Goal: Transaction & Acquisition: Book appointment/travel/reservation

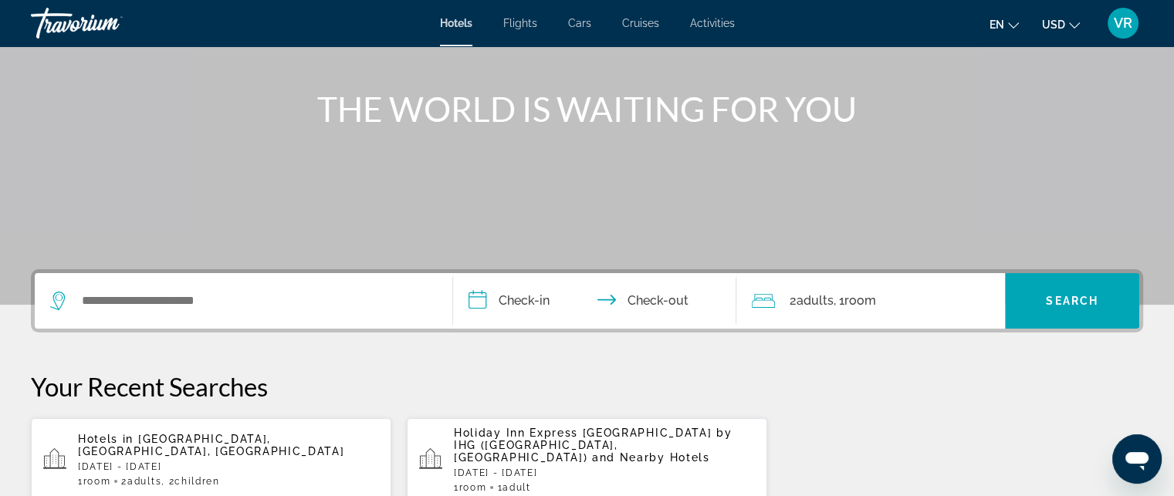
scroll to position [205, 0]
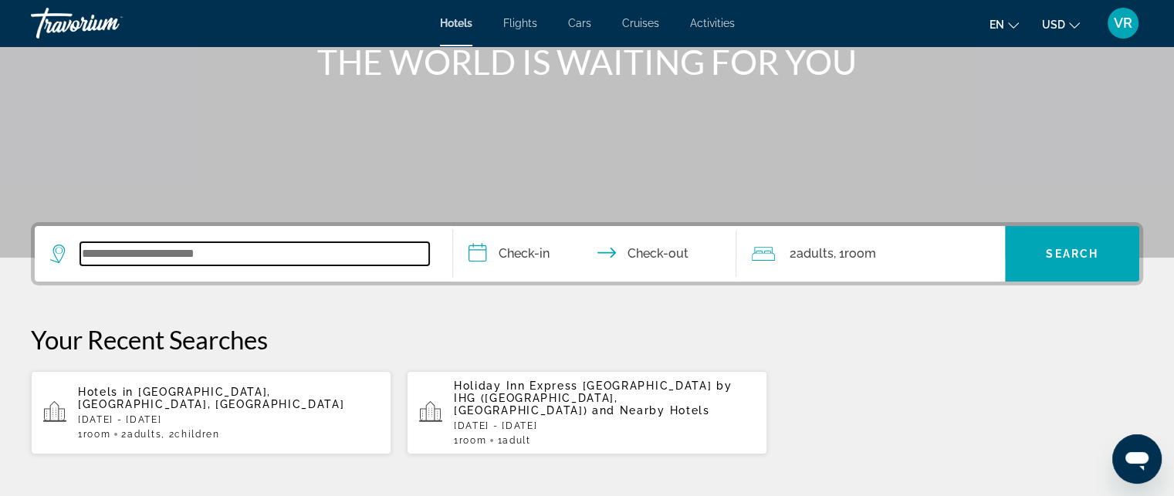
click at [283, 252] on input "Search widget" at bounding box center [254, 253] width 349 height 23
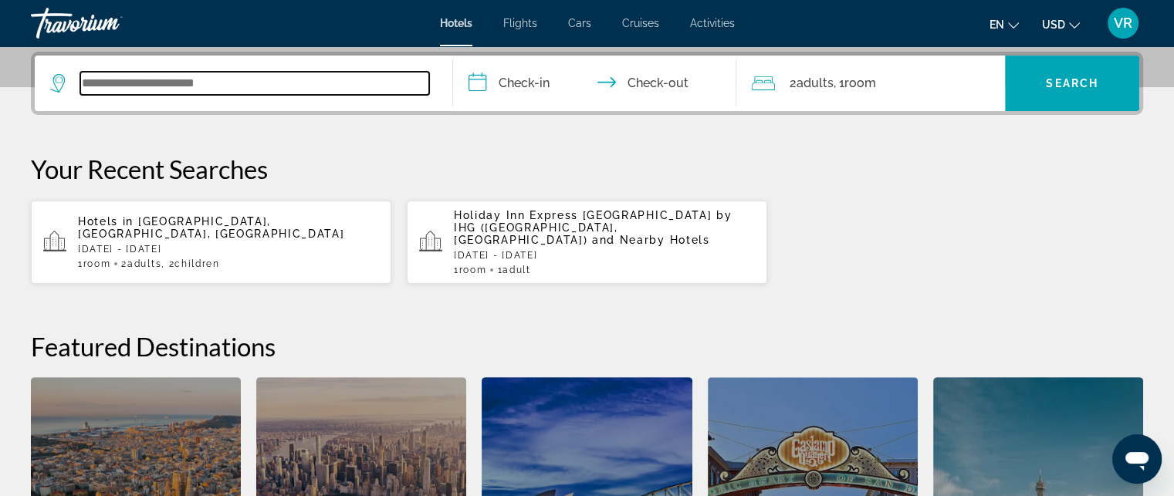
scroll to position [377, 0]
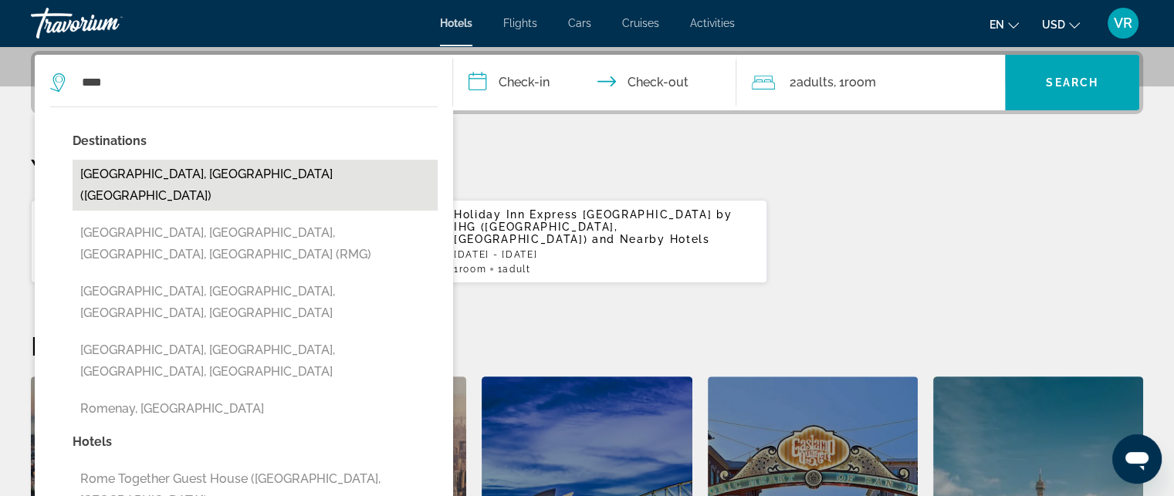
click at [179, 160] on button "[GEOGRAPHIC_DATA], [GEOGRAPHIC_DATA] ([GEOGRAPHIC_DATA])" at bounding box center [255, 185] width 365 height 51
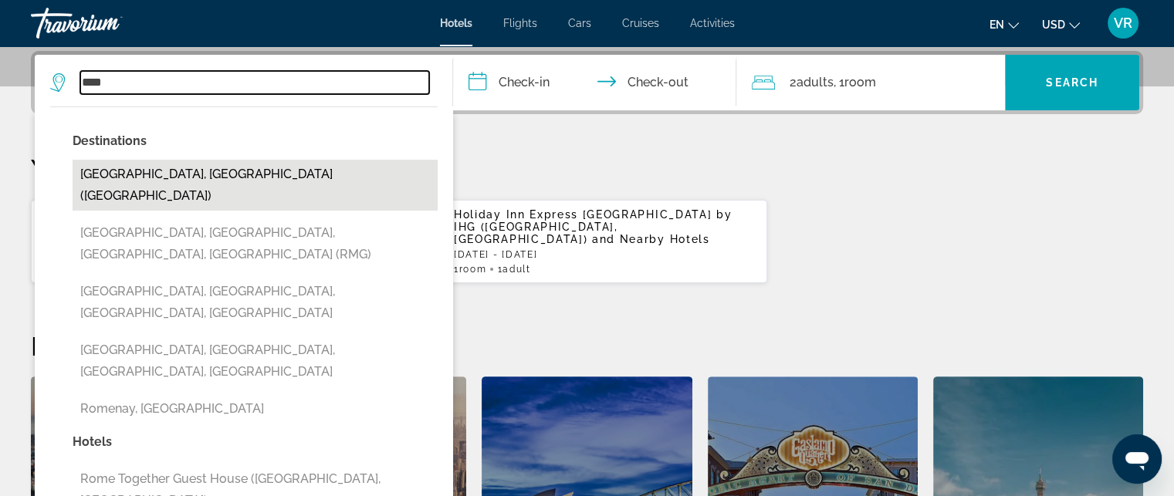
type input "**********"
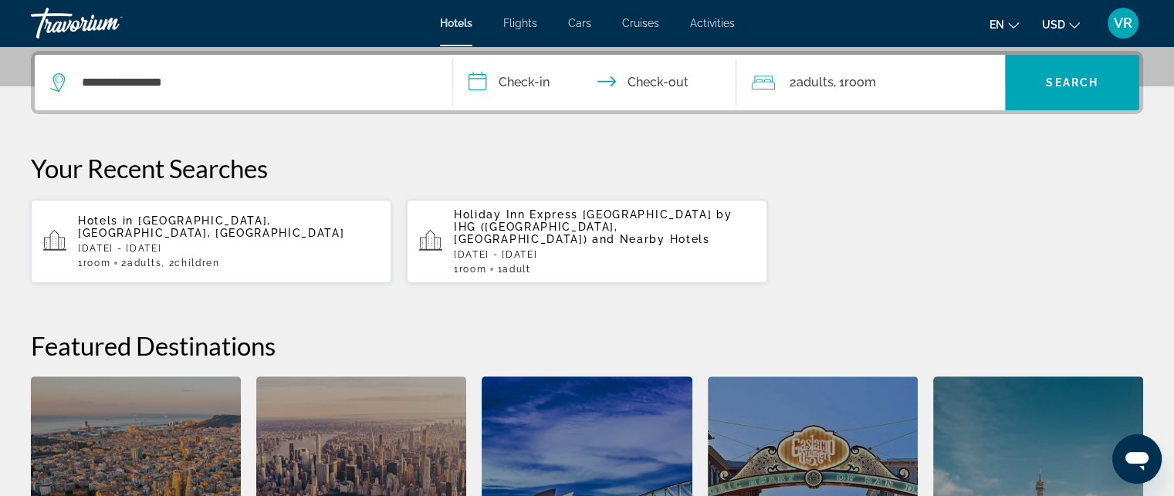
click at [556, 80] on input "**********" at bounding box center [598, 85] width 290 height 60
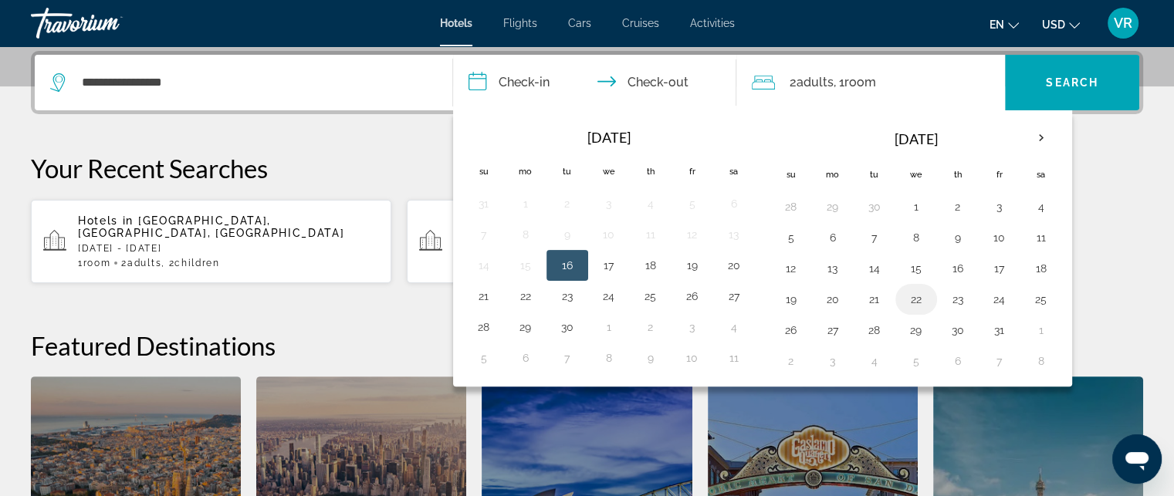
click at [911, 296] on button "22" at bounding box center [916, 300] width 25 height 22
click at [987, 300] on button "24" at bounding box center [999, 300] width 25 height 22
type input "**********"
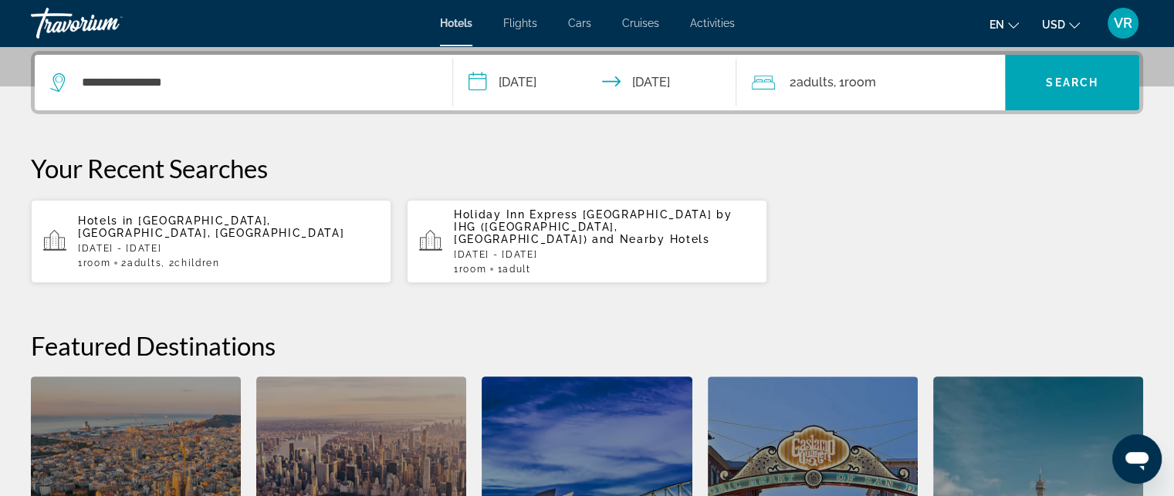
click at [942, 77] on div "2 Adult Adults , 1 Room rooms" at bounding box center [878, 83] width 253 height 22
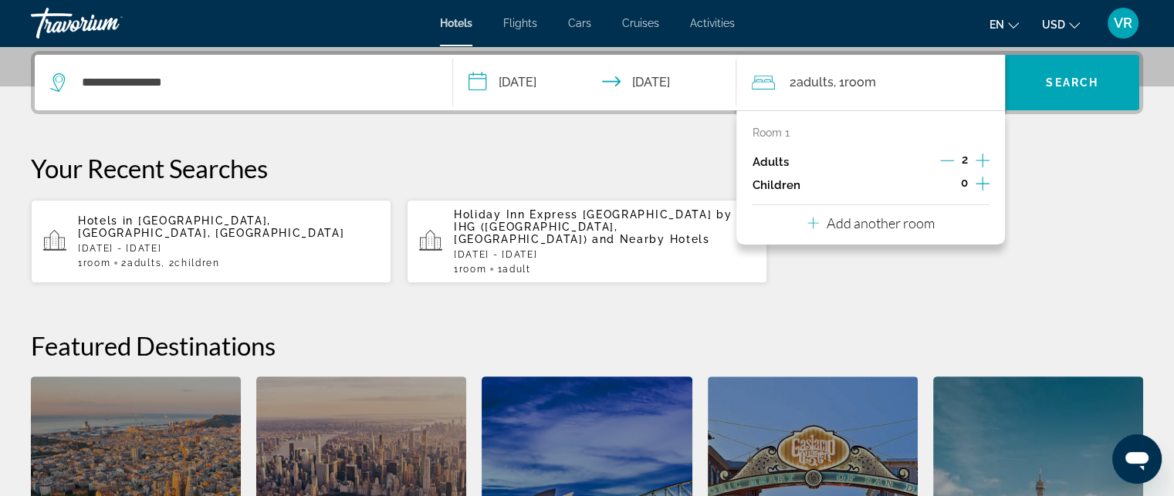
click at [926, 226] on p "Add another room" at bounding box center [881, 223] width 108 height 17
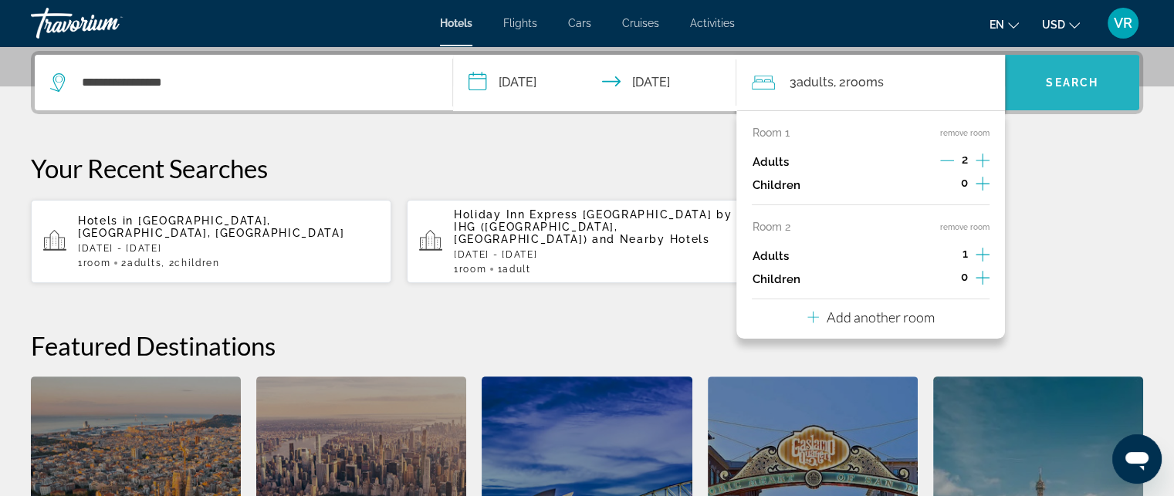
click at [1036, 89] on span "Search widget" at bounding box center [1072, 82] width 134 height 37
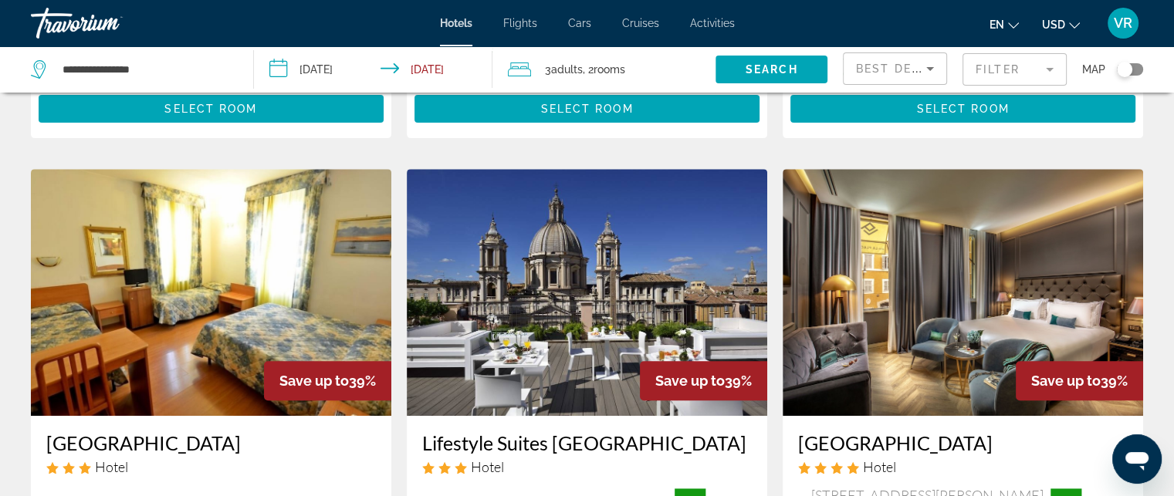
scroll to position [514, 0]
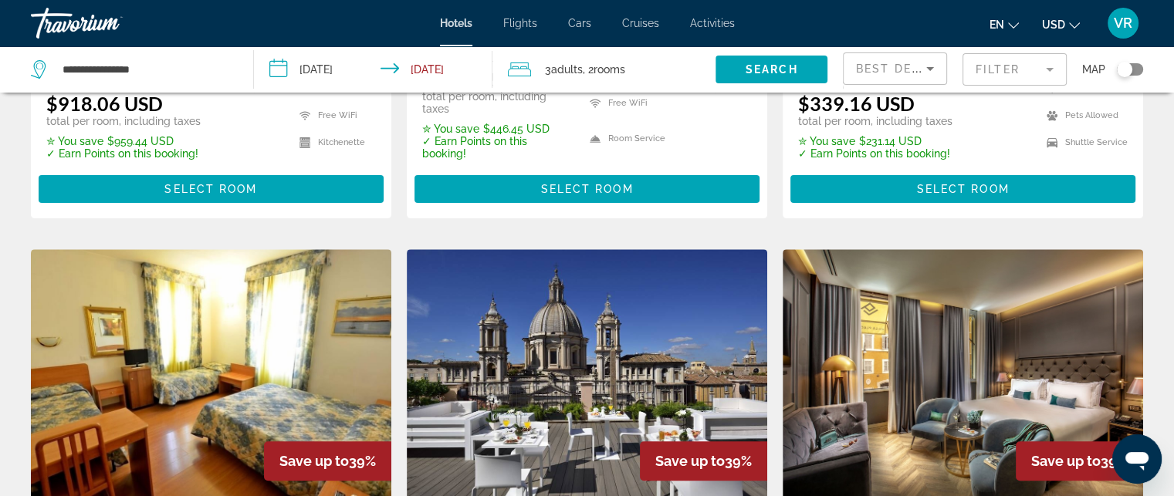
click at [1059, 12] on li "USD USD ($) MXN (Mex$) CAD (Can$) GBP (£) EUR (€) AUD (A$) NZD (NZ$) CNY (CN¥)" at bounding box center [1061, 23] width 38 height 25
click at [1061, 29] on span "USD" at bounding box center [1053, 25] width 23 height 12
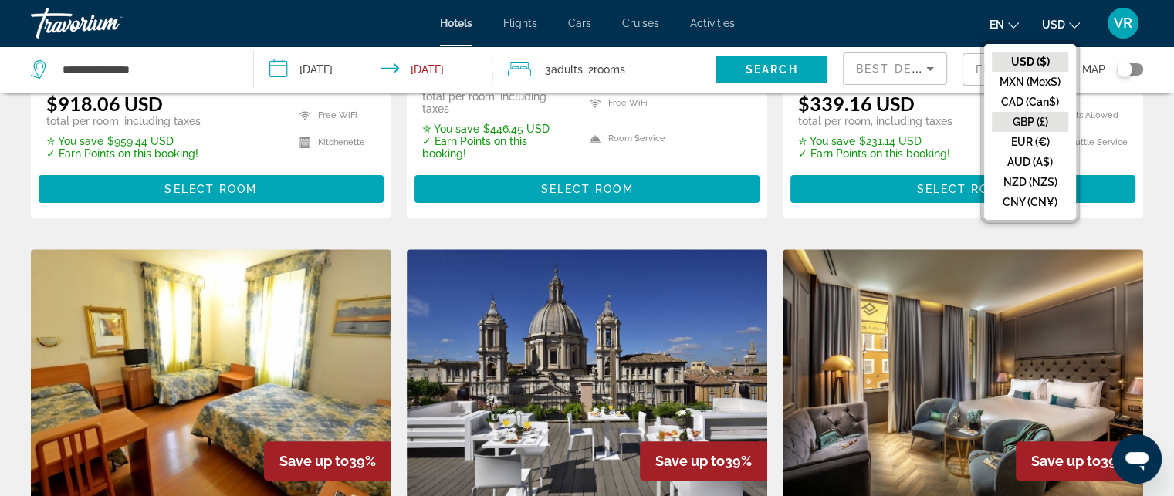
click at [1038, 123] on button "GBP (£)" at bounding box center [1030, 122] width 76 height 20
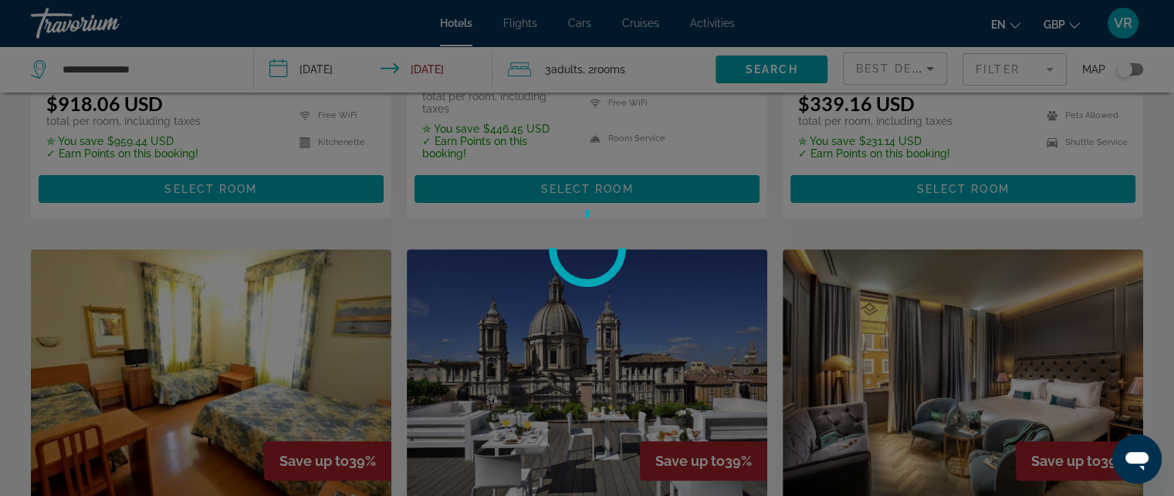
scroll to position [10, 0]
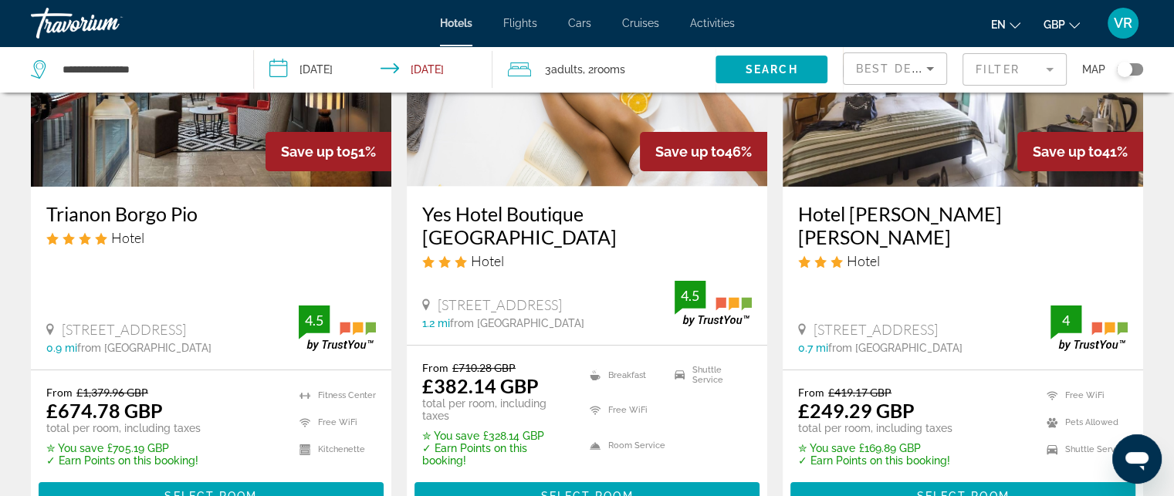
scroll to position [205, 0]
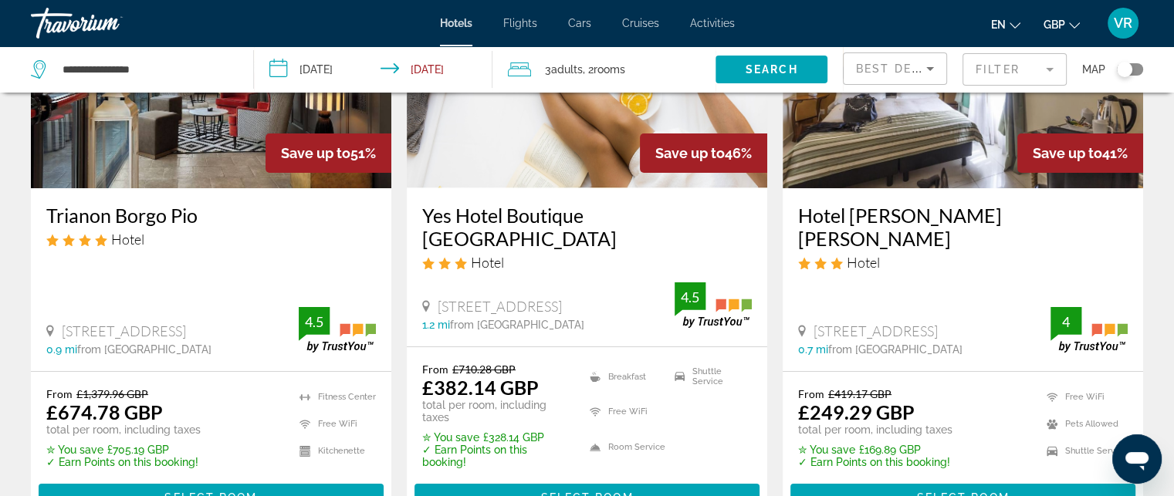
click at [1123, 70] on div "Toggle map" at bounding box center [1124, 69] width 15 height 15
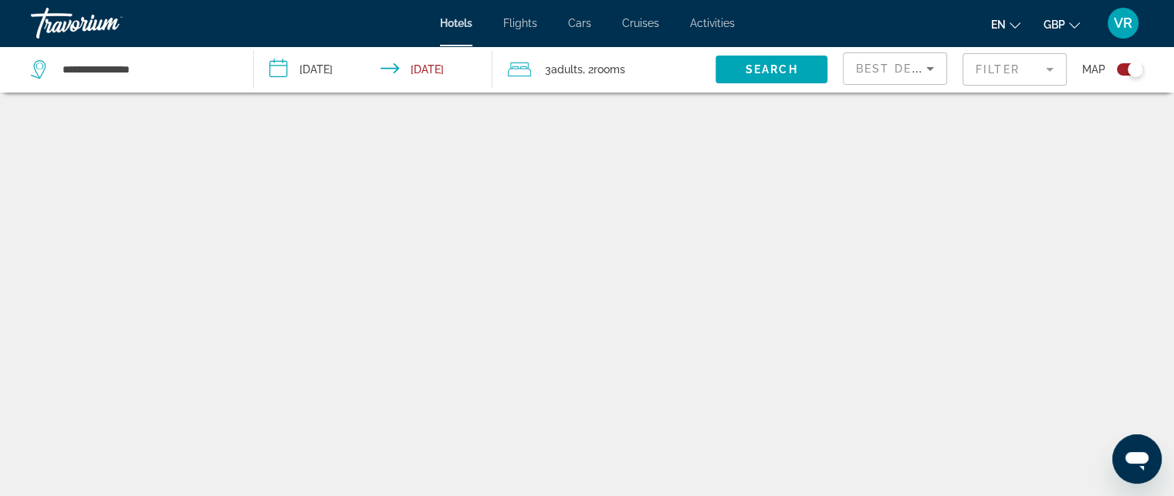
scroll to position [93, 0]
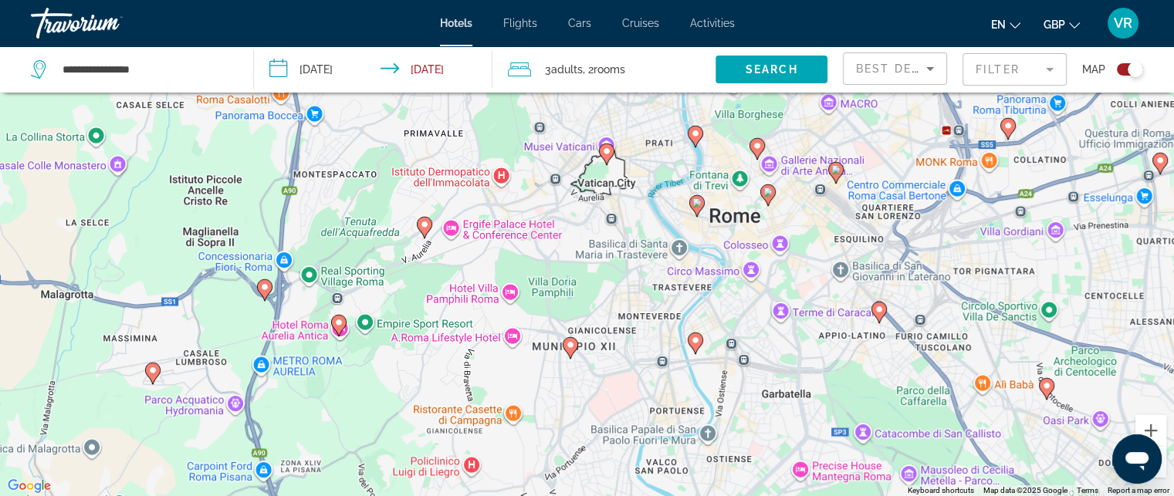
drag, startPoint x: 577, startPoint y: 137, endPoint x: 550, endPoint y: 345, distance: 210.2
click at [550, 345] on div "To activate drag with keyboard, press Alt + Enter. Once in keyboard drag state,…" at bounding box center [587, 248] width 1174 height 496
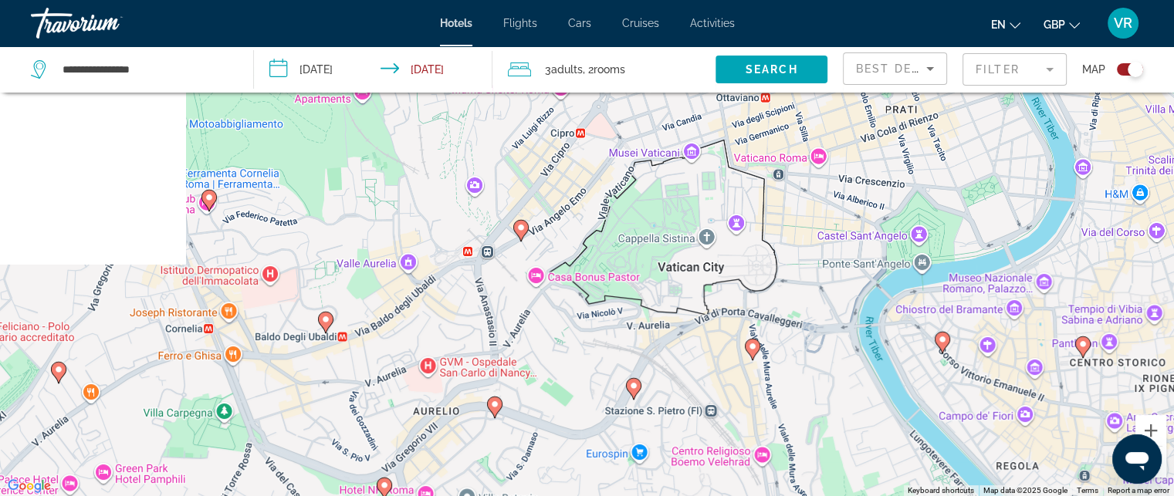
drag, startPoint x: 543, startPoint y: 199, endPoint x: 627, endPoint y: 533, distance: 343.8
click at [627, 404] on html "**********" at bounding box center [587, 155] width 1174 height 496
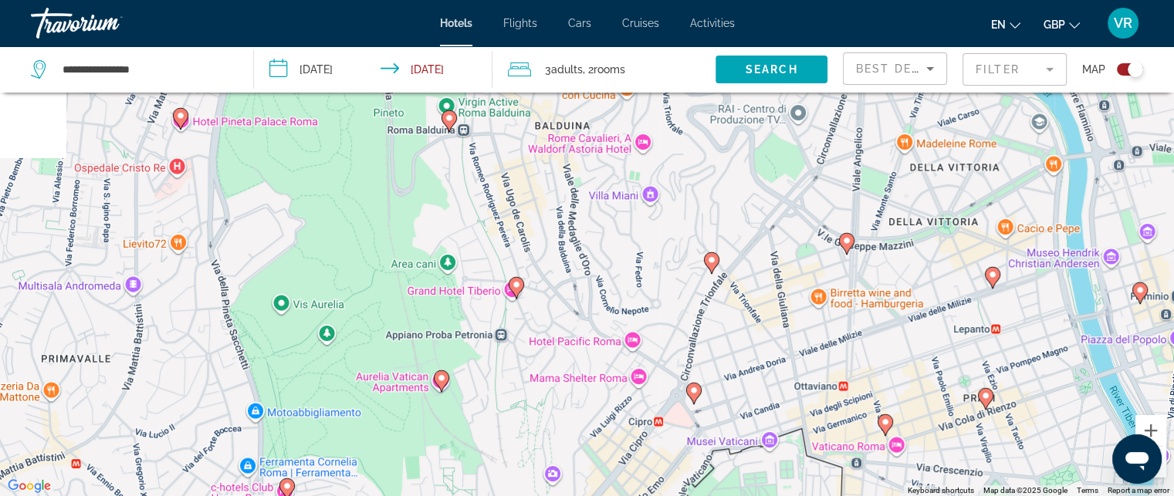
drag, startPoint x: 442, startPoint y: 247, endPoint x: 496, endPoint y: 513, distance: 271.0
click at [496, 404] on html "**********" at bounding box center [587, 155] width 1174 height 496
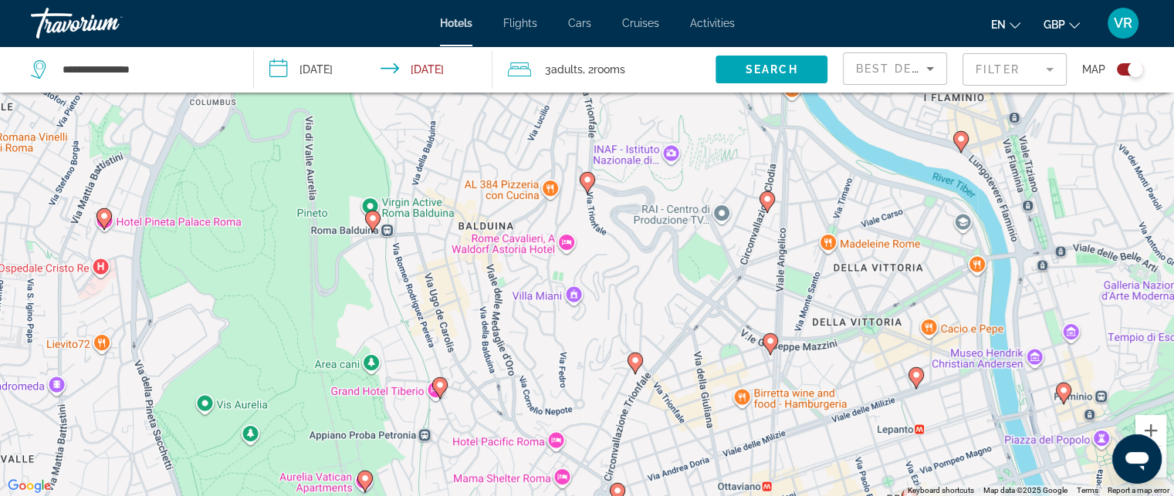
drag, startPoint x: 618, startPoint y: 392, endPoint x: 506, endPoint y: 516, distance: 166.7
click at [506, 404] on html "**********" at bounding box center [587, 155] width 1174 height 496
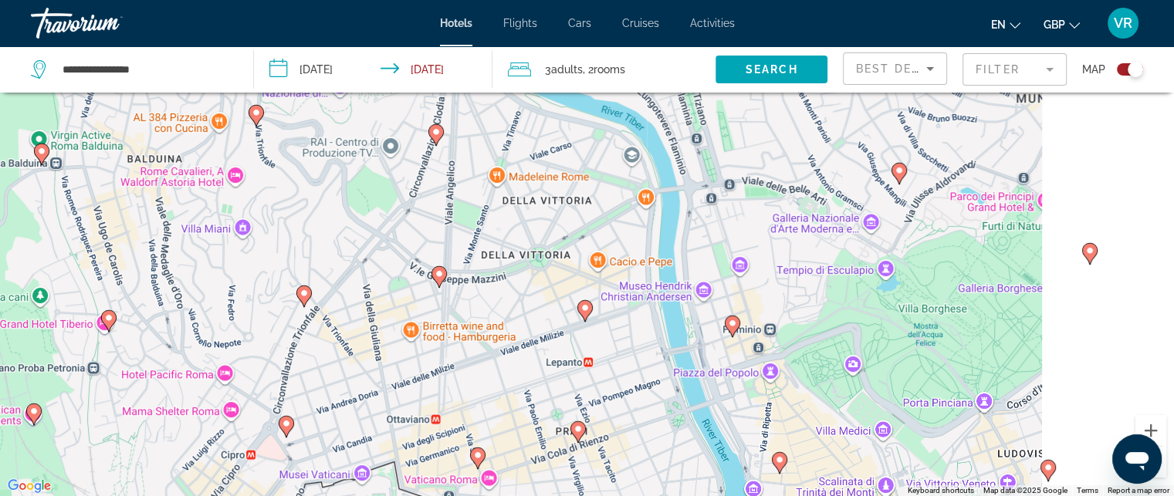
drag, startPoint x: 556, startPoint y: 331, endPoint x: 259, endPoint y: 222, distance: 316.8
click at [259, 222] on div "To activate drag with keyboard, press Alt + Enter. Once in keyboard drag state,…" at bounding box center [587, 248] width 1174 height 496
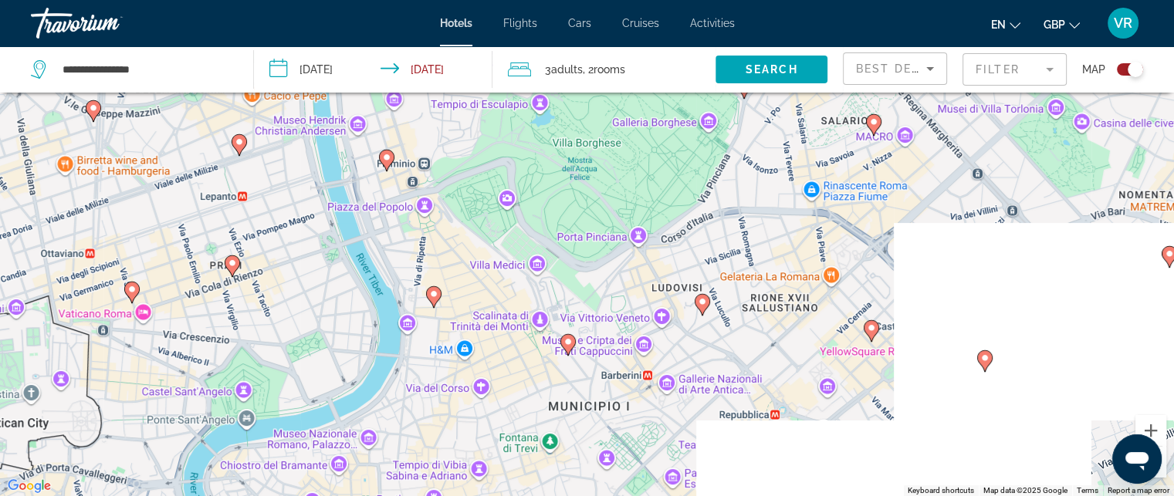
drag, startPoint x: 549, startPoint y: 354, endPoint x: 207, endPoint y: 192, distance: 378.5
click at [207, 192] on div "To activate drag with keyboard, press Alt + Enter. Once in keyboard drag state,…" at bounding box center [587, 248] width 1174 height 496
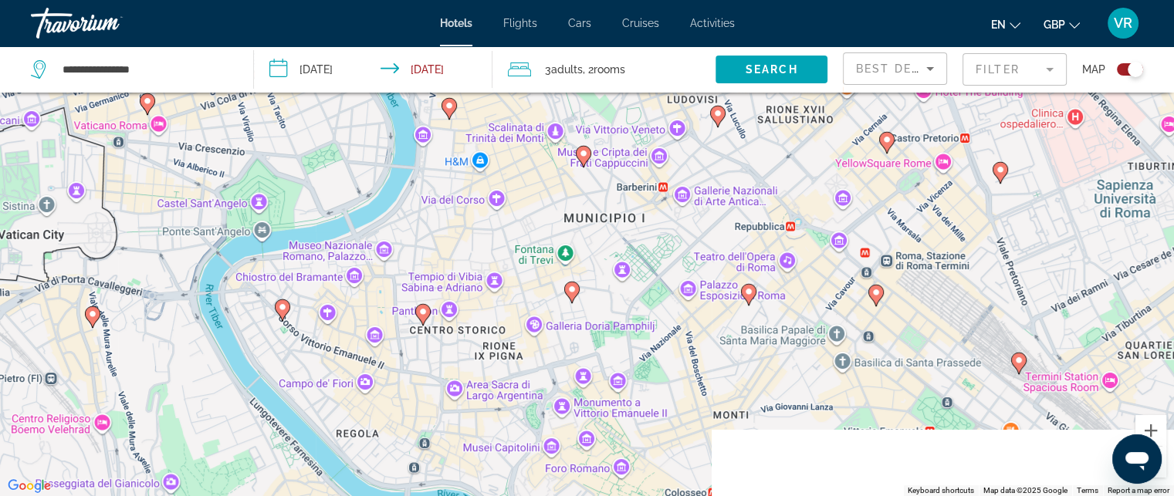
drag, startPoint x: 495, startPoint y: 336, endPoint x: 530, endPoint y: 65, distance: 273.2
click at [530, 65] on div "**********" at bounding box center [587, 294] width 1174 height 589
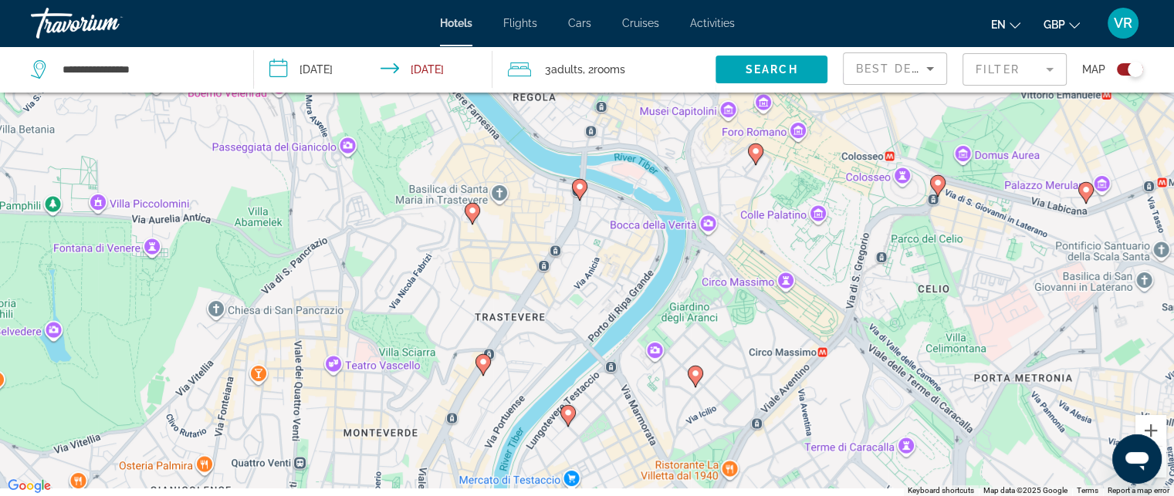
drag, startPoint x: 400, startPoint y: 261, endPoint x: 596, endPoint y: 86, distance: 263.0
click at [596, 86] on div "**********" at bounding box center [587, 294] width 1174 height 589
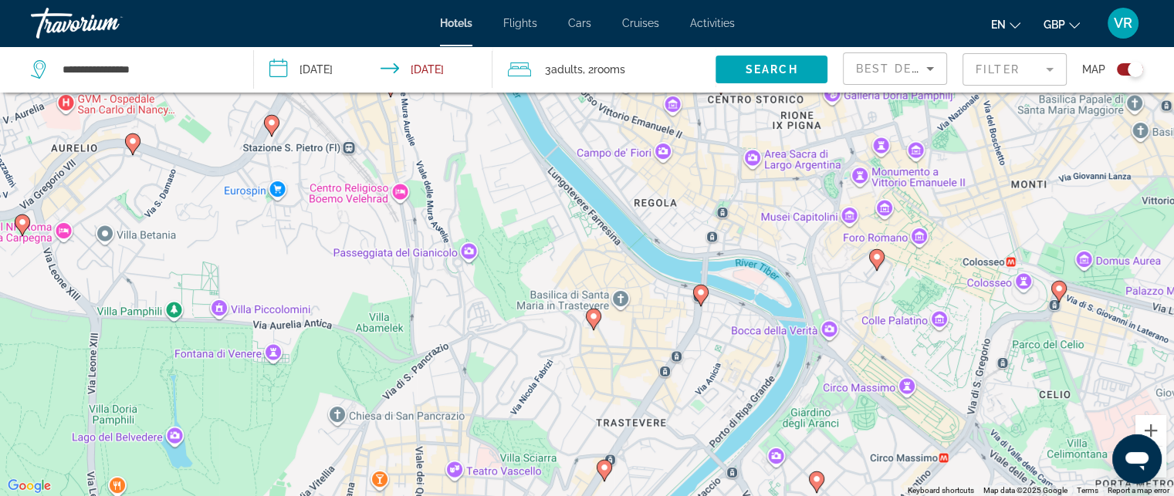
drag, startPoint x: 484, startPoint y: 273, endPoint x: 582, endPoint y: 347, distance: 122.4
click at [573, 349] on div "To activate drag with keyboard, press Alt + Enter. Once in keyboard drag state,…" at bounding box center [587, 248] width 1174 height 496
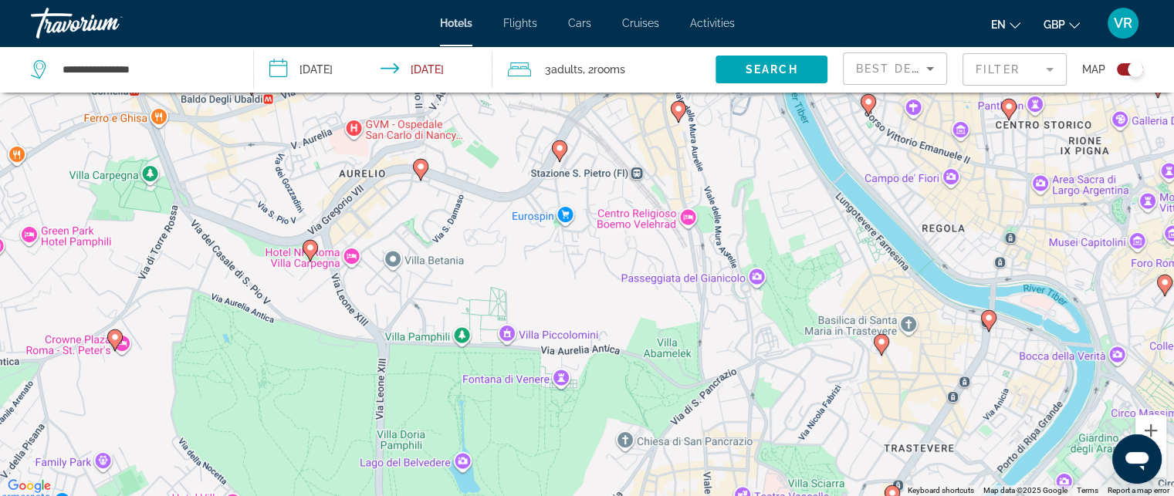
drag, startPoint x: 426, startPoint y: 347, endPoint x: 779, endPoint y: 375, distance: 353.9
click at [769, 377] on div "To activate drag with keyboard, press Alt + Enter. Once in keyboard drag state,…" at bounding box center [587, 248] width 1174 height 496
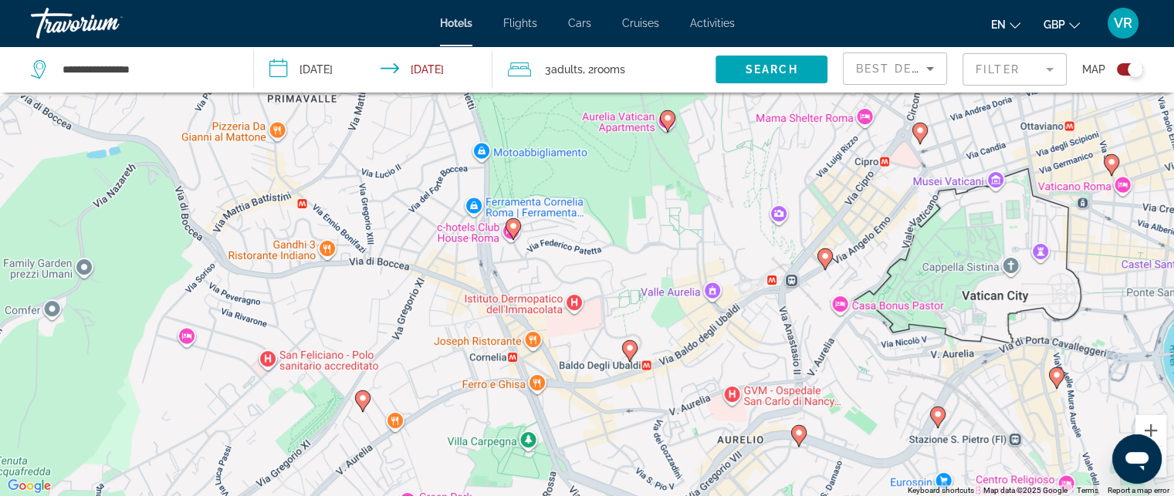
drag, startPoint x: 571, startPoint y: 180, endPoint x: 649, endPoint y: 440, distance: 271.6
click at [649, 440] on div "To activate drag with keyboard, press Alt + Enter. Once in keyboard drag state,…" at bounding box center [587, 248] width 1174 height 496
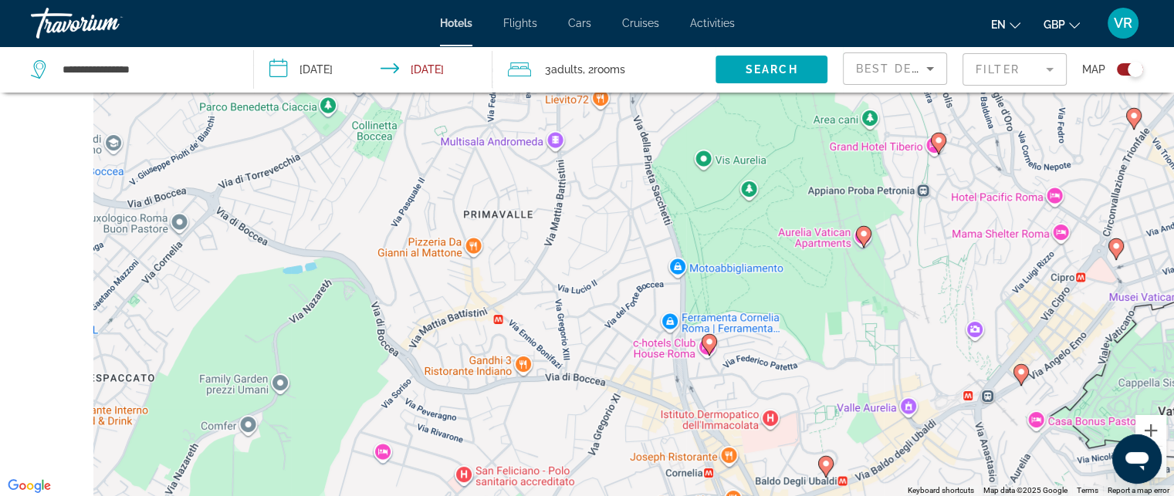
drag, startPoint x: 407, startPoint y: 352, endPoint x: 623, endPoint y: 443, distance: 234.6
click at [624, 450] on div "To activate drag with keyboard, press Alt + Enter. Once in keyboard drag state,…" at bounding box center [587, 248] width 1174 height 496
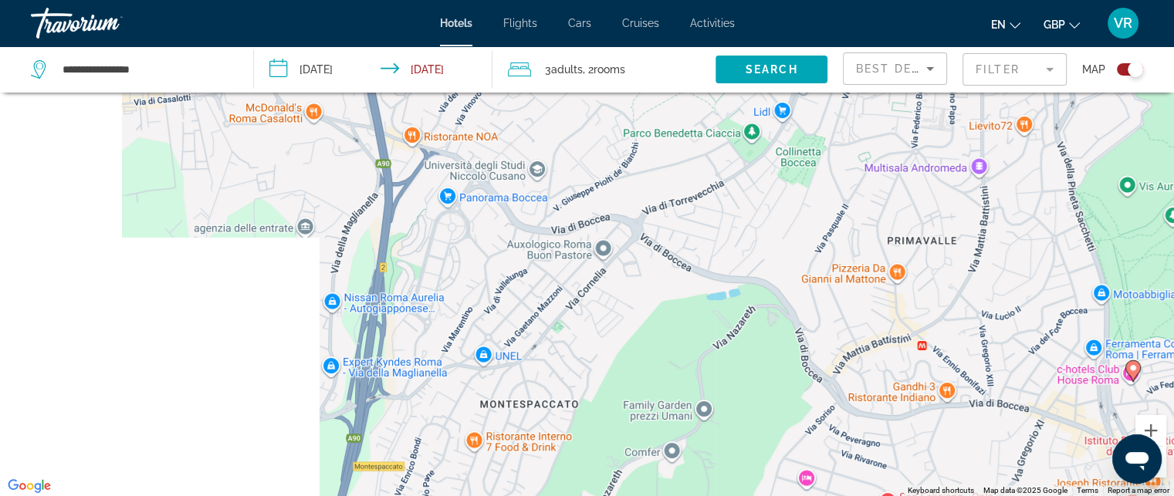
drag, startPoint x: 420, startPoint y: 356, endPoint x: 782, endPoint y: 340, distance: 362.4
click at [794, 358] on div "To activate drag with keyboard, press Alt + Enter. Once in keyboard drag state,…" at bounding box center [587, 248] width 1174 height 496
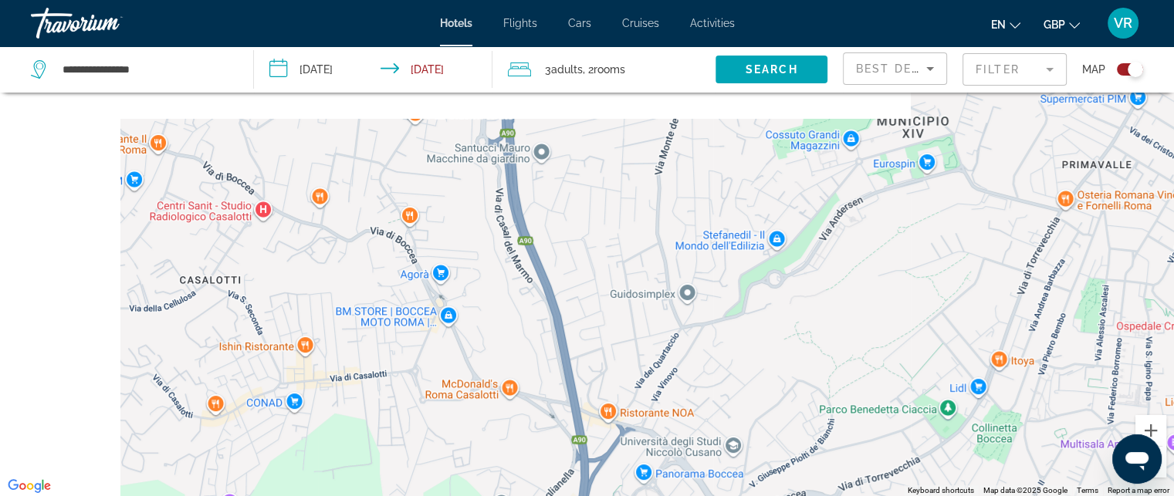
drag, startPoint x: 528, startPoint y: 248, endPoint x: 709, endPoint y: 533, distance: 337.3
click at [709, 404] on html "**********" at bounding box center [587, 155] width 1174 height 496
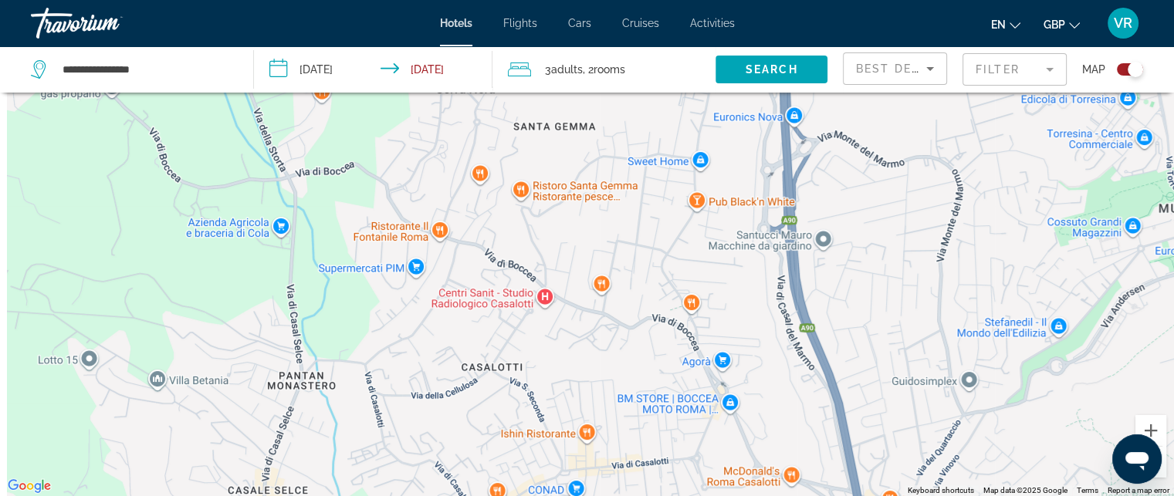
drag, startPoint x: 532, startPoint y: 329, endPoint x: 841, endPoint y: 313, distance: 310.0
click at [838, 316] on div "To activate drag with keyboard, press Alt + Enter. Once in keyboard drag state,…" at bounding box center [587, 248] width 1174 height 496
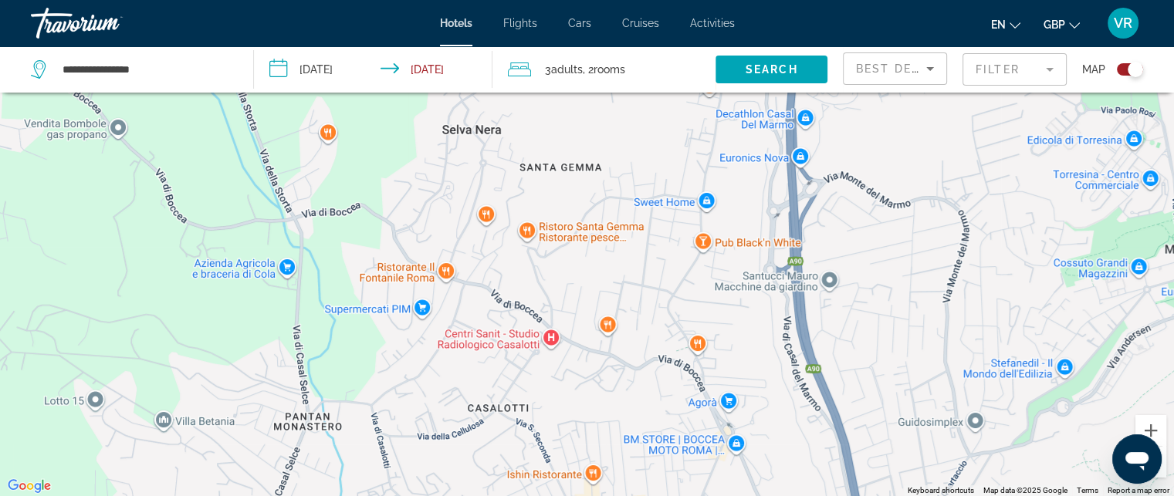
drag, startPoint x: 753, startPoint y: 211, endPoint x: 515, endPoint y: 484, distance: 362.8
click at [535, 492] on div "Main content" at bounding box center [587, 248] width 1174 height 496
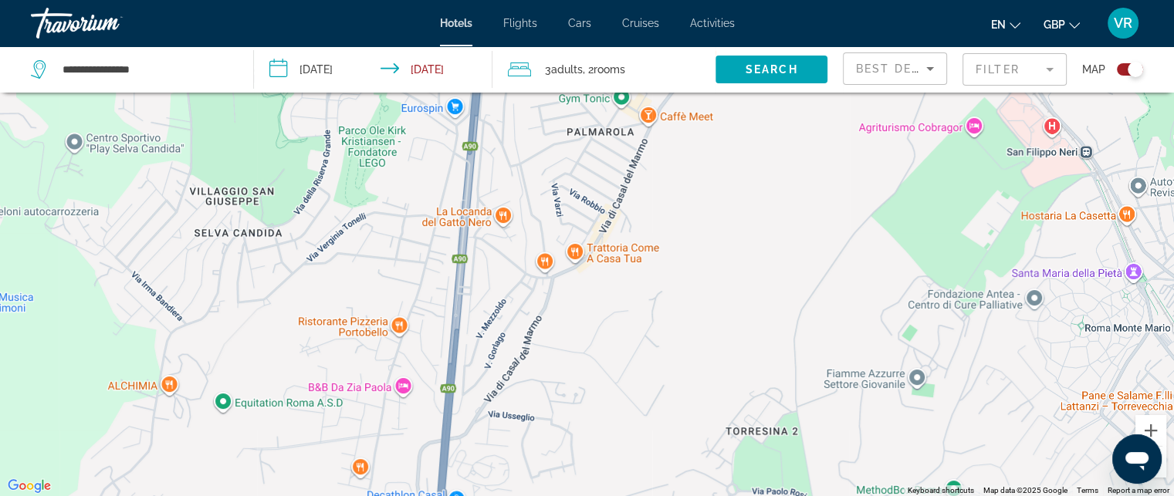
drag, startPoint x: 539, startPoint y: 408, endPoint x: 507, endPoint y: 476, distance: 75.6
click at [523, 486] on div "To activate drag with keyboard, press Alt + Enter. Once in keyboard drag state,…" at bounding box center [587, 248] width 1174 height 496
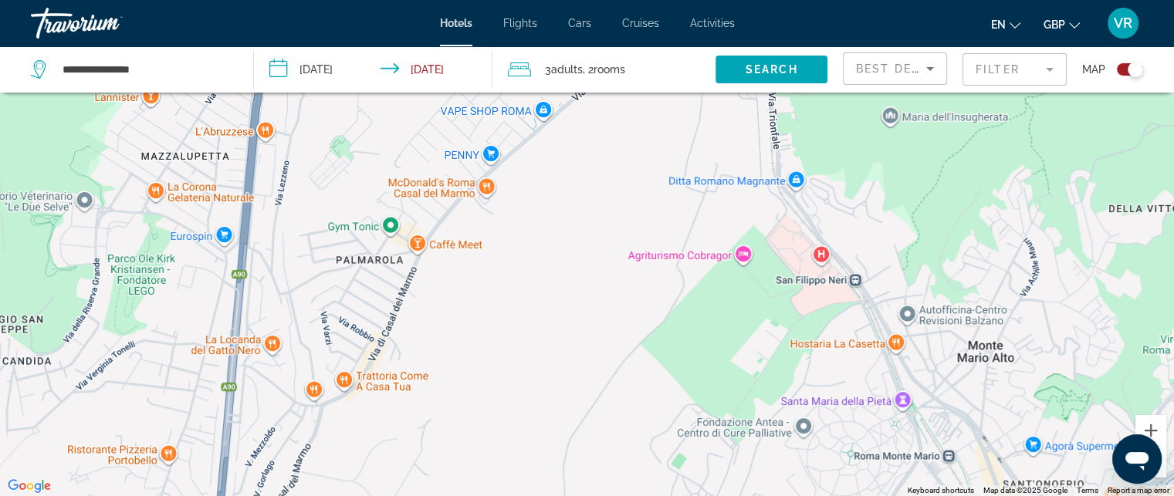
drag, startPoint x: 634, startPoint y: 336, endPoint x: 339, endPoint y: 425, distance: 308.0
click at [411, 450] on div "To activate drag with keyboard, press Alt + Enter. Once in keyboard drag state,…" at bounding box center [587, 248] width 1174 height 496
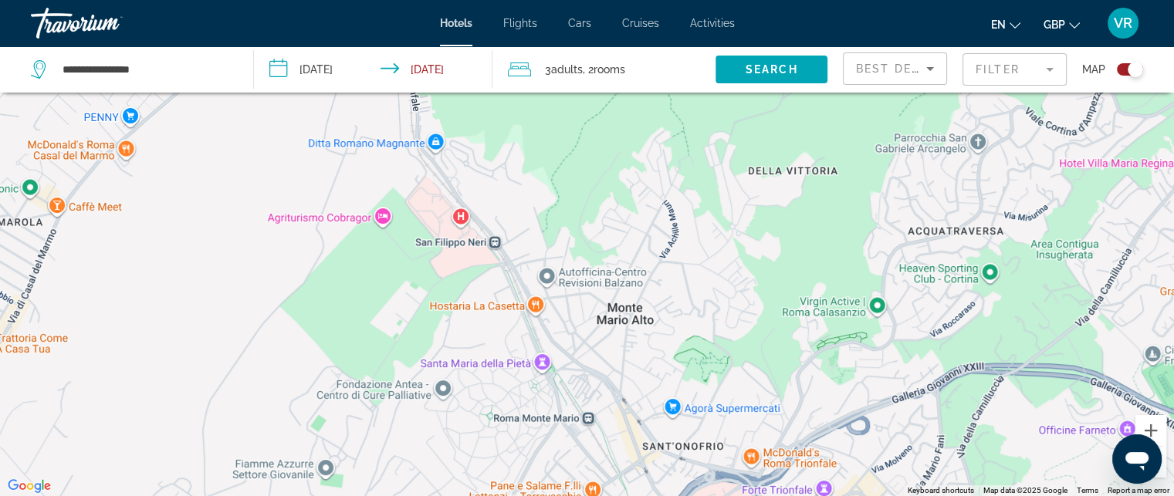
drag, startPoint x: 555, startPoint y: 373, endPoint x: 117, endPoint y: 289, distance: 445.7
click at [154, 319] on div "To activate drag with keyboard, press Alt + Enter. Once in keyboard drag state,…" at bounding box center [587, 248] width 1174 height 496
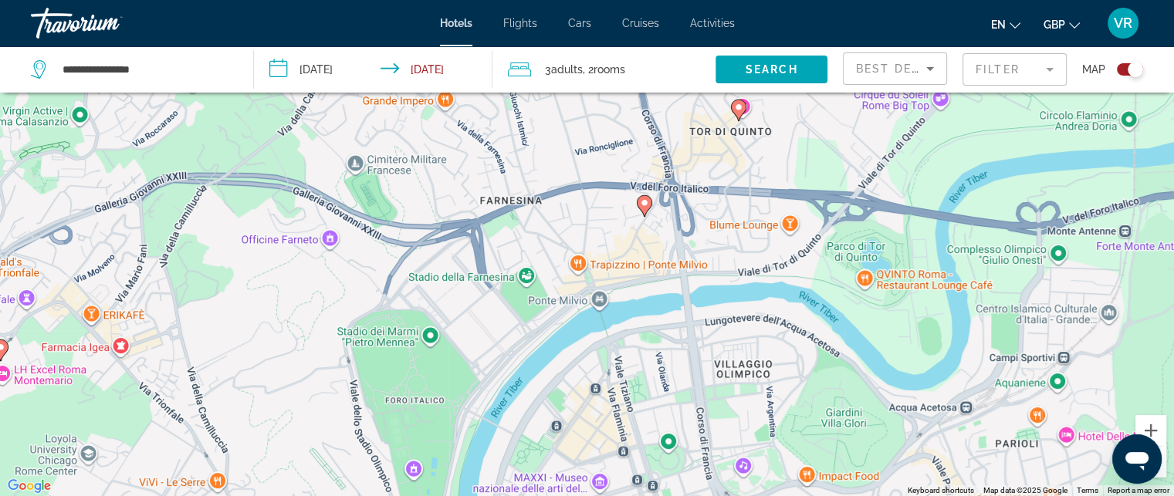
drag, startPoint x: 391, startPoint y: 302, endPoint x: 207, endPoint y: 462, distance: 244.1
click at [213, 455] on div "To activate drag with keyboard, press Alt + Enter. Once in keyboard drag state,…" at bounding box center [587, 248] width 1174 height 496
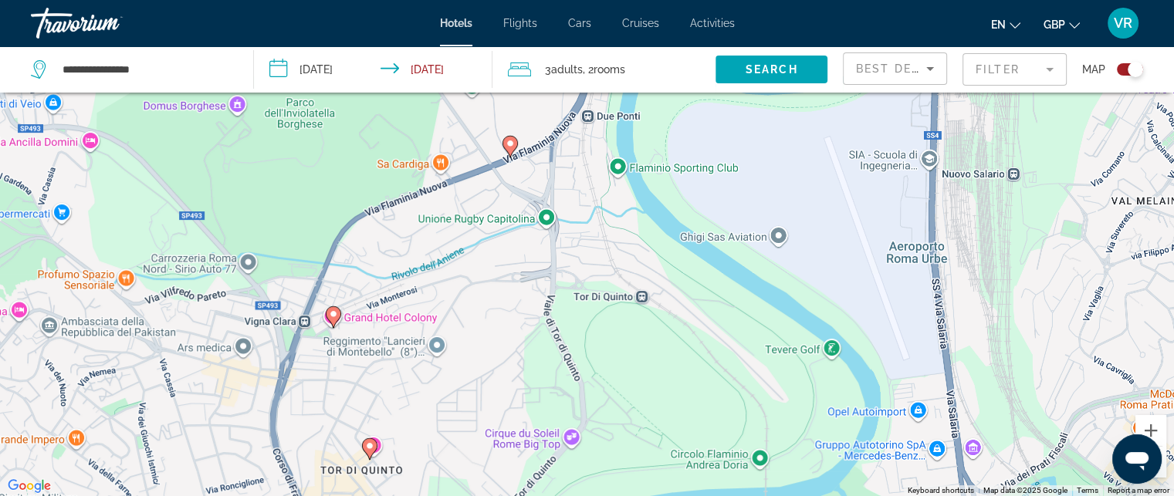
drag, startPoint x: 401, startPoint y: 323, endPoint x: 266, endPoint y: 450, distance: 184.6
click at [287, 461] on div "To activate drag with keyboard, press Alt + Enter. Once in keyboard drag state,…" at bounding box center [587, 248] width 1174 height 496
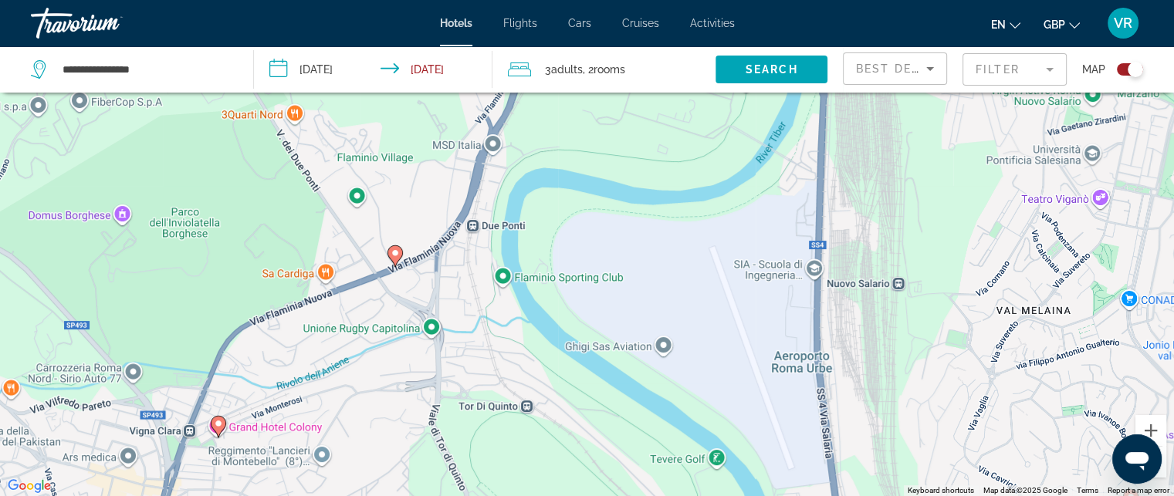
drag, startPoint x: 374, startPoint y: 379, endPoint x: 106, endPoint y: 382, distance: 267.9
click at [111, 384] on div "To activate drag with keyboard, press Alt + Enter. Once in keyboard drag state,…" at bounding box center [587, 248] width 1174 height 496
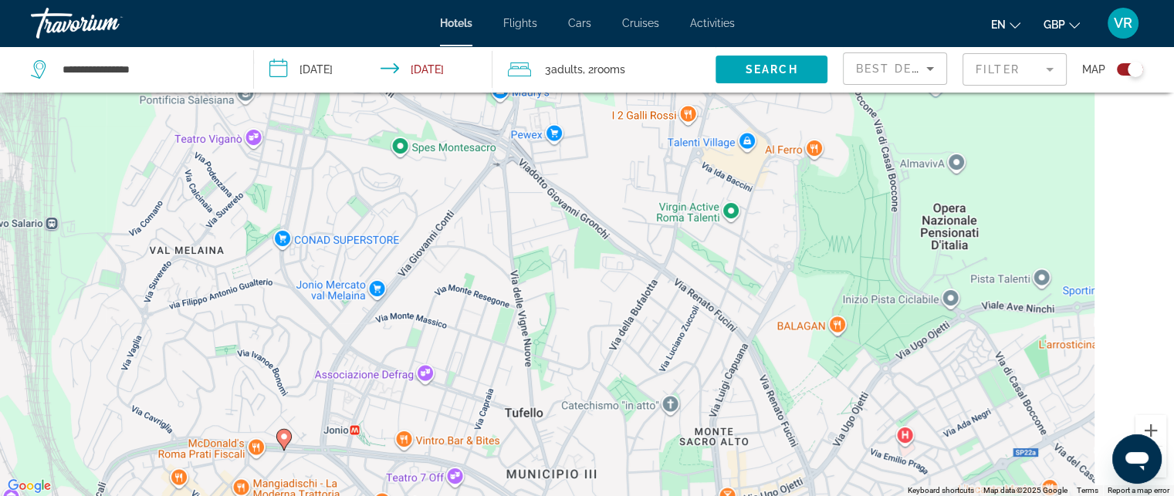
drag, startPoint x: 452, startPoint y: 336, endPoint x: 231, endPoint y: 348, distance: 221.9
click at [263, 350] on div "To activate drag with keyboard, press Alt + Enter. Once in keyboard drag state,…" at bounding box center [587, 248] width 1174 height 496
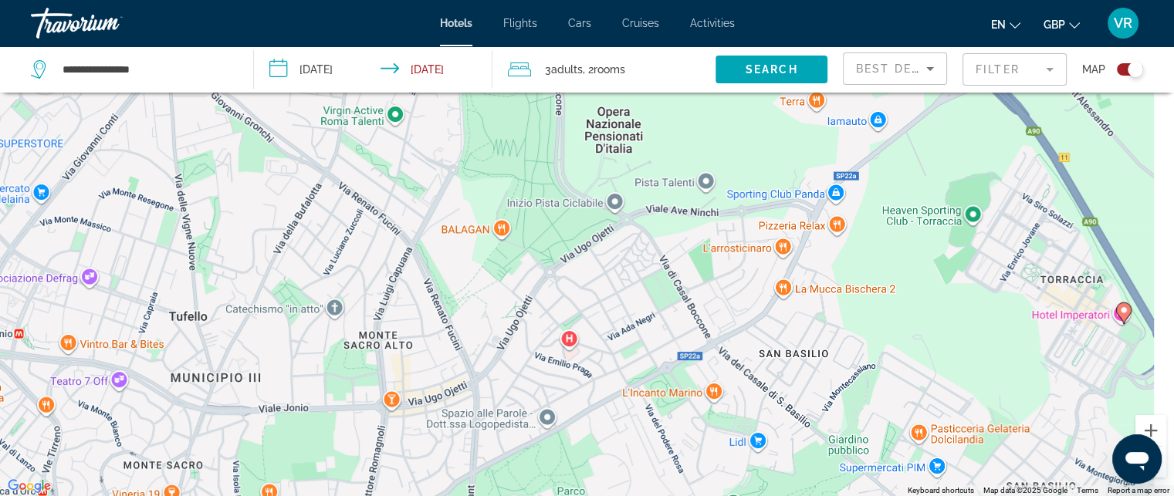
drag, startPoint x: 441, startPoint y: 323, endPoint x: 282, endPoint y: 169, distance: 221.7
click at [315, 218] on div "To activate drag with keyboard, press Alt + Enter. Once in keyboard drag state,…" at bounding box center [587, 248] width 1174 height 496
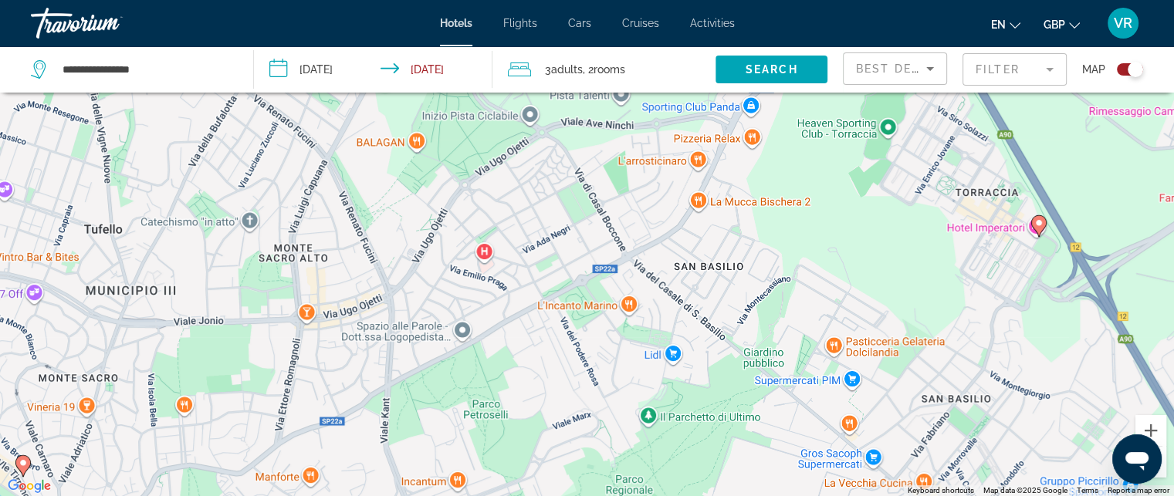
drag, startPoint x: 503, startPoint y: 280, endPoint x: 287, endPoint y: 127, distance: 264.7
click at [319, 141] on div "To activate drag with keyboard, press Alt + Enter. Once in keyboard drag state,…" at bounding box center [587, 248] width 1174 height 496
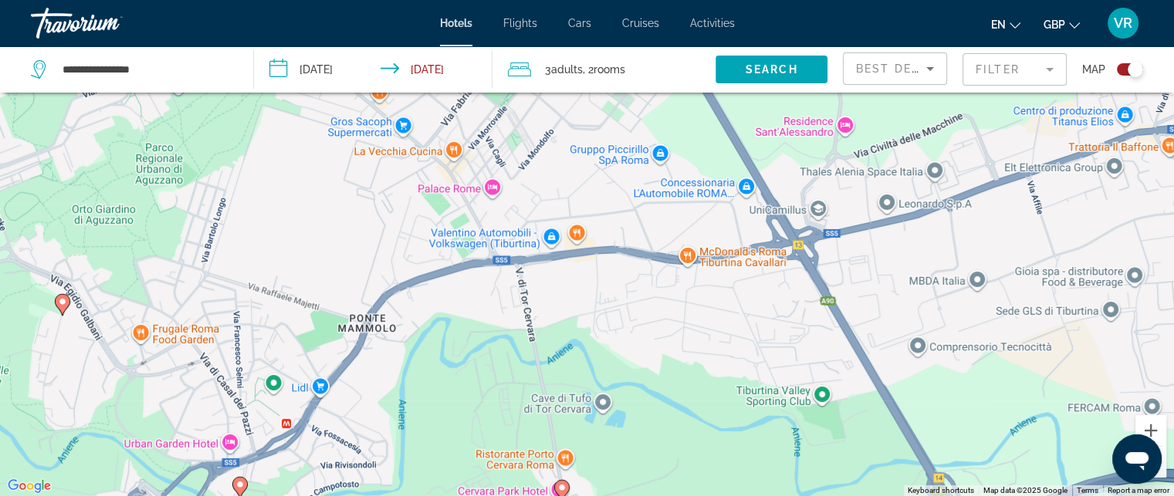
drag, startPoint x: 683, startPoint y: 320, endPoint x: 491, endPoint y: 160, distance: 250.5
click at [500, 188] on div "To activate drag with keyboard, press Alt + Enter. Once in keyboard drag state,…" at bounding box center [587, 248] width 1174 height 496
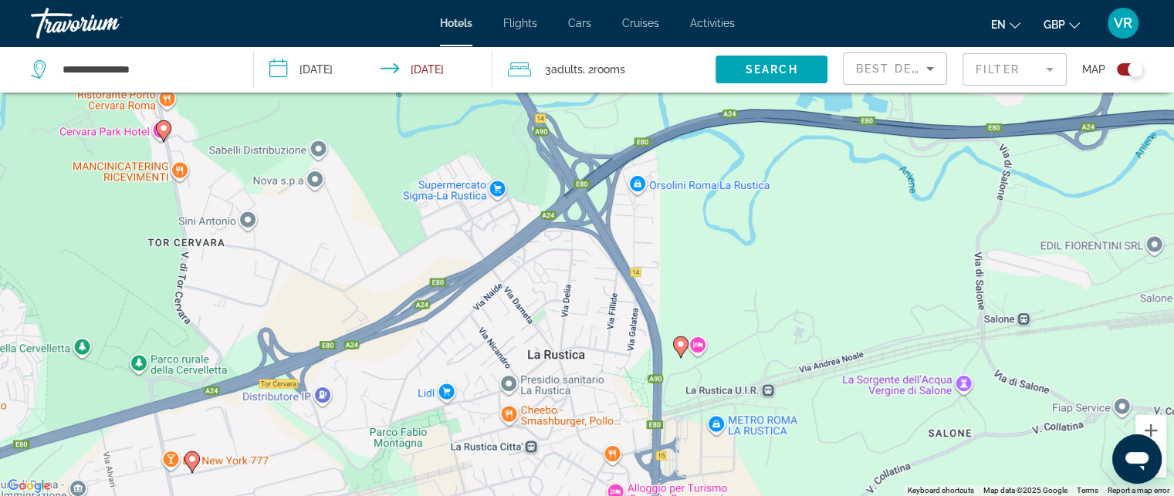
drag, startPoint x: 581, startPoint y: 255, endPoint x: 545, endPoint y: 113, distance: 145.7
click at [540, 132] on div "To activate drag with keyboard, press Alt + Enter. Once in keyboard drag state,…" at bounding box center [587, 248] width 1174 height 496
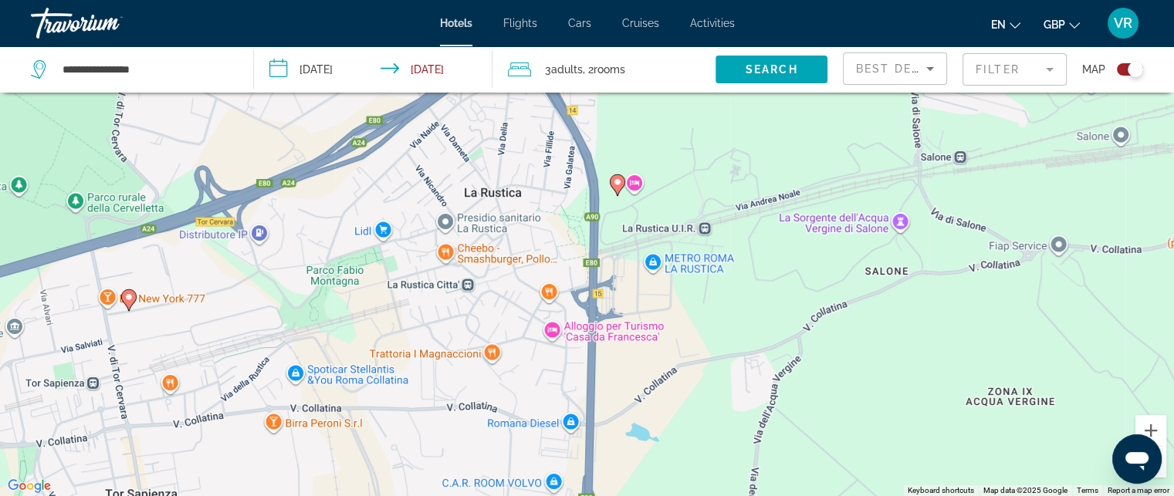
drag, startPoint x: 550, startPoint y: 235, endPoint x: 555, endPoint y: 92, distance: 143.7
click at [555, 98] on div "To activate drag with keyboard, press Alt + Enter. Once in keyboard drag state,…" at bounding box center [587, 248] width 1174 height 496
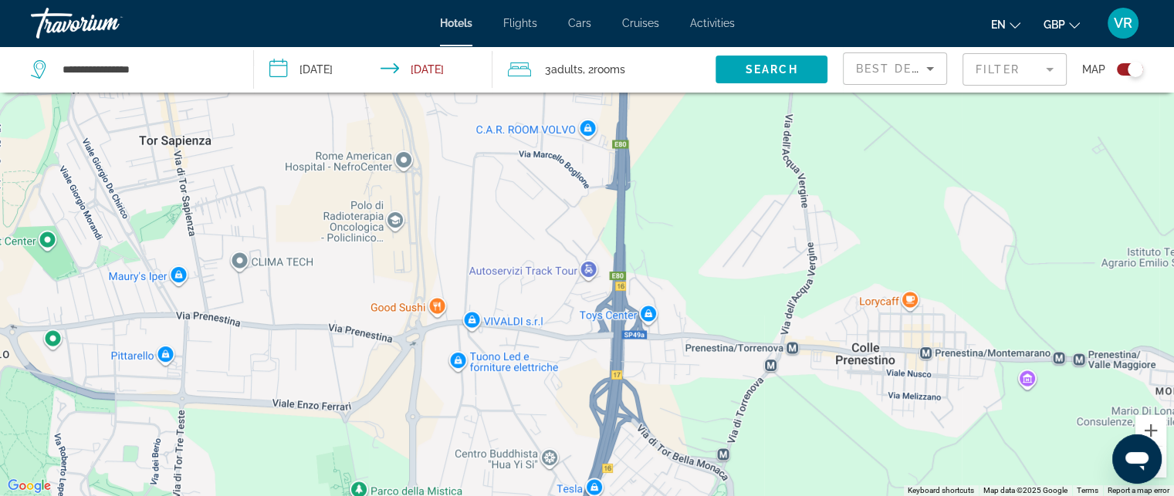
drag, startPoint x: 518, startPoint y: 181, endPoint x: 645, endPoint y: 98, distance: 151.2
click at [645, 98] on div "To activate drag with keyboard, press Alt + Enter. Once in keyboard drag state,…" at bounding box center [587, 248] width 1174 height 496
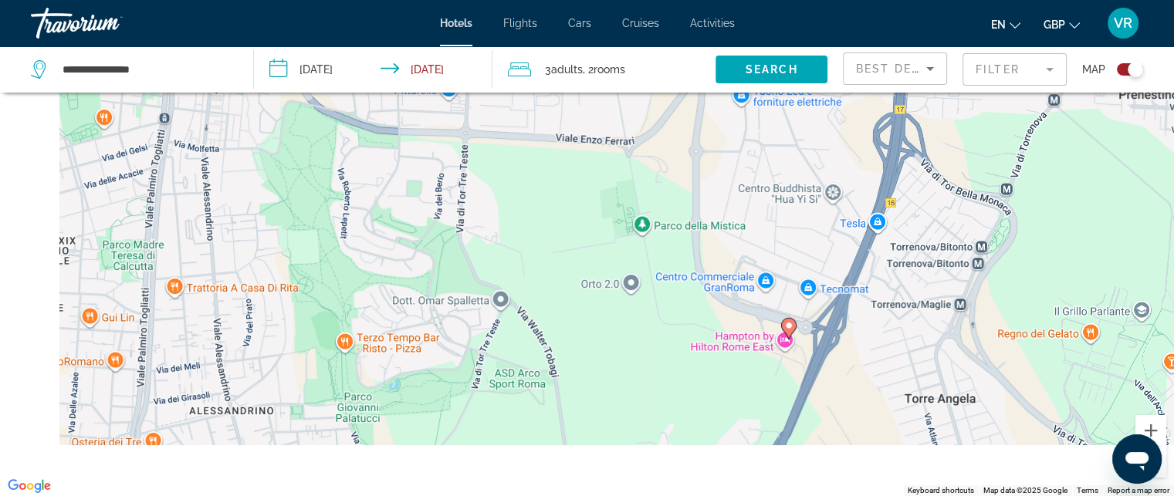
drag, startPoint x: 531, startPoint y: 211, endPoint x: 621, endPoint y: 70, distance: 167.0
click at [615, 80] on div "**********" at bounding box center [587, 294] width 1174 height 589
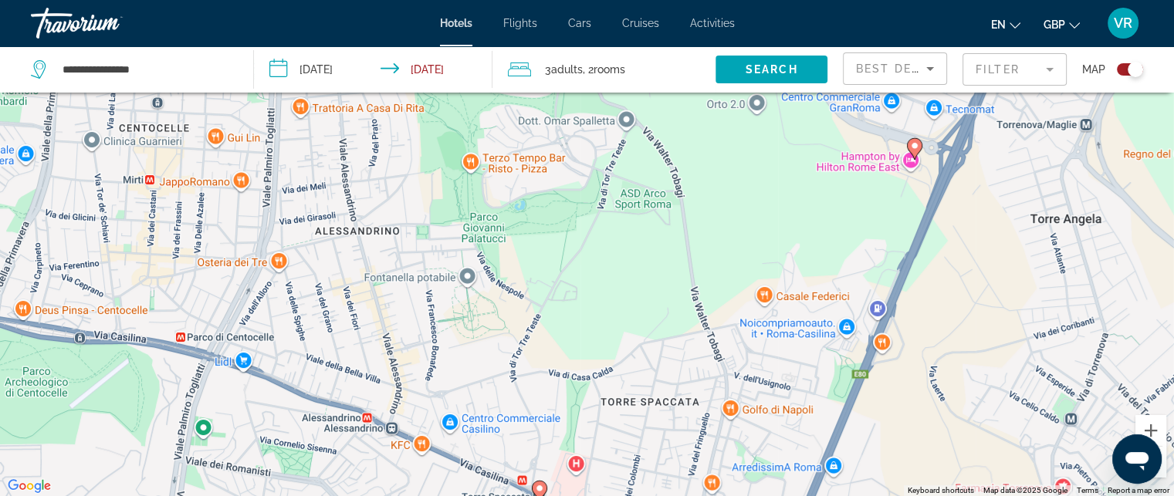
drag
click at [635, 106] on div "To activate drag with keyboard, press Alt + Enter. Once in keyboard drag state,…" at bounding box center [587, 248] width 1174 height 496
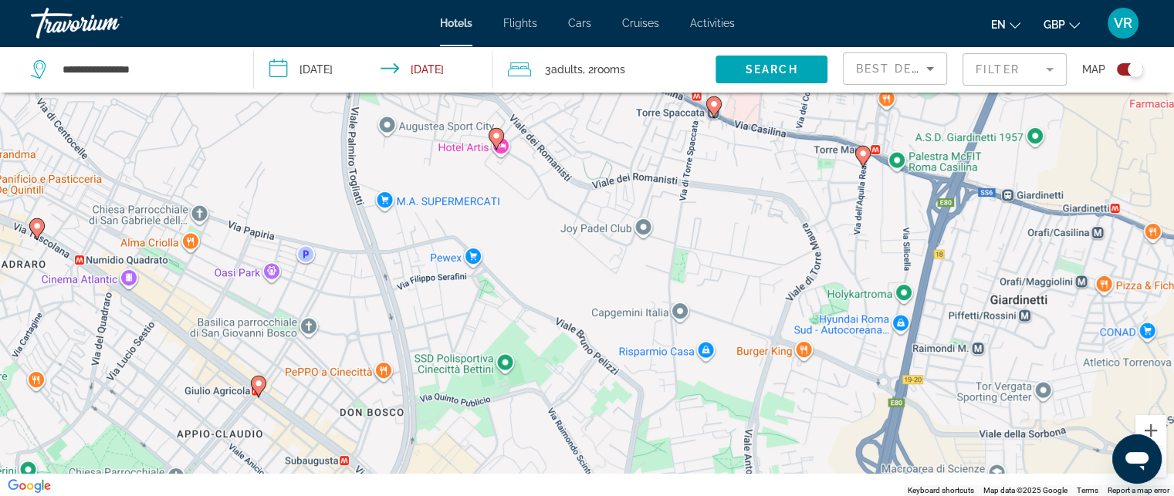
click at [614, 107] on div "To activate drag with keyboard, press Alt + Enter. Once in keyboard drag state,…" at bounding box center [587, 248] width 1174 height 496
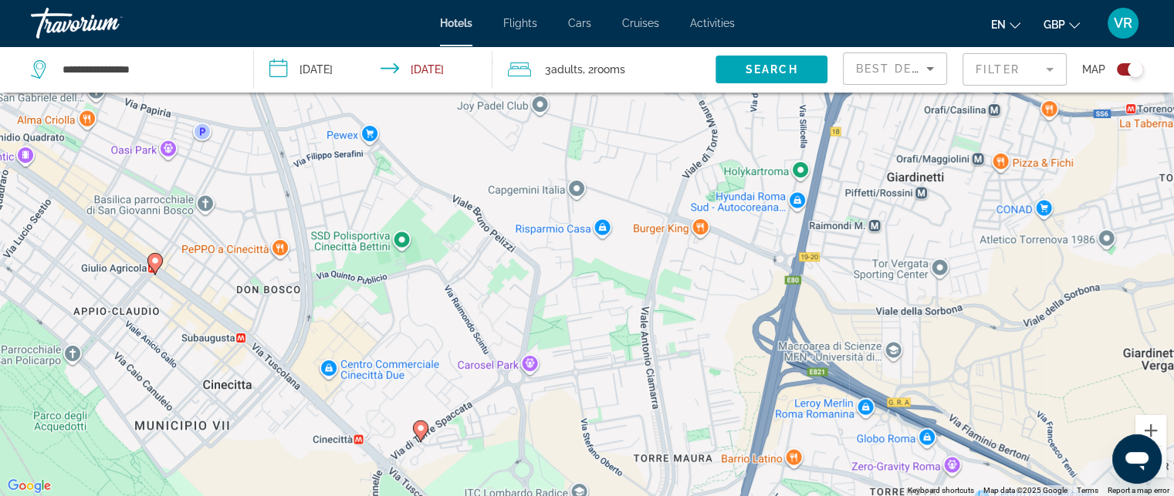
click at [411, 137] on div "To activate drag with keyboard, press Alt + Enter. Once in keyboard drag state,…" at bounding box center [587, 248] width 1174 height 496
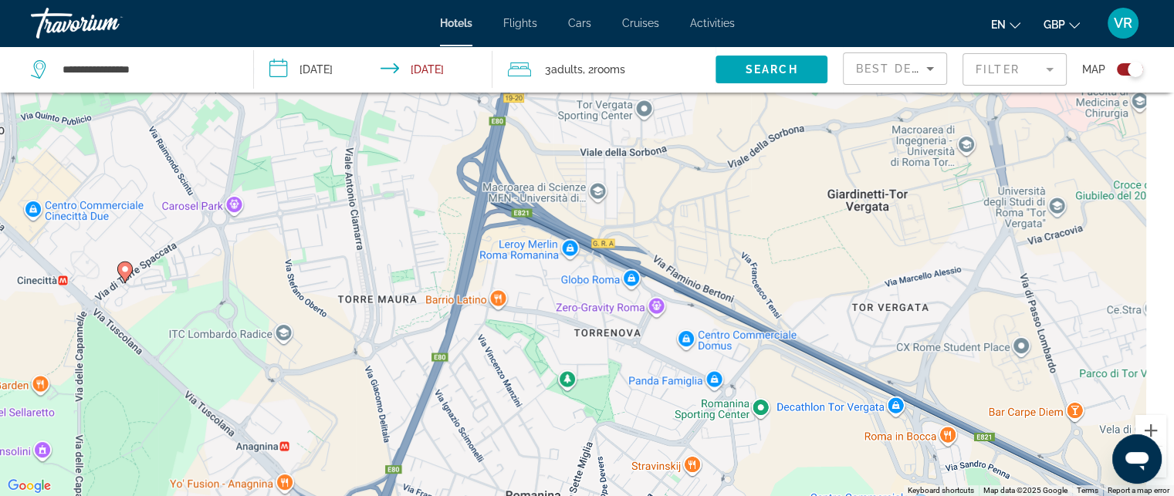
click at [321, 160] on div "To activate drag with keyboard, press Alt + Enter. Once in keyboard drag state,…" at bounding box center [587, 248] width 1174 height 496
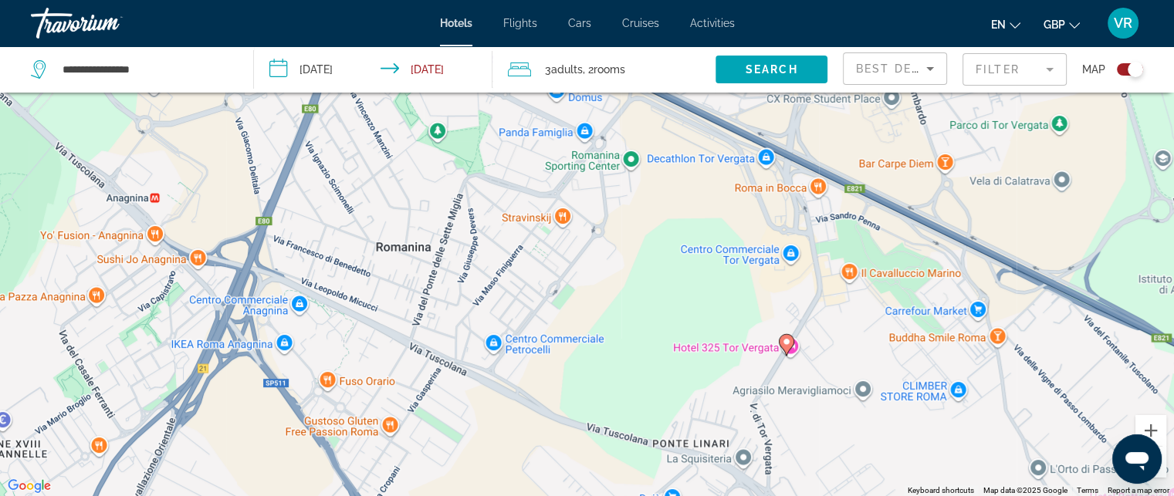
click at [456, 61] on div "**********" at bounding box center [587, 294] width 1174 height 589
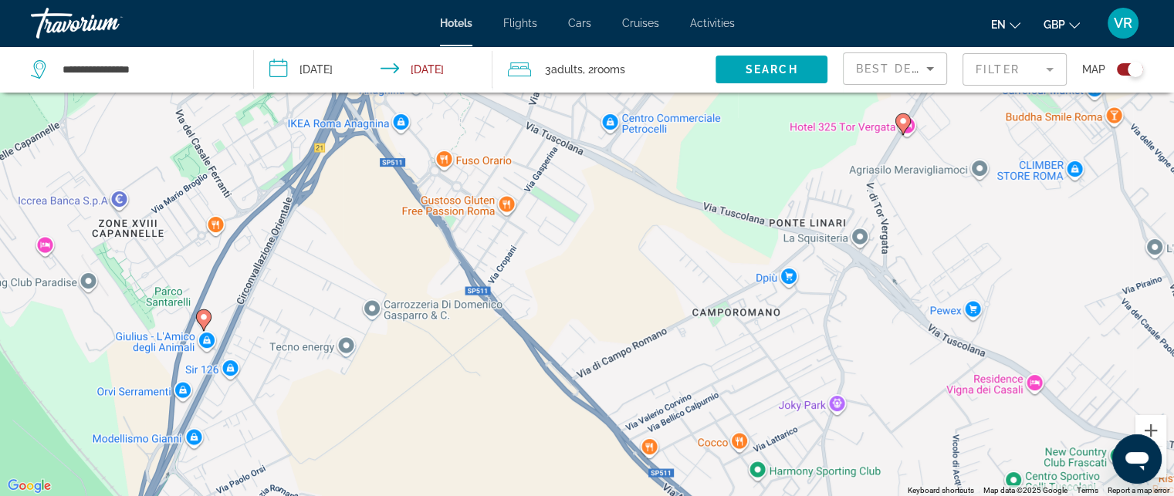
click at [692, 119] on div "To activate drag with keyboard, press Alt + Enter. Once in keyboard drag state,…" at bounding box center [587, 248] width 1174 height 496
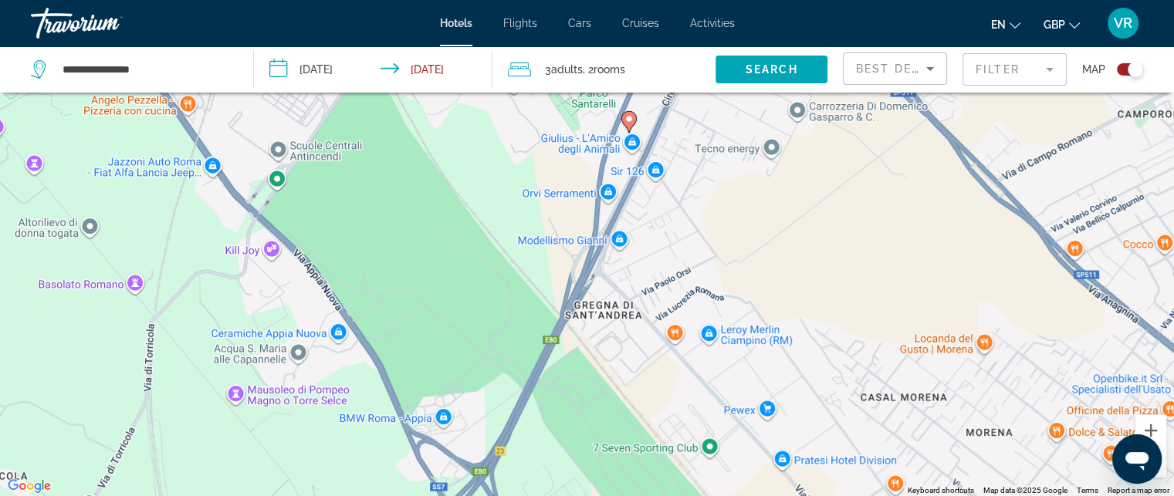
click at [635, 154] on div "To activate drag with keyboard, press Alt + Enter. Once in keyboard drag state,…" at bounding box center [587, 248] width 1174 height 496
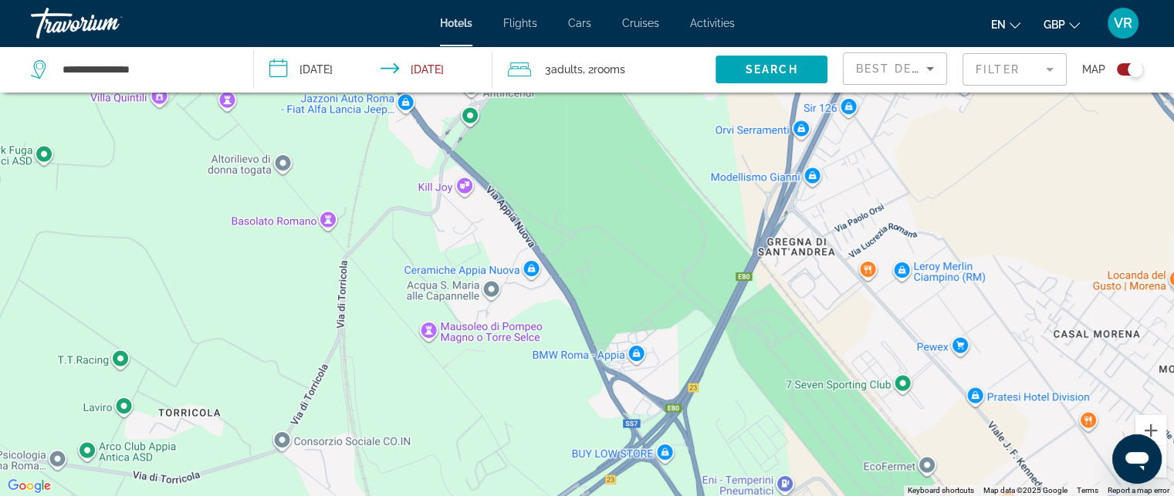
click at [763, 227] on div "To activate drag with keyboard, press Alt + Enter. Once in keyboard drag state,…" at bounding box center [587, 248] width 1174 height 496
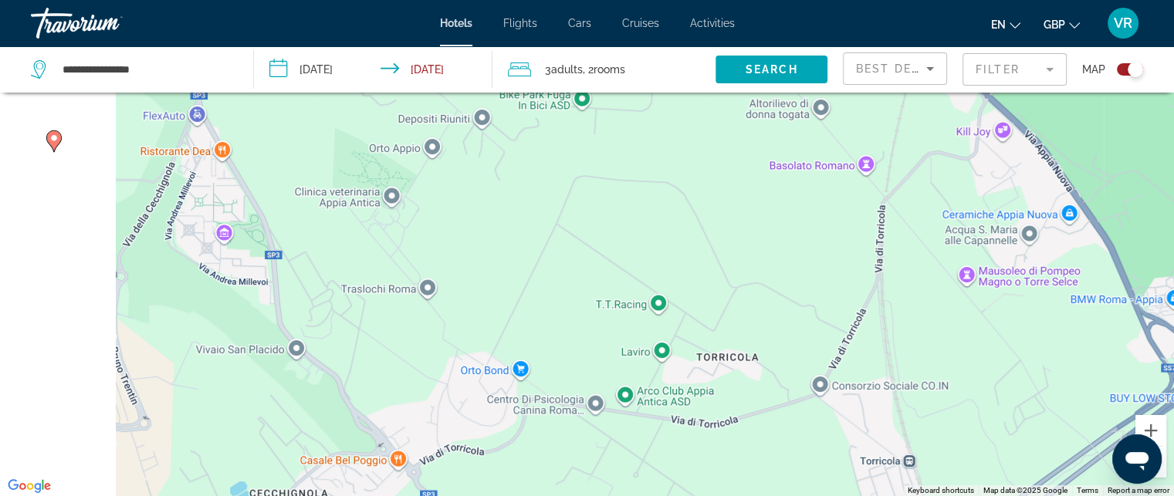
click at [755, 222] on div "To activate drag with keyboard, press Alt + Enter. Once in keyboard drag state,…" at bounding box center [587, 248] width 1174 height 496
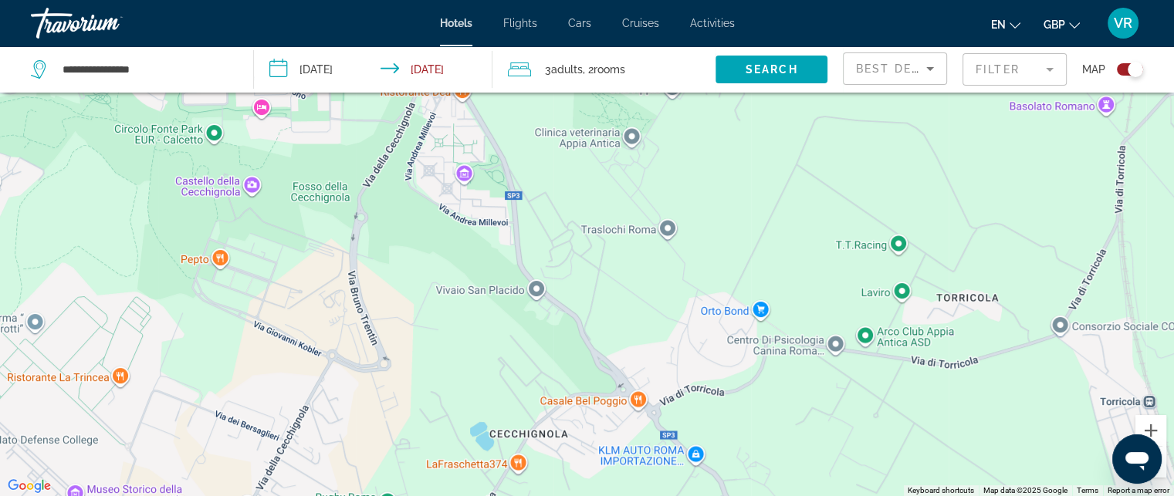
click at [885, 348] on div "To activate drag with keyboard, press Alt + Enter. Once in keyboard drag state,…" at bounding box center [587, 248] width 1174 height 496
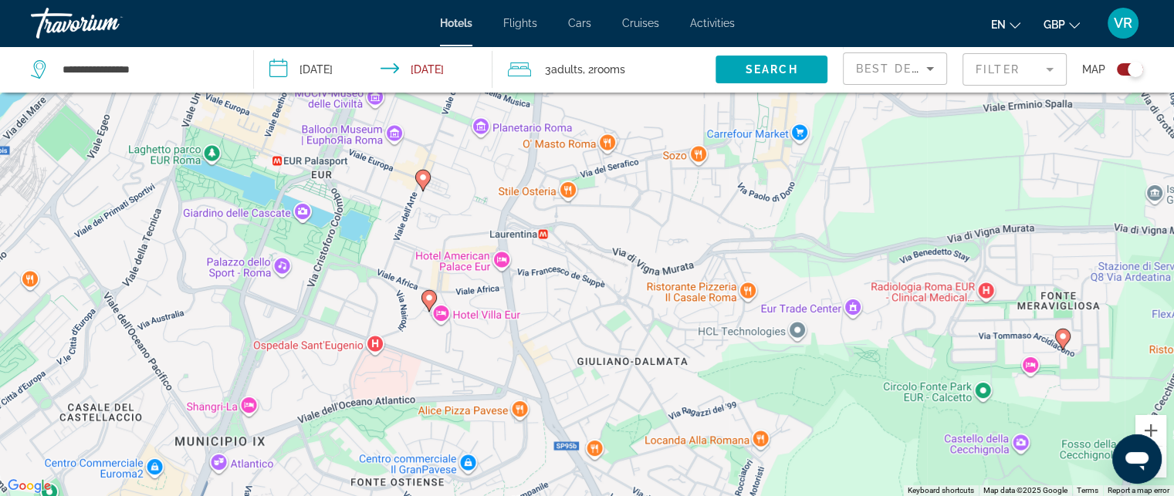
click at [837, 314] on div "To activate drag with keyboard, press Alt + Enter. Once in keyboard drag state,…" at bounding box center [587, 248] width 1174 height 496
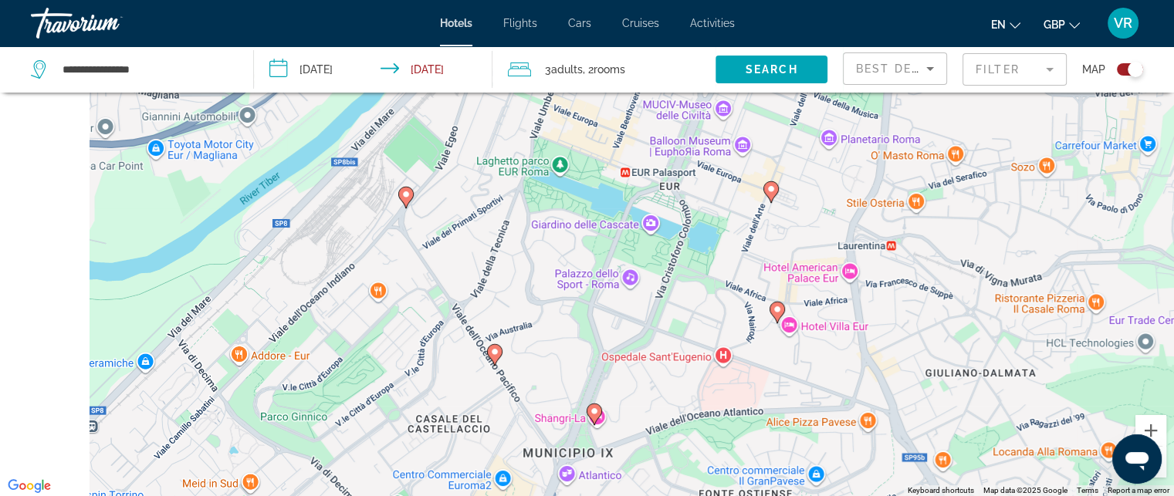
click at [791, 228] on div "To activate drag with keyboard, press Alt + Enter. Once in keyboard drag state,…" at bounding box center [587, 248] width 1174 height 496
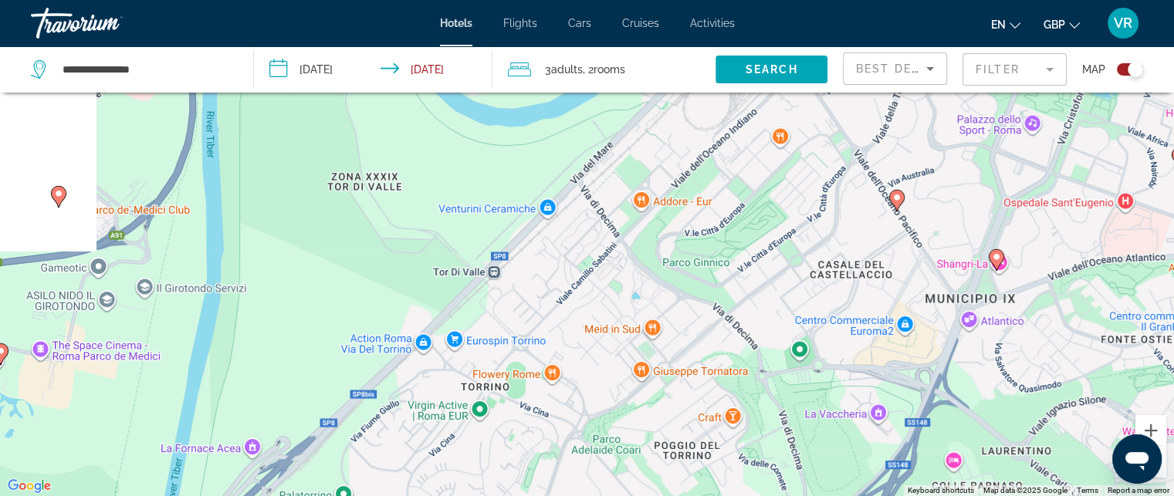
click at [815, 168] on div "To activate drag with keyboard, press Alt + Enter. Once in keyboard drag state,…" at bounding box center [587, 248] width 1174 height 496
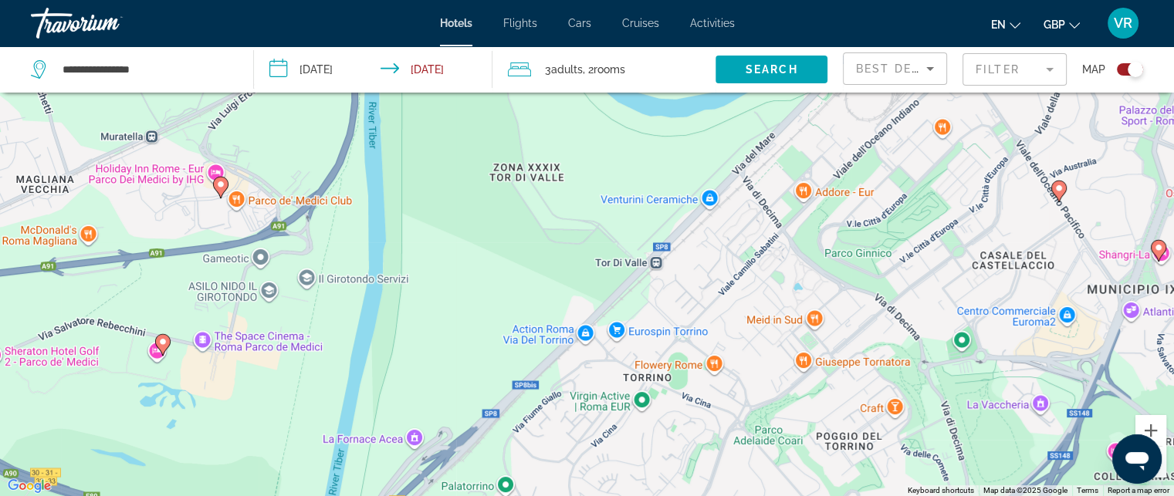
click at [869, 305] on div "To activate drag with keyboard, press Alt + Enter. Once in keyboard drag state,…" at bounding box center [587, 248] width 1174 height 496
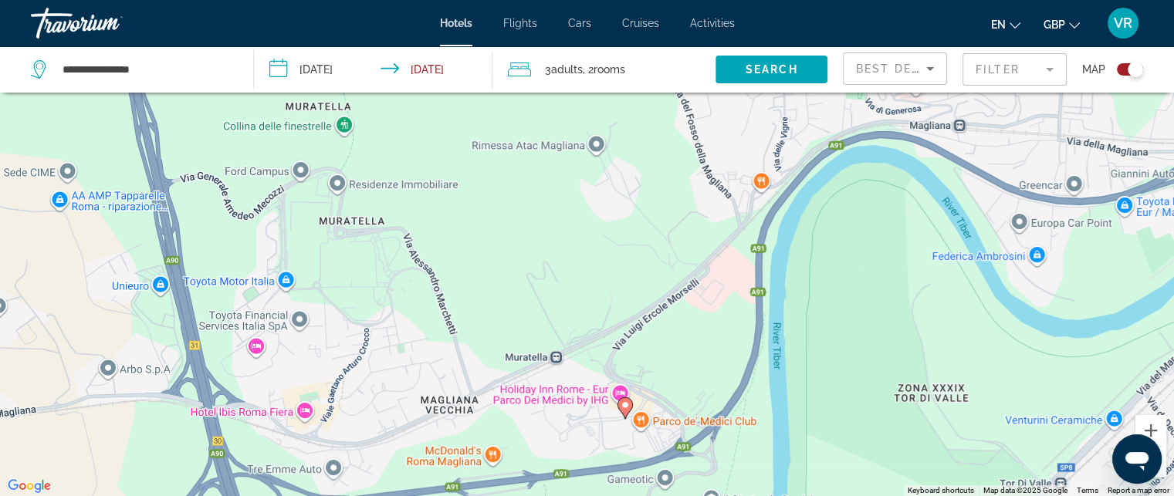
click at [768, 352] on div "To activate drag with keyboard, press Alt + Enter. Once in keyboard drag state,…" at bounding box center [587, 248] width 1174 height 496
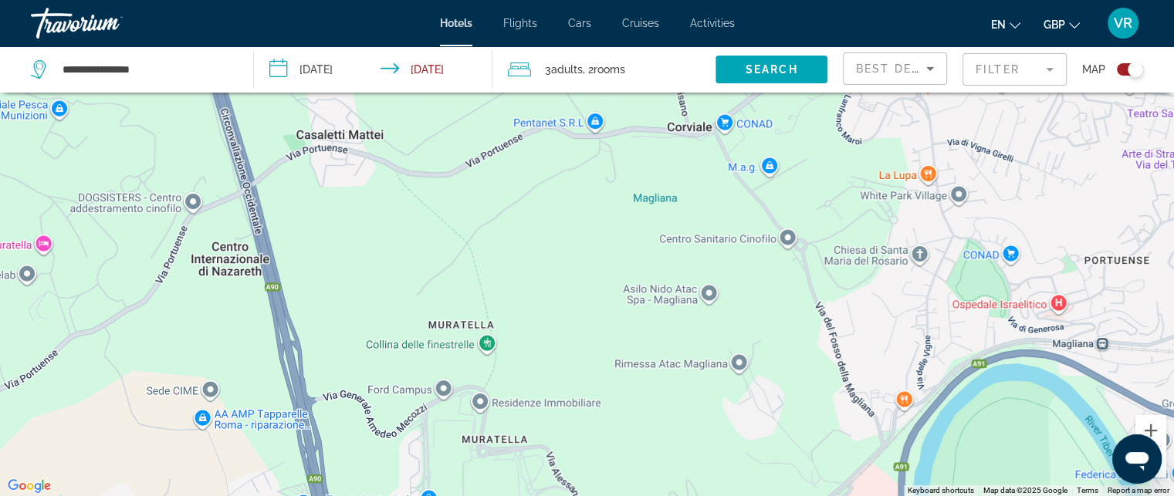
click at [757, 351] on div "To activate drag with keyboard, press Alt + Enter. Once in keyboard drag state,…" at bounding box center [587, 248] width 1174 height 496
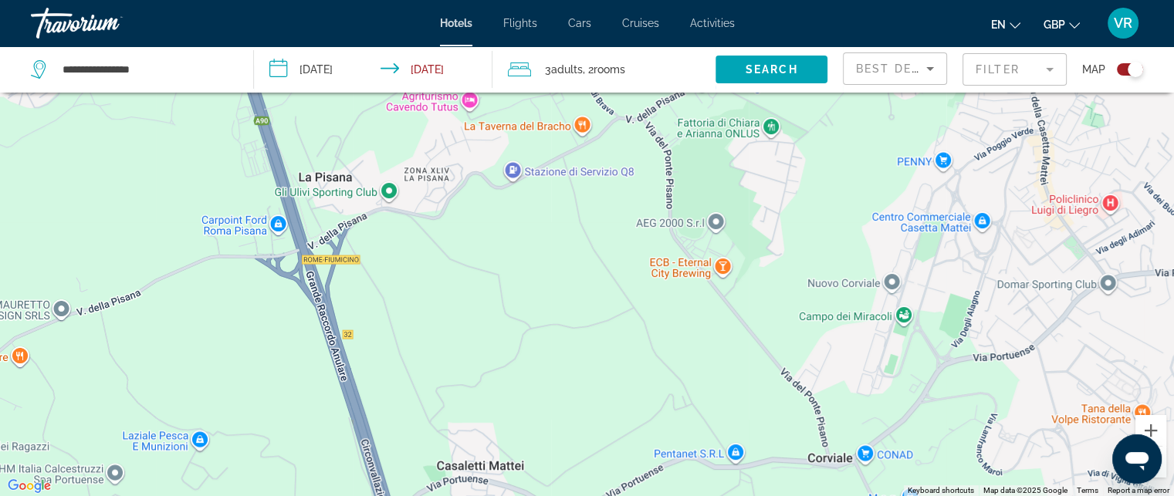
click at [692, 405] on div "To activate drag with keyboard, press Alt + Enter. Once in keyboard drag state,…" at bounding box center [587, 248] width 1174 height 496
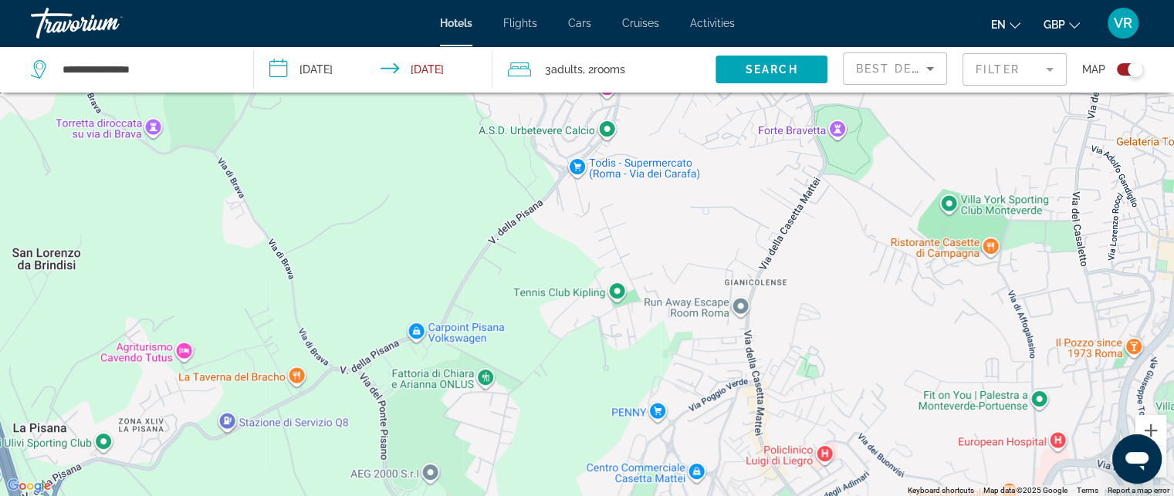
click at [696, 425] on div "To activate drag with keyboard, press Alt + Enter. Once in keyboard drag state,…" at bounding box center [587, 248] width 1174 height 496
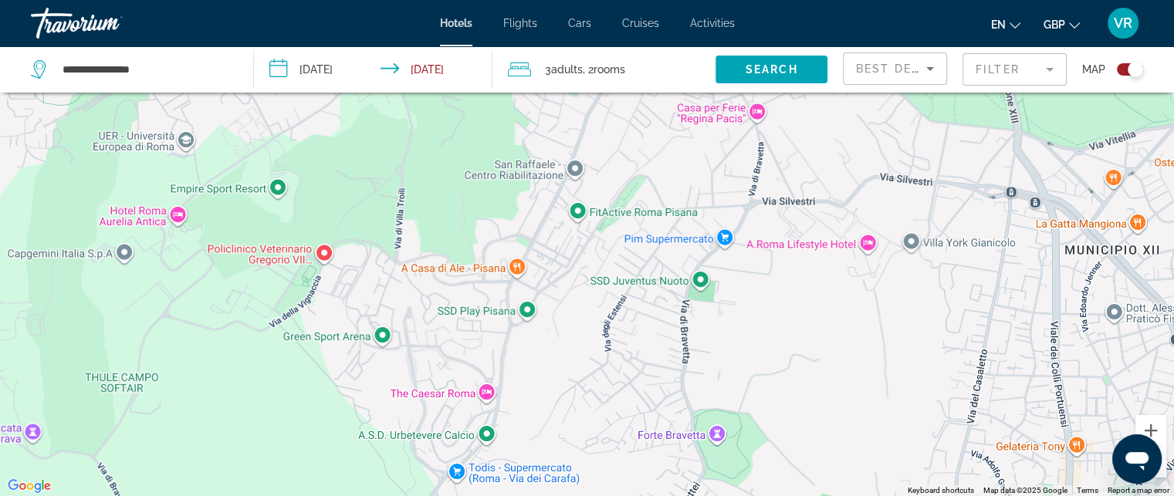
click at [706, 429] on div "To activate drag with keyboard, press Alt + Enter. Once in keyboard drag state,…" at bounding box center [587, 248] width 1174 height 496
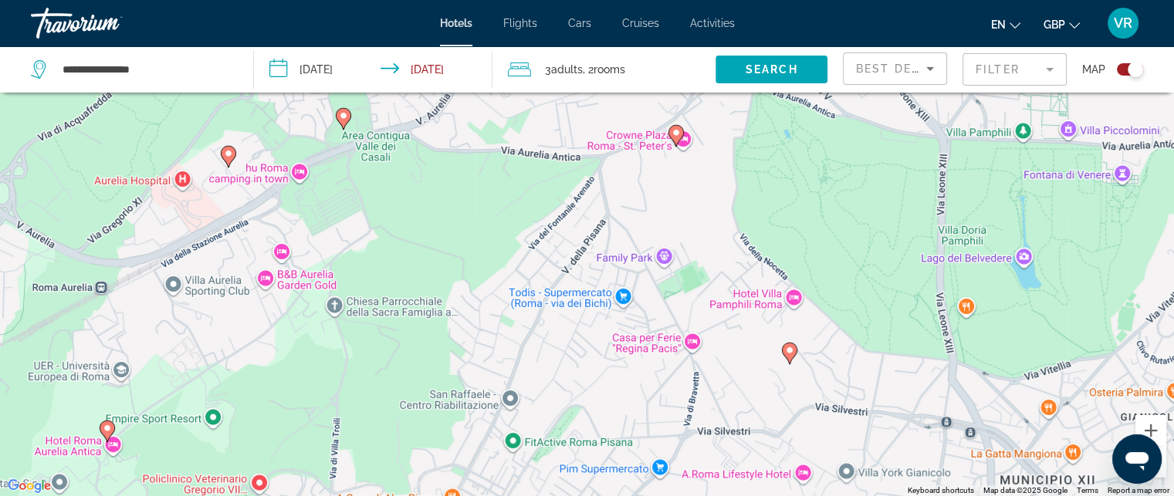
click at [899, 234] on div "To activate drag with keyboard, press Alt + Enter. Once in keyboard drag state,…" at bounding box center [587, 248] width 1174 height 496
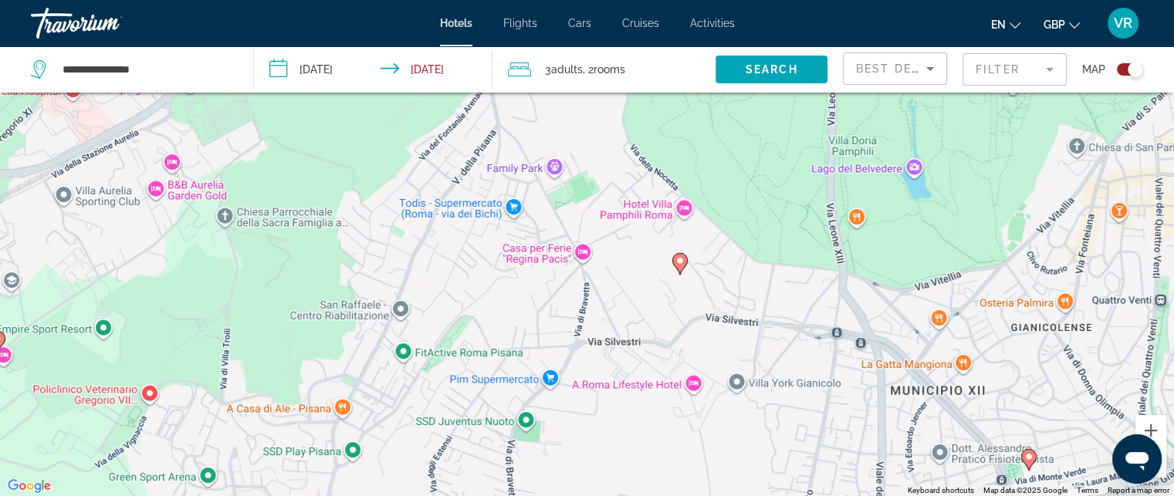
click at [1166, 461] on div "To activate drag with keyboard, press Alt + Enter. Once in keyboard drag state,…" at bounding box center [587, 248] width 1174 height 496
click at [1161, 462] on button "Zoom out" at bounding box center [1151, 462] width 31 height 31
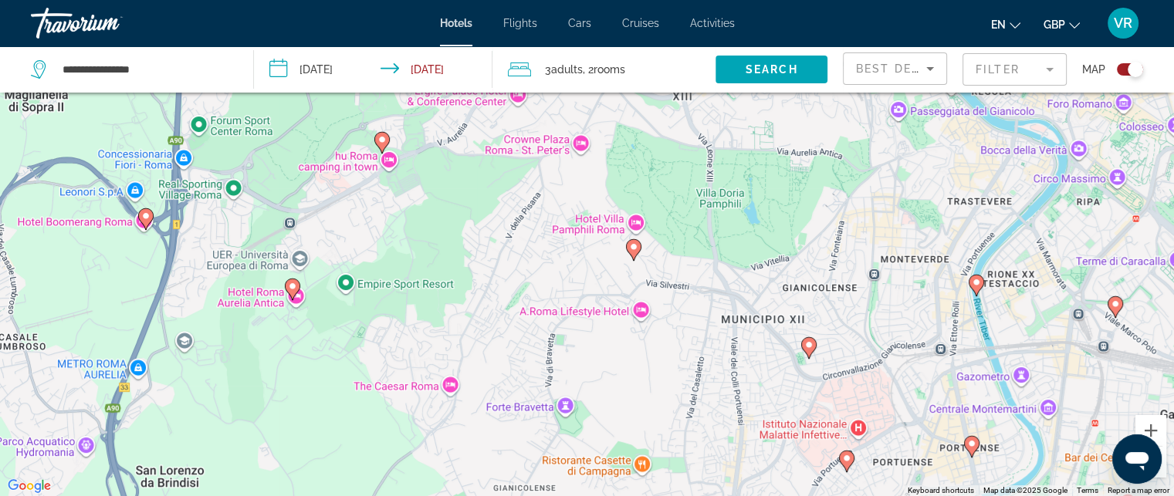
click at [1168, 466] on div "To activate drag with keyboard, press Alt + Enter. Once in keyboard drag state,…" at bounding box center [587, 248] width 1174 height 496
click at [1159, 466] on div "Open messaging window" at bounding box center [1137, 459] width 46 height 46
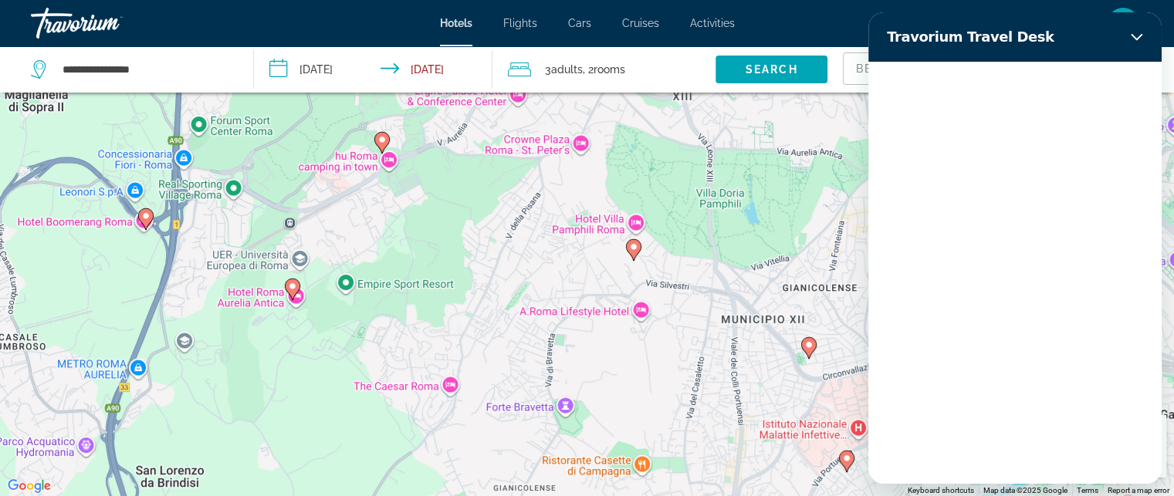
scroll to position [0, 0]
click at [1159, 466] on div "Loading conversation" at bounding box center [1014, 273] width 293 height 422
click at [1142, 39] on icon "Close" at bounding box center [1137, 37] width 12 height 12
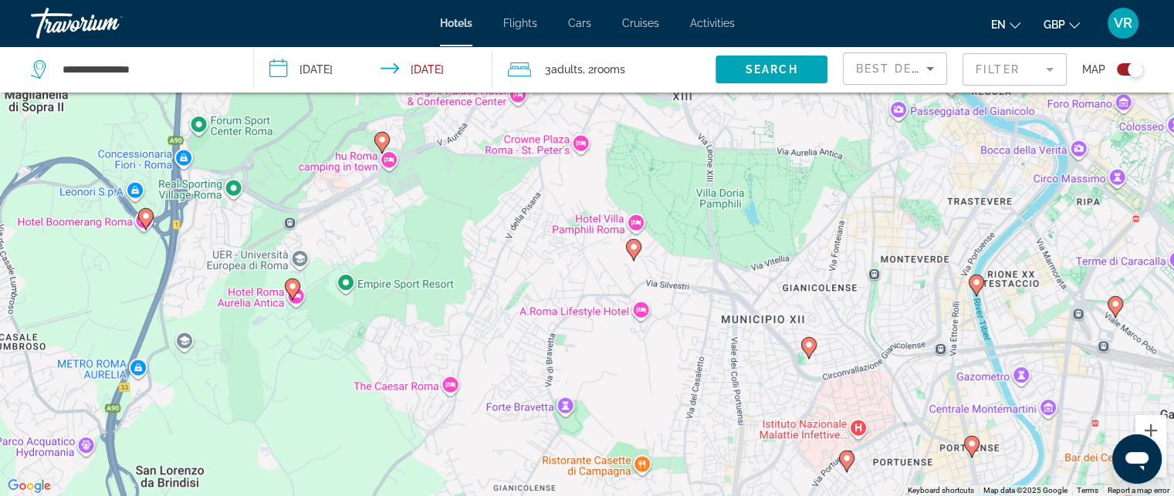
type textarea "*"
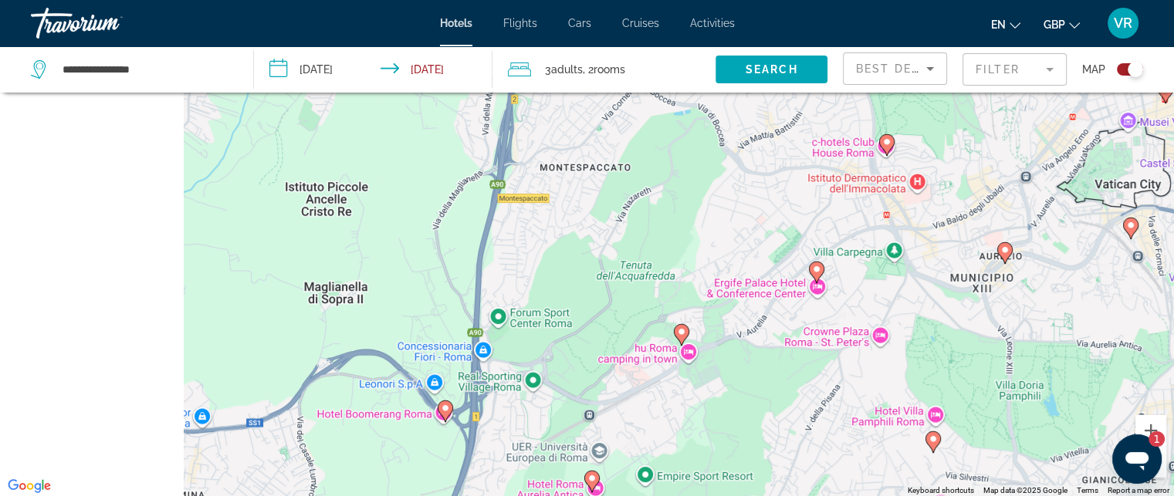
click at [970, 404] on html "**********" at bounding box center [587, 155] width 1174 height 496
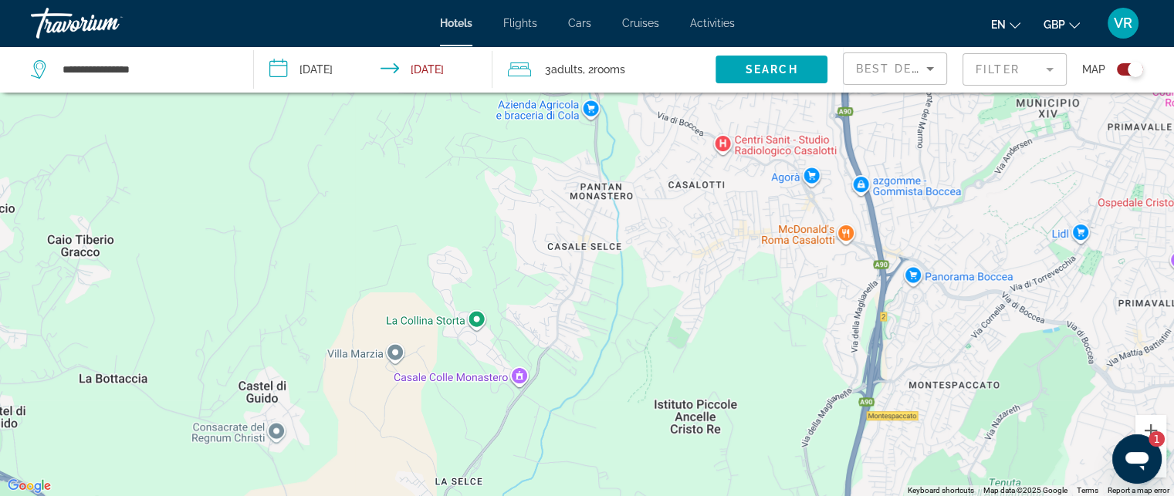
click at [685, 404] on html "**********" at bounding box center [587, 155] width 1174 height 496
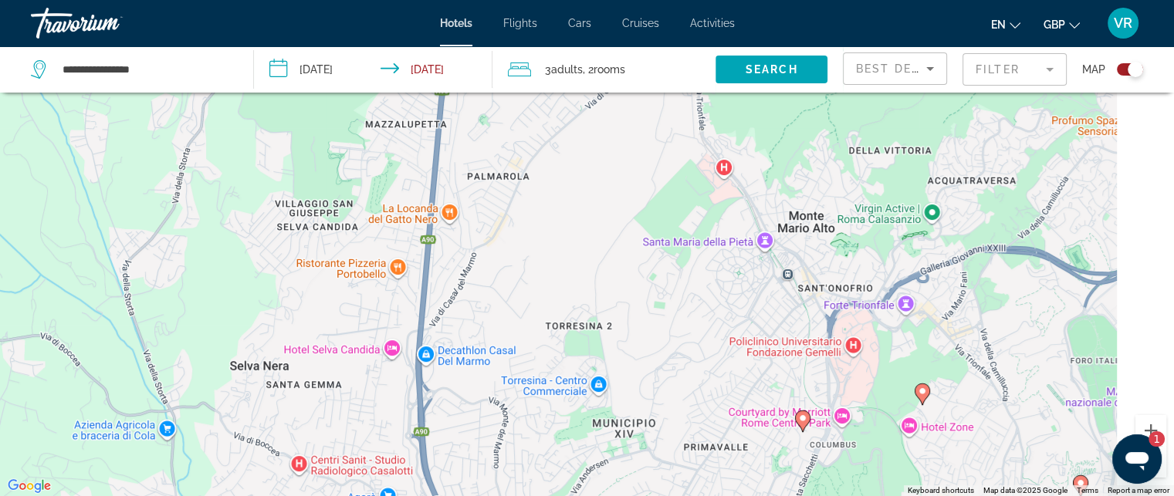
click at [624, 349] on div "To activate drag with keyboard, press Alt + Enter. Once in keyboard drag state,…" at bounding box center [587, 248] width 1174 height 496
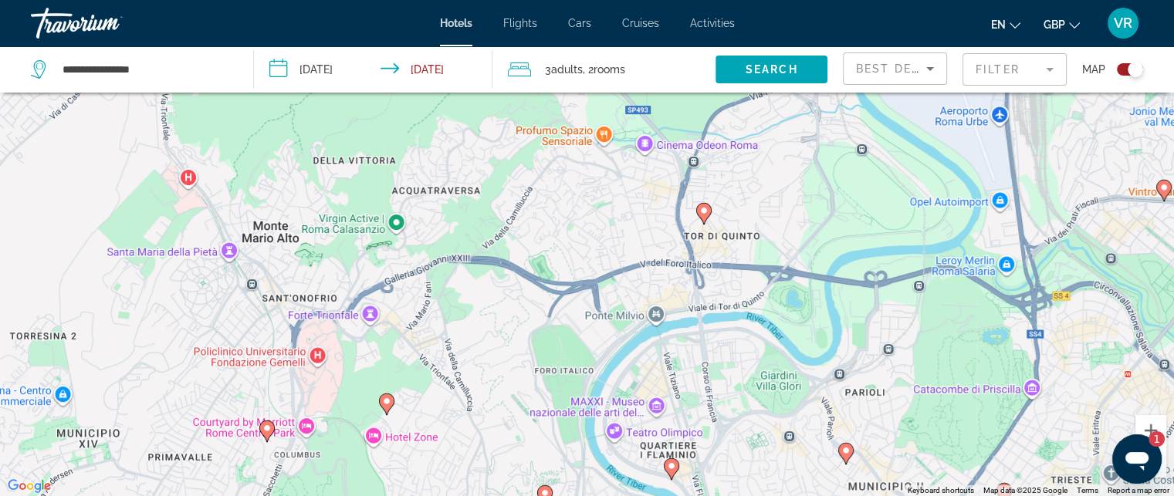
click at [575, 90] on div "**********" at bounding box center [587, 294] width 1174 height 589
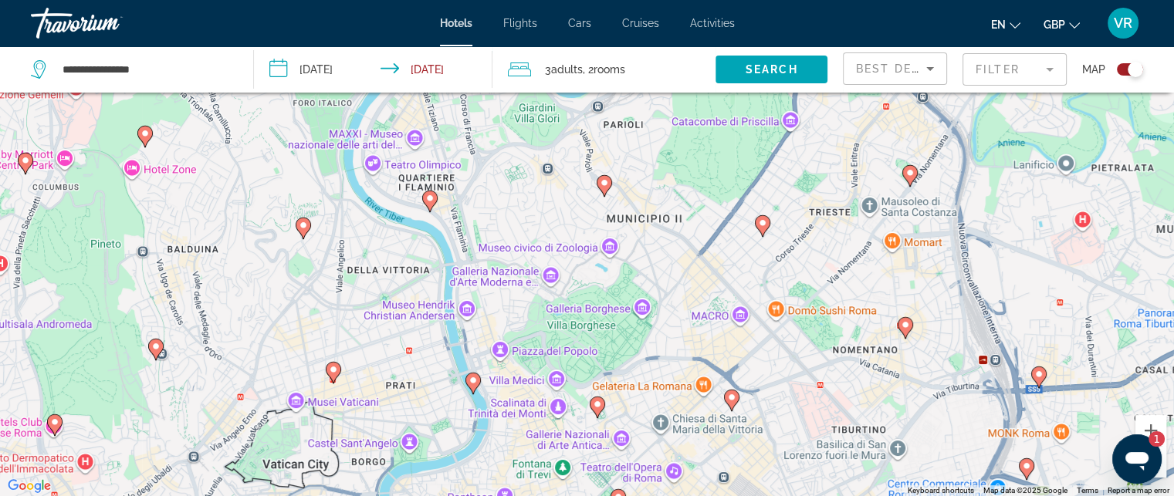
click at [591, 357] on div "To activate drag with keyboard, press Alt + Enter. Once in keyboard drag state,…" at bounding box center [587, 248] width 1174 height 496
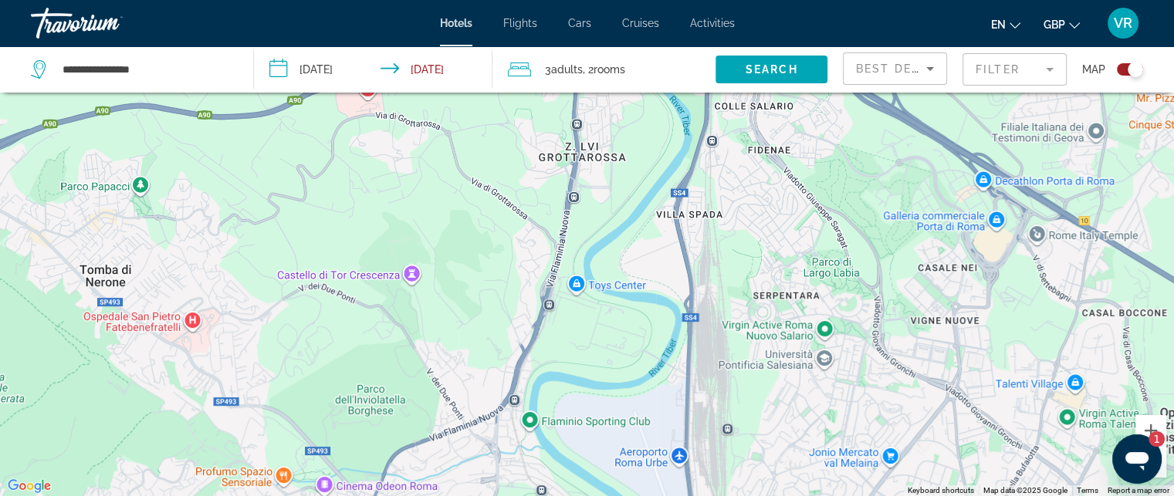
click at [765, 348] on div "To activate drag with keyboard, press Alt + Enter. Once in keyboard drag state,…" at bounding box center [587, 248] width 1174 height 496
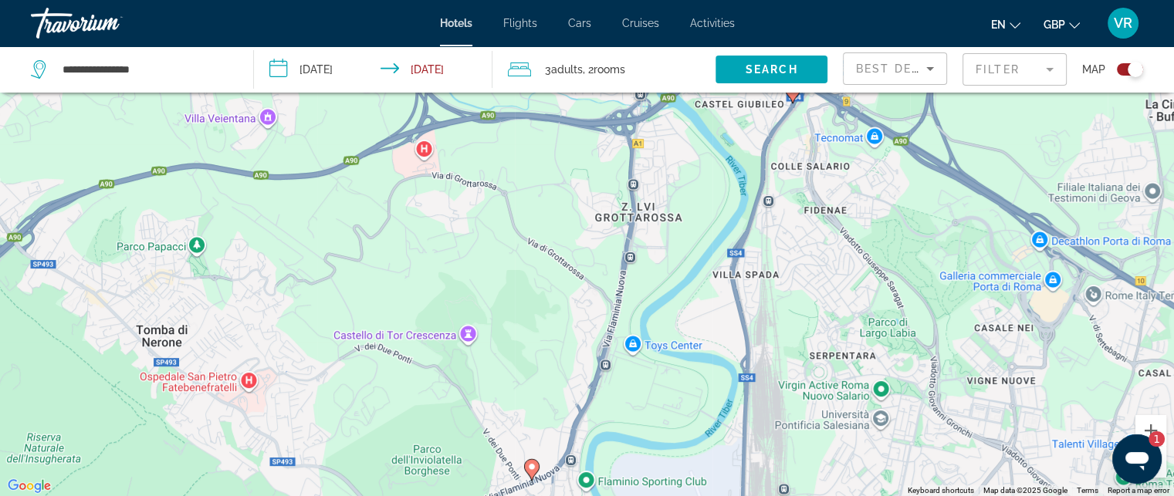
click at [794, 234] on div "To activate drag with keyboard, press Alt + Enter. Once in keyboard drag state,…" at bounding box center [587, 248] width 1174 height 496
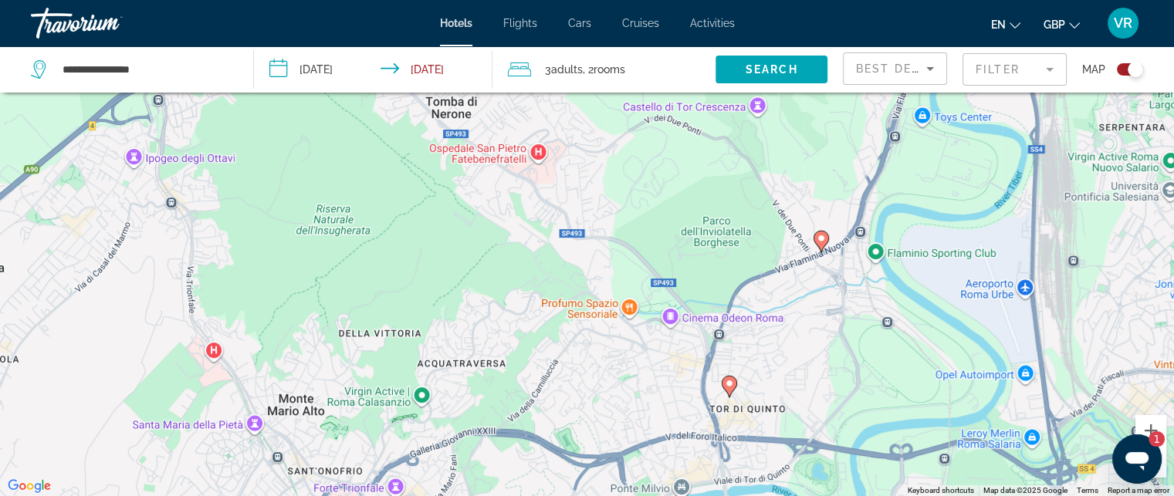
click at [621, 148] on div "To activate drag with keyboard, press Alt + Enter. Once in keyboard drag state,…" at bounding box center [587, 248] width 1174 height 496
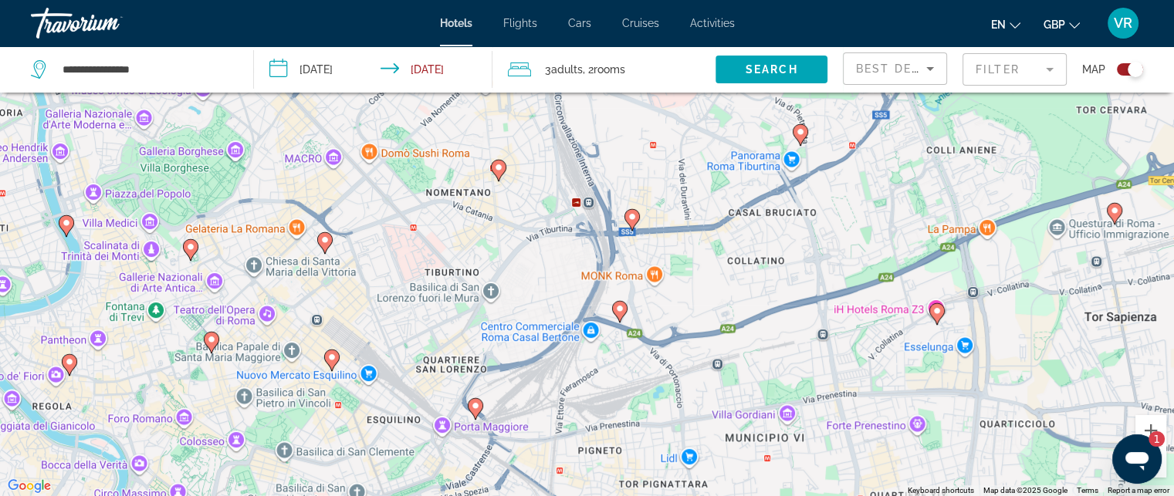
click at [493, 284] on div "To activate drag with keyboard, press Alt + Enter. Once in keyboard drag state,…" at bounding box center [587, 248] width 1174 height 496
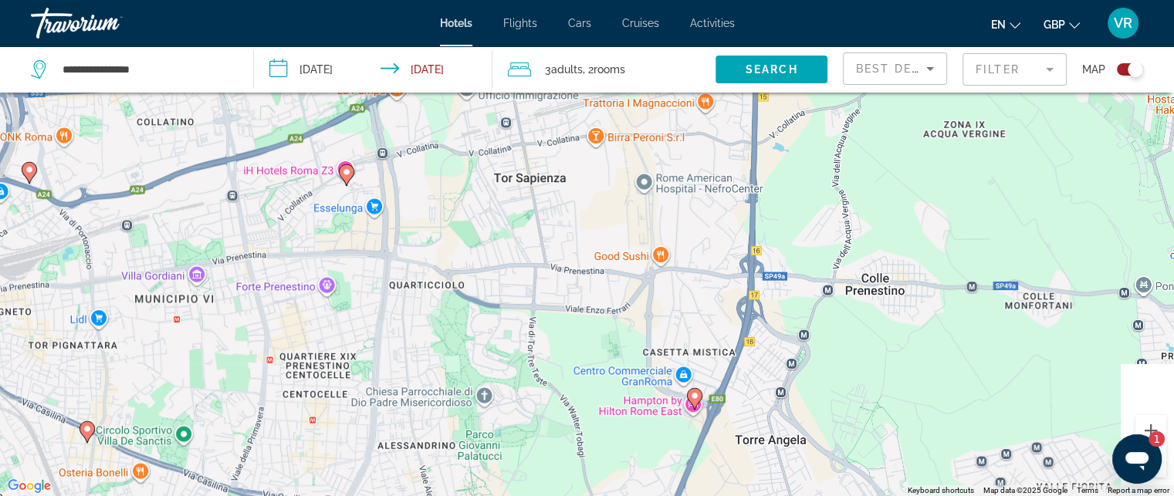
click at [632, 127] on div "To activate drag with keyboard, press Alt + Enter. Once in keyboard drag state,…" at bounding box center [587, 248] width 1174 height 496
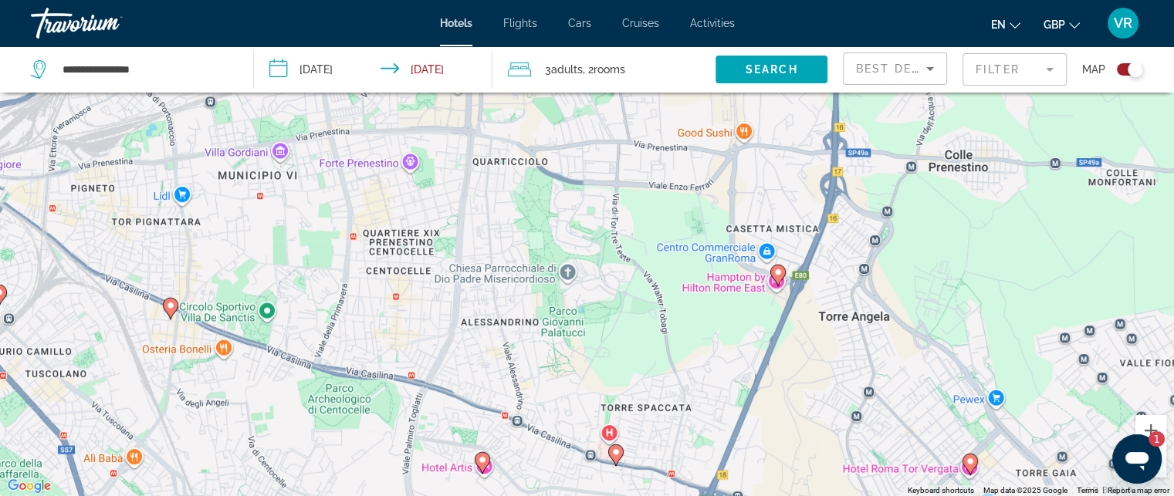
click at [593, 168] on div "To activate drag with keyboard, press Alt + Enter. Once in keyboard drag state,…" at bounding box center [587, 248] width 1174 height 496
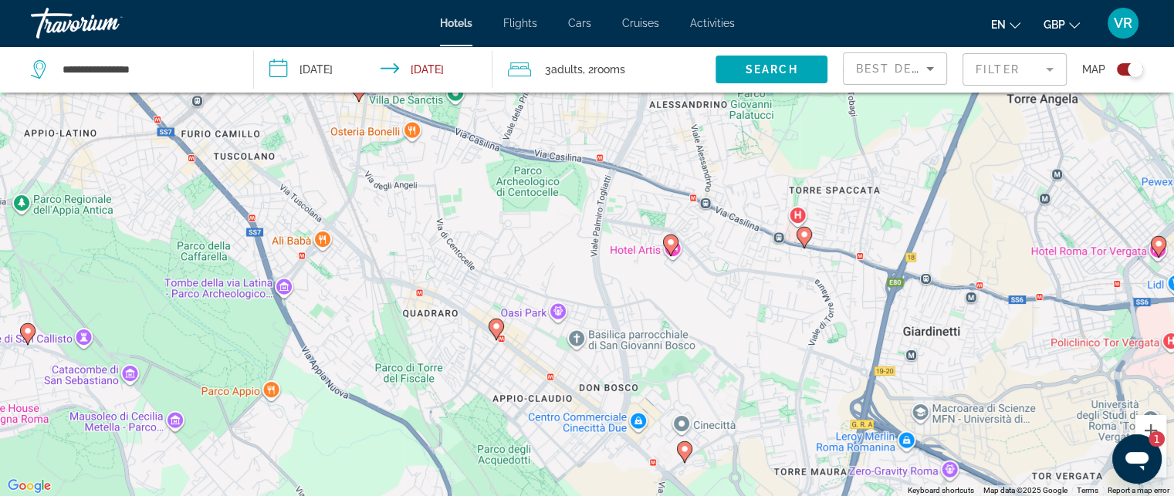
click at [589, 135] on div "To activate drag with keyboard, press Alt + Enter. Once in keyboard drag state,…" at bounding box center [587, 248] width 1174 height 496
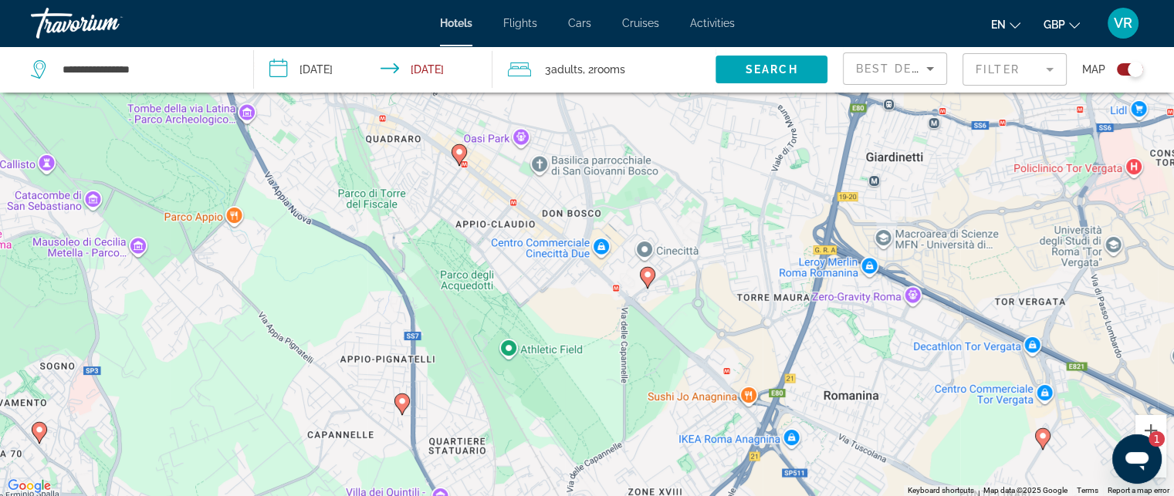
click at [427, 149] on div "To activate drag with keyboard, press Alt + Enter. Once in keyboard drag state,…" at bounding box center [587, 248] width 1174 height 496
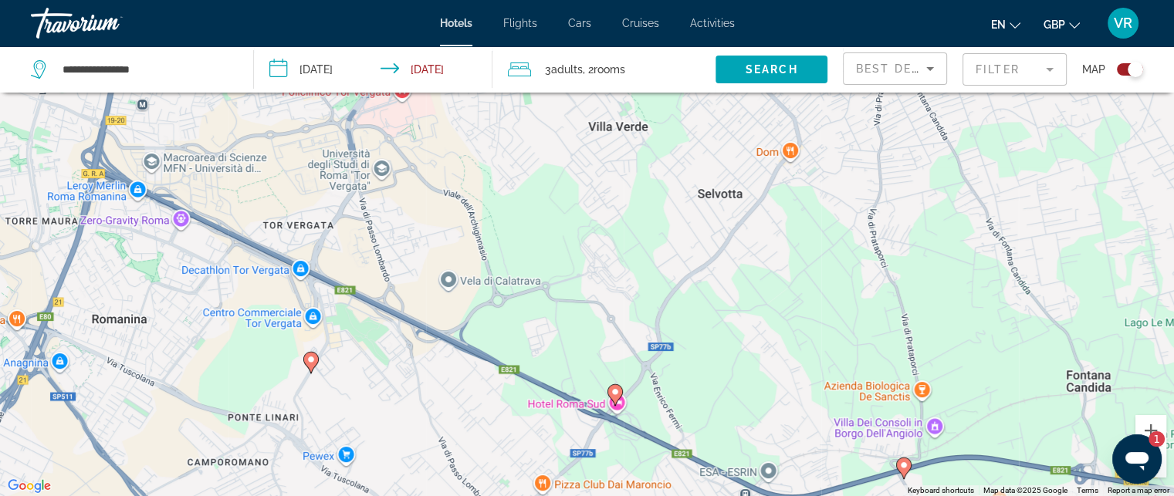
click at [531, 347] on div "To activate drag with keyboard, press Alt + Enter. Once in keyboard drag state,…" at bounding box center [587, 248] width 1174 height 496
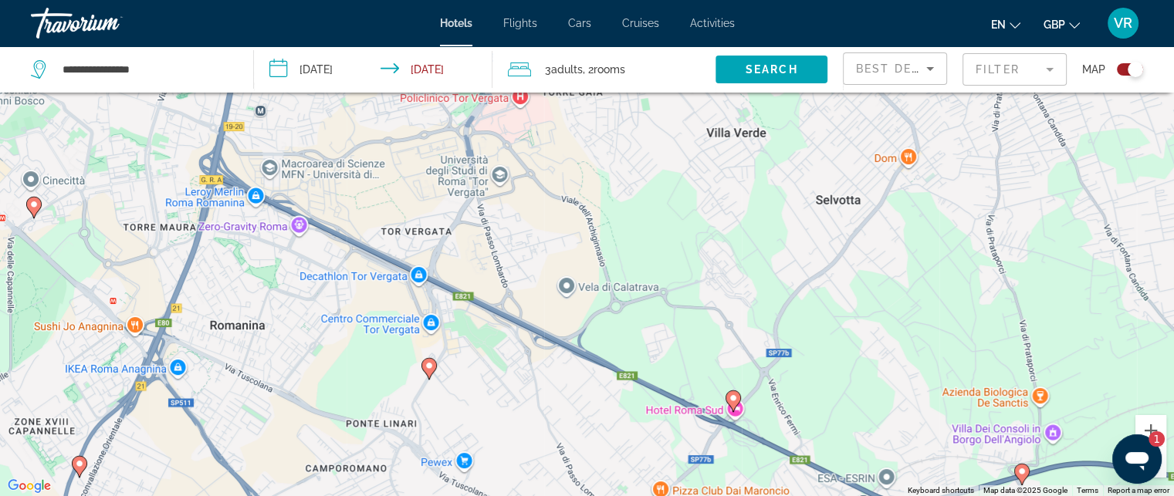
click at [695, 140] on div "To activate drag with keyboard, press Alt + Enter. Once in keyboard drag state,…" at bounding box center [587, 248] width 1174 height 496
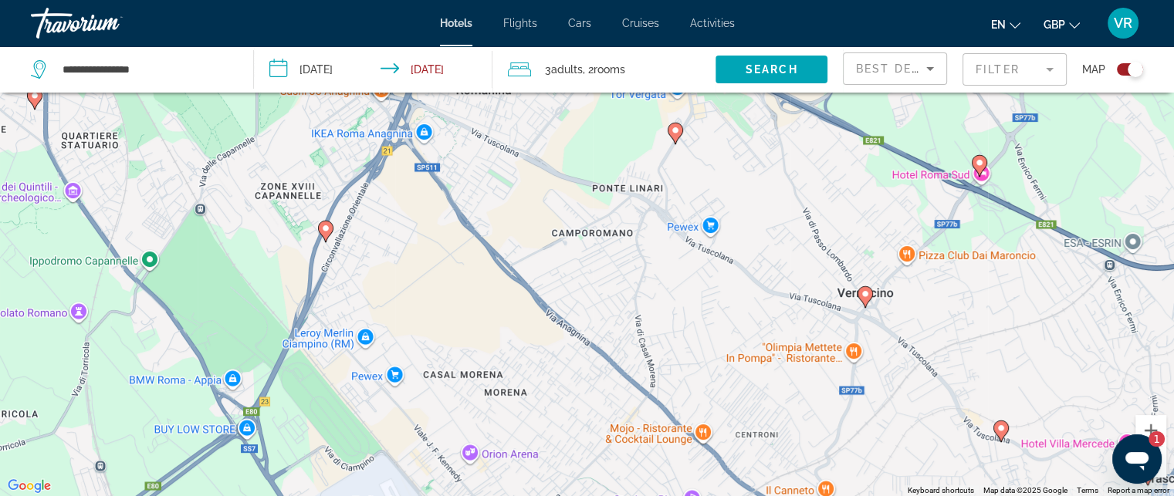
click at [707, 135] on div "To activate drag with keyboard, press Alt + Enter. Once in keyboard drag state,…" at bounding box center [587, 248] width 1174 height 496
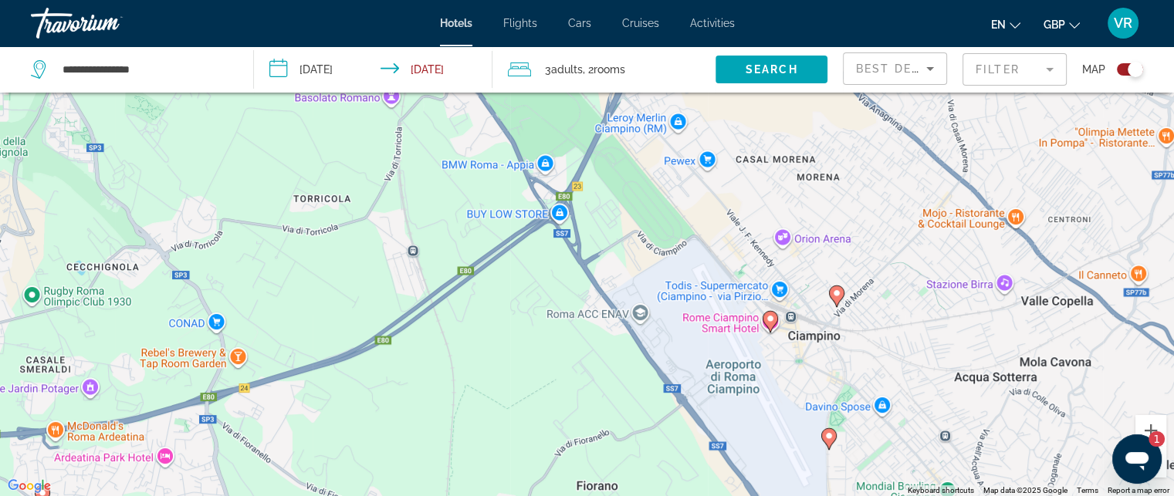
click at [639, 71] on div "**********" at bounding box center [587, 294] width 1174 height 589
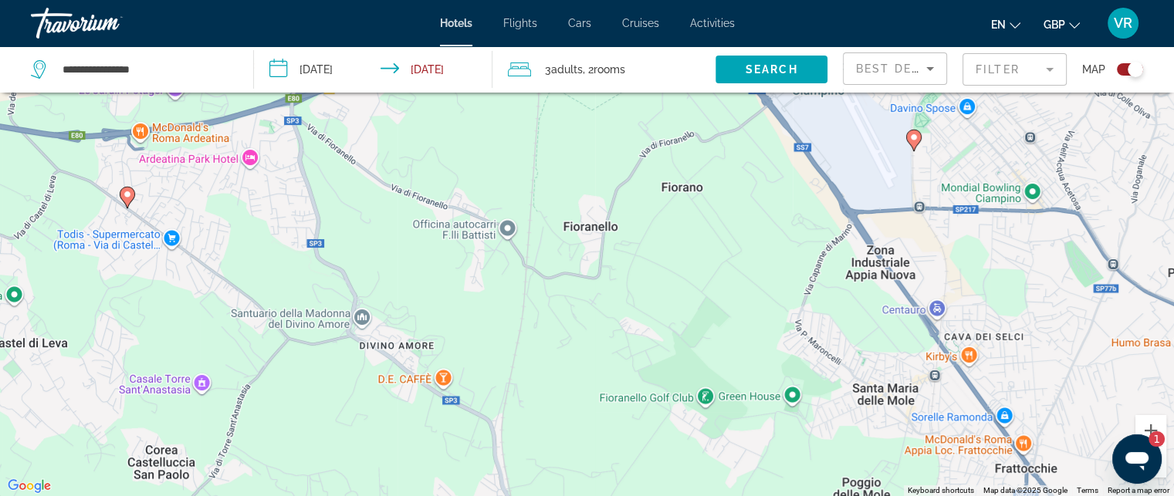
click at [386, 128] on div "To activate drag with keyboard, press Alt + Enter. Once in keyboard drag state,…" at bounding box center [587, 248] width 1174 height 496
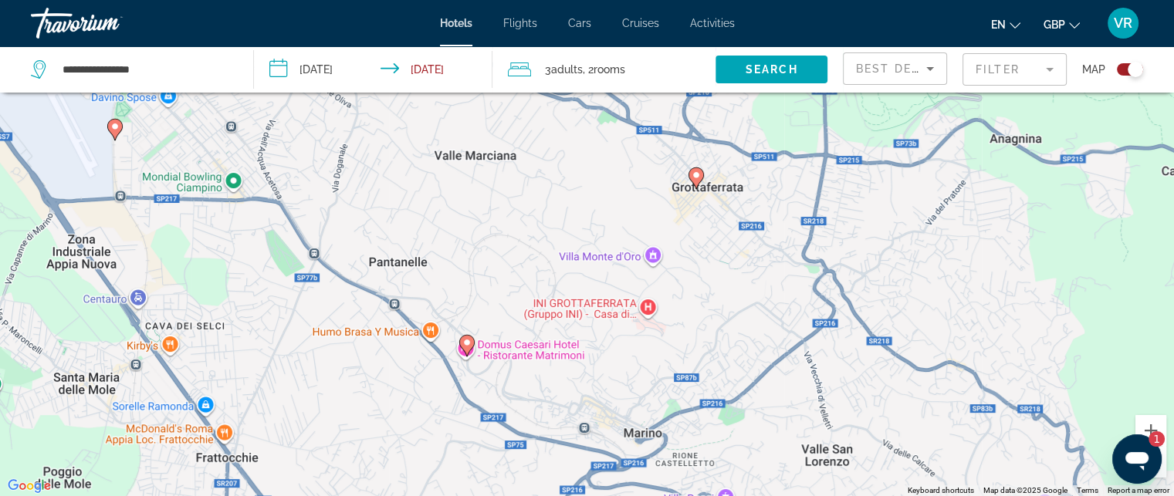
click at [538, 301] on div "To activate drag with keyboard, press Alt + Enter. Once in keyboard drag state,…" at bounding box center [587, 248] width 1174 height 496
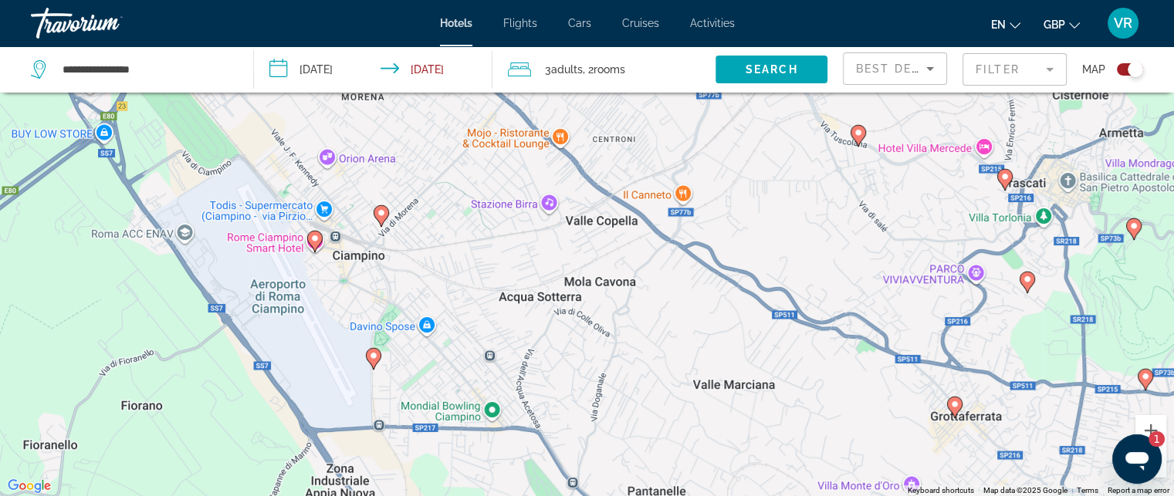
click at [294, 345] on div "To activate drag with keyboard, press Alt + Enter. Once in keyboard drag state,…" at bounding box center [587, 248] width 1174 height 496
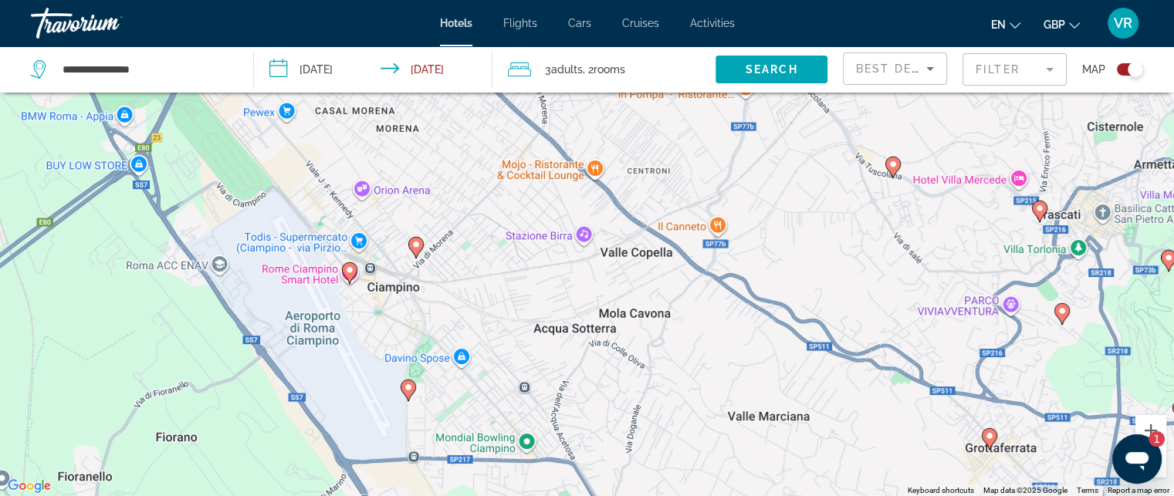
click at [229, 231] on div "To activate drag with keyboard, press Alt + Enter. Once in keyboard drag state,…" at bounding box center [587, 248] width 1174 height 496
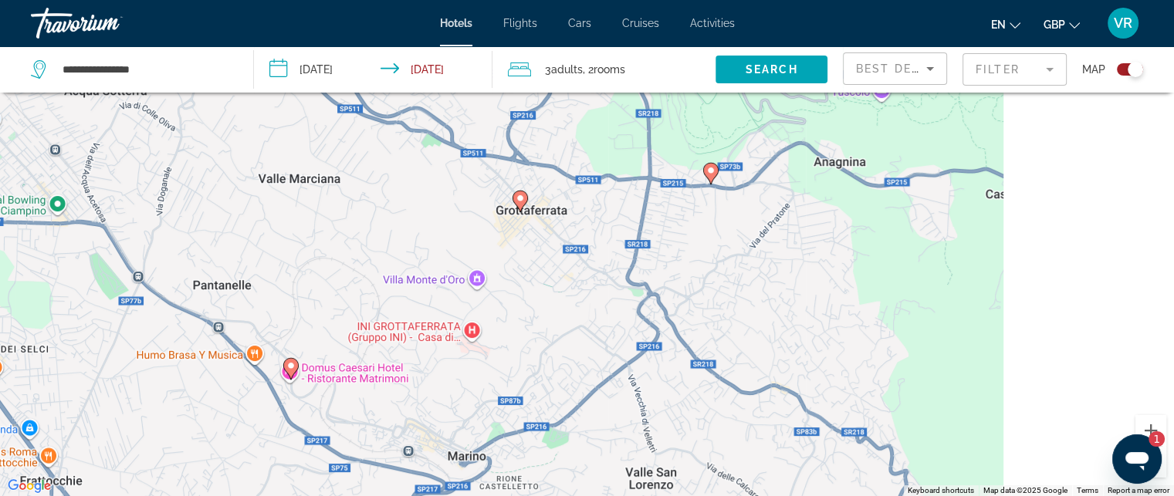
click at [96, 262] on div "To activate drag with keyboard, press Alt + Enter. Once in keyboard drag state,…" at bounding box center [587, 248] width 1174 height 496
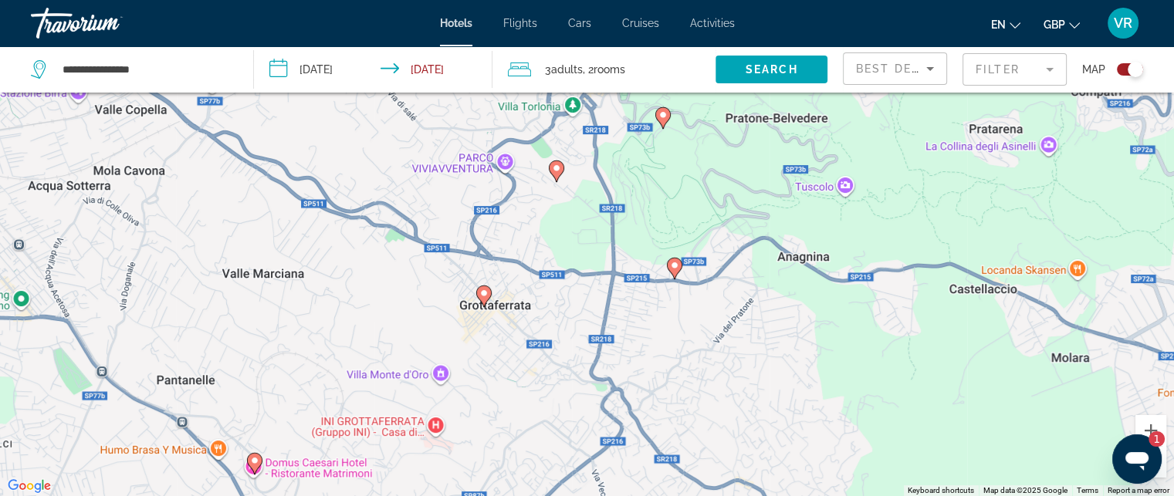
click at [584, 459] on div "To activate drag with keyboard, press Alt + Enter. Once in keyboard drag state,…" at bounding box center [587, 248] width 1174 height 496
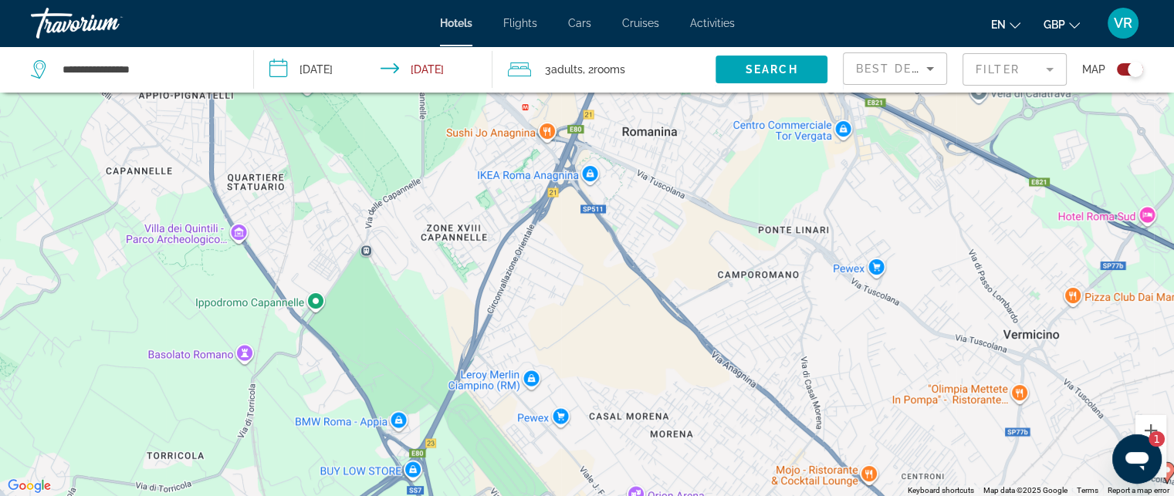
click at [500, 459] on div "To activate drag with keyboard, press Alt + Enter. Once in keyboard drag state,…" at bounding box center [587, 248] width 1174 height 496
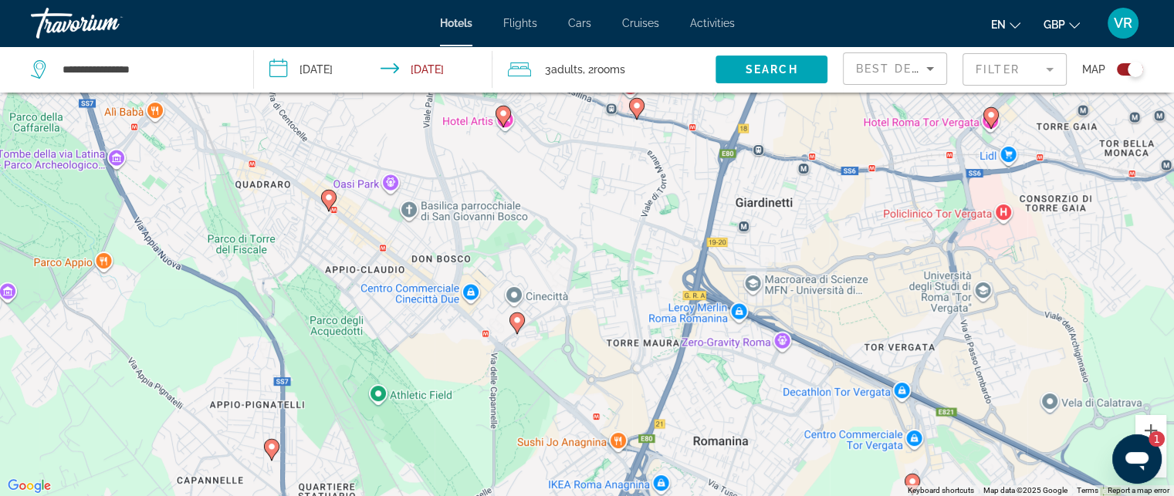
click at [559, 404] on html "**********" at bounding box center [587, 155] width 1174 height 496
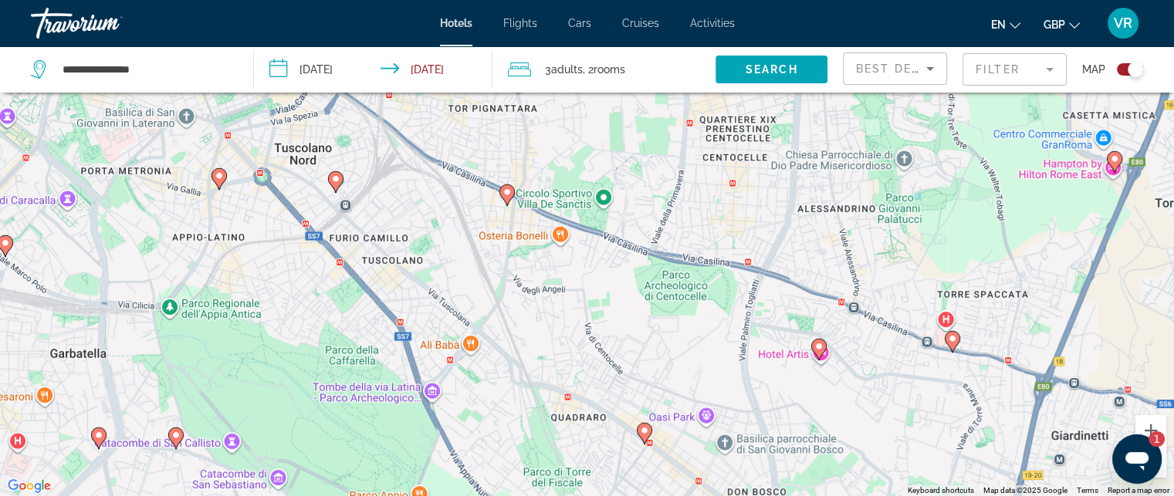
click at [655, 472] on div "To activate drag with keyboard, press Alt + Enter. Once in keyboard drag state,…" at bounding box center [587, 248] width 1174 height 496
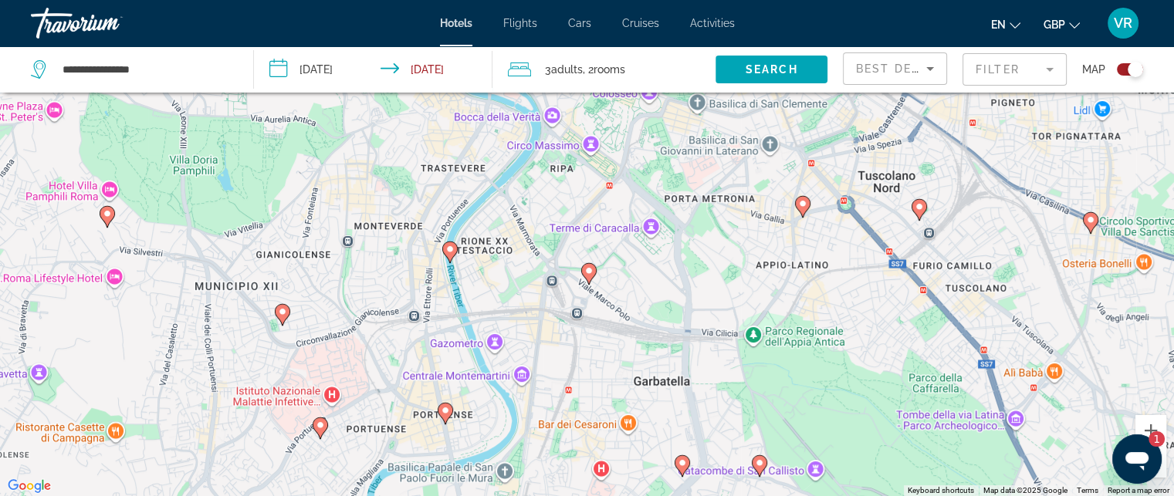
click at [521, 242] on div "To activate drag with keyboard, press Alt + Enter. Once in keyboard drag state,…" at bounding box center [587, 248] width 1174 height 496
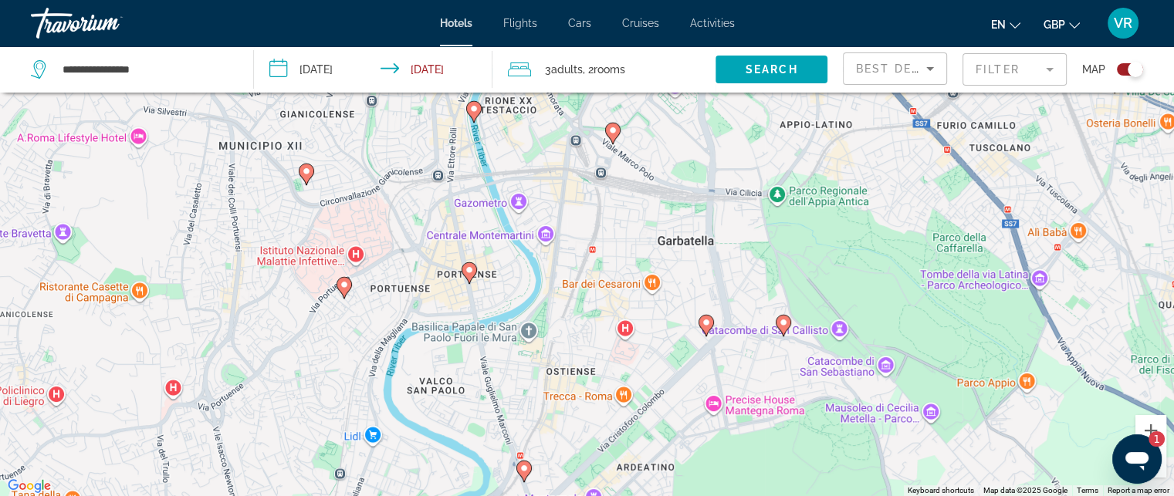
click at [479, 36] on div "**********" at bounding box center [587, 155] width 1174 height 496
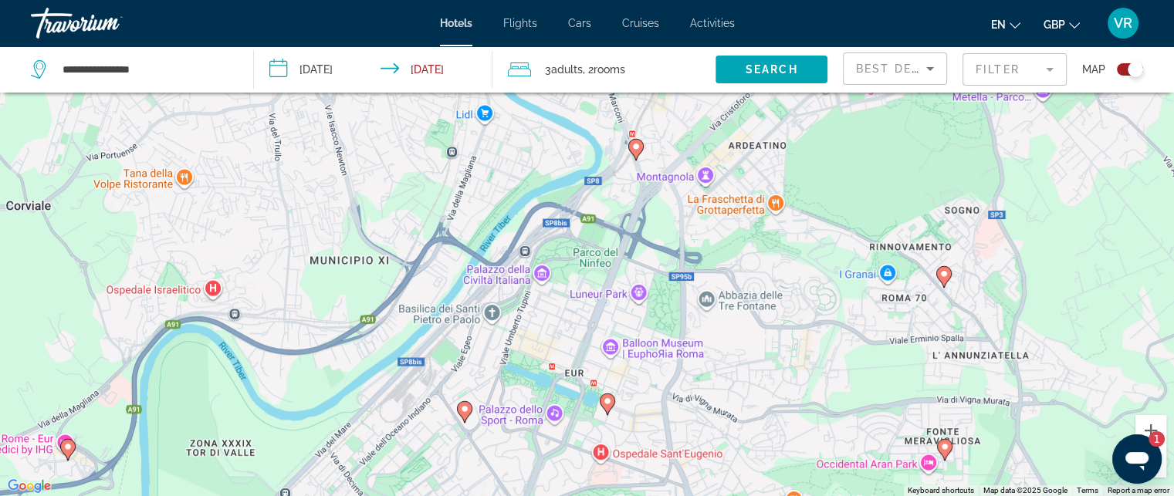
click at [630, 351] on div "To activate drag with keyboard, press Alt + Enter. Once in keyboard drag state,…" at bounding box center [587, 248] width 1174 height 496
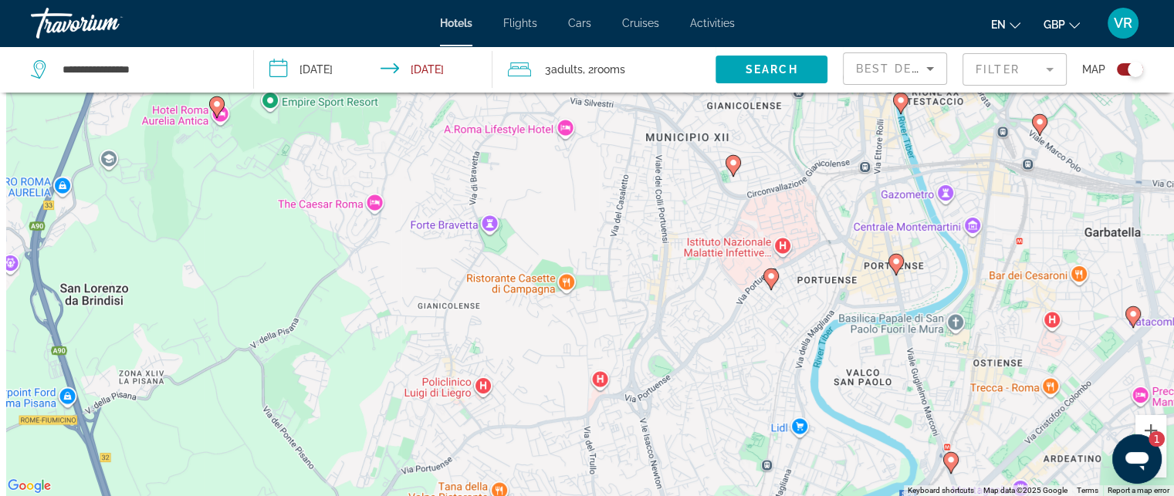
click at [642, 337] on div "To activate drag with keyboard, press Alt + Enter. Once in keyboard drag state,…" at bounding box center [587, 248] width 1174 height 496
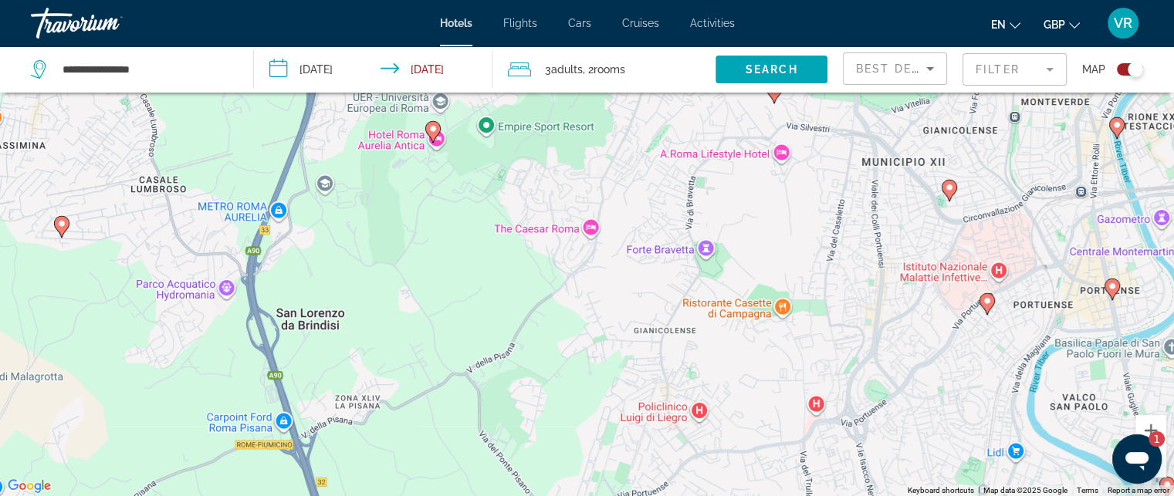
click at [498, 389] on div "To activate drag with keyboard, press Alt + Enter. Once in keyboard drag state,…" at bounding box center [587, 248] width 1174 height 496
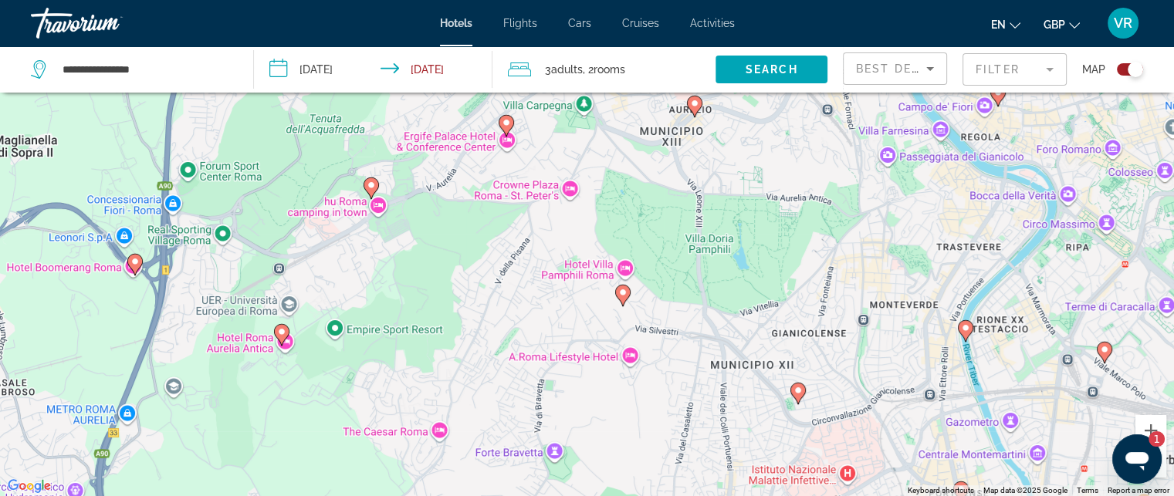
click at [573, 388] on div "To activate drag with keyboard, press Alt + Enter. Once in keyboard drag state,…" at bounding box center [587, 248] width 1174 height 496
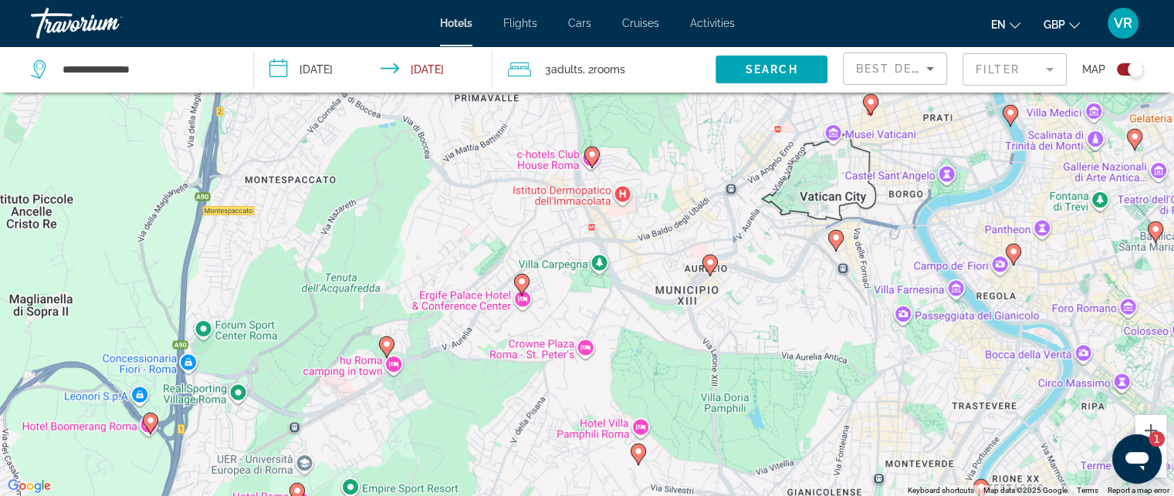
click at [668, 432] on div "To activate drag with keyboard, press Alt + Enter. Once in keyboard drag state,…" at bounding box center [587, 248] width 1174 height 496
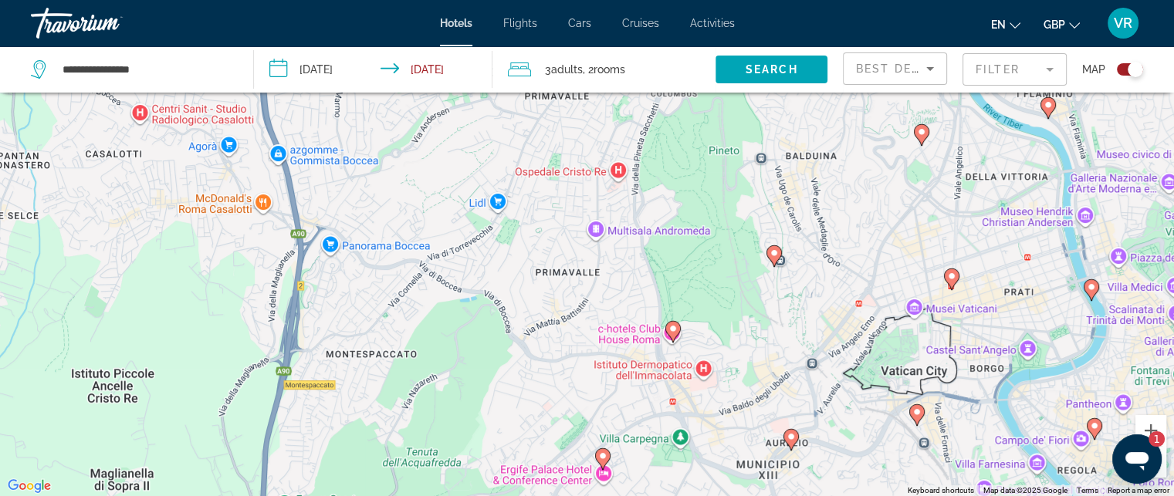
click at [493, 395] on div "To activate drag with keyboard, press Alt + Enter. Once in keyboard drag state,…" at bounding box center [587, 248] width 1174 height 496
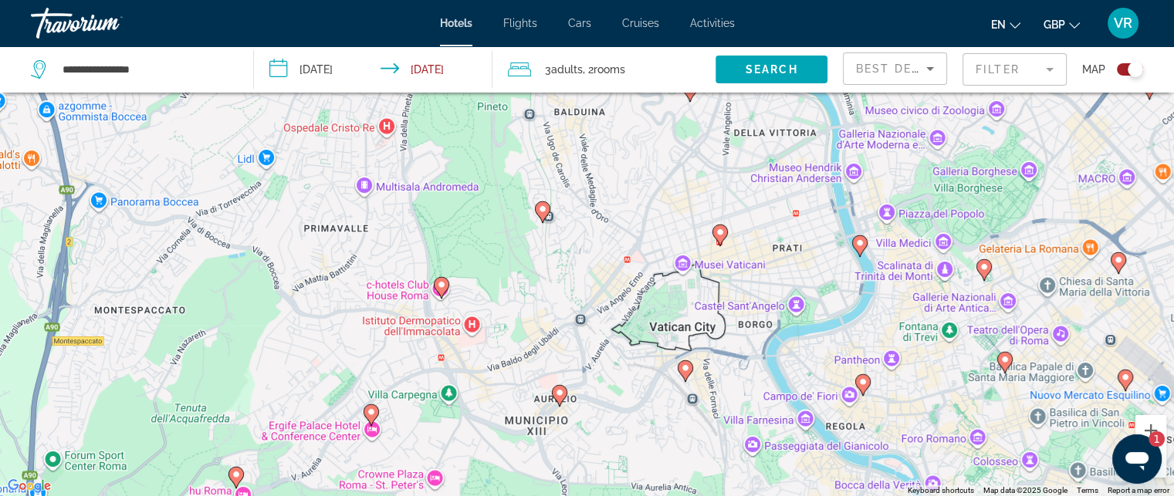
click at [530, 289] on div "To activate drag with keyboard, press Alt + Enter. Once in keyboard drag state,…" at bounding box center [587, 248] width 1174 height 496
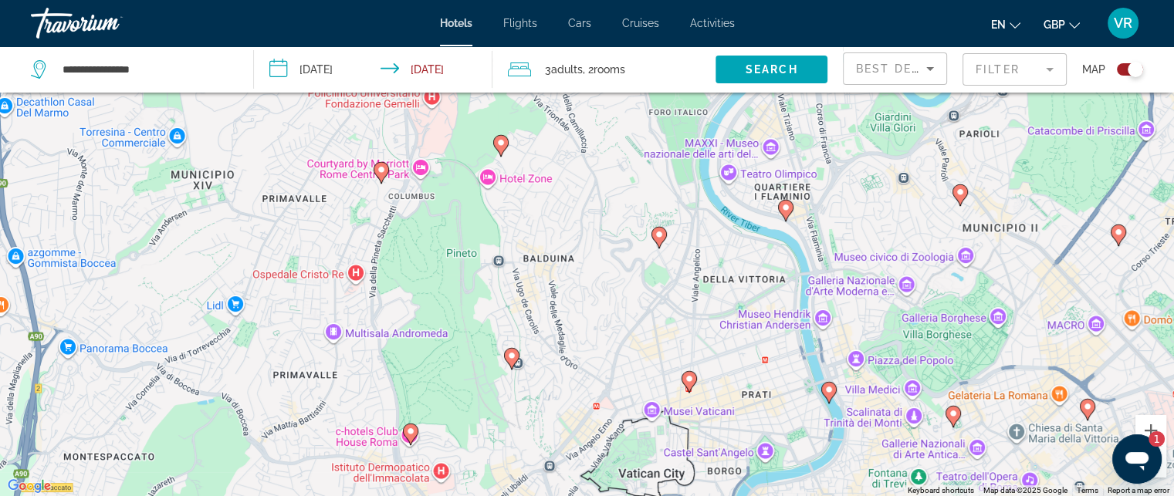
click at [591, 455] on div "To activate drag with keyboard, press Alt + Enter. Once in keyboard drag state,…" at bounding box center [587, 248] width 1174 height 496
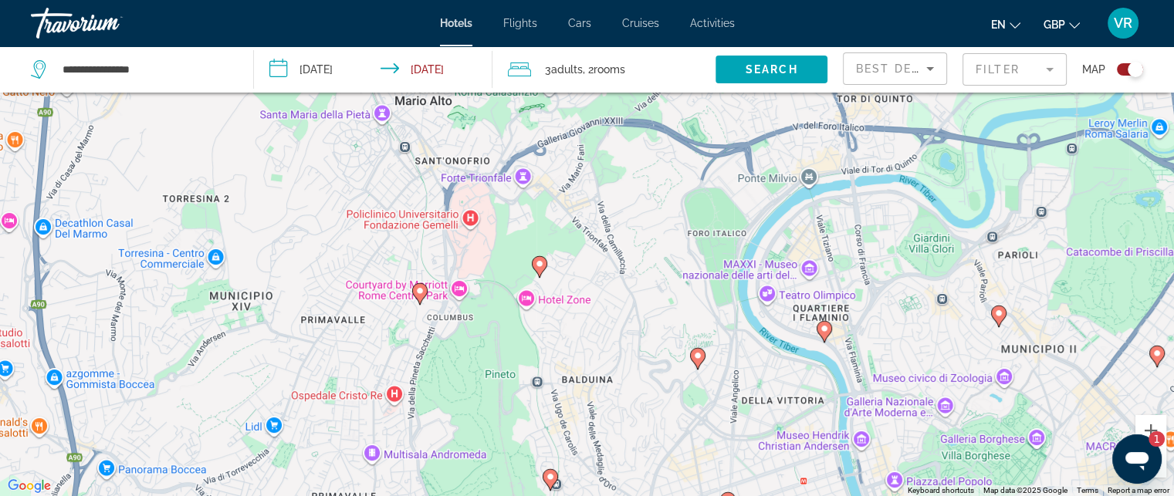
click at [612, 425] on div "To activate drag with keyboard, press Alt + Enter. Once in keyboard drag state,…" at bounding box center [587, 248] width 1174 height 496
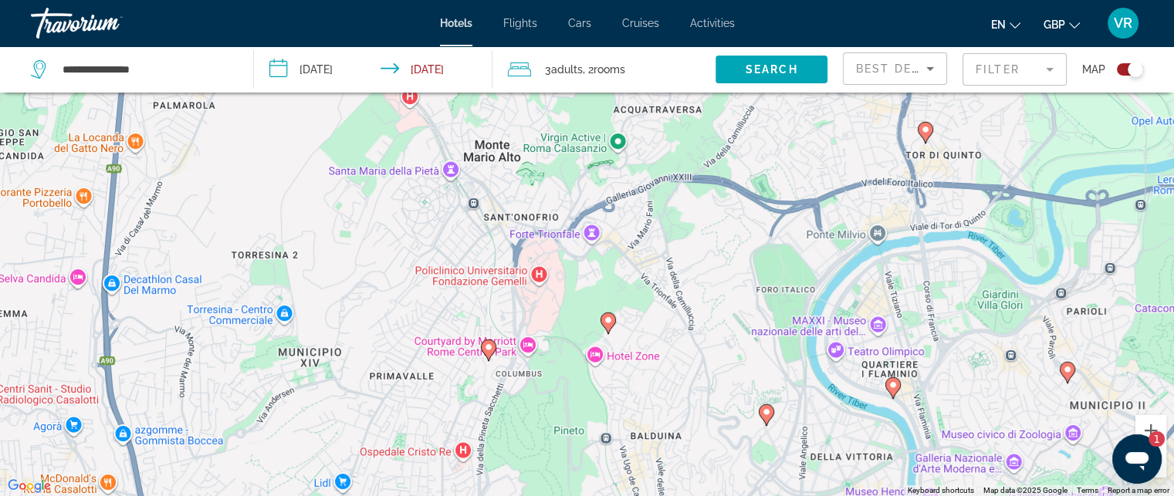
click at [597, 419] on div "To activate drag with keyboard, press Alt + Enter. Once in keyboard drag state,…" at bounding box center [587, 248] width 1174 height 496
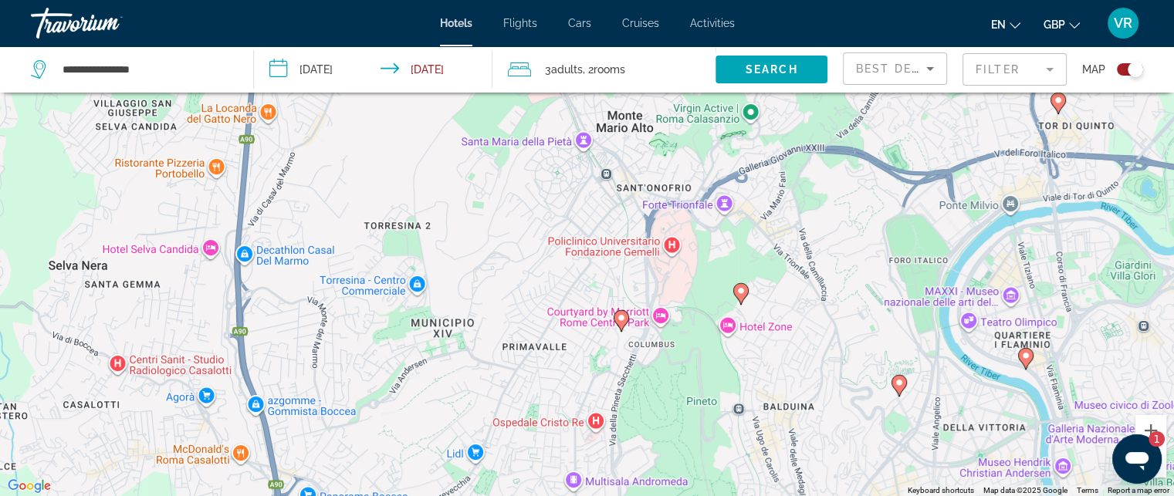
click at [506, 218] on div "To activate drag with keyboard, press Alt + Enter. Once in keyboard drag state,…" at bounding box center [587, 248] width 1174 height 496
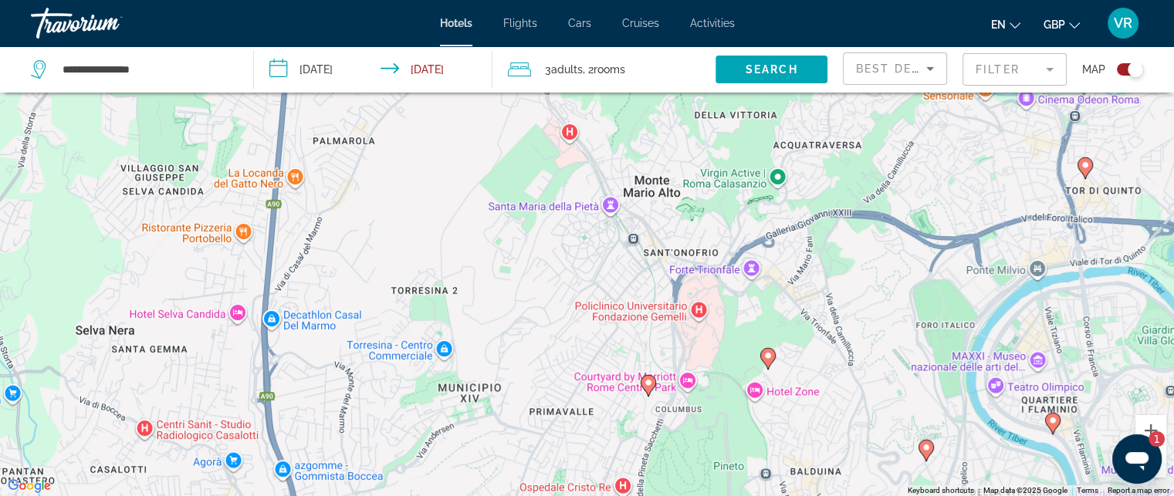
click at [543, 345] on div "To activate drag with keyboard, press Alt + Enter. Once in keyboard drag state,…" at bounding box center [587, 248] width 1174 height 496
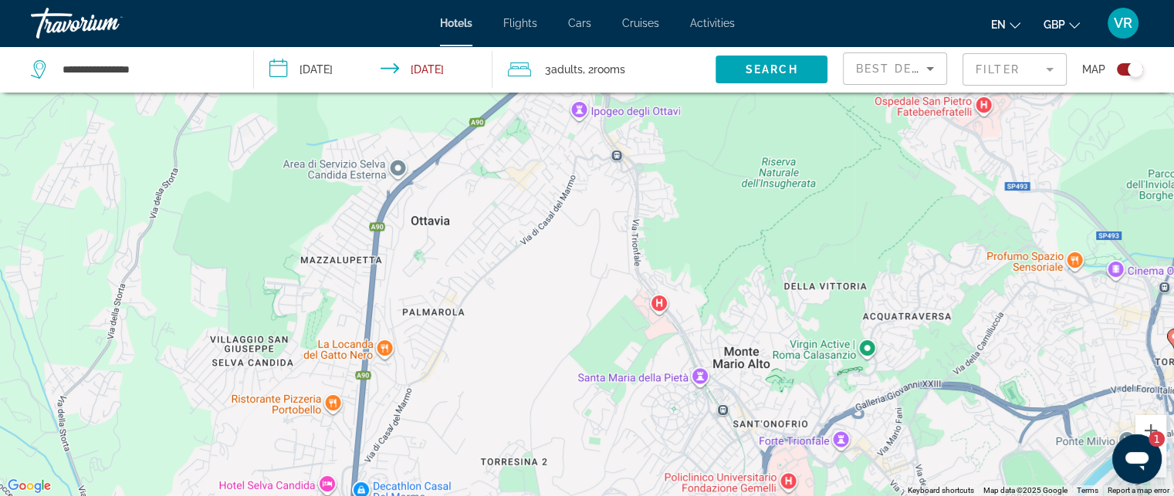
click at [456, 382] on div "To activate drag with keyboard, press Alt + Enter. Once in keyboard drag state,…" at bounding box center [587, 248] width 1174 height 496
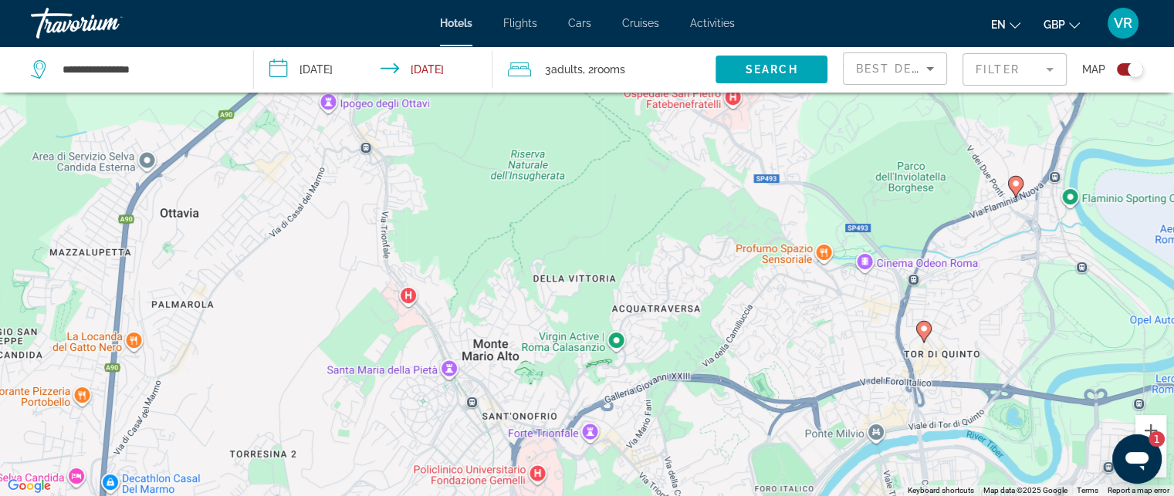
click at [259, 328] on div "To activate drag with keyboard, press Alt + Enter. Once in keyboard drag state,…" at bounding box center [587, 248] width 1174 height 496
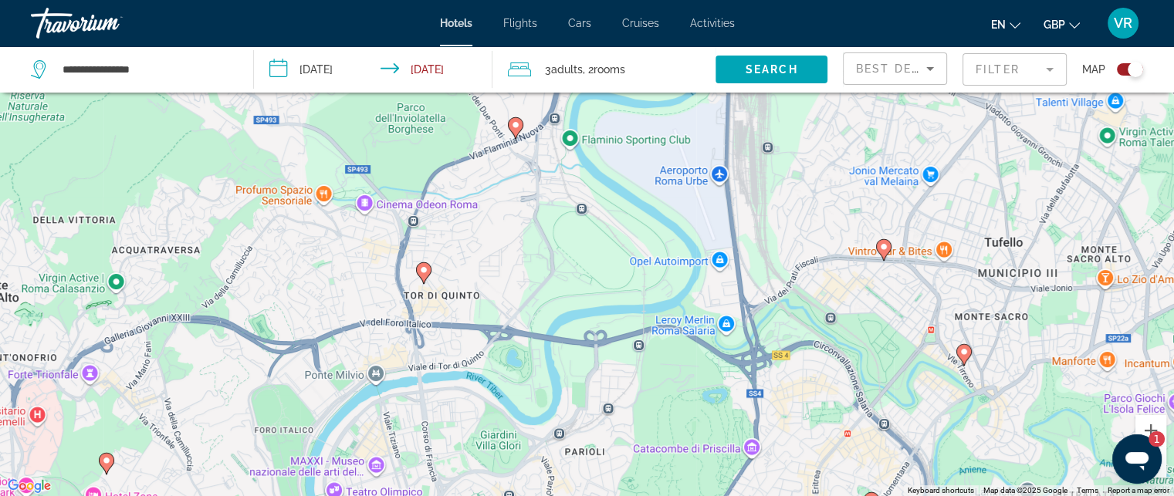
click at [388, 341] on div "To activate drag with keyboard, press Alt + Enter. Once in keyboard drag state,…" at bounding box center [587, 248] width 1174 height 496
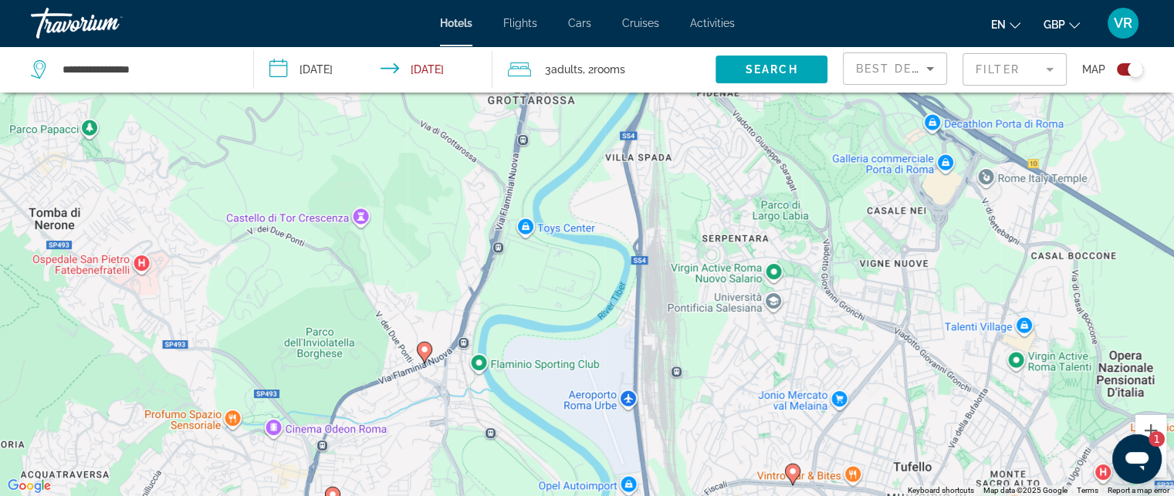
click at [554, 404] on html "**********" at bounding box center [587, 155] width 1174 height 496
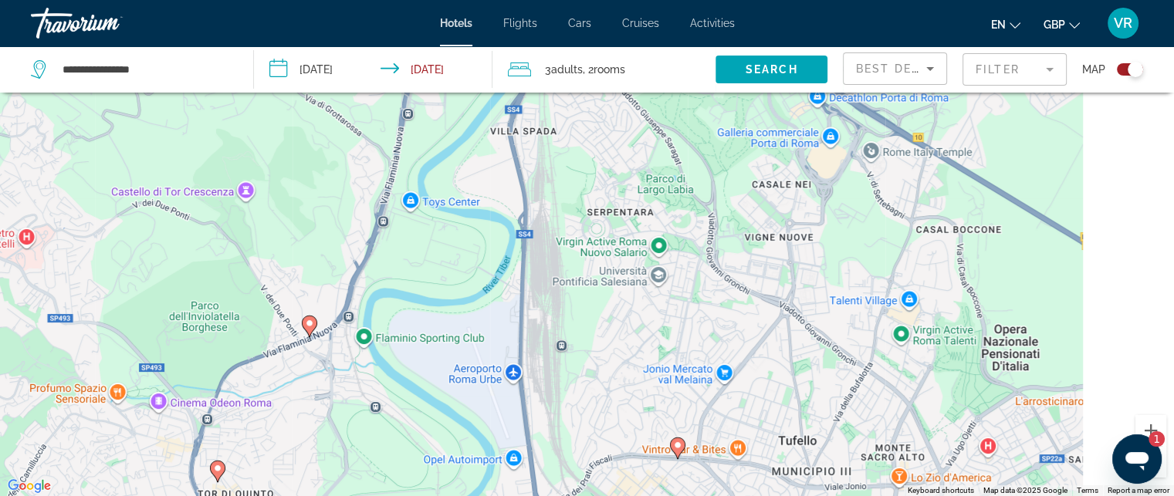
click at [513, 382] on div "To activate drag with keyboard, press Alt + Enter. Once in keyboard drag state,…" at bounding box center [587, 248] width 1174 height 496
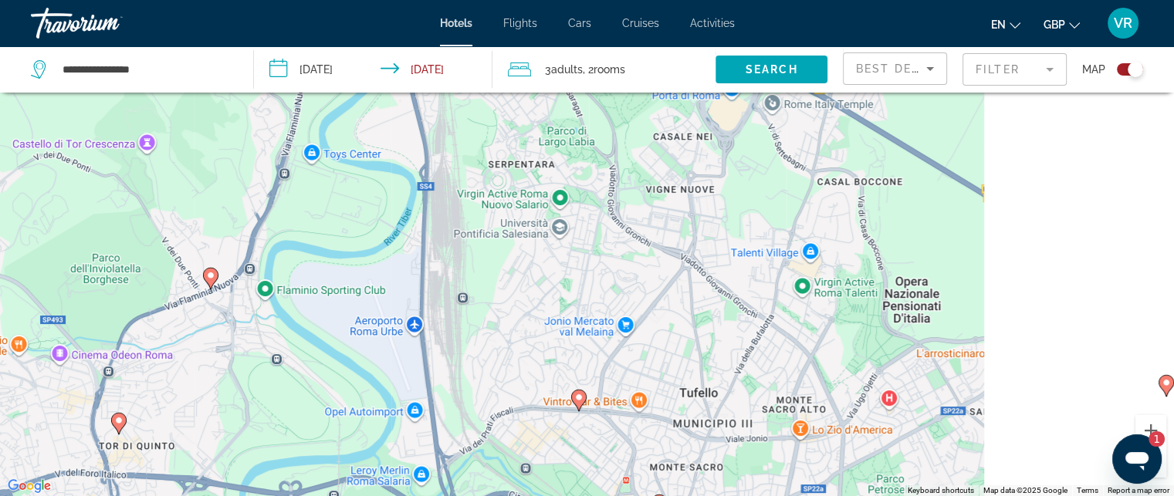
click at [435, 181] on div "To activate drag with keyboard, press Alt + Enter. Once in keyboard drag state,…" at bounding box center [587, 248] width 1174 height 496
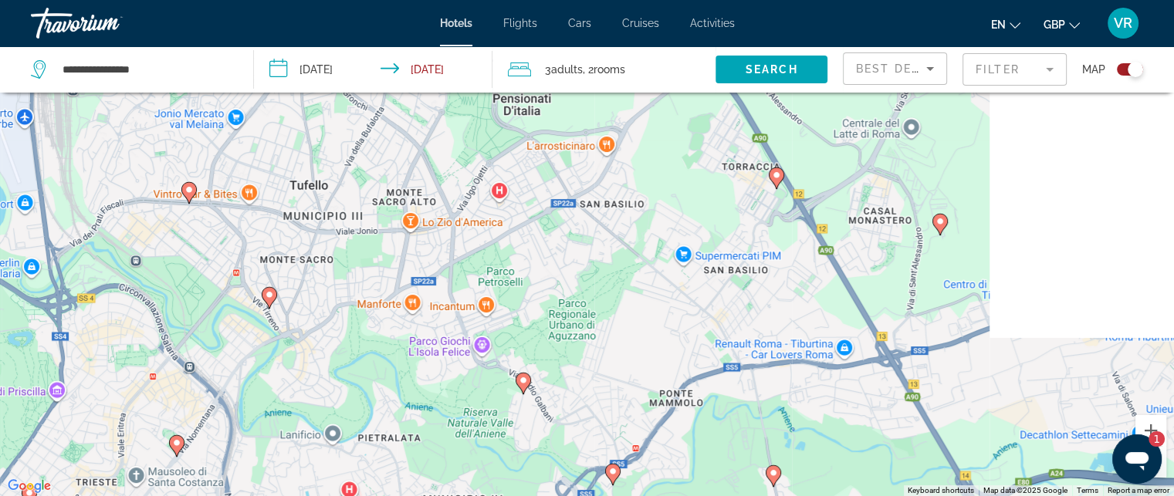
click at [370, 224] on div "To activate drag with keyboard, press Alt + Enter. Once in keyboard drag state,…" at bounding box center [587, 248] width 1174 height 496
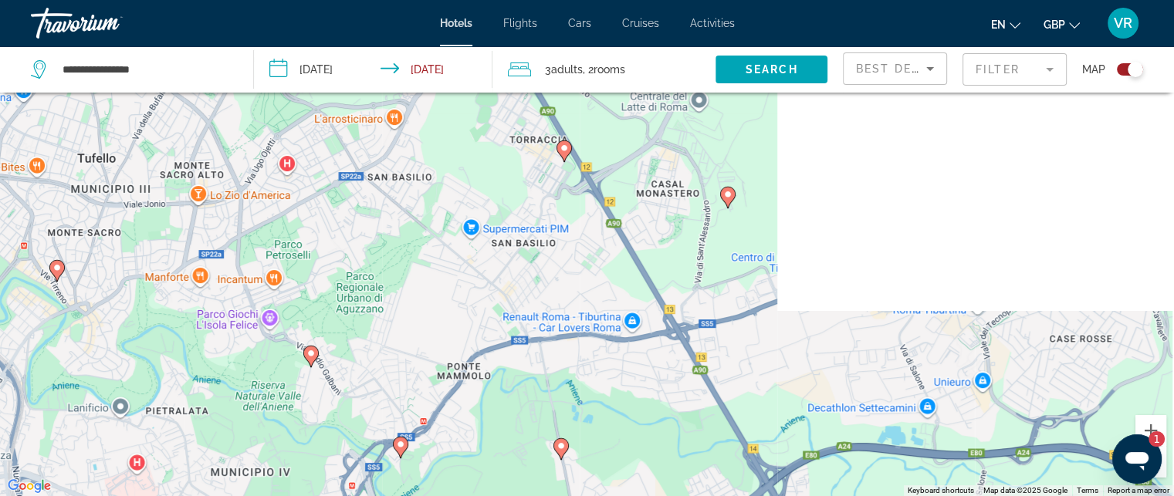
click at [485, 215] on div "To activate drag with keyboard, press Alt + Enter. Once in keyboard drag state,…" at bounding box center [587, 248] width 1174 height 496
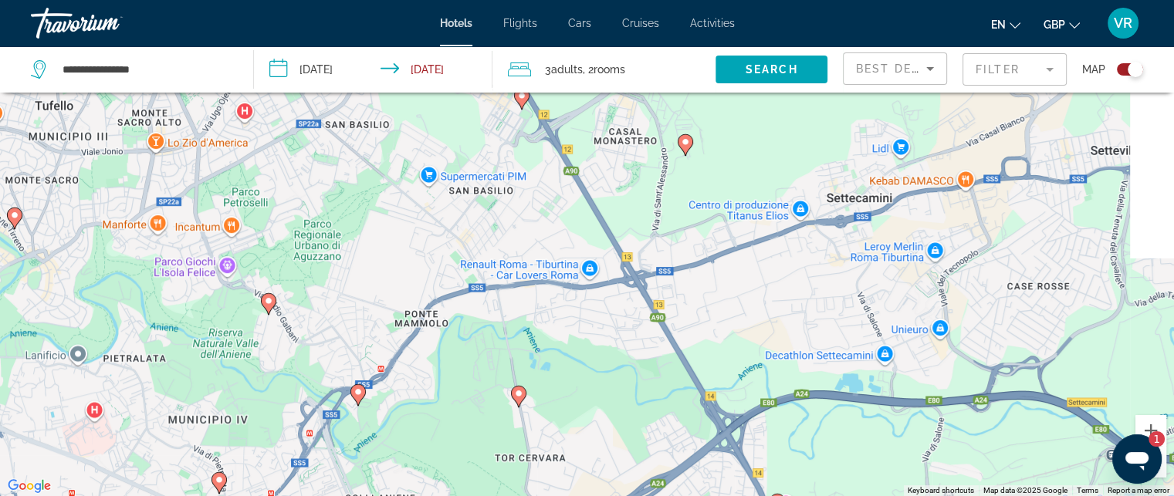
click at [520, 222] on div "To activate drag with keyboard, press Alt + Enter. Once in keyboard drag state,…" at bounding box center [587, 248] width 1174 height 496
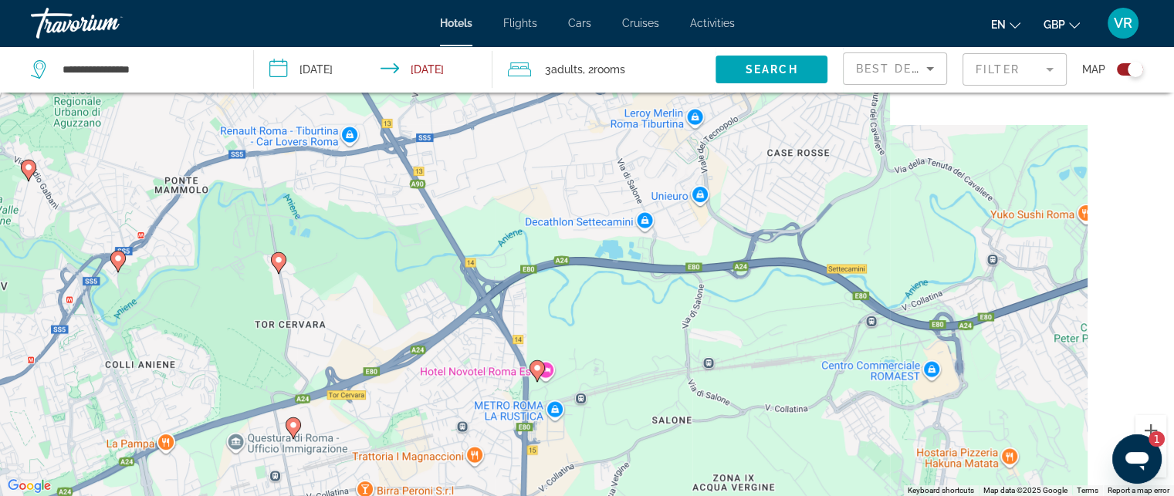
click at [317, 15] on div "**********" at bounding box center [587, 155] width 1174 height 496
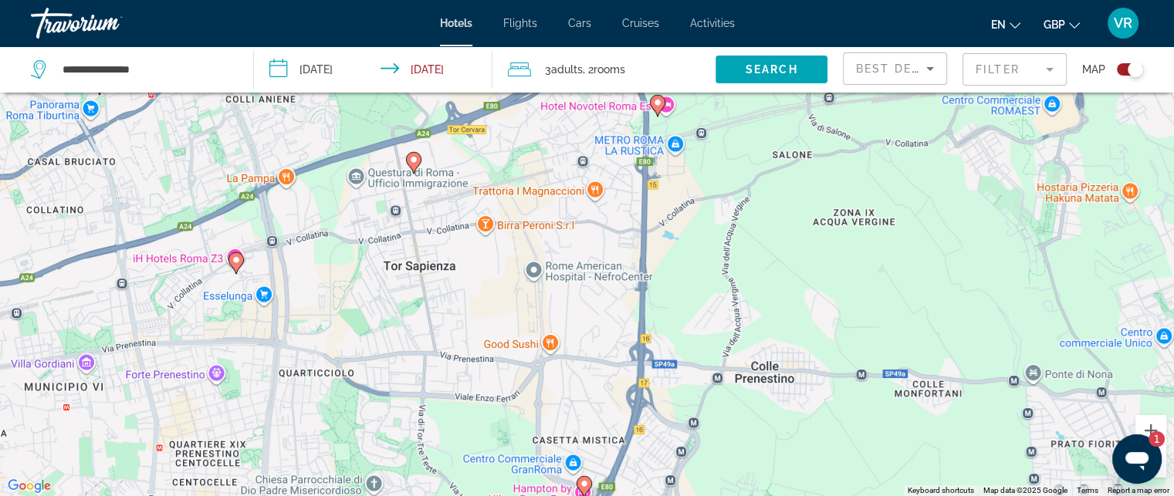
click at [703, 34] on div "**********" at bounding box center [587, 155] width 1174 height 496
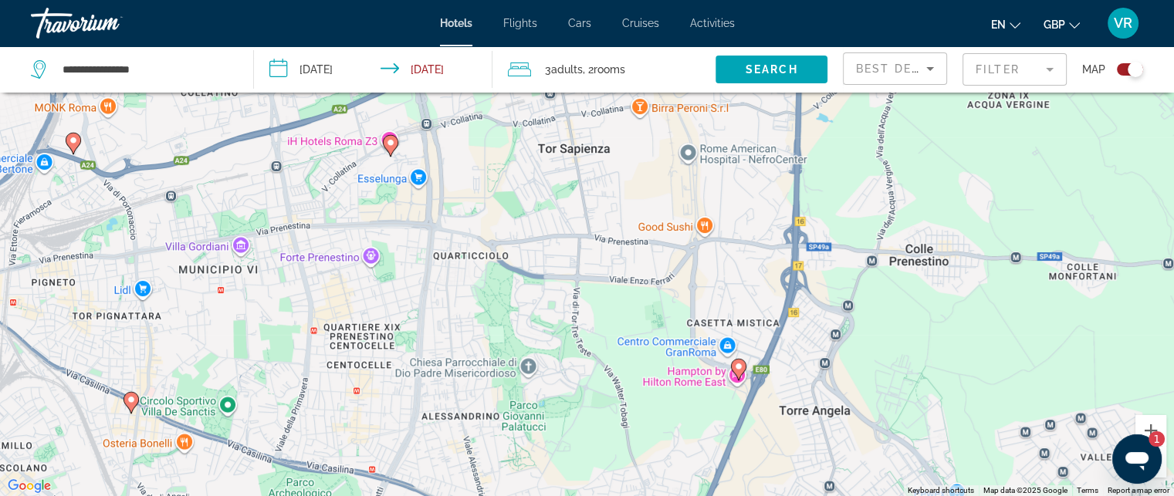
click at [617, 124] on div "To activate drag with keyboard, press Alt + Enter. Once in keyboard drag state,…" at bounding box center [587, 248] width 1174 height 496
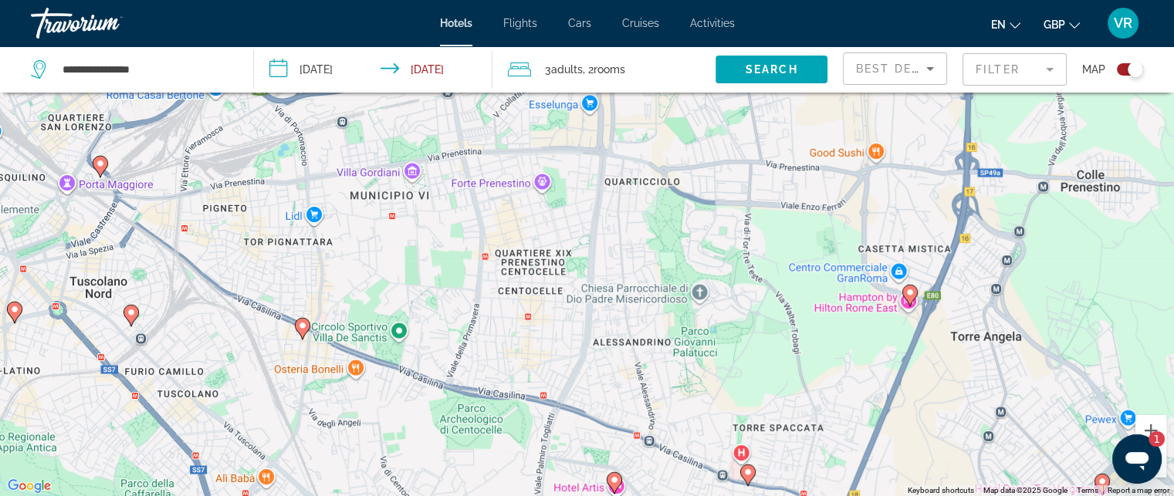
click at [639, 93] on div "To activate drag with keyboard, press Alt + Enter. Once in keyboard drag state,…" at bounding box center [587, 248] width 1174 height 496
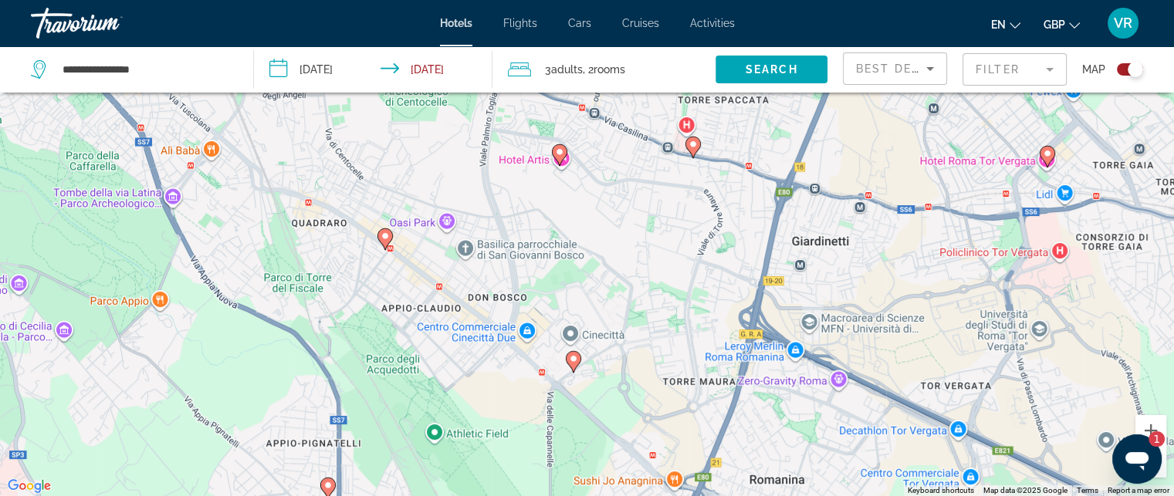
click at [703, 107] on div "To activate drag with keyboard, press Alt + Enter. Once in keyboard drag state,…" at bounding box center [587, 248] width 1174 height 496
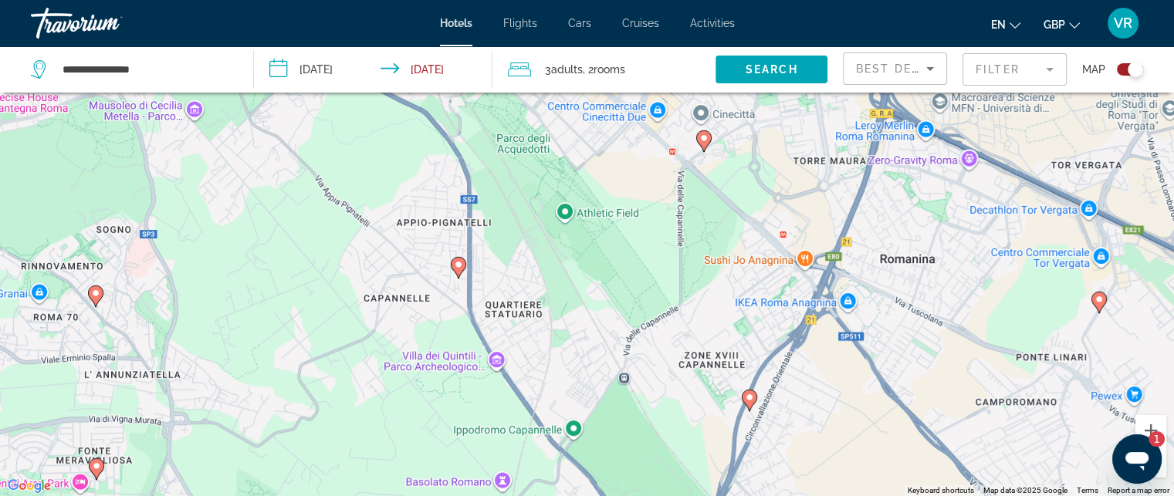
click at [648, 97] on div "To activate drag with keyboard, press Alt + Enter. Once in keyboard drag state,…" at bounding box center [587, 248] width 1174 height 496
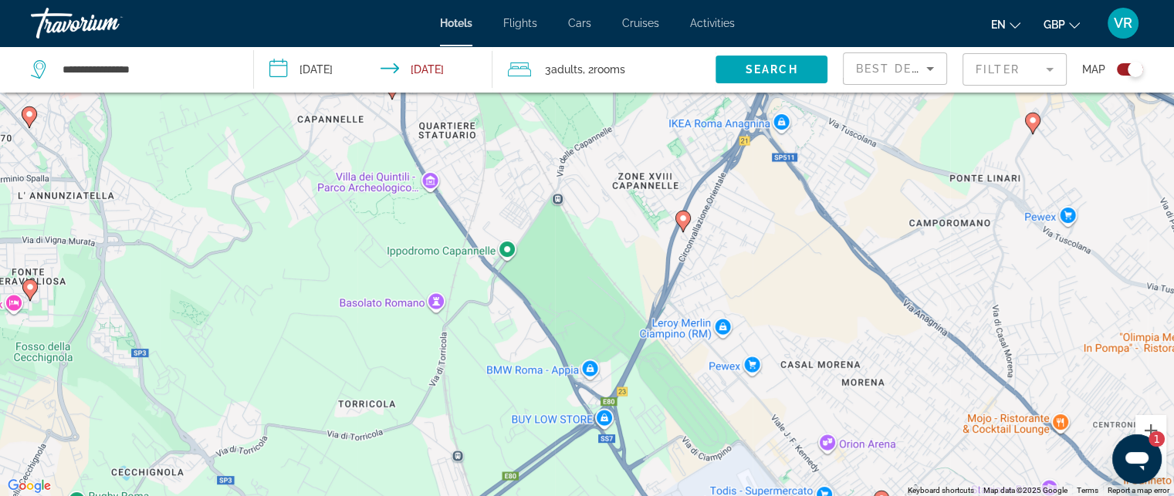
click at [611, 97] on div "To activate drag with keyboard, press Alt + Enter. Once in keyboard drag state,…" at bounding box center [587, 248] width 1174 height 496
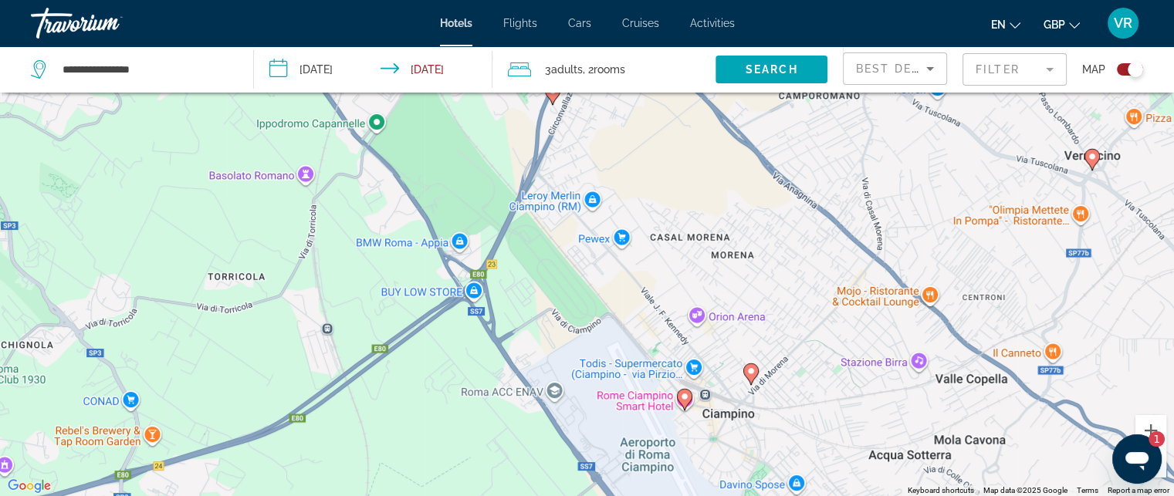
click at [473, 178] on div "To activate drag with keyboard, press Alt + Enter. Once in keyboard drag state,…" at bounding box center [587, 248] width 1174 height 496
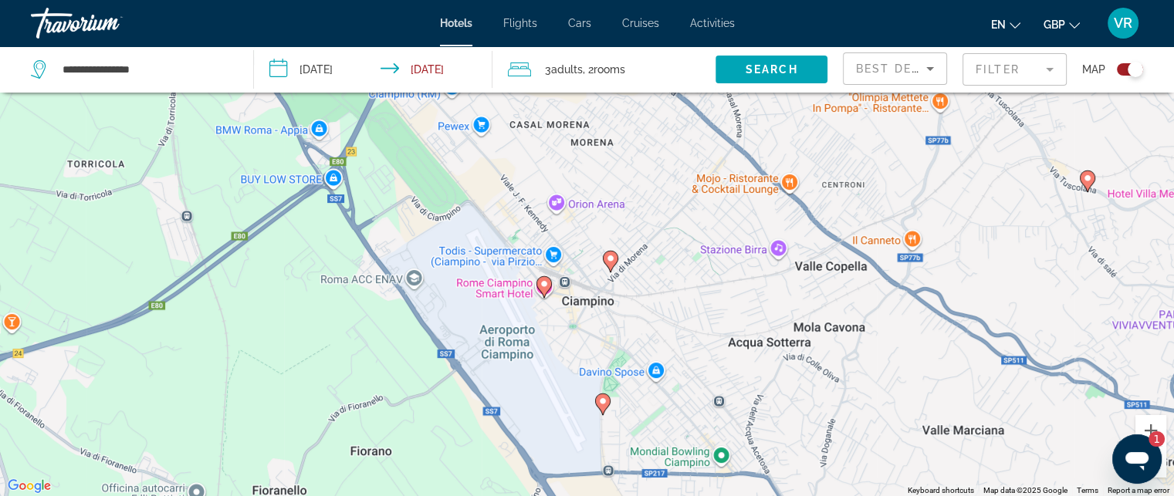
click at [575, 174] on div "To activate drag with keyboard, press Alt + Enter. Once in keyboard drag state,…" at bounding box center [587, 248] width 1174 height 496
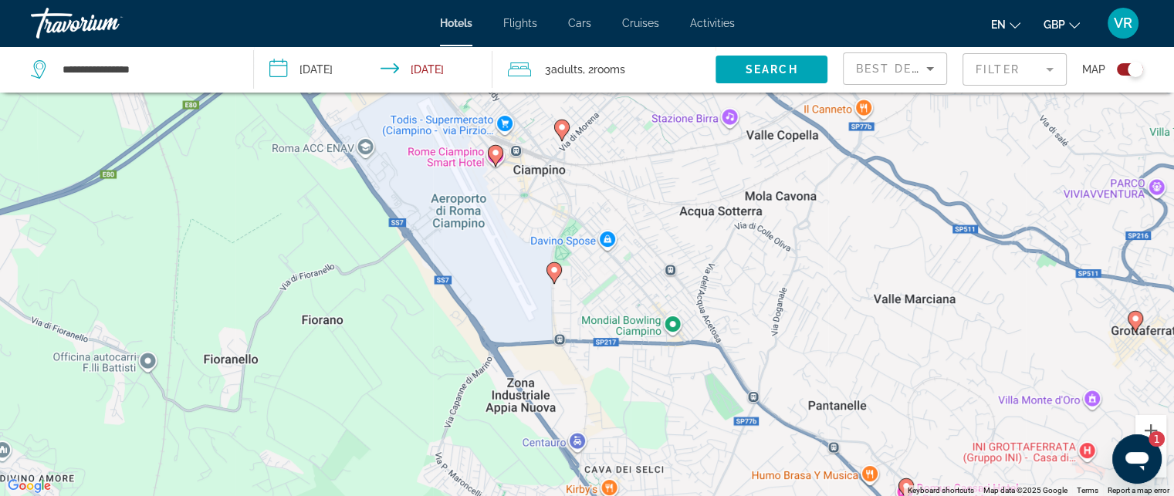
click at [524, 42] on div "**********" at bounding box center [587, 155] width 1174 height 496
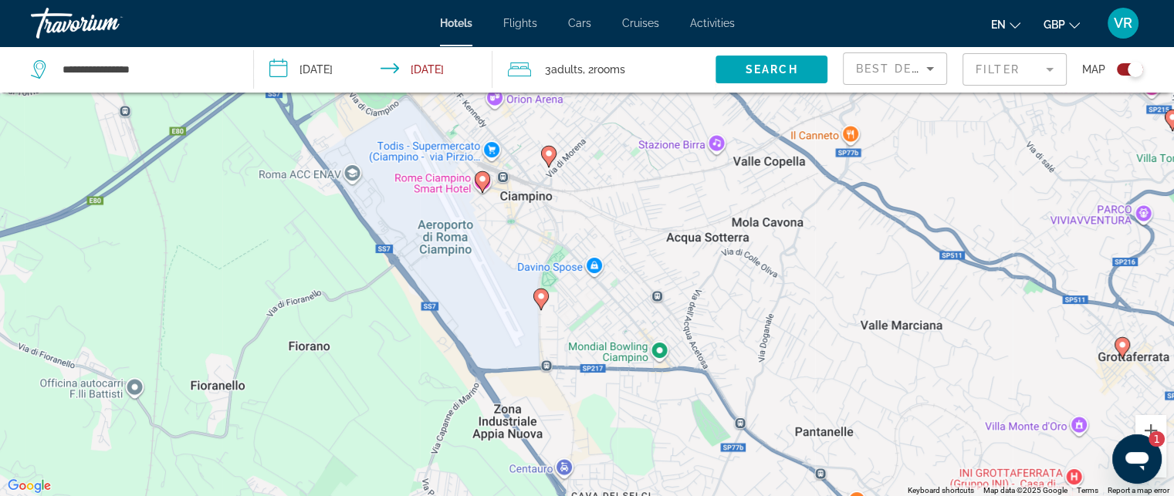
click at [438, 364] on div "To activate drag with keyboard, press Alt + Enter. Once in keyboard drag state,…" at bounding box center [587, 248] width 1174 height 496
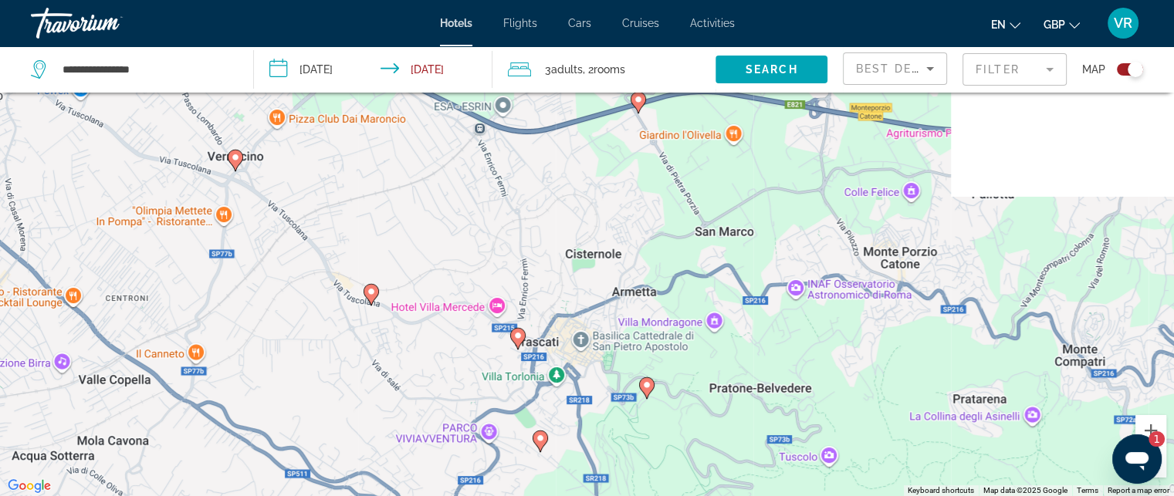
click at [384, 173] on div "To activate drag with keyboard, press Alt + Enter. Once in keyboard drag state,…" at bounding box center [587, 248] width 1174 height 496
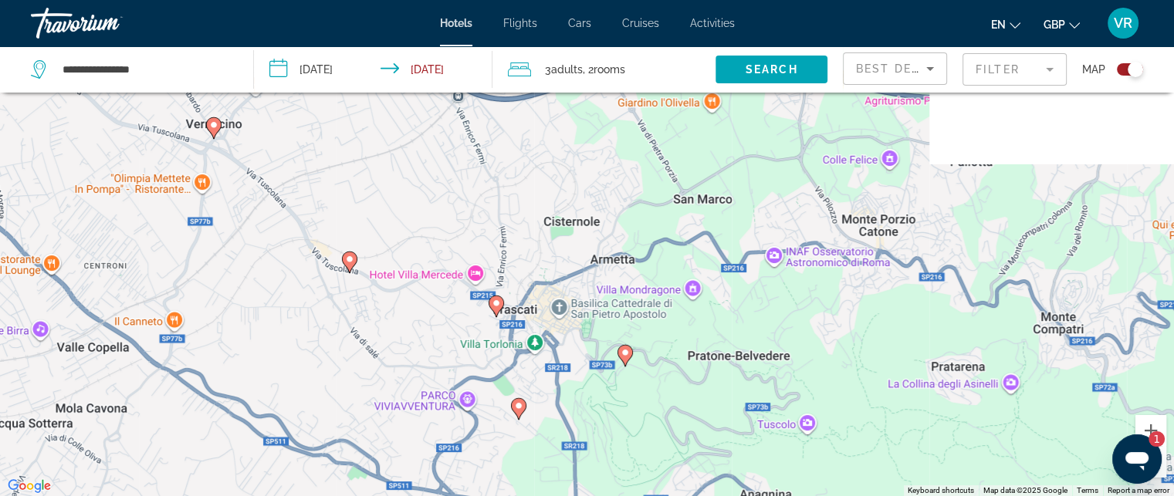
click at [710, 415] on div "To activate drag with keyboard, press Alt + Enter. Once in keyboard drag state,…" at bounding box center [587, 248] width 1174 height 496
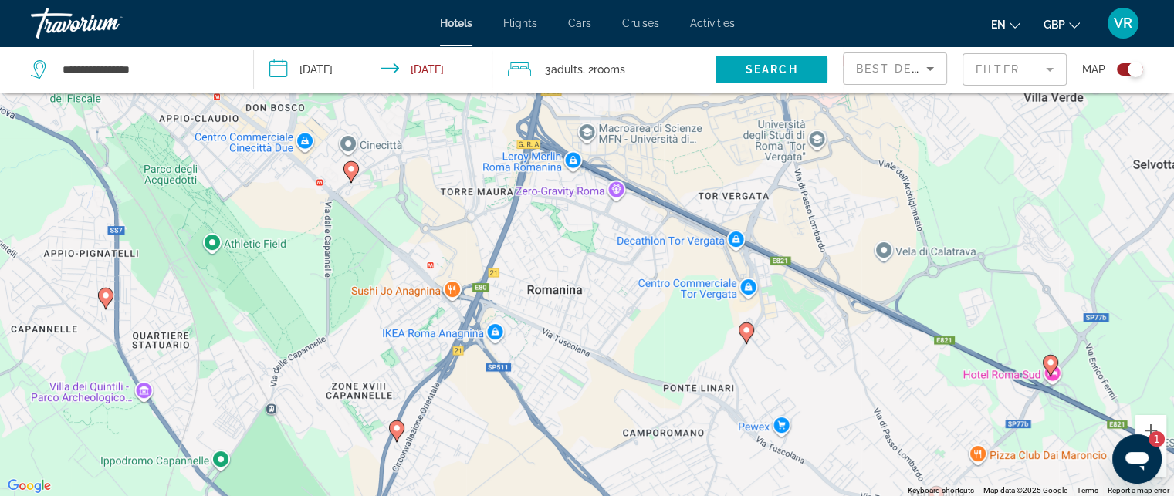
click at [815, 357] on div "To activate drag with keyboard, press Alt + Enter. Once in keyboard drag state,…" at bounding box center [587, 248] width 1174 height 496
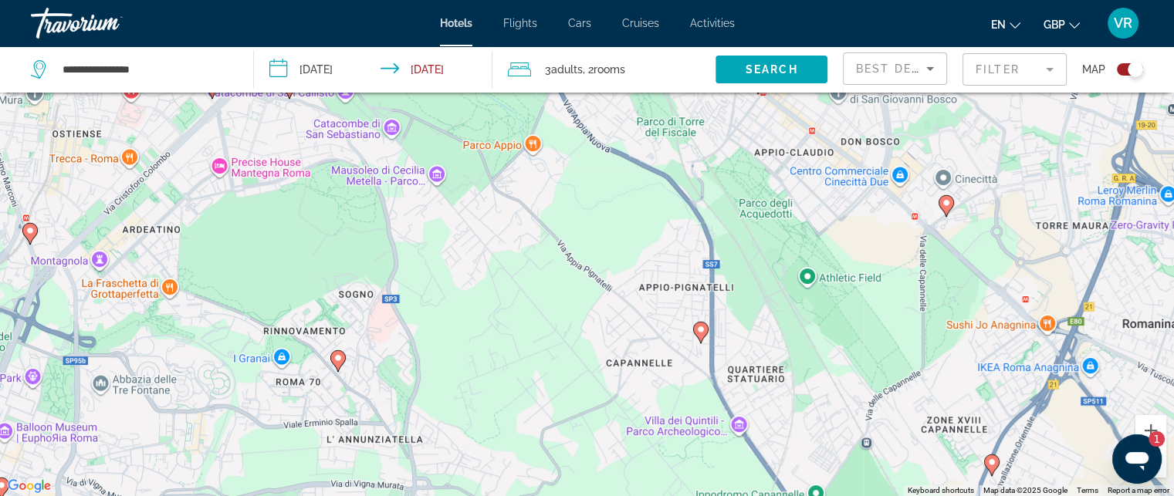
click at [753, 310] on div "To activate drag with keyboard, press Alt + Enter. Once in keyboard drag state,…" at bounding box center [587, 248] width 1174 height 496
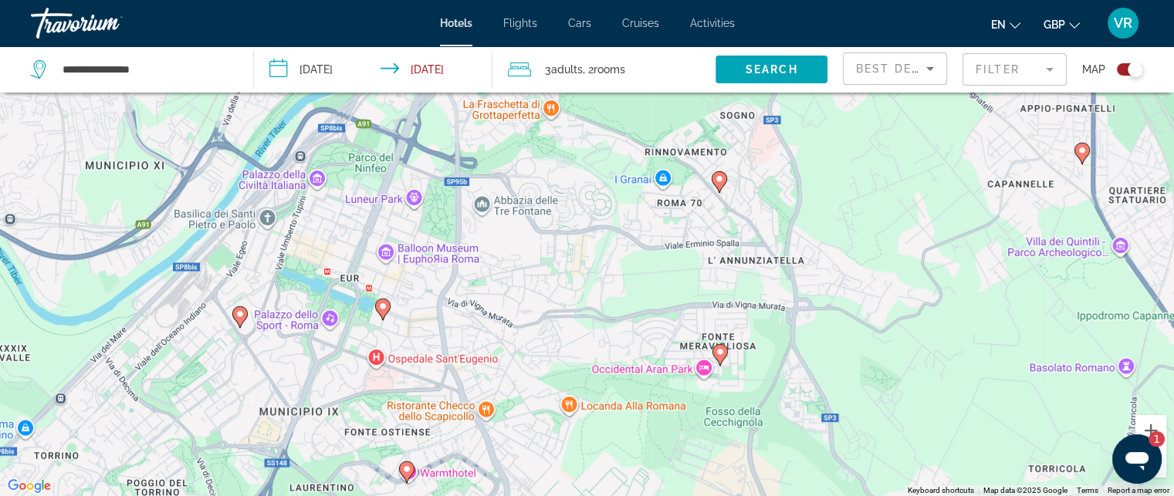
click at [668, 110] on div "To activate drag with keyboard, press Alt + Enter. Once in keyboard drag state,…" at bounding box center [587, 248] width 1174 height 496
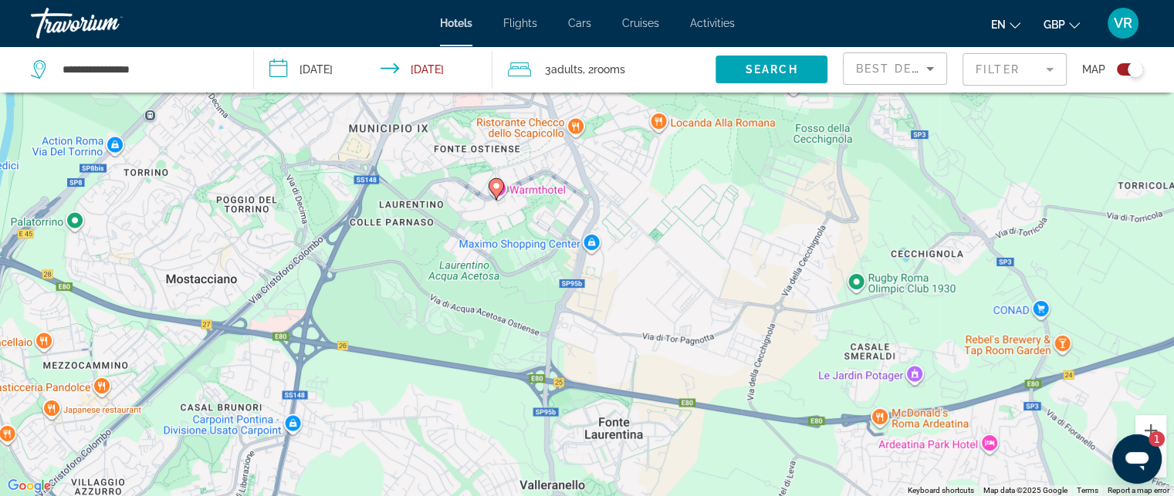
click at [566, 370] on div "To activate drag with keyboard, press Alt + Enter. Once in keyboard drag state,…" at bounding box center [587, 248] width 1174 height 496
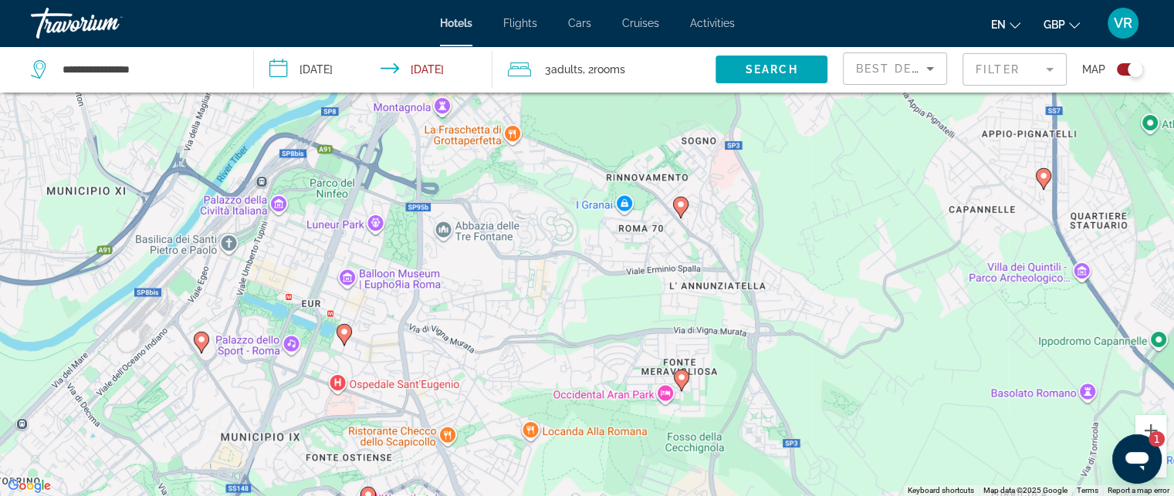
click at [707, 205] on div "To activate drag with keyboard, press Alt + Enter. Once in keyboard drag state,…" at bounding box center [587, 248] width 1174 height 496
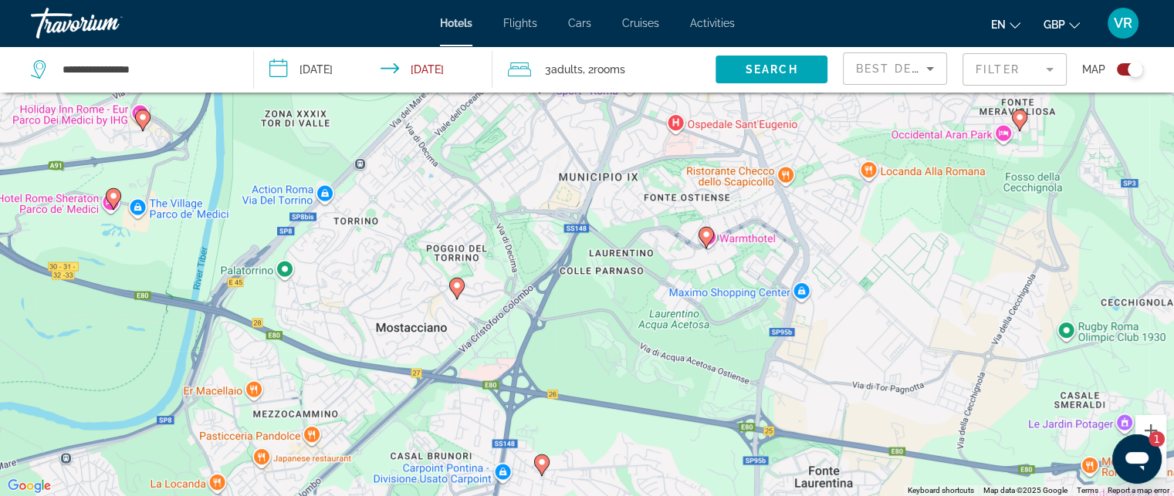
click at [670, 187] on div "To activate drag with keyboard, press Alt + Enter. Once in keyboard drag state,…" at bounding box center [587, 248] width 1174 height 496
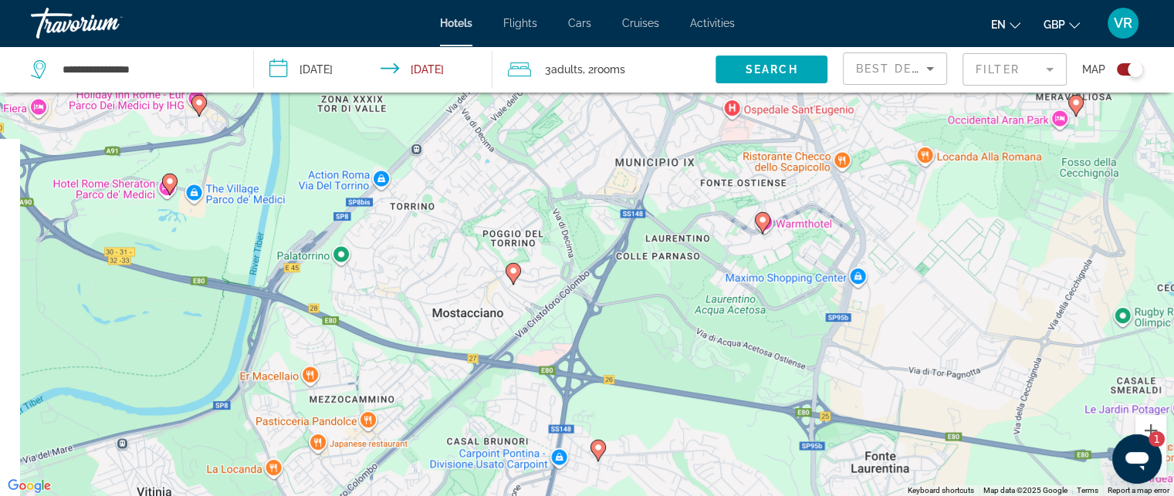
click at [725, 158] on div "To activate drag with keyboard, press Alt + Enter. Once in keyboard drag state,…" at bounding box center [587, 248] width 1174 height 496
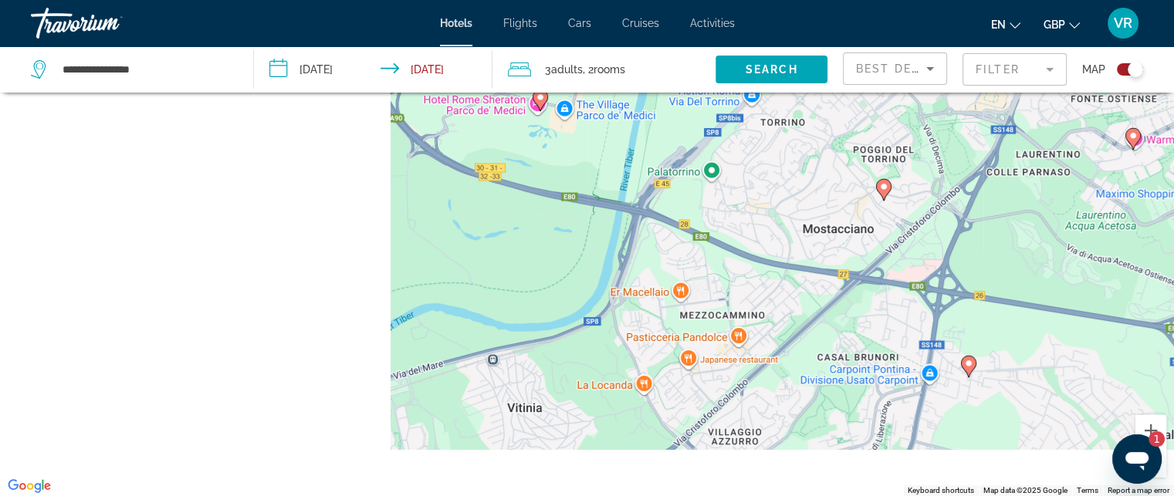
click at [537, 422] on div "To activate drag with keyboard, press Alt + Enter. Once in keyboard drag state,…" at bounding box center [587, 248] width 1174 height 496
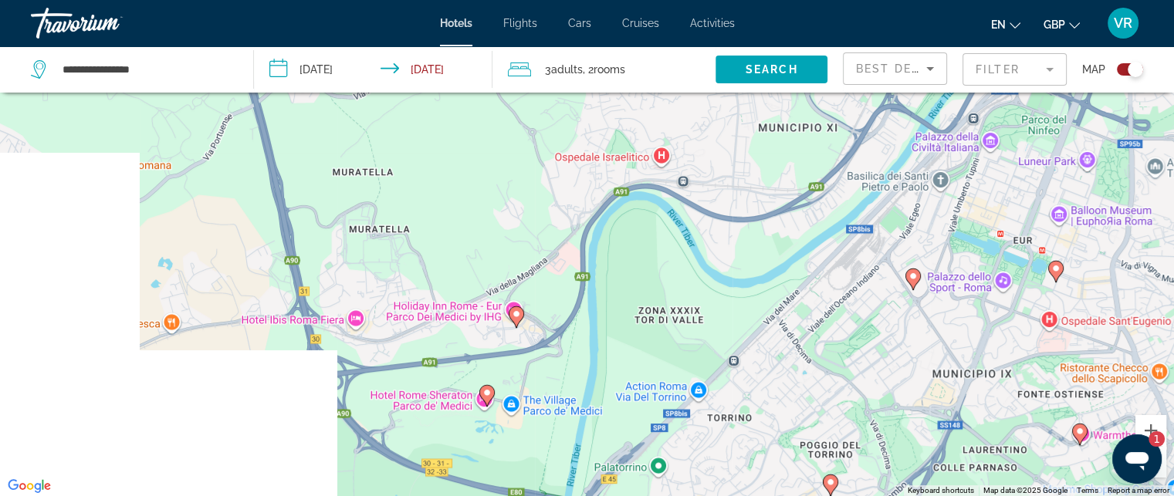
click at [620, 496] on div "To activate drag with keyboard, press Alt + Enter. Once in keyboard drag state,…" at bounding box center [587, 248] width 1174 height 496
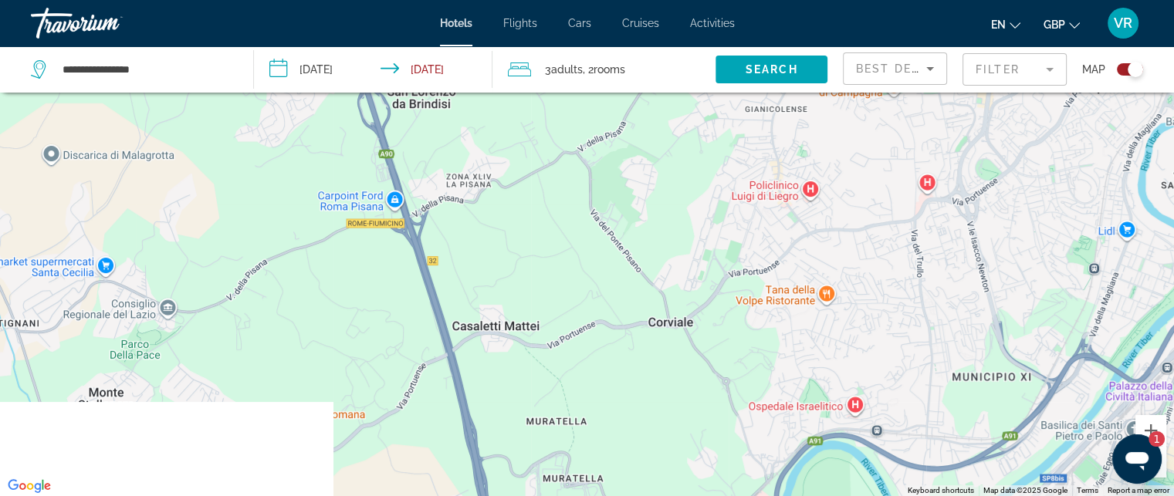
click at [691, 215] on div "To activate drag with keyboard, press Alt + Enter. Once in keyboard drag state,…" at bounding box center [587, 248] width 1174 height 496
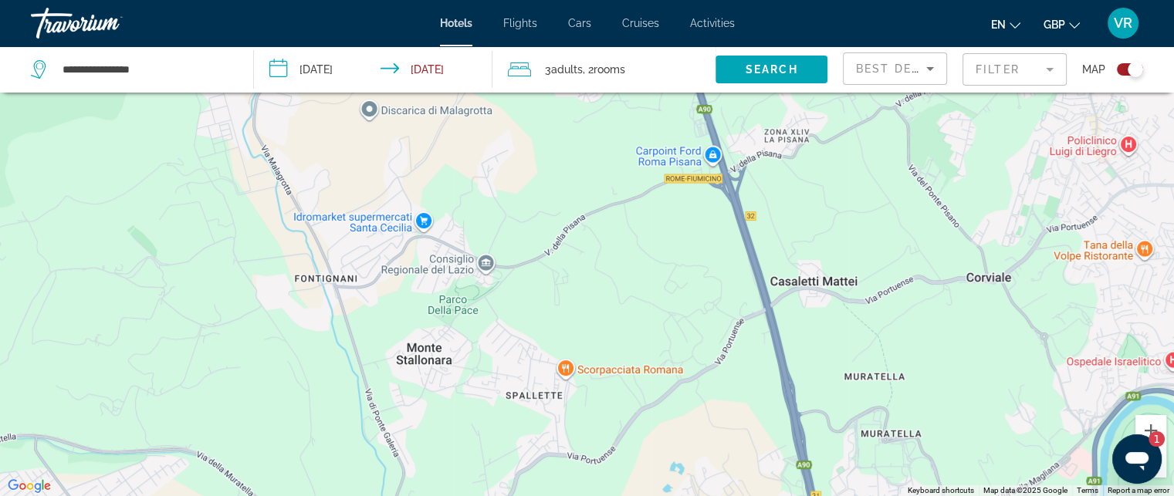
click at [726, 441] on div "To activate drag with keyboard, press Alt + Enter. Once in keyboard drag state,…" at bounding box center [587, 248] width 1174 height 496
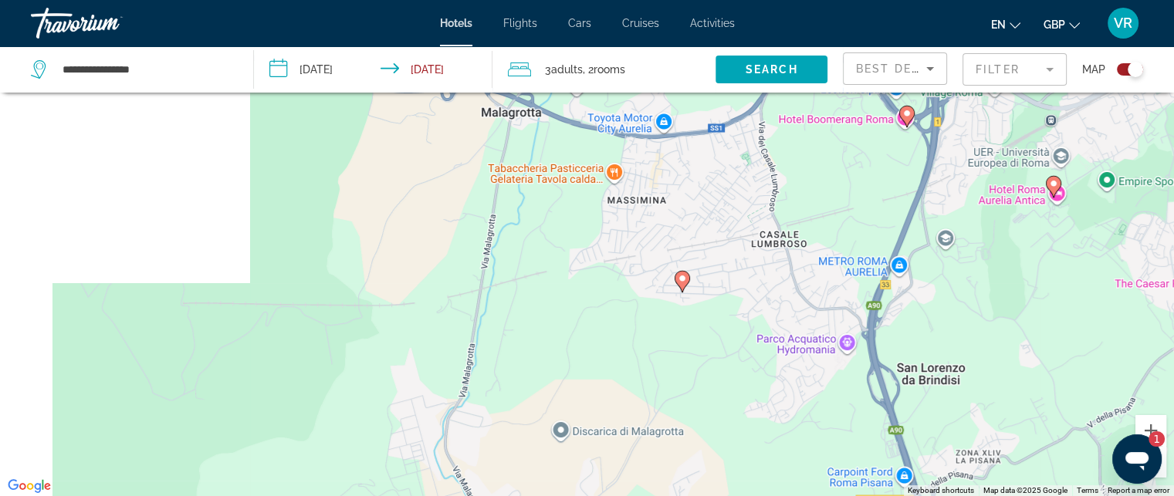
click at [637, 446] on div "To activate drag with keyboard, press Alt + Enter. Once in keyboard drag state,…" at bounding box center [587, 248] width 1174 height 496
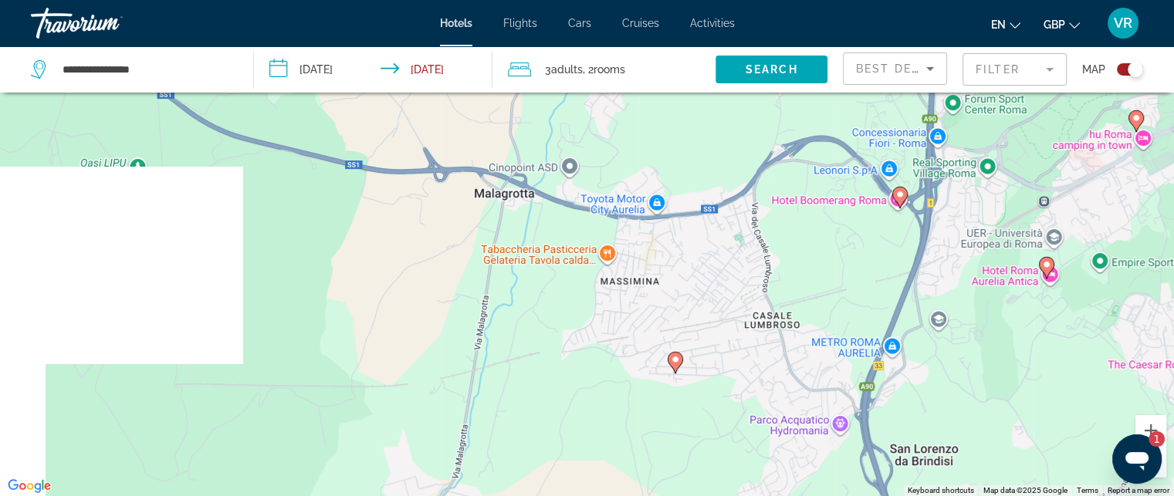
click at [574, 443] on div "To activate drag with keyboard, press Alt + Enter. Once in keyboard drag state,…" at bounding box center [587, 248] width 1174 height 496
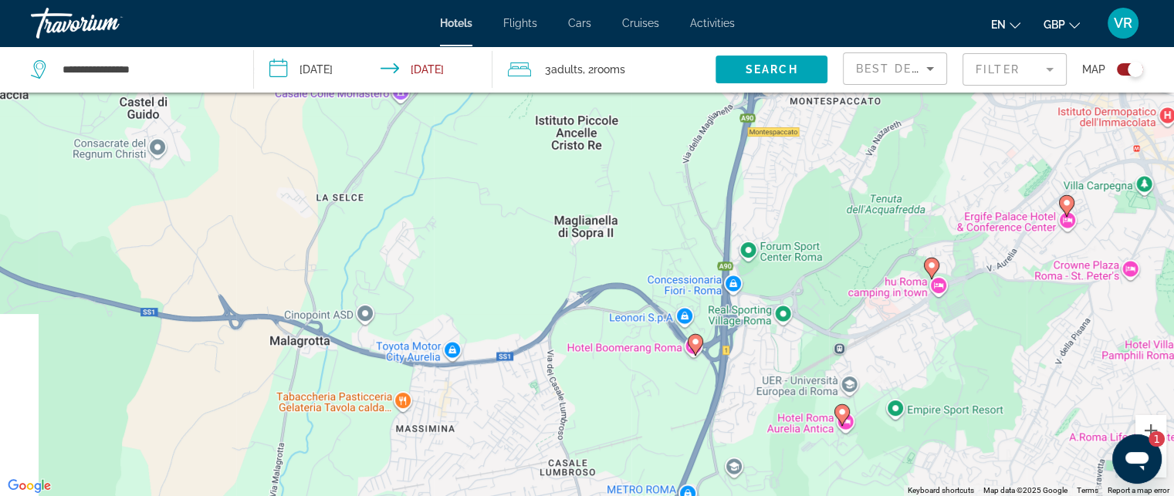
click at [516, 438] on div "To activate drag with keyboard, press Alt + Enter. Once in keyboard drag state,…" at bounding box center [587, 248] width 1174 height 496
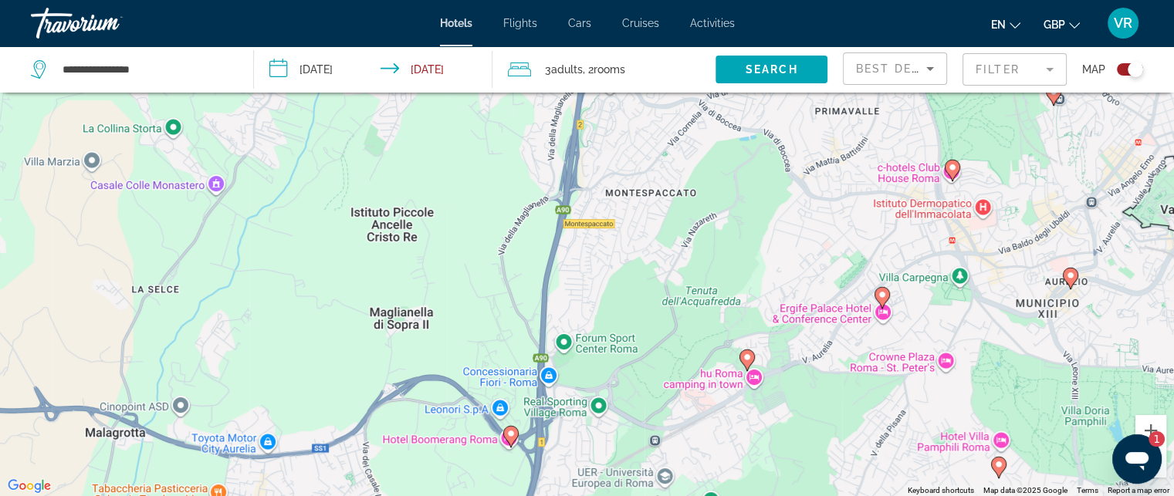
click at [416, 449] on div "To activate drag with keyboard, press Alt + Enter. Once in keyboard drag state,…" at bounding box center [587, 248] width 1174 height 496
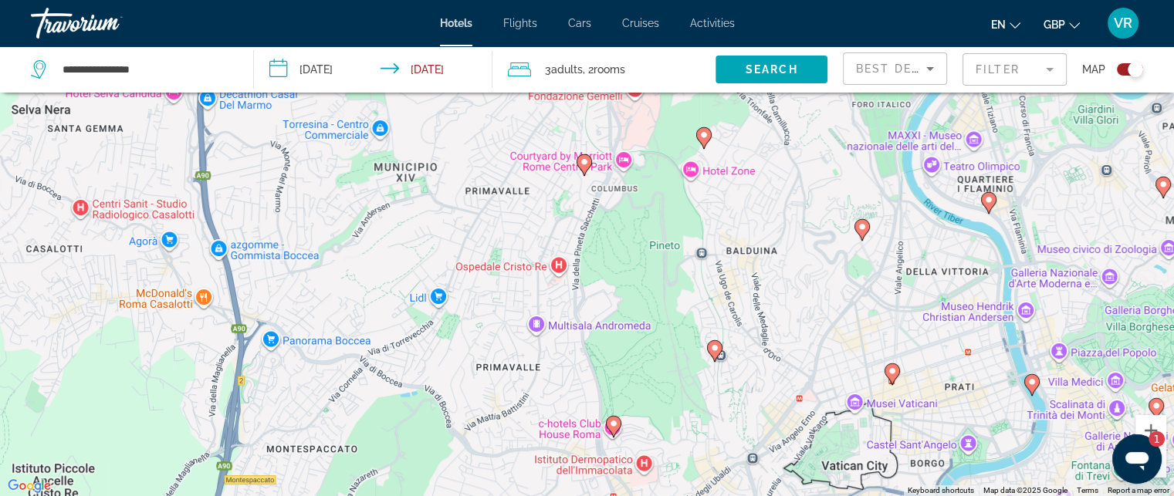
click at [618, 404] on html "**********" at bounding box center [587, 155] width 1174 height 496
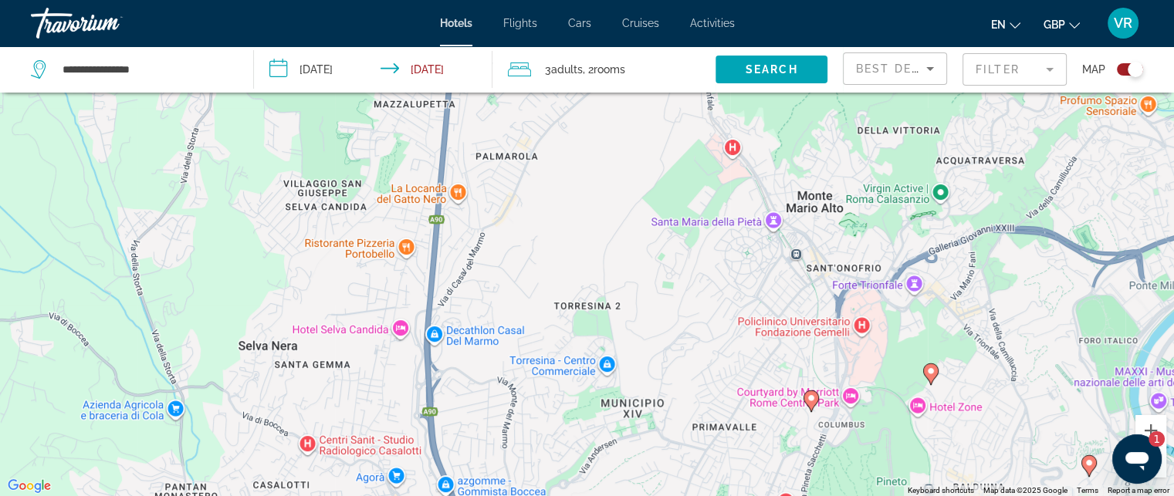
click at [692, 349] on div "To activate drag with keyboard, press Alt + Enter. Once in keyboard drag state,…" at bounding box center [587, 248] width 1174 height 496
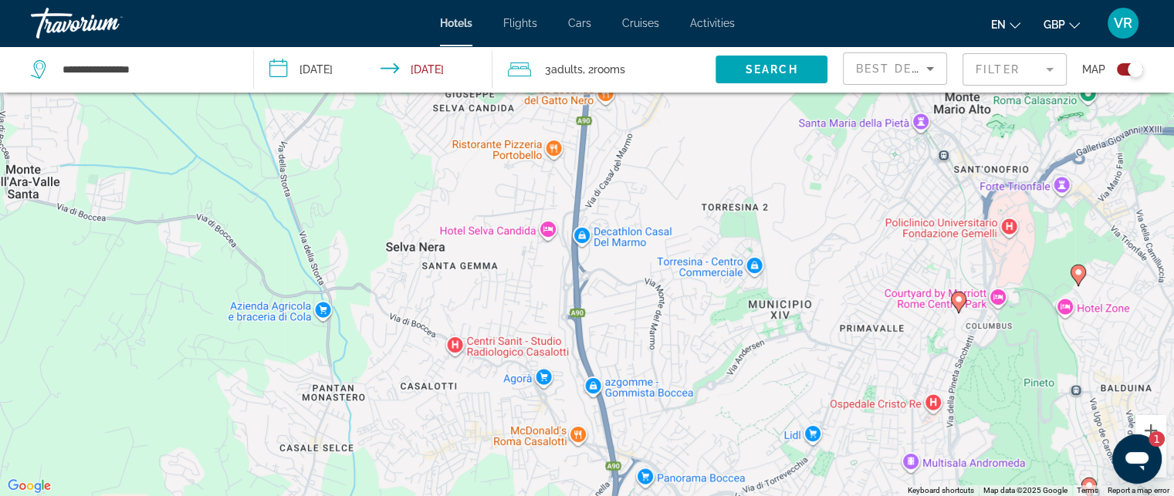
click at [538, 428] on div "To activate drag with keyboard, press Alt + Enter. Once in keyboard drag state,…" at bounding box center [587, 248] width 1174 height 496
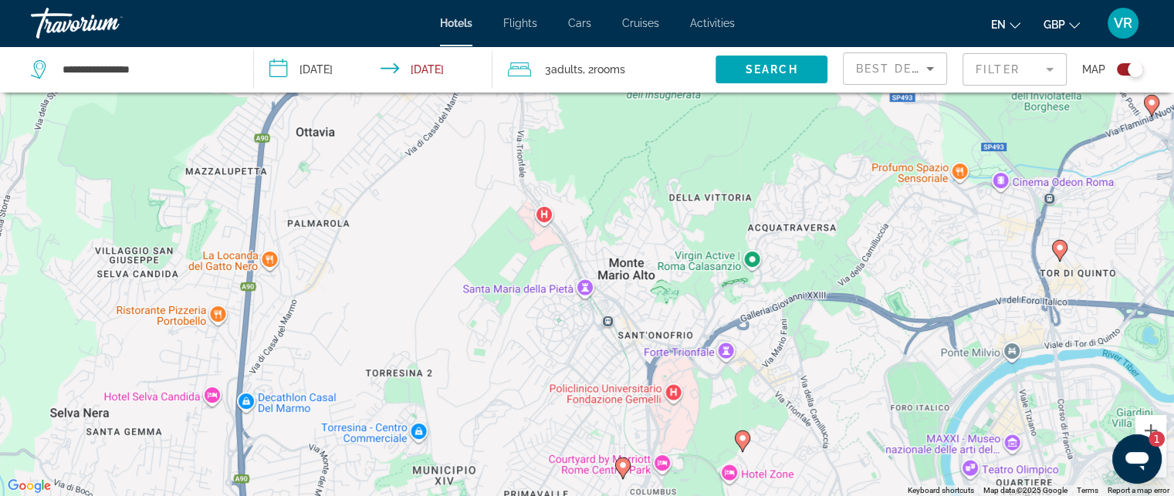
click at [553, 448] on div "To activate drag with keyboard, press Alt + Enter. Once in keyboard drag state,…" at bounding box center [587, 248] width 1174 height 496
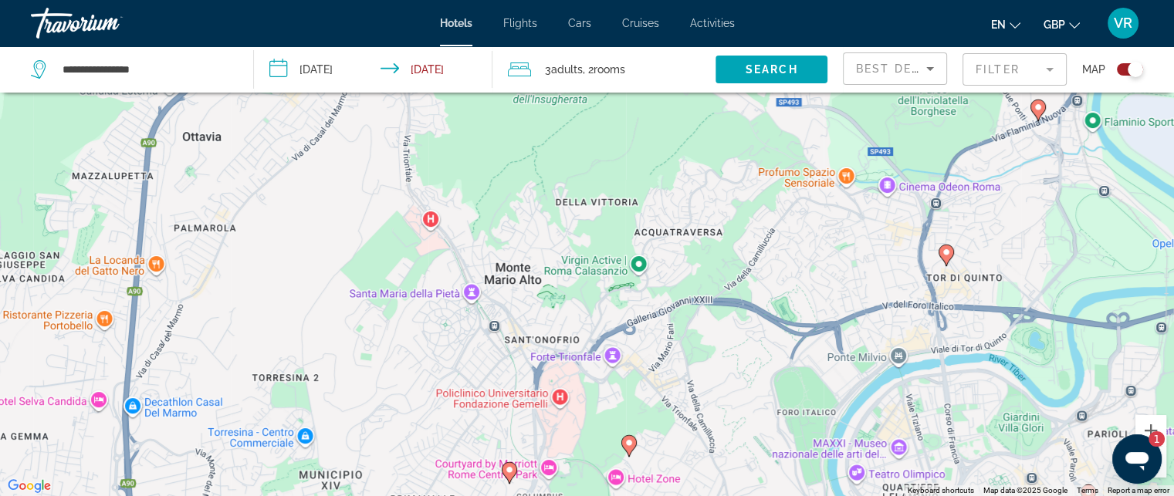
click at [574, 270] on div "To activate drag with keyboard, press Alt + Enter. Once in keyboard drag state,…" at bounding box center [587, 248] width 1174 height 496
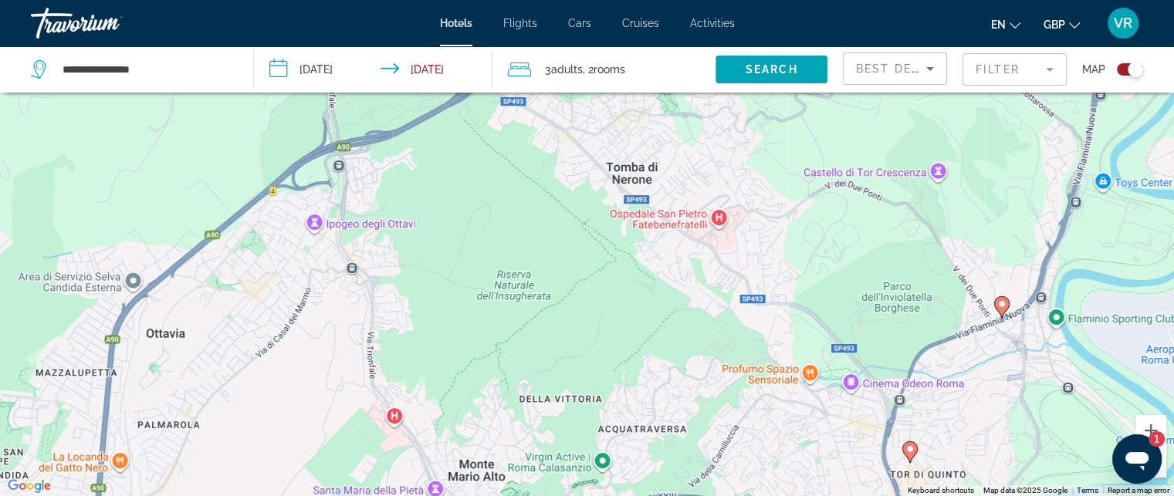
click at [526, 479] on div "To activate drag with keyboard, press Alt + Enter. Once in keyboard drag state,…" at bounding box center [587, 248] width 1174 height 496
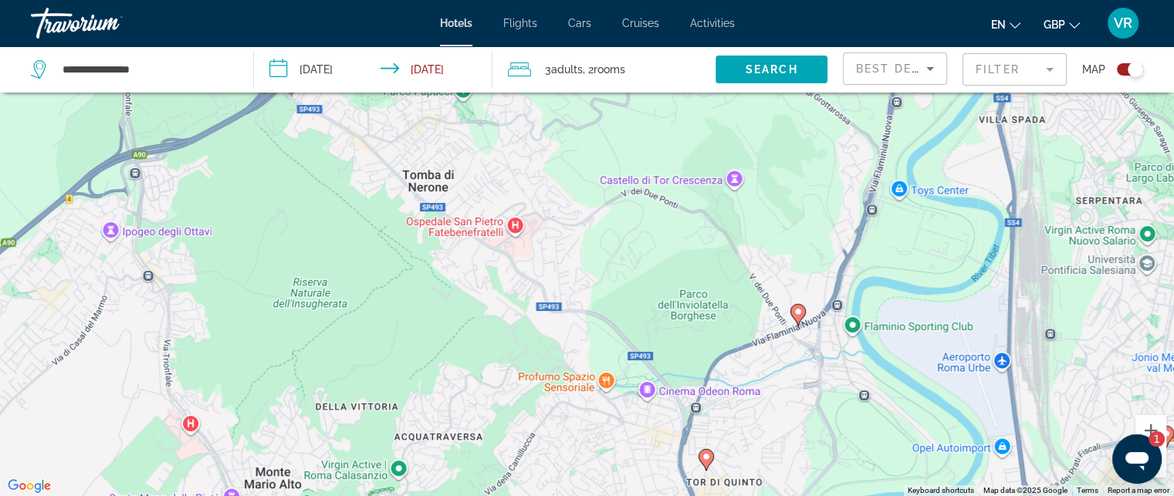
click at [374, 432] on div "To activate drag with keyboard, press Alt + Enter. Once in keyboard drag state,…" at bounding box center [587, 248] width 1174 height 496
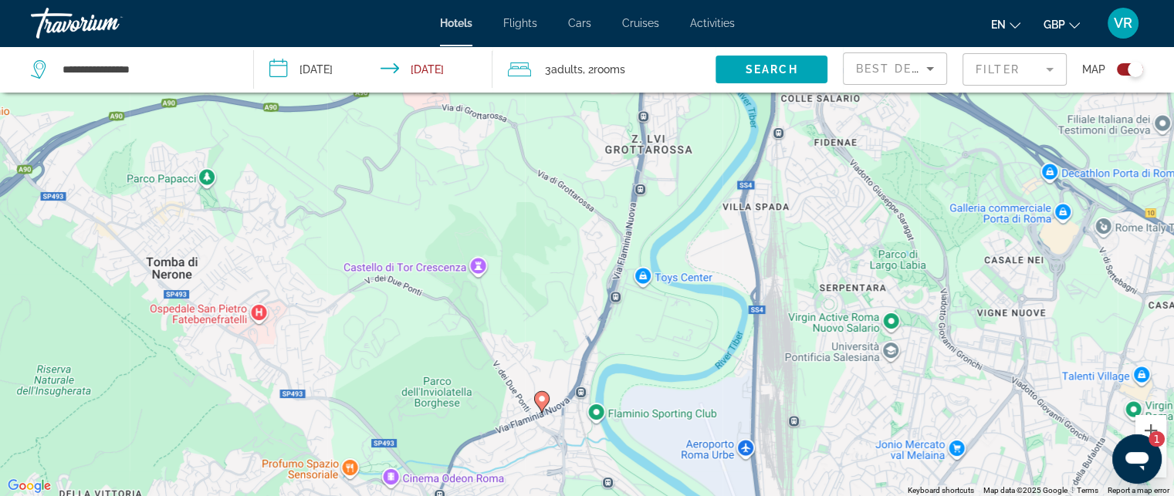
click at [291, 373] on div "To activate drag with keyboard, press Alt + Enter. Once in keyboard drag state,…" at bounding box center [587, 248] width 1174 height 496
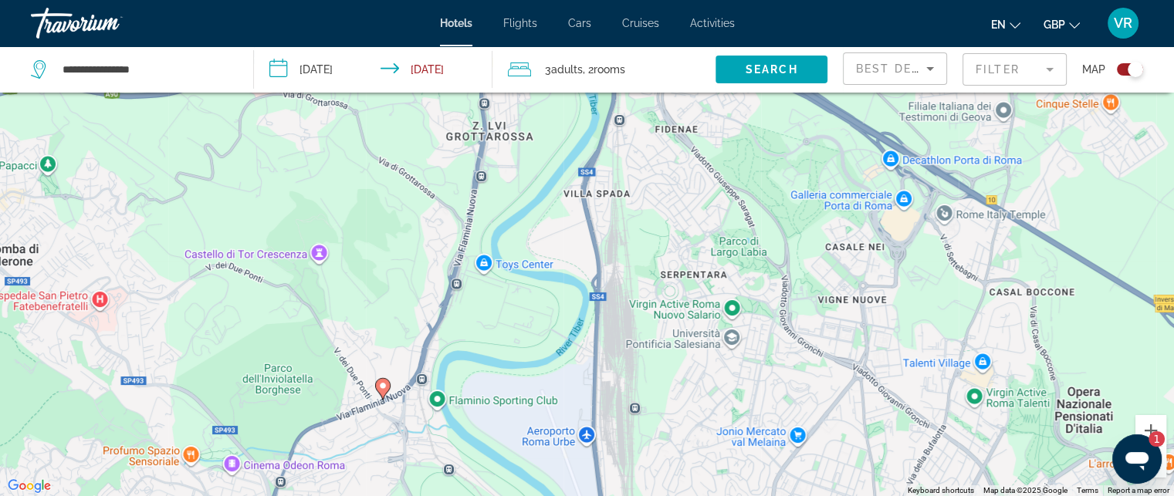
click at [425, 224] on div "To activate drag with keyboard, press Alt + Enter. Once in keyboard drag state,…" at bounding box center [587, 248] width 1174 height 496
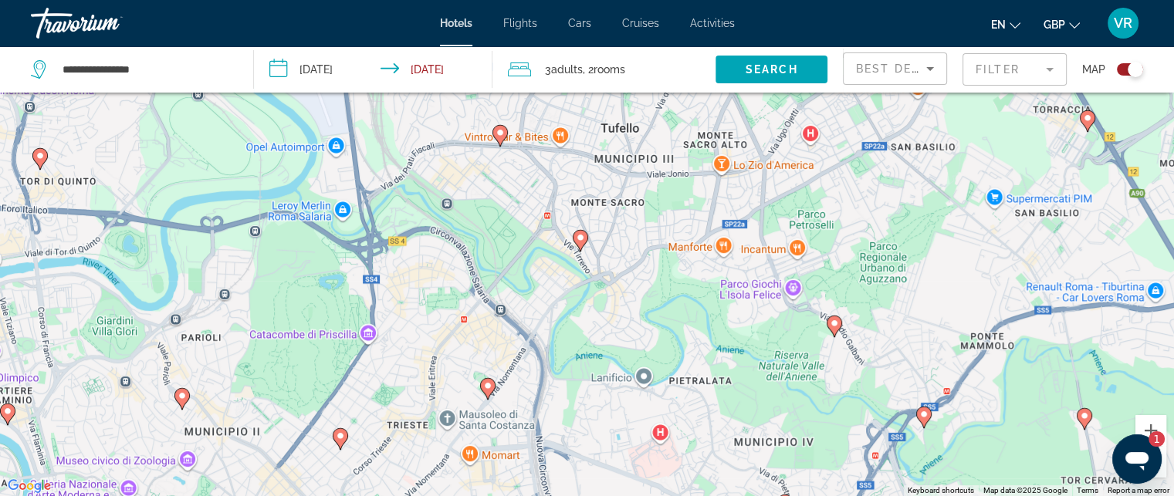
click at [332, 163] on div "To activate drag with keyboard, press Alt + Enter. Once in keyboard drag state,…" at bounding box center [587, 248] width 1174 height 496
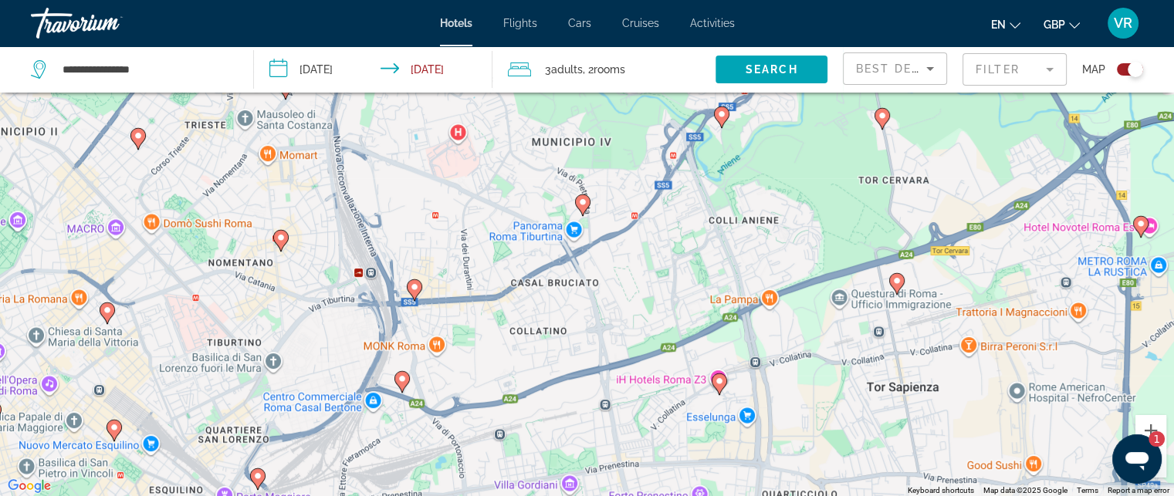
click at [395, 135] on div "To activate drag with keyboard, press Alt + Enter. Once in keyboard drag state,…" at bounding box center [587, 248] width 1174 height 496
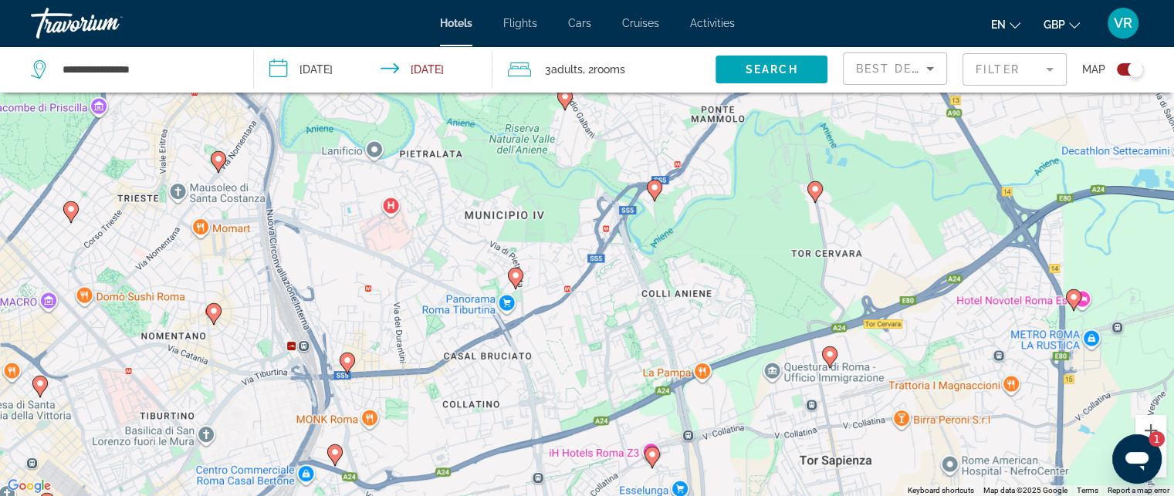
click at [342, 343] on div "To activate drag with keyboard, press Alt + Enter. Once in keyboard drag state,…" at bounding box center [587, 248] width 1174 height 496
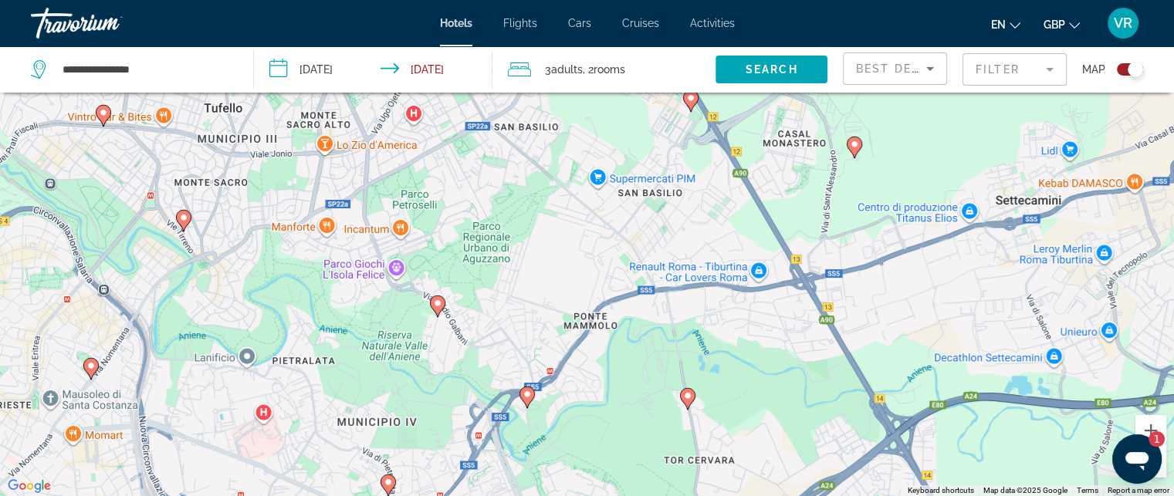
click at [375, 349] on div "To activate drag with keyboard, press Alt + Enter. Once in keyboard drag state,…" at bounding box center [587, 248] width 1174 height 496
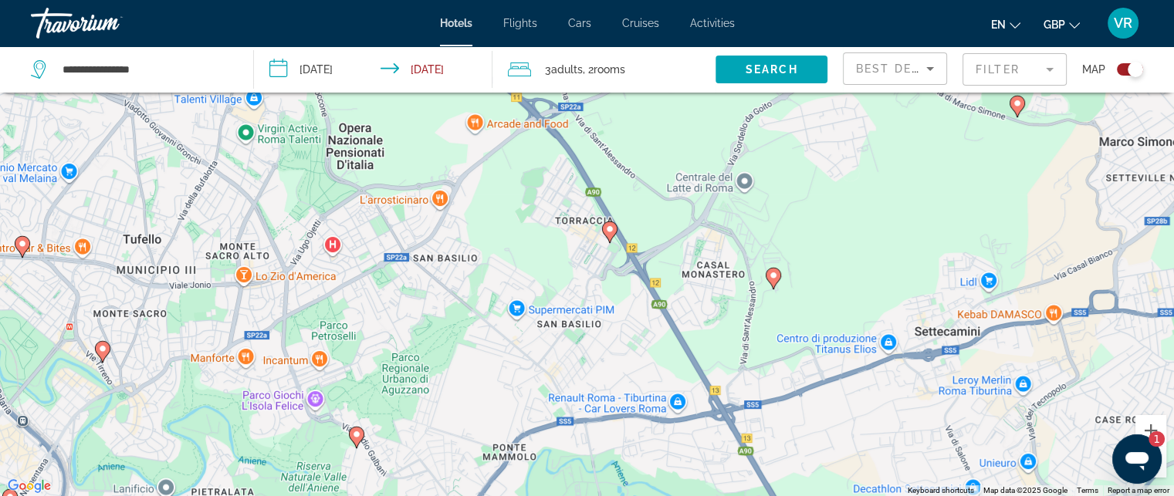
click at [435, 413] on div "To activate drag with keyboard, press Alt + Enter. Once in keyboard drag state,…" at bounding box center [587, 248] width 1174 height 496
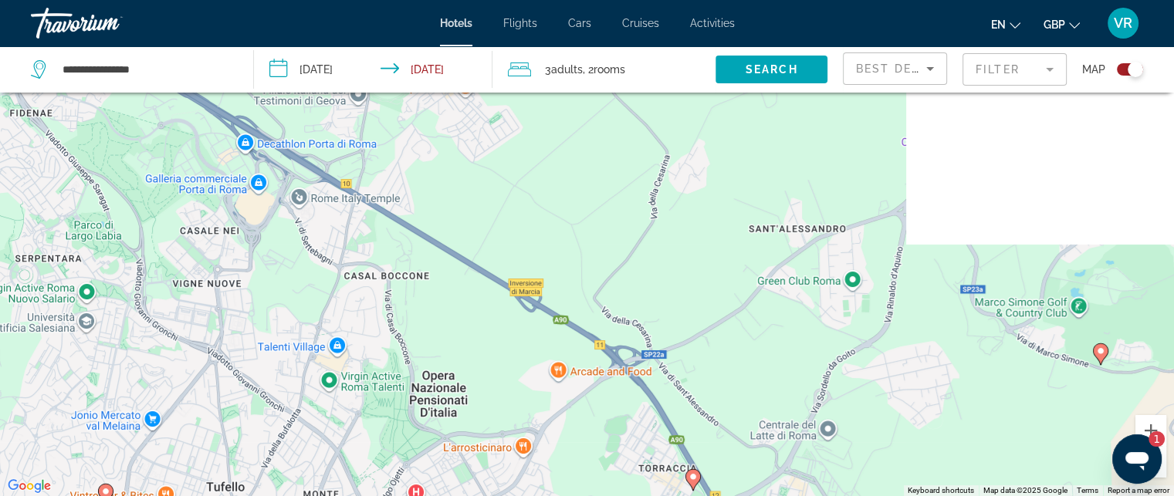
click at [594, 438] on div "To activate drag with keyboard, press Alt + Enter. Once in keyboard drag state,…" at bounding box center [587, 248] width 1174 height 496
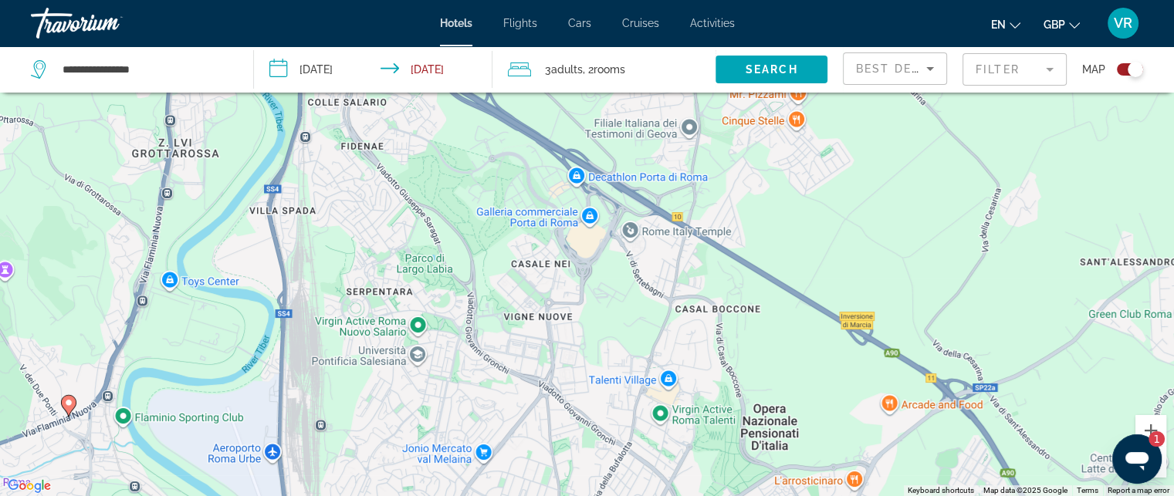
click at [598, 286] on div "To activate drag with keyboard, press Alt + Enter. Once in keyboard drag state,…" at bounding box center [587, 248] width 1174 height 496
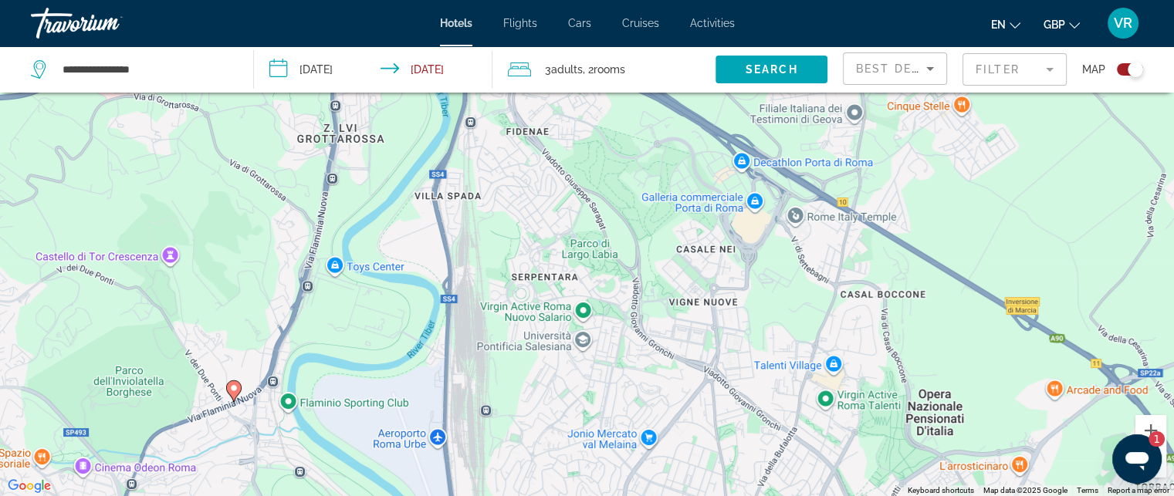
click at [598, 456] on div "To activate drag with keyboard, press Alt + Enter. Once in keyboard drag state,…" at bounding box center [587, 248] width 1174 height 496
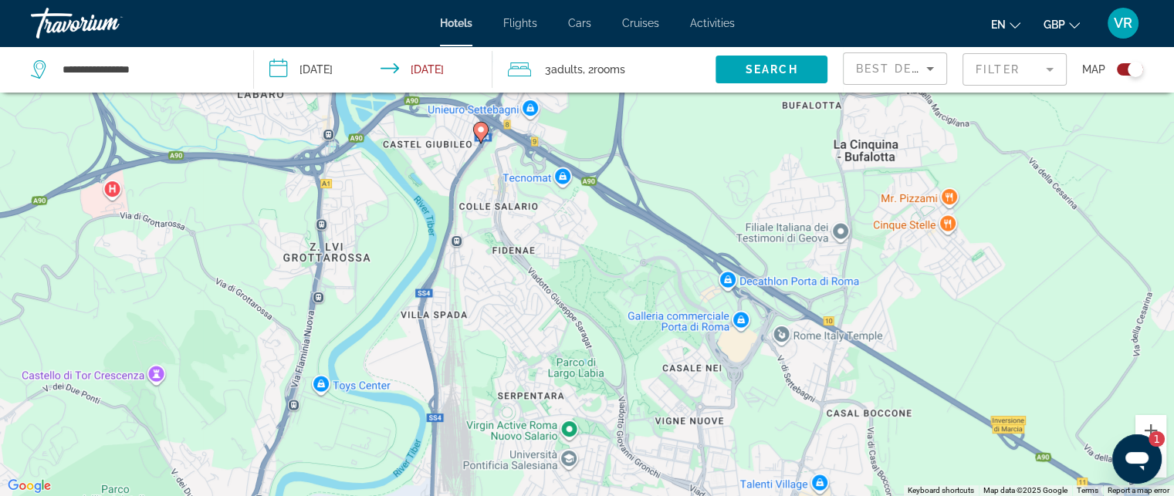
click at [652, 478] on div "To activate drag with keyboard, press Alt + Enter. Once in keyboard drag state,…" at bounding box center [587, 248] width 1174 height 496
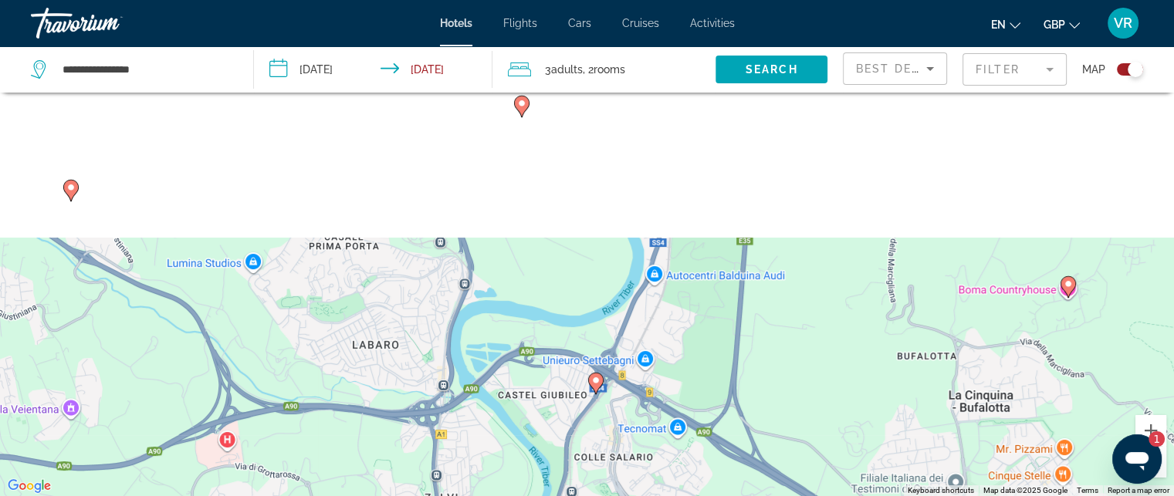
click at [680, 481] on div "To activate drag with keyboard, press Alt + Enter. Once in keyboard drag state,…" at bounding box center [587, 248] width 1174 height 496
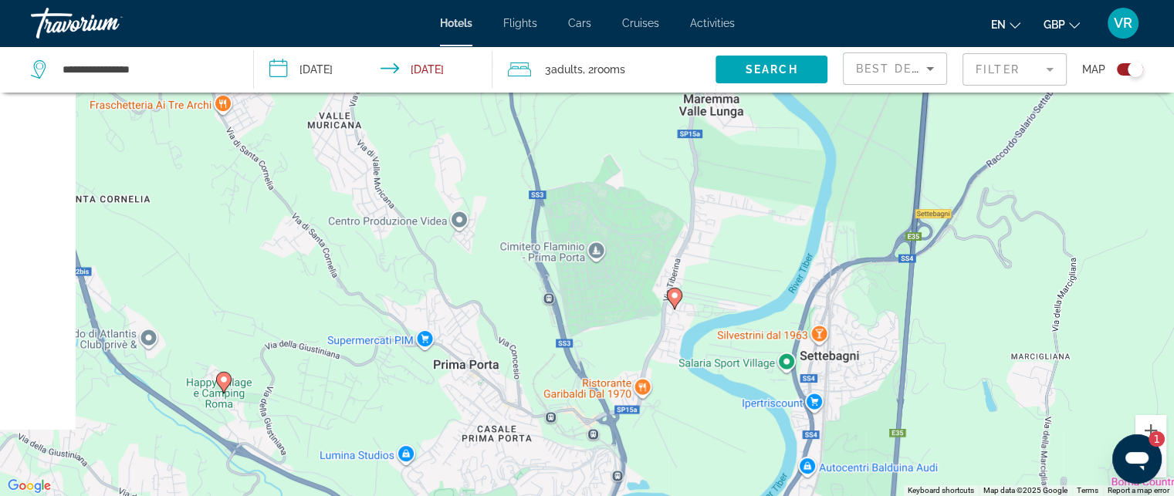
click at [671, 466] on div "To activate drag with keyboard, press Alt + Enter. Once in keyboard drag state,…" at bounding box center [587, 248] width 1174 height 496
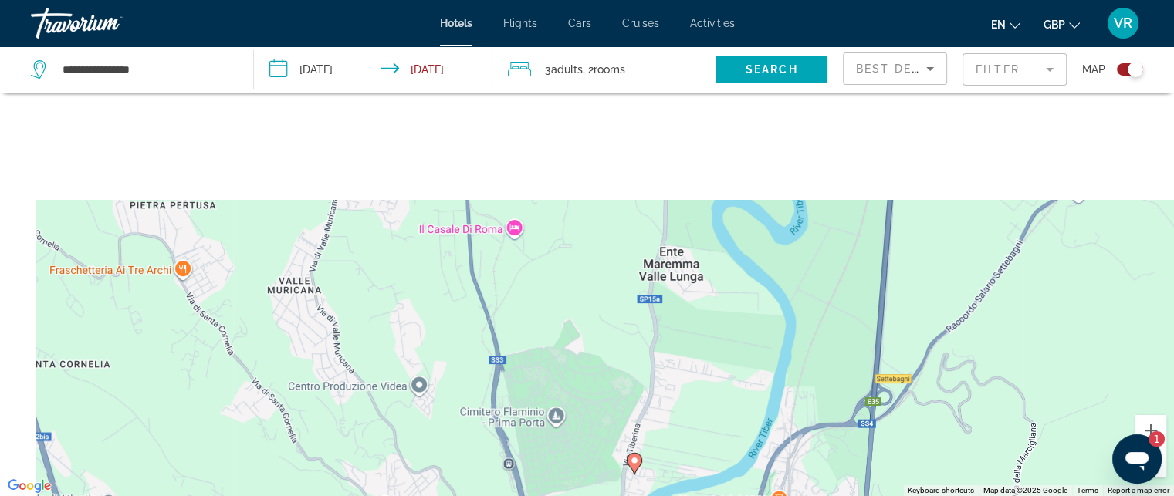
click at [441, 424] on div "To activate drag with keyboard, press Alt + Enter. Once in keyboard drag state,…" at bounding box center [587, 248] width 1174 height 496
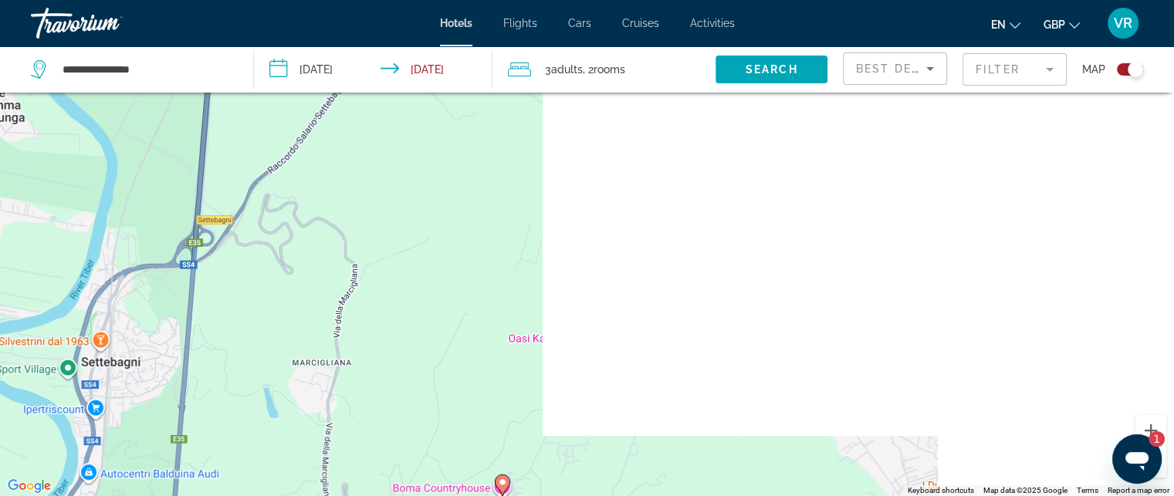
click at [557, 159] on div "To activate drag with keyboard, press Alt + Enter. Once in keyboard drag state,…" at bounding box center [587, 248] width 1174 height 496
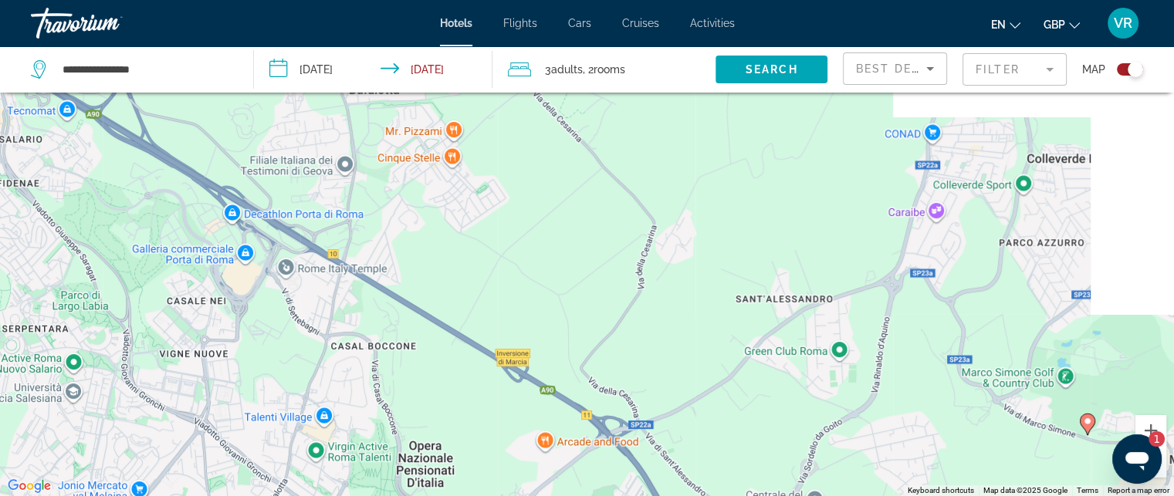
click at [526, 147] on div "To activate drag with keyboard, press Alt + Enter. Once in keyboard drag state,…" at bounding box center [587, 248] width 1174 height 496
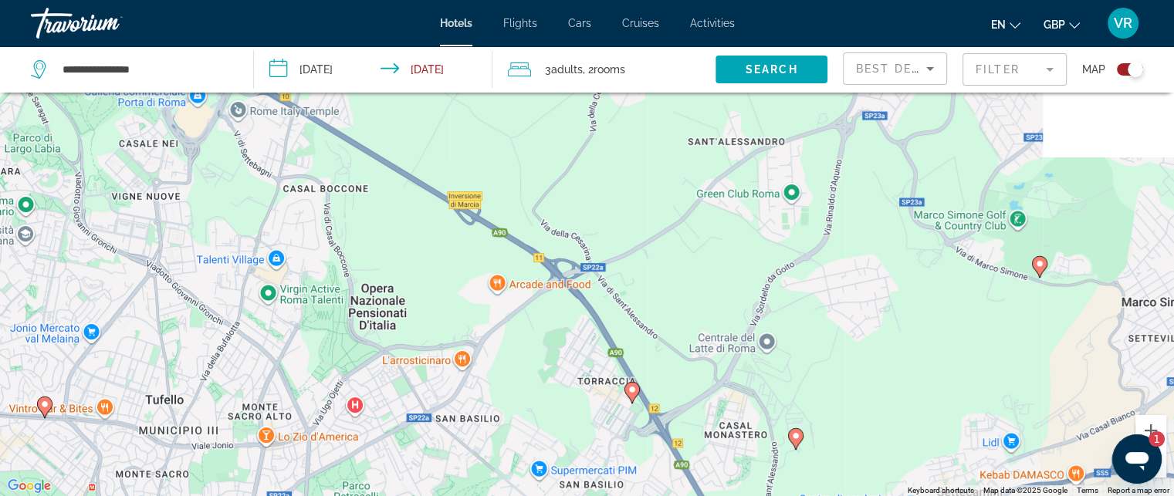
click at [523, 161] on div "To activate drag with keyboard, press Alt + Enter. Once in keyboard drag state,…" at bounding box center [587, 248] width 1174 height 496
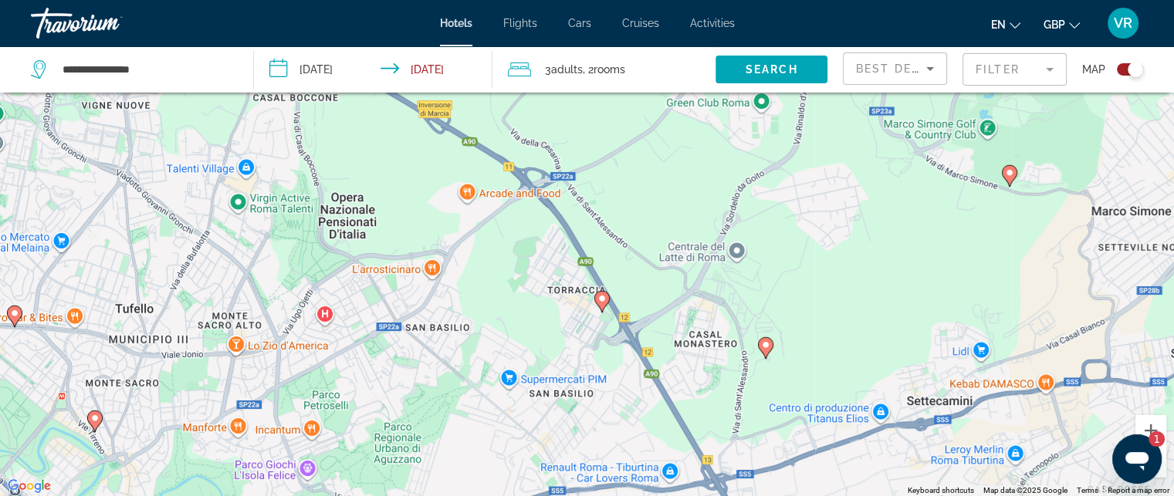
click at [574, 210] on div "To activate drag with keyboard, press Alt + Enter. Once in keyboard drag state,…" at bounding box center [587, 248] width 1174 height 496
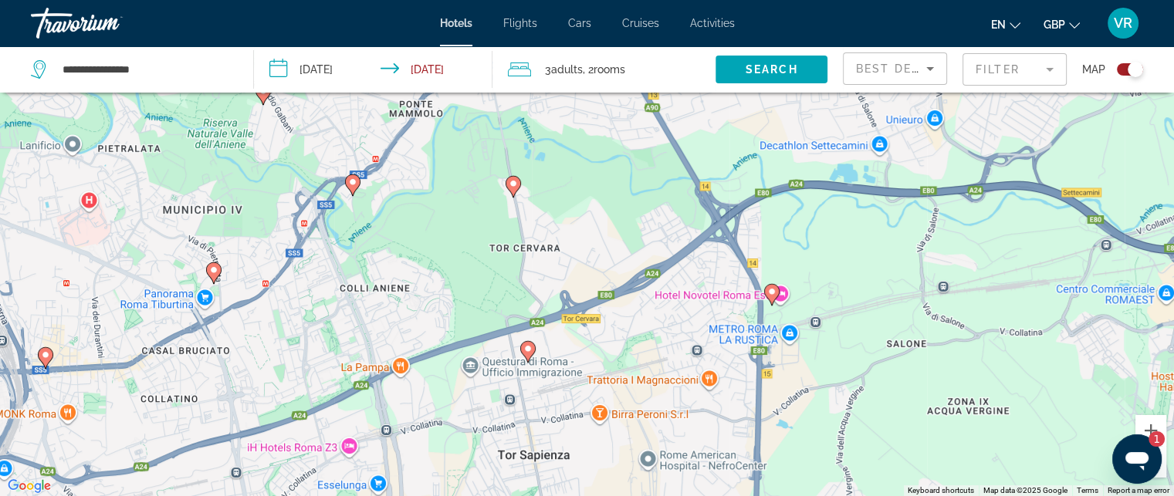
click at [527, 0] on html "**********" at bounding box center [587, 155] width 1174 height 496
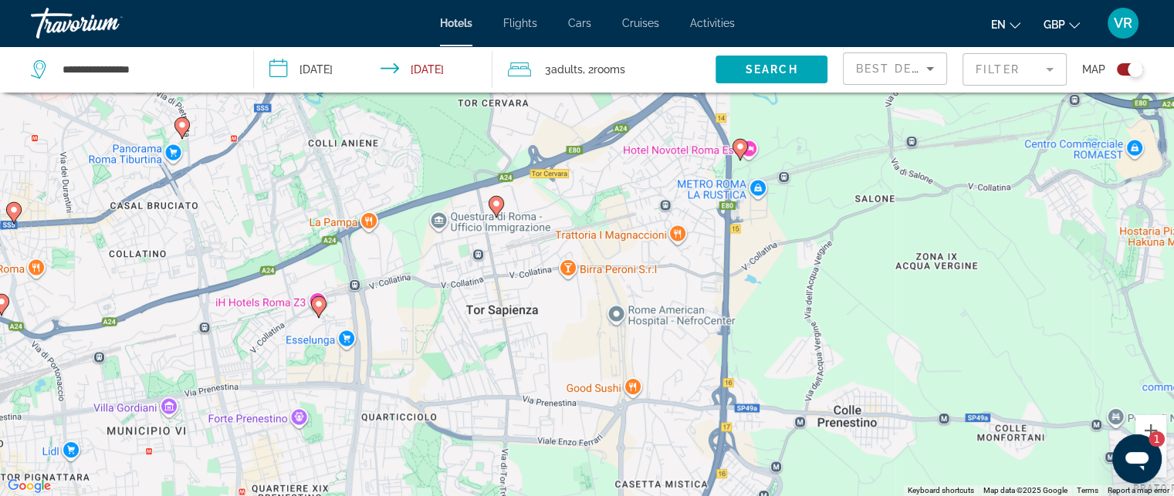
click at [574, 92] on div "**********" at bounding box center [587, 294] width 1174 height 589
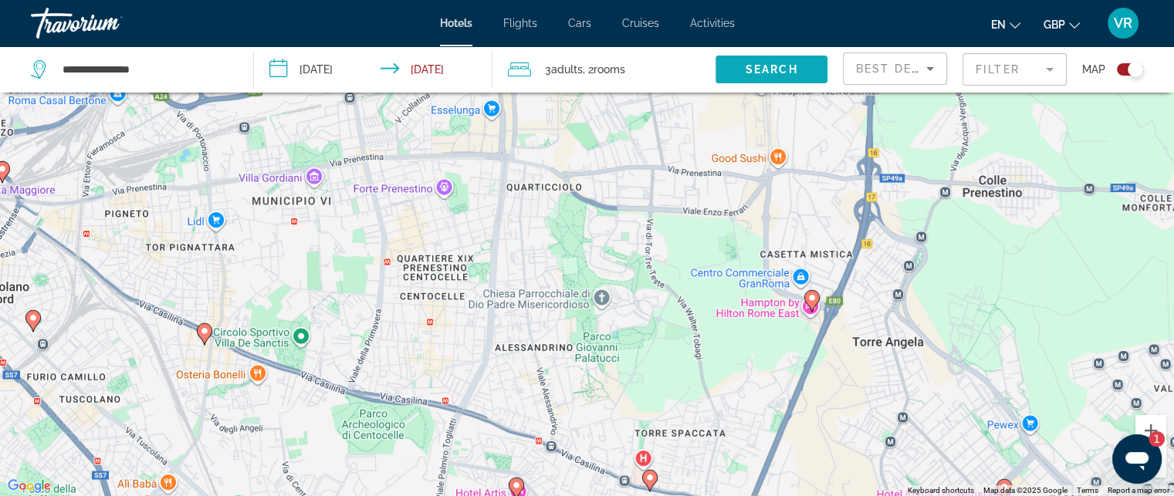
click at [720, 65] on div "**********" at bounding box center [587, 294] width 1174 height 589
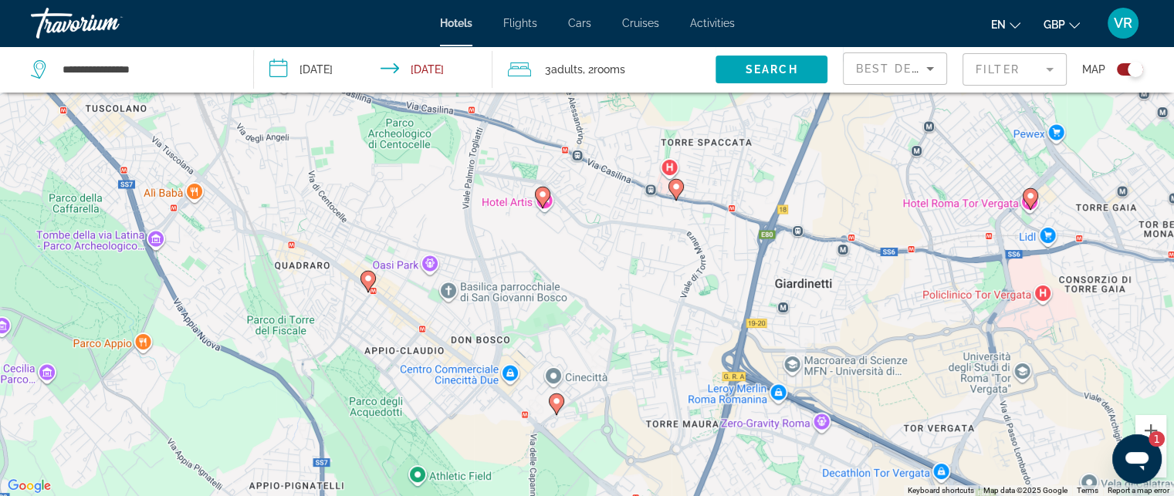
click at [633, 154] on div "To activate drag with keyboard, press Alt + Enter. Once in keyboard drag state,…" at bounding box center [587, 248] width 1174 height 496
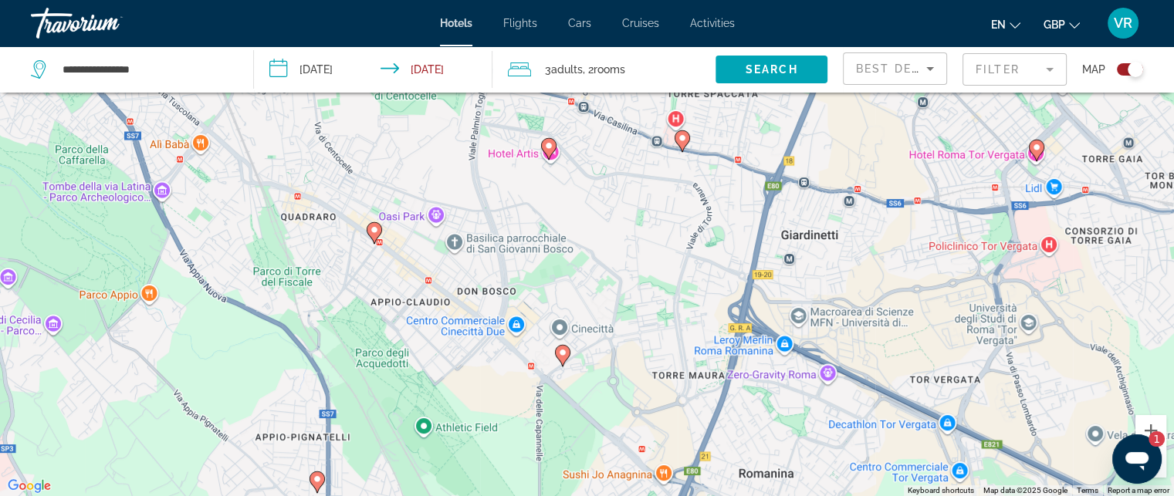
click at [621, 134] on div "To activate drag with keyboard, press Alt + Enter. Once in keyboard drag state,…" at bounding box center [587, 248] width 1174 height 496
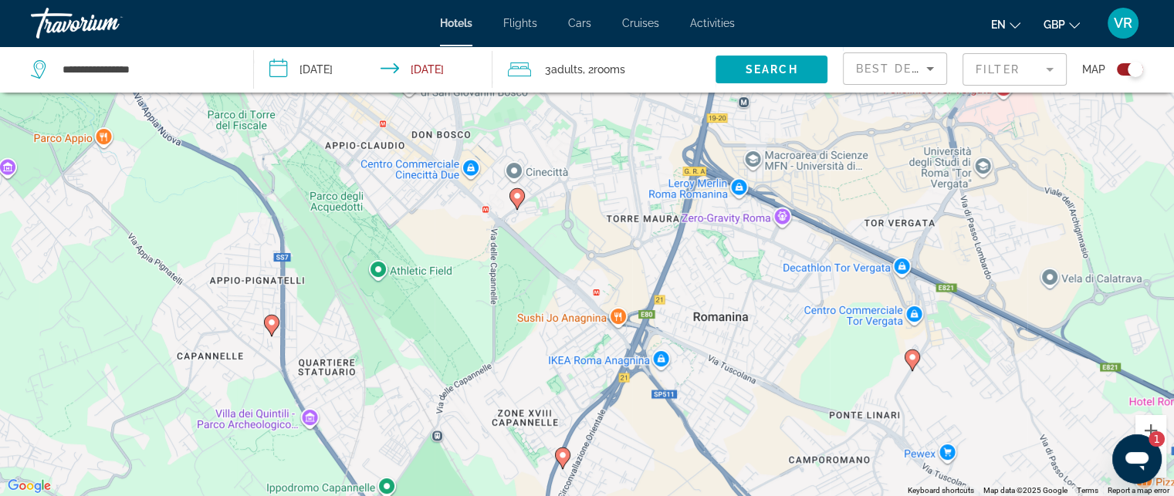
click at [422, 122] on div "To activate drag with keyboard, press Alt + Enter. Once in keyboard drag state,…" at bounding box center [587, 248] width 1174 height 496
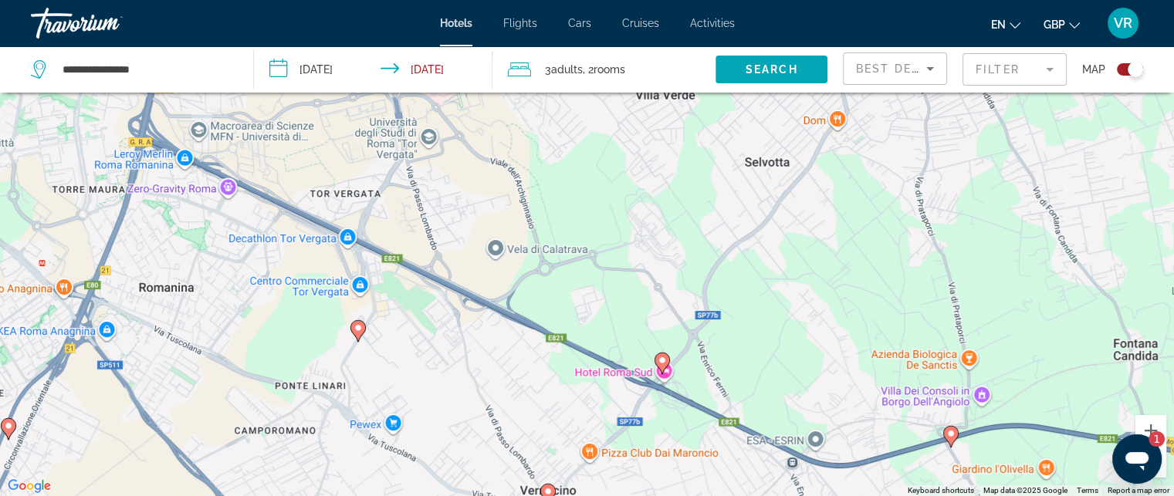
click at [462, 425] on div "To activate drag with keyboard, press Alt + Enter. Once in keyboard drag state,…" at bounding box center [587, 248] width 1174 height 496
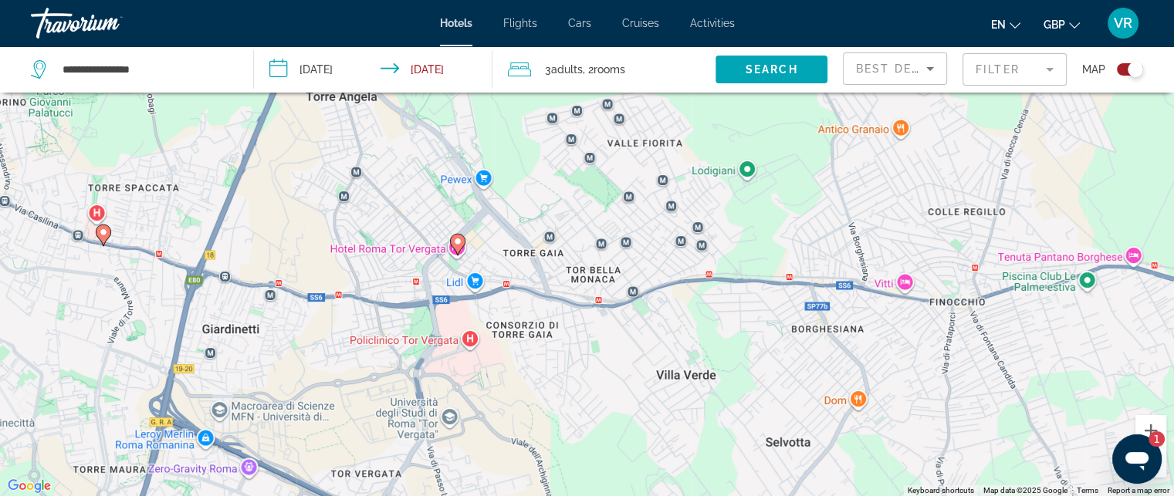
click at [516, 410] on div "To activate drag with keyboard, press Alt + Enter. Once in keyboard drag state,…" at bounding box center [587, 248] width 1174 height 496
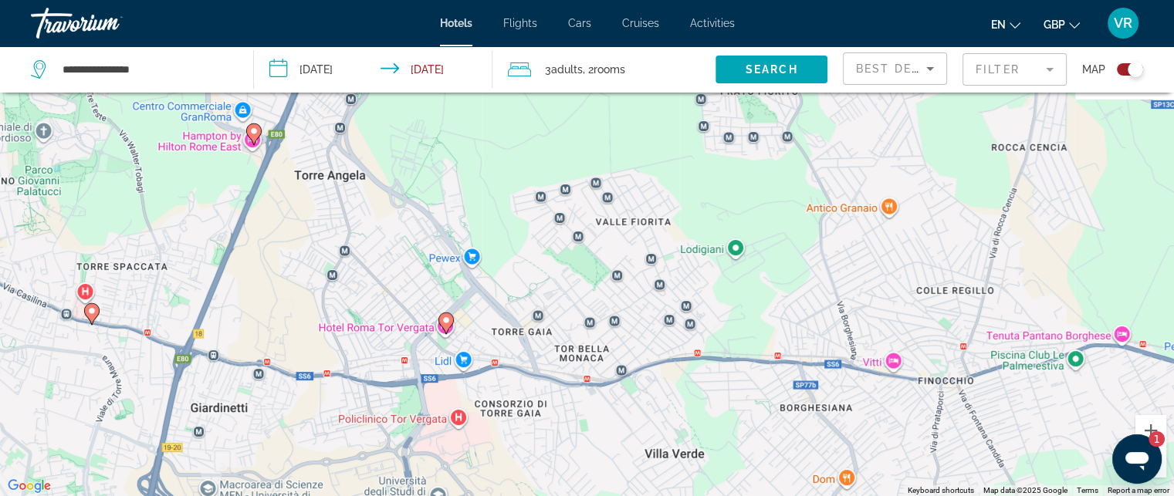
click at [469, 428] on div "To activate drag with keyboard, press Alt + Enter. Once in keyboard drag state,…" at bounding box center [587, 248] width 1174 height 496
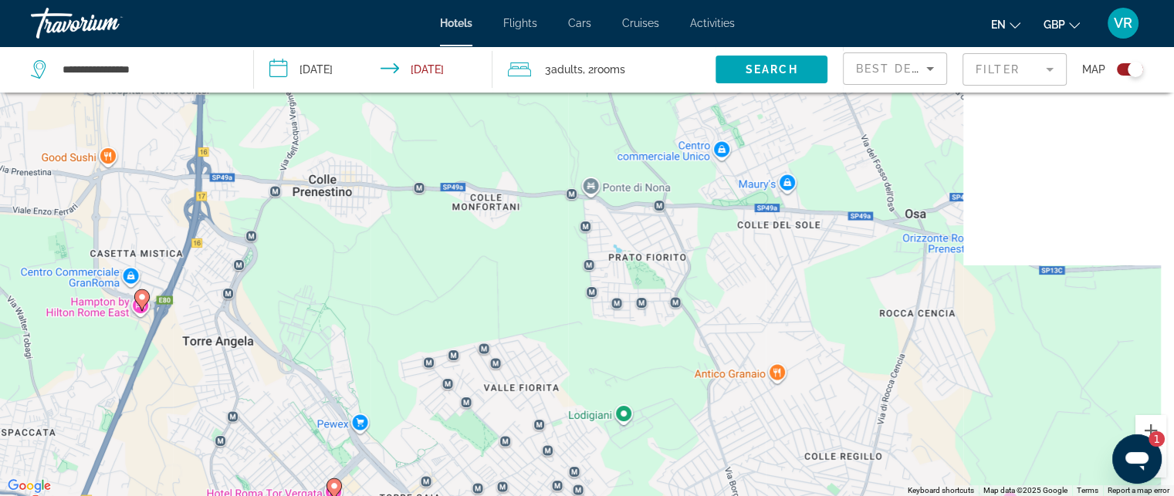
click at [468, 468] on div "To activate drag with keyboard, press Alt + Enter. Once in keyboard drag state,…" at bounding box center [587, 248] width 1174 height 496
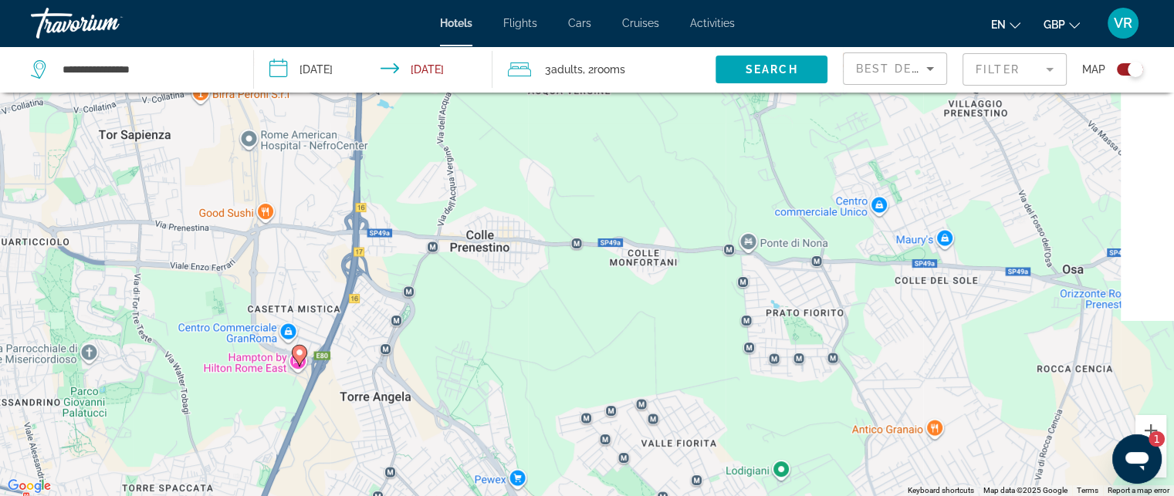
click at [790, 308] on div "To activate drag with keyboard, press Alt + Enter. Once in keyboard drag state,…" at bounding box center [587, 248] width 1174 height 496
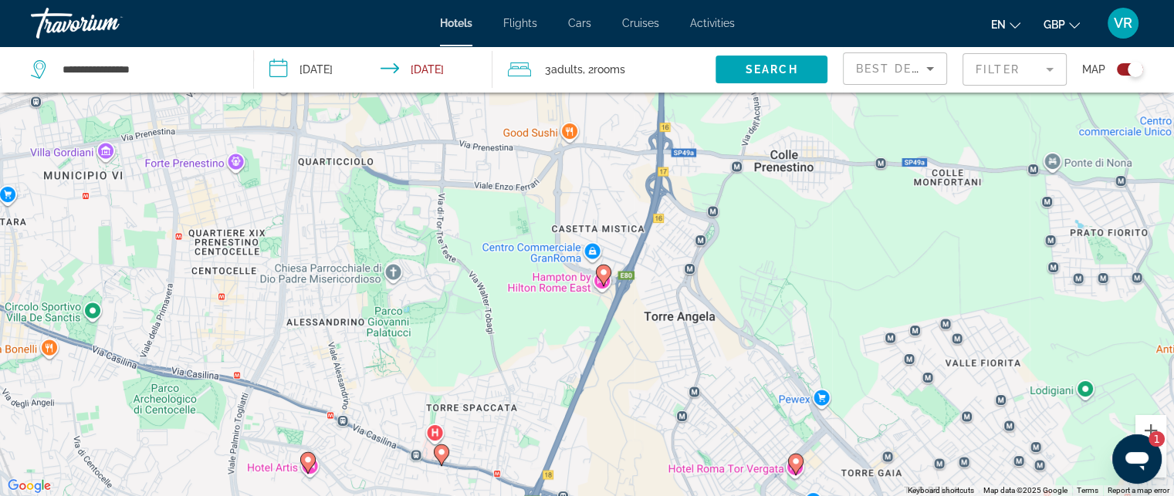
click at [741, 213] on div "To activate drag with keyboard, press Alt + Enter. Once in keyboard drag state,…" at bounding box center [587, 248] width 1174 height 496
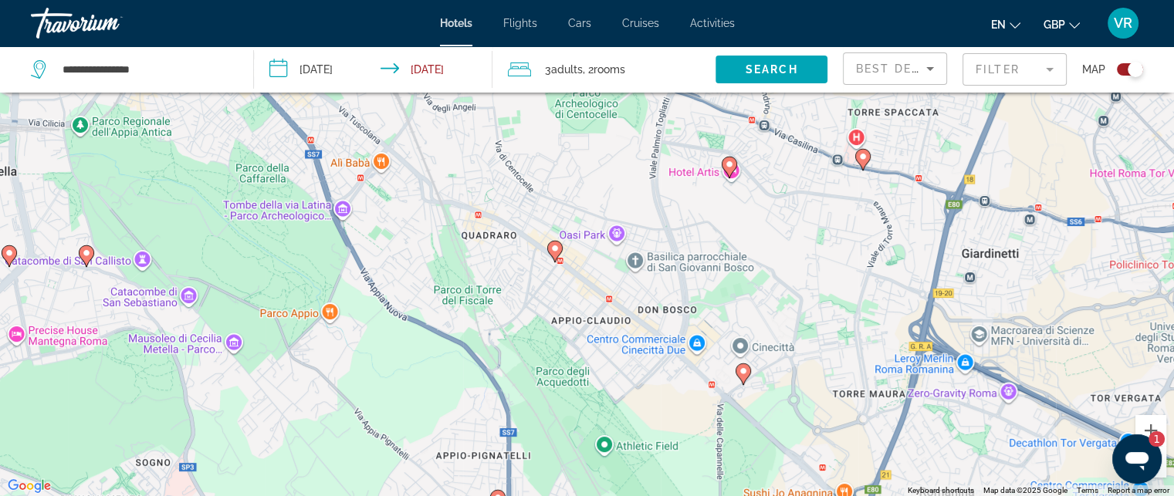
click at [596, 154] on div "To activate drag with keyboard, press Alt + Enter. Once in keyboard drag state,…" at bounding box center [587, 248] width 1174 height 496
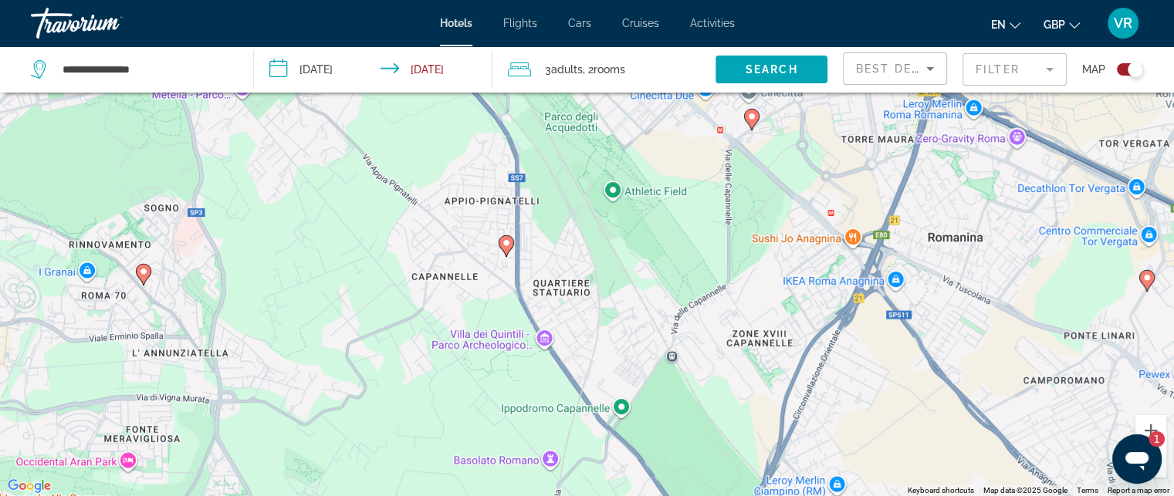
click at [522, 122] on div "To activate drag with keyboard, press Alt + Enter. Once in keyboard drag state,…" at bounding box center [587, 248] width 1174 height 496
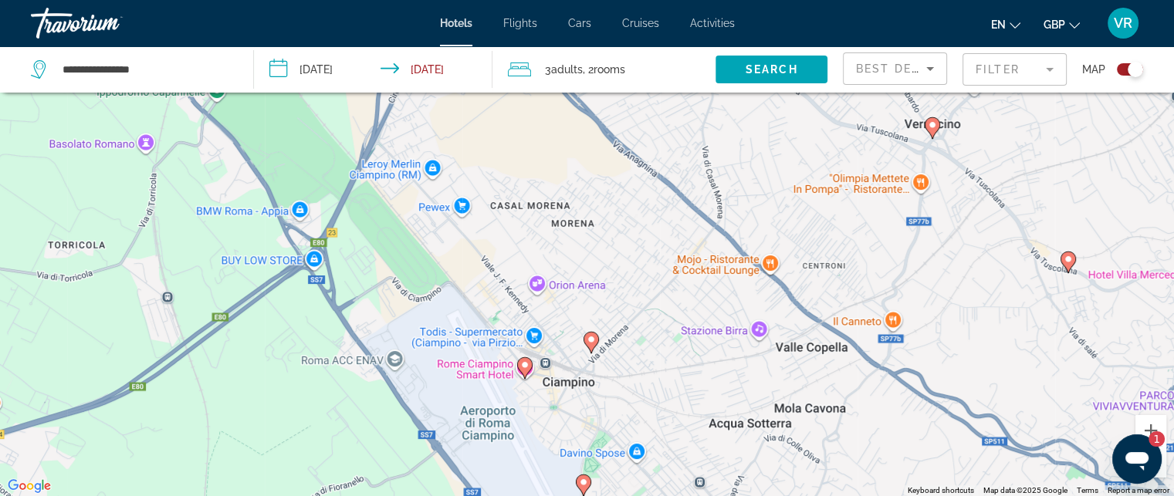
click at [351, 178] on div "To activate drag with keyboard, press Alt + Enter. Once in keyboard drag state,…" at bounding box center [587, 248] width 1174 height 496
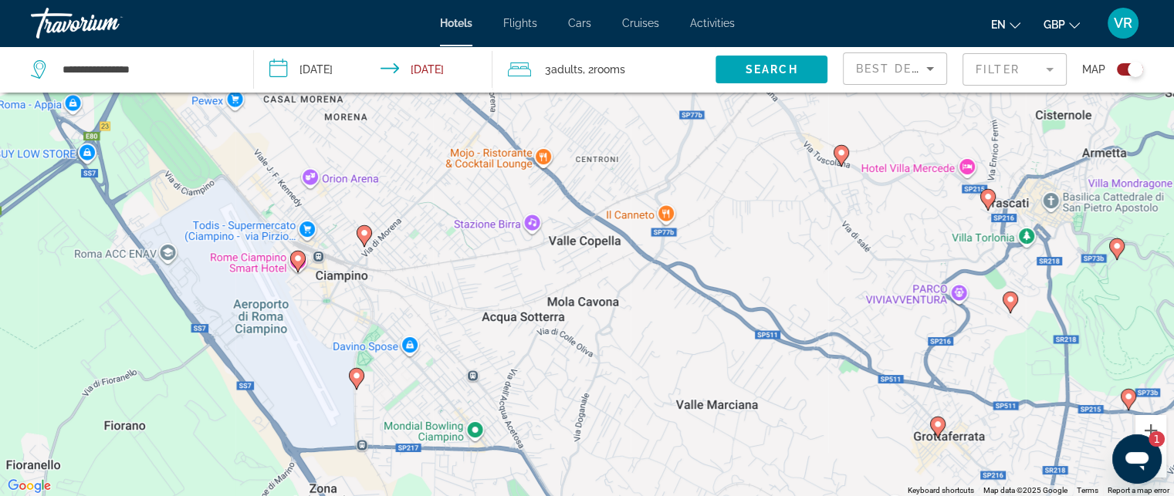
click at [361, 212] on div "To activate drag with keyboard, press Alt + Enter. Once in keyboard drag state,…" at bounding box center [587, 248] width 1174 height 496
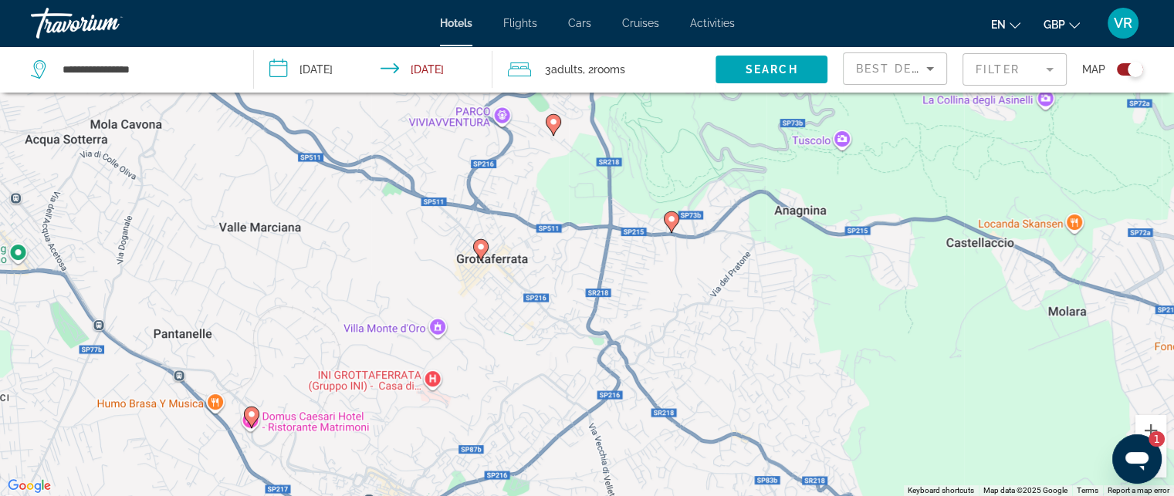
click at [323, 142] on div "To activate drag with keyboard, press Alt + Enter. Once in keyboard drag state,…" at bounding box center [587, 248] width 1174 height 496
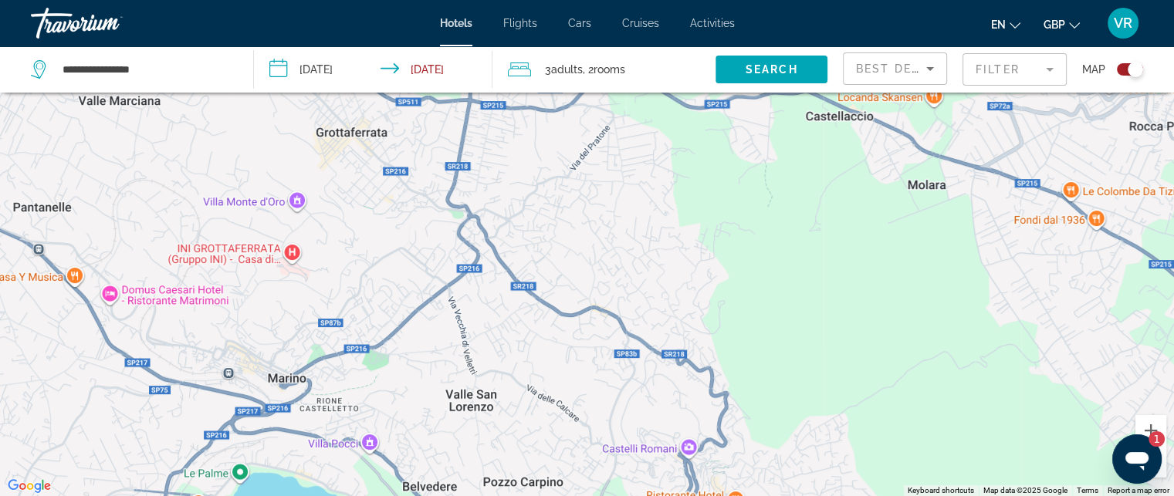
click at [402, 180] on div "To activate drag with keyboard, press Alt + Enter. Once in keyboard drag state,…" at bounding box center [587, 248] width 1174 height 496
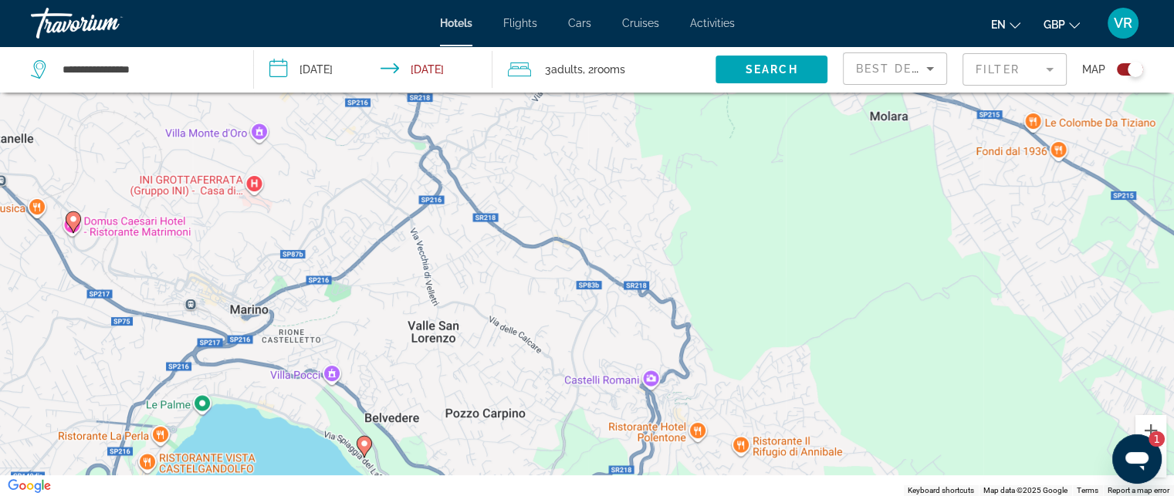
click at [581, 317] on div "To activate drag with keyboard, press Alt + Enter. Once in keyboard drag state,…" at bounding box center [587, 248] width 1174 height 496
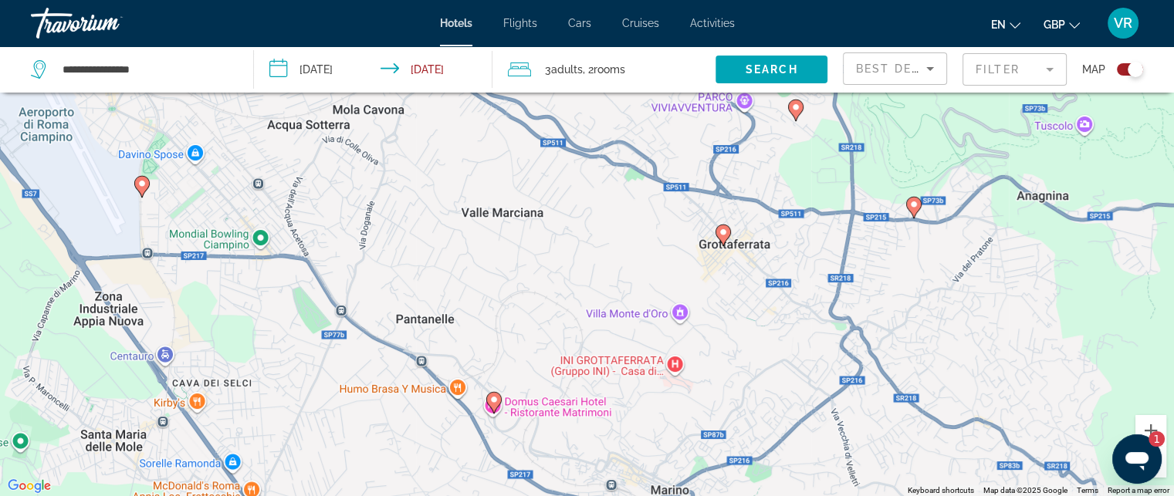
click at [668, 80] on div "**********" at bounding box center [587, 294] width 1174 height 589
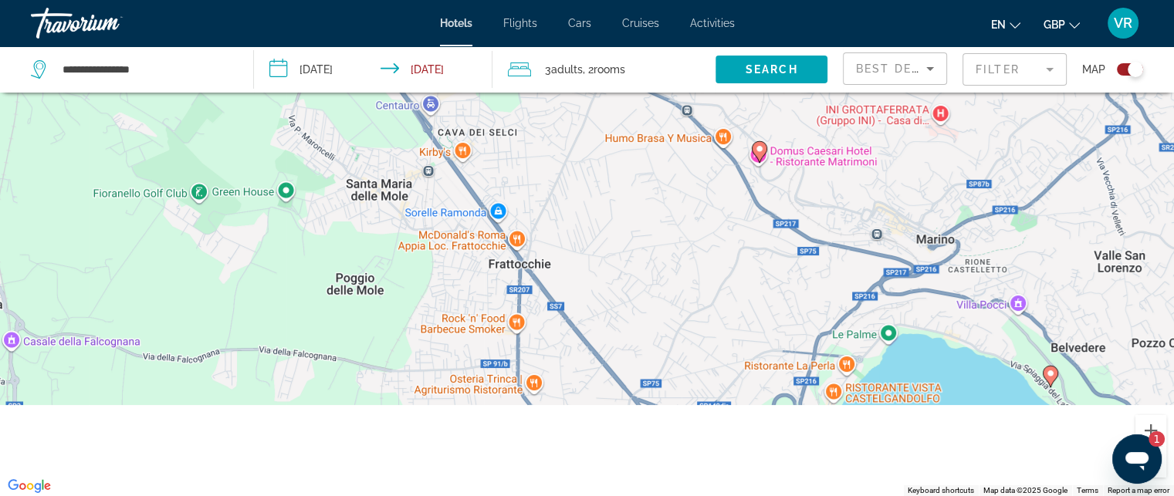
click at [738, 270] on div "To activate drag with keyboard, press Alt + Enter. Once in keyboard drag state,…" at bounding box center [587, 248] width 1174 height 496
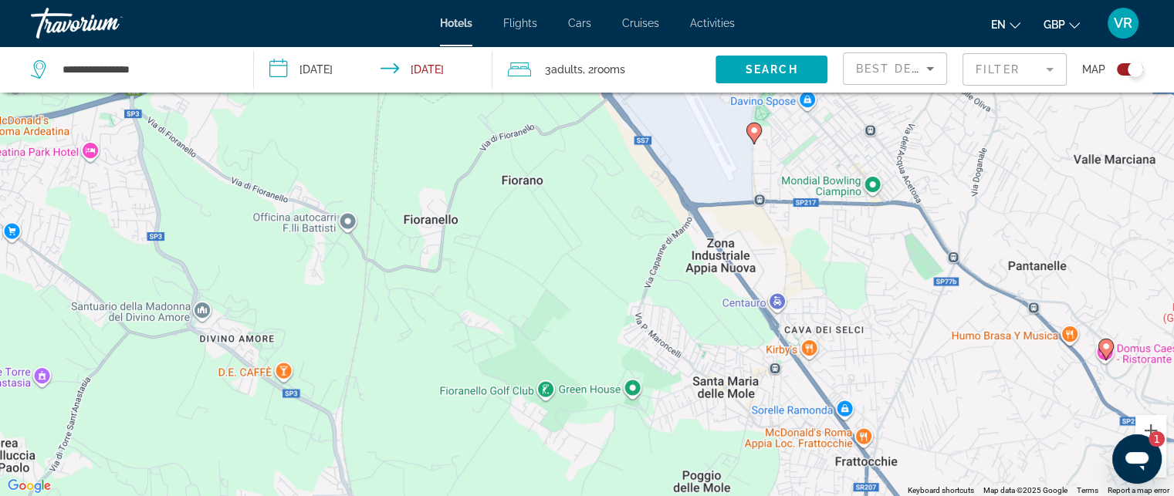
click at [679, 338] on div "To activate drag with keyboard, press Alt + Enter. Once in keyboard drag state,…" at bounding box center [587, 248] width 1174 height 496
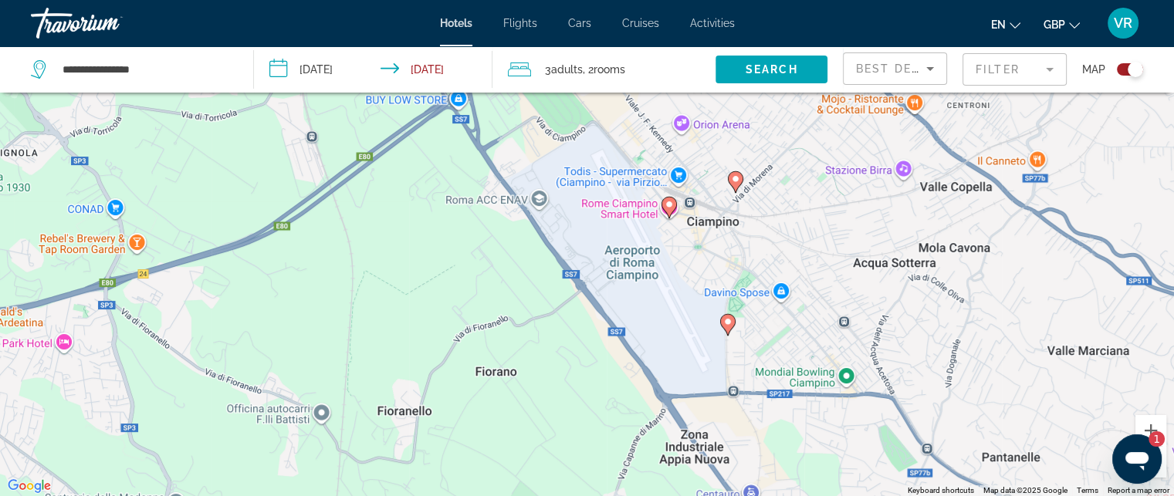
click at [654, 398] on div "To activate drag with keyboard, press Alt + Enter. Once in keyboard drag state,…" at bounding box center [587, 248] width 1174 height 496
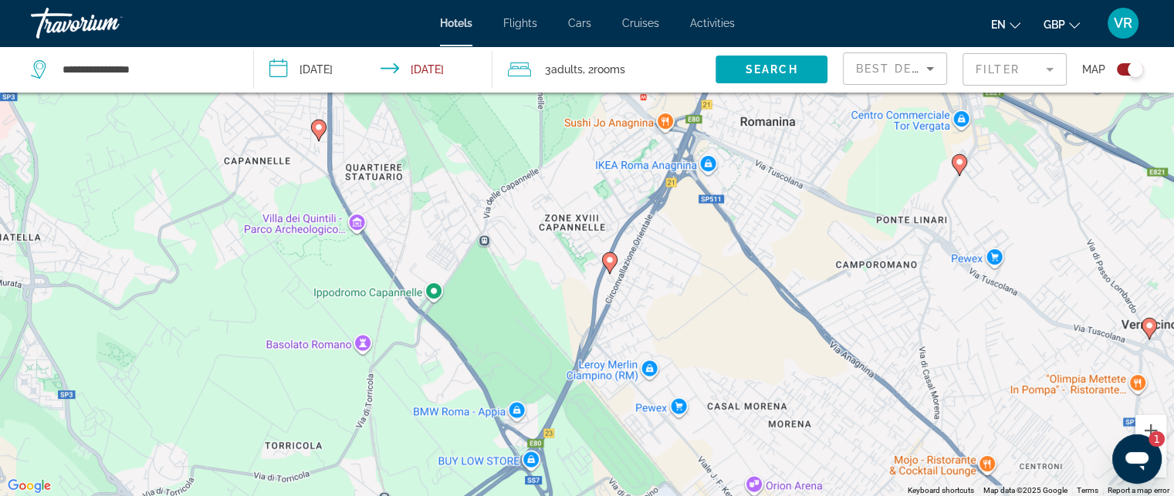
click at [811, 422] on div "To activate drag with keyboard, press Alt + Enter. Once in keyboard drag state,…" at bounding box center [587, 248] width 1174 height 496
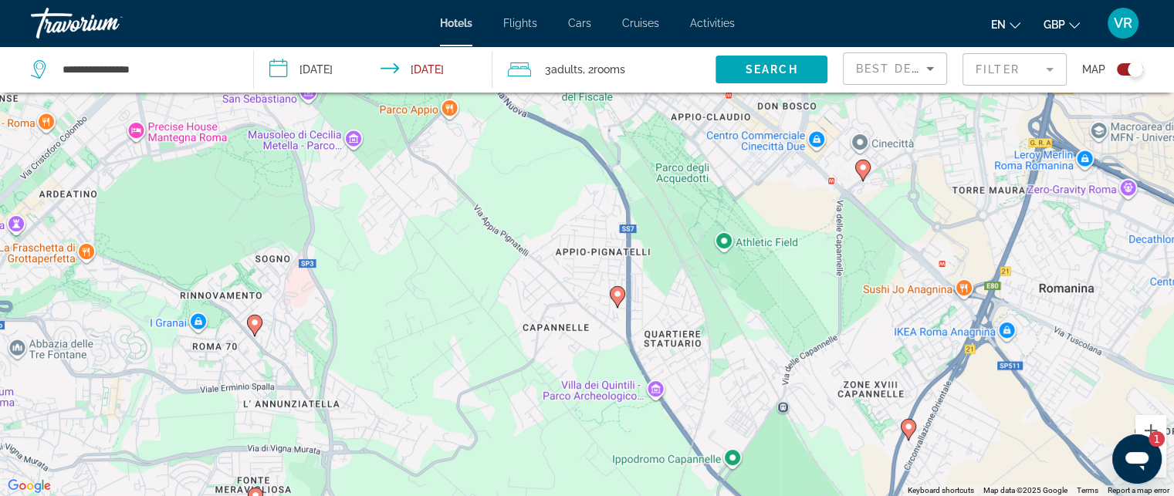
click at [760, 396] on div "To activate drag with keyboard, press Alt + Enter. Once in keyboard drag state,…" at bounding box center [587, 248] width 1174 height 496
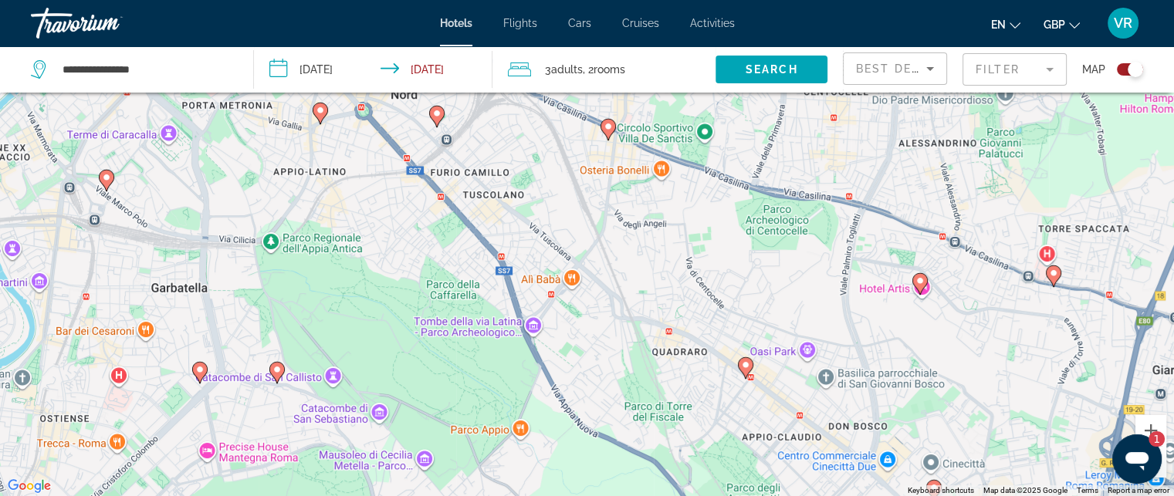
click at [779, 413] on div "To activate drag with keyboard, press Alt + Enter. Once in keyboard drag state,…" at bounding box center [587, 248] width 1174 height 496
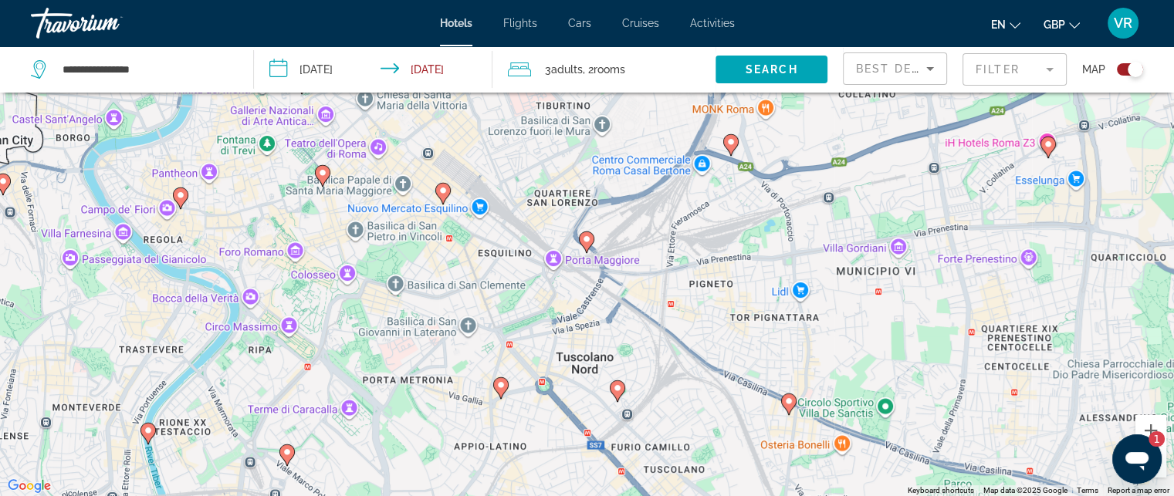
click at [812, 404] on html "**********" at bounding box center [587, 155] width 1174 height 496
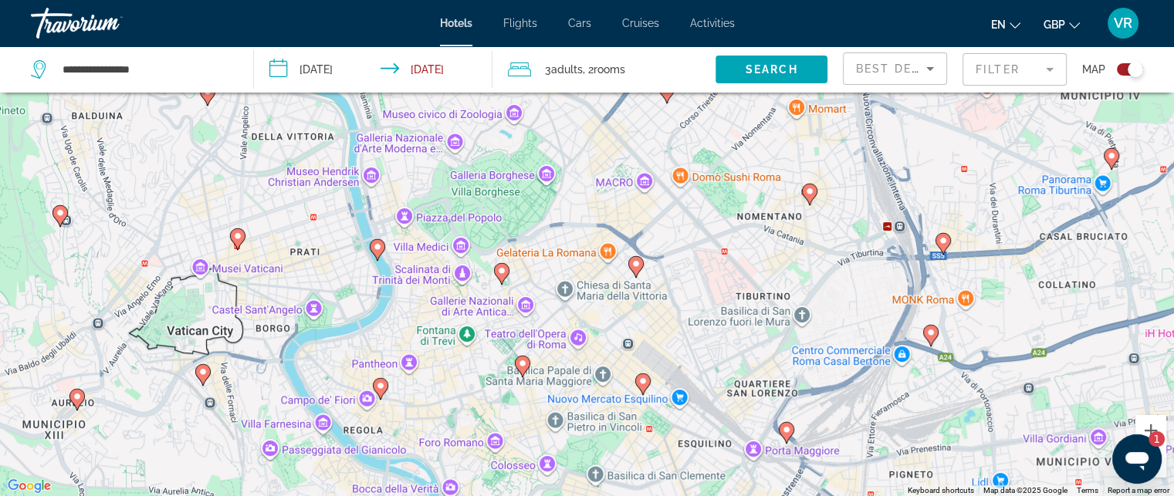
click at [729, 388] on div "To activate drag with keyboard, press Alt + Enter. Once in keyboard drag state,…" at bounding box center [587, 248] width 1174 height 496
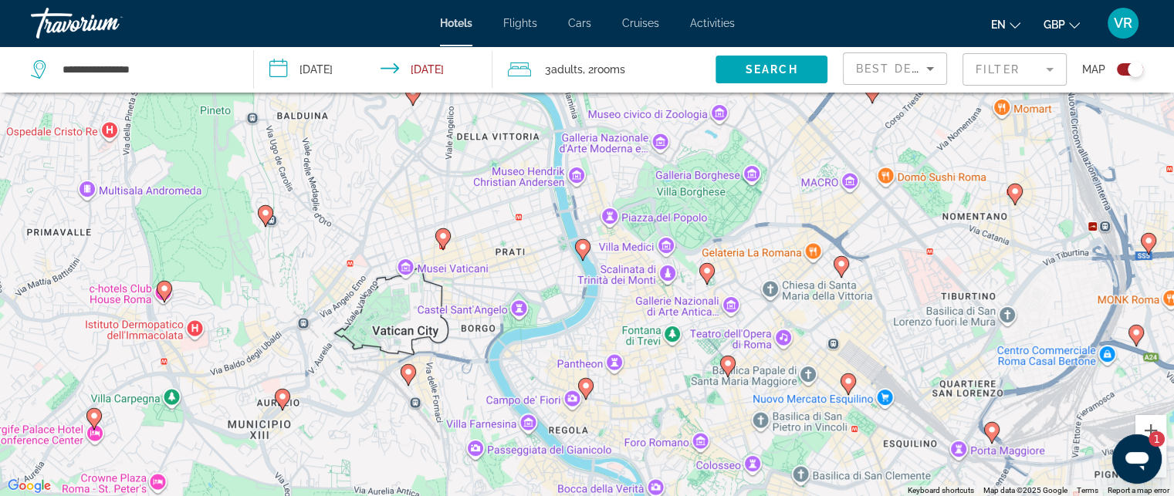
click at [723, 318] on div "To activate drag with keyboard, press Alt + Enter. Once in keyboard drag state,…" at bounding box center [587, 248] width 1174 height 496
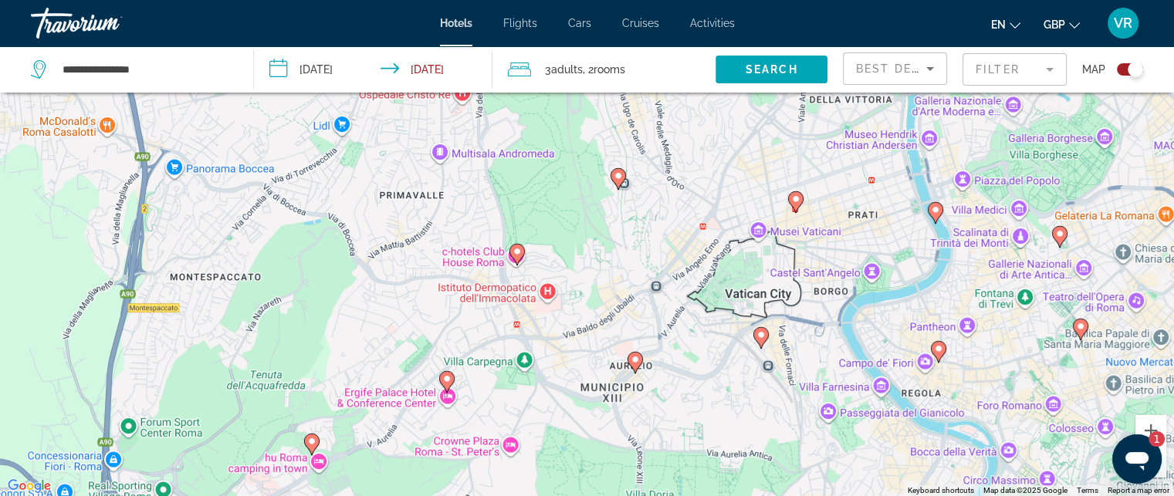
click at [900, 310] on div "To activate drag with keyboard, press Alt + Enter. Once in keyboard drag state,…" at bounding box center [587, 248] width 1174 height 496
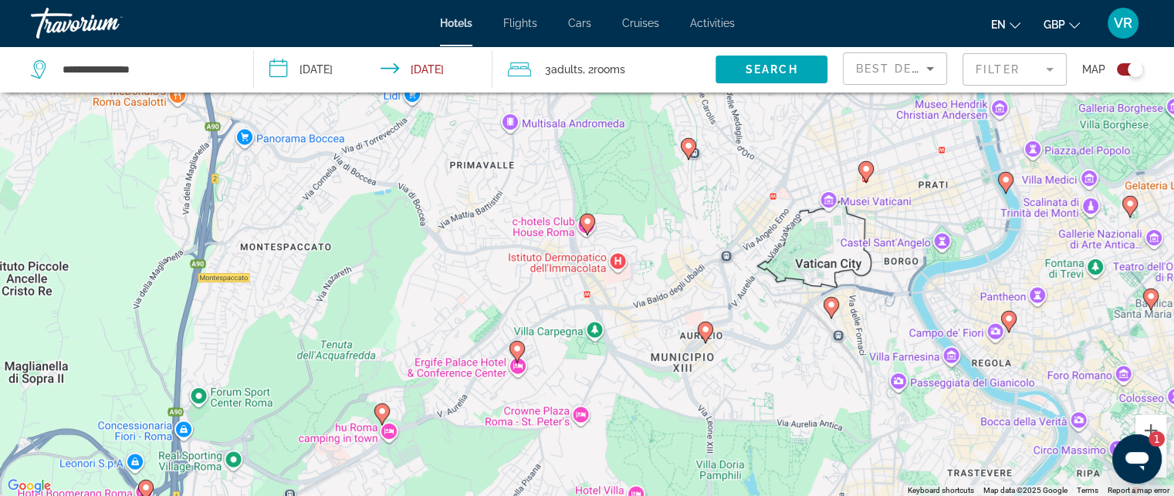
click at [744, 147] on div "To activate drag with keyboard, press Alt + Enter. Once in keyboard drag state,…" at bounding box center [587, 248] width 1174 height 496
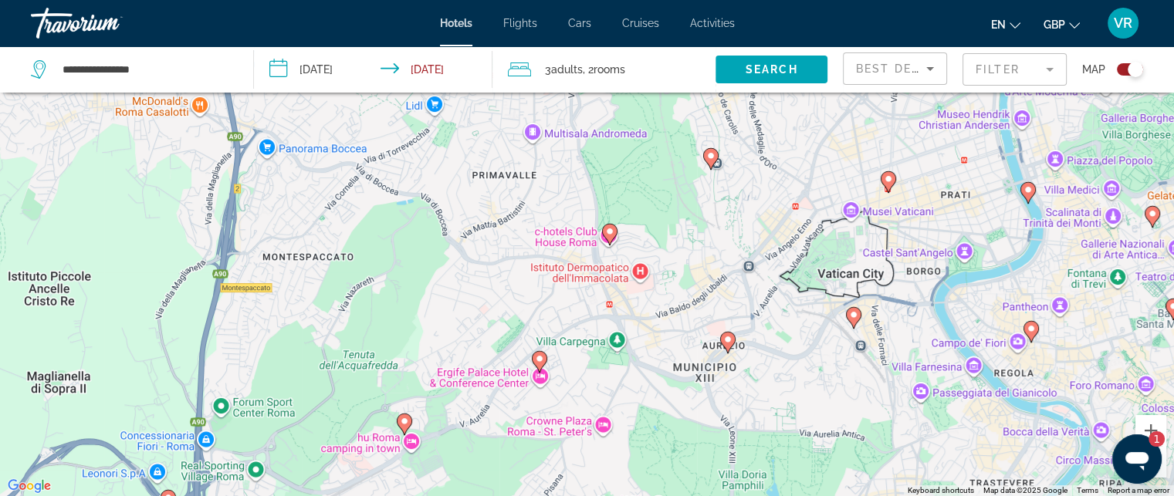
click at [735, 265] on div "To activate drag with keyboard, press Alt + Enter. Once in keyboard drag state,…" at bounding box center [587, 248] width 1174 height 496
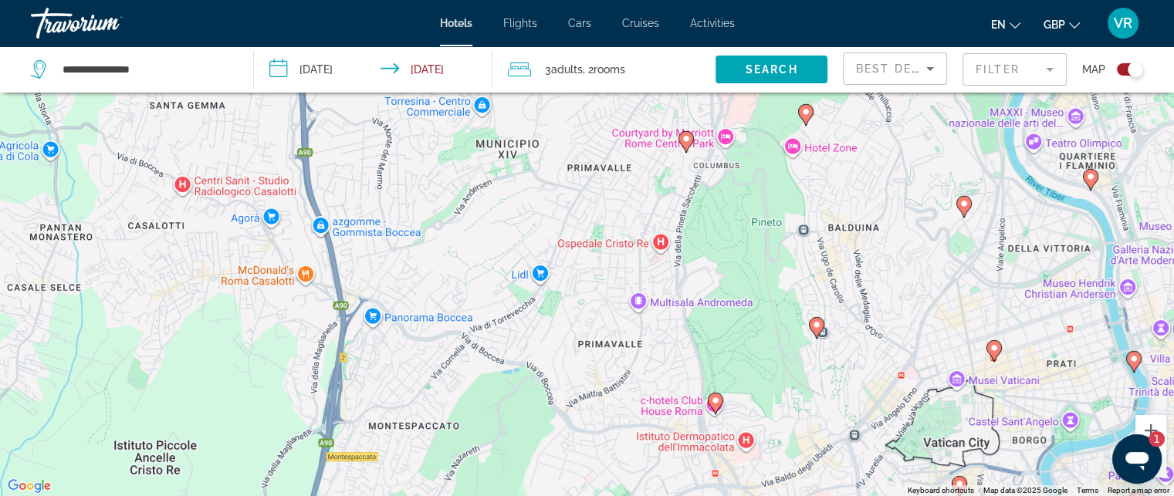
click at [761, 320] on div "To activate drag with keyboard, press Alt + Enter. Once in keyboard drag state,…" at bounding box center [587, 248] width 1174 height 496
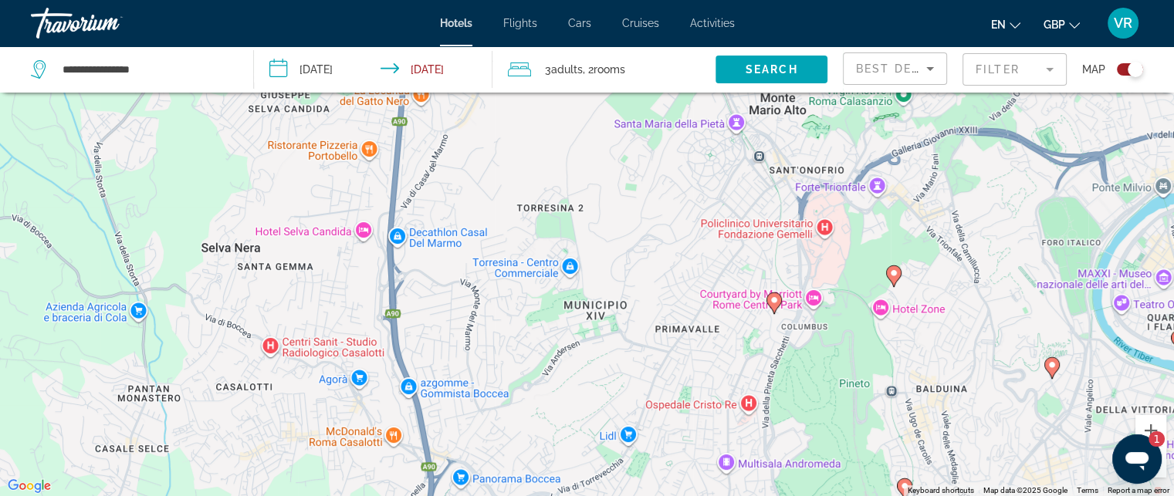
click at [758, 332] on div "To activate drag with keyboard, press Alt + Enter. Once in keyboard drag state,…" at bounding box center [587, 248] width 1174 height 496
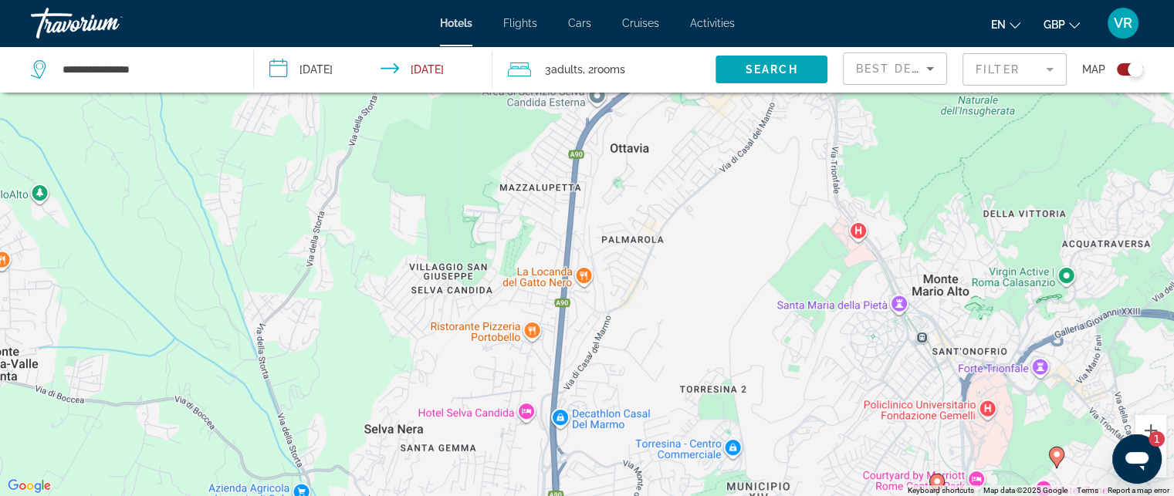
click at [573, 283] on div "To activate drag with keyboard, press Alt + Enter. Once in keyboard drag state,…" at bounding box center [587, 248] width 1174 height 496
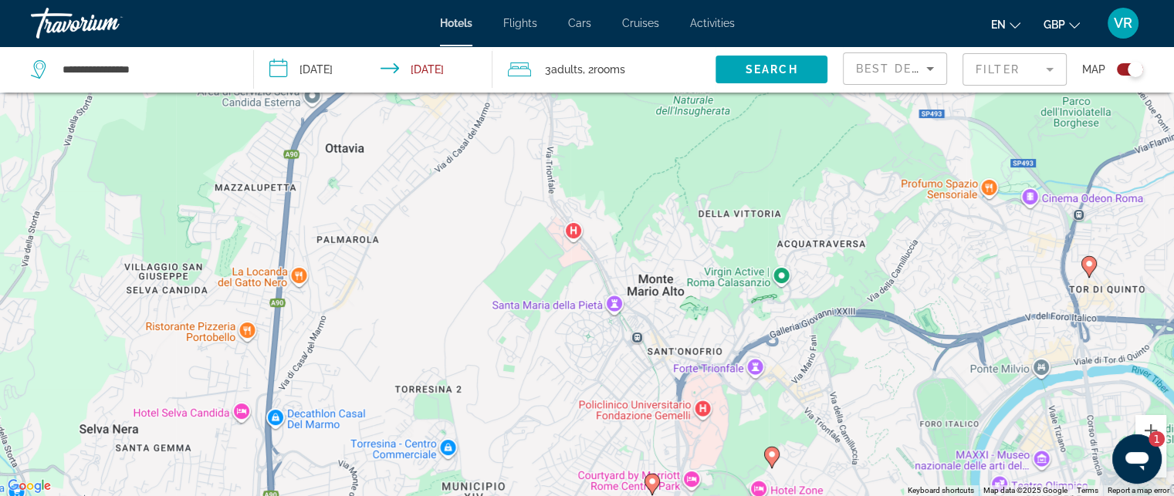
click at [481, 242] on div "To activate drag with keyboard, press Alt + Enter. Once in keyboard drag state,…" at bounding box center [587, 248] width 1174 height 496
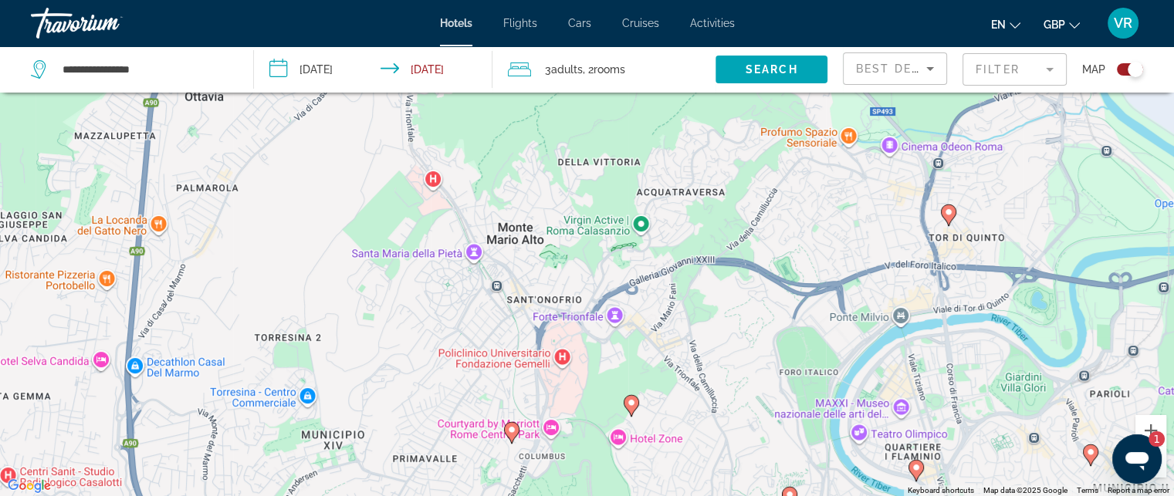
drag, startPoint x: 476, startPoint y: 307, endPoint x: 693, endPoint y: 296, distance: 218.0
click at [693, 296] on div "To activate drag with keyboard, press Alt + Enter. Once in keyboard drag state,…" at bounding box center [587, 248] width 1174 height 496
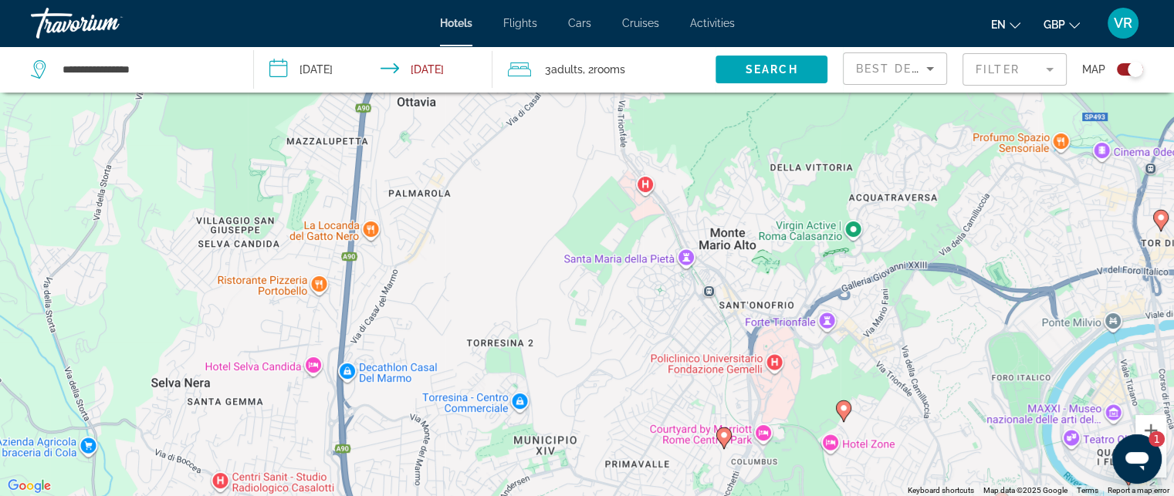
drag, startPoint x: 466, startPoint y: 270, endPoint x: 718, endPoint y: 276, distance: 252.5
click at [713, 275] on div "To activate drag with keyboard, press Alt + Enter. Once in keyboard drag state,…" at bounding box center [587, 248] width 1174 height 496
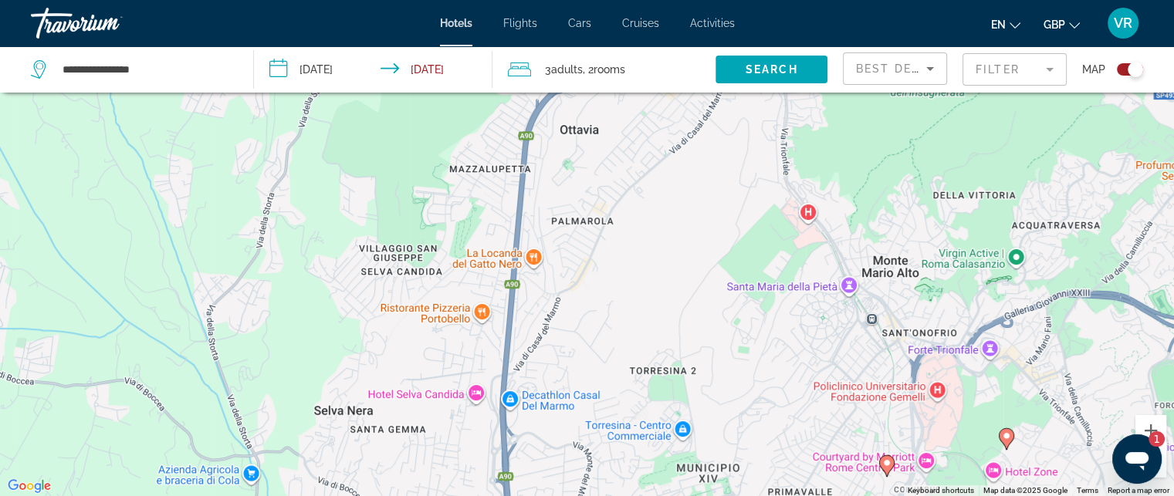
drag, startPoint x: 626, startPoint y: 278, endPoint x: 678, endPoint y: 412, distance: 143.9
click at [678, 412] on div "To activate drag with keyboard, press Alt + Enter. Once in keyboard drag state,…" at bounding box center [587, 248] width 1174 height 496
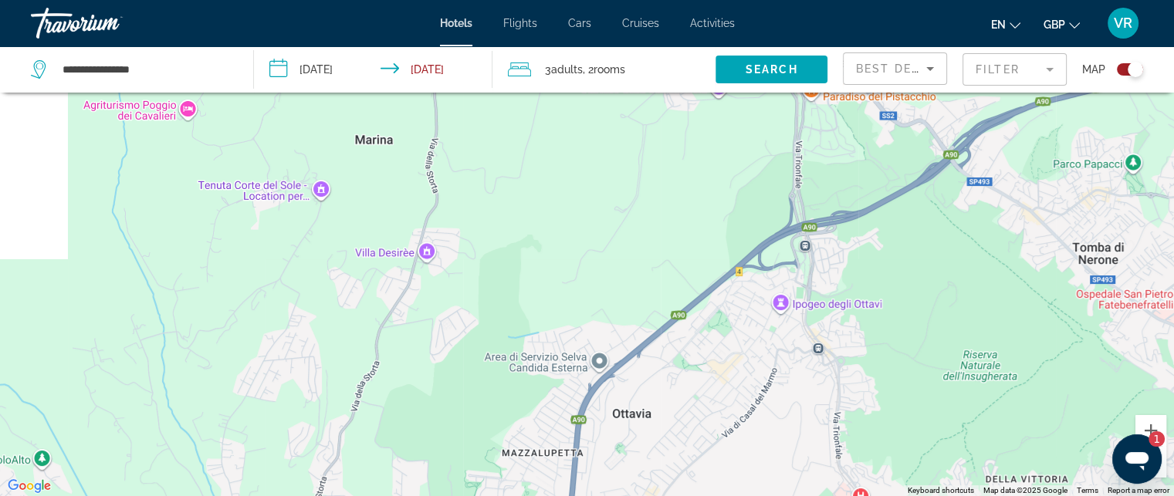
drag, startPoint x: 703, startPoint y: 344, endPoint x: 514, endPoint y: 52, distance: 348.0
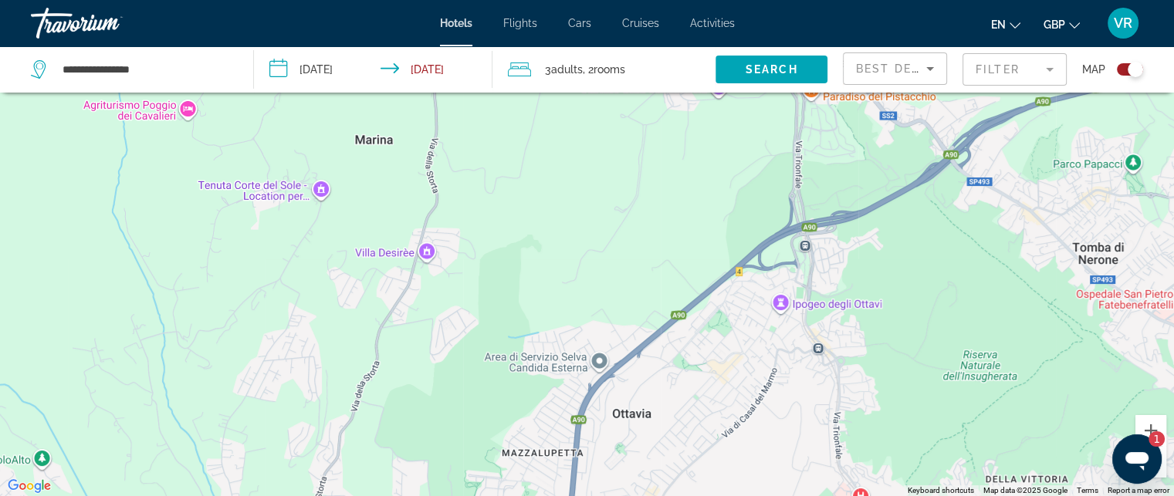
click at [514, 57] on div "**********" at bounding box center [587, 294] width 1174 height 589
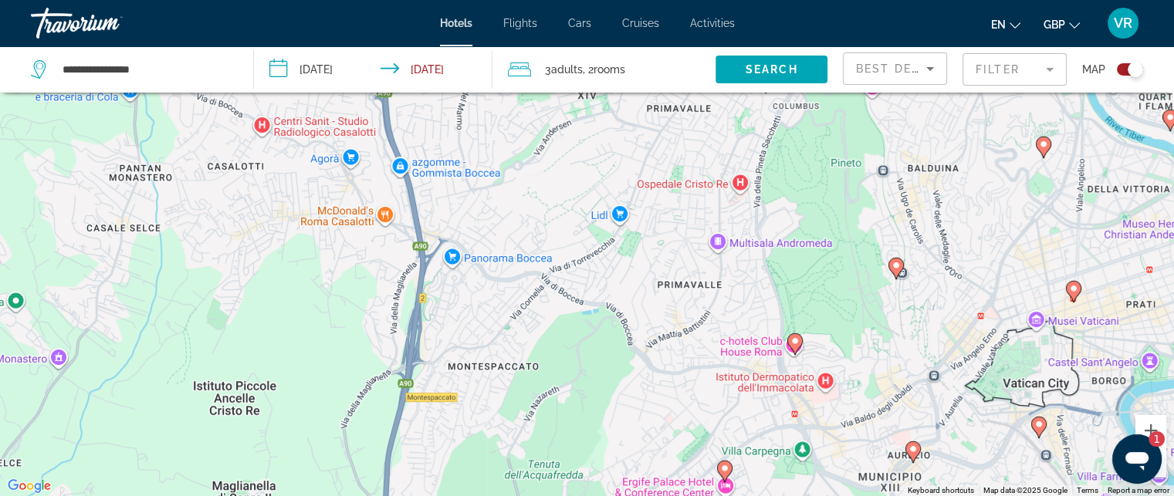
drag, startPoint x: 618, startPoint y: 283, endPoint x: 676, endPoint y: 157, distance: 138.8
click at [676, 157] on div "To activate drag with keyboard, press Alt + Enter. Once in keyboard drag state,…" at bounding box center [587, 248] width 1174 height 496
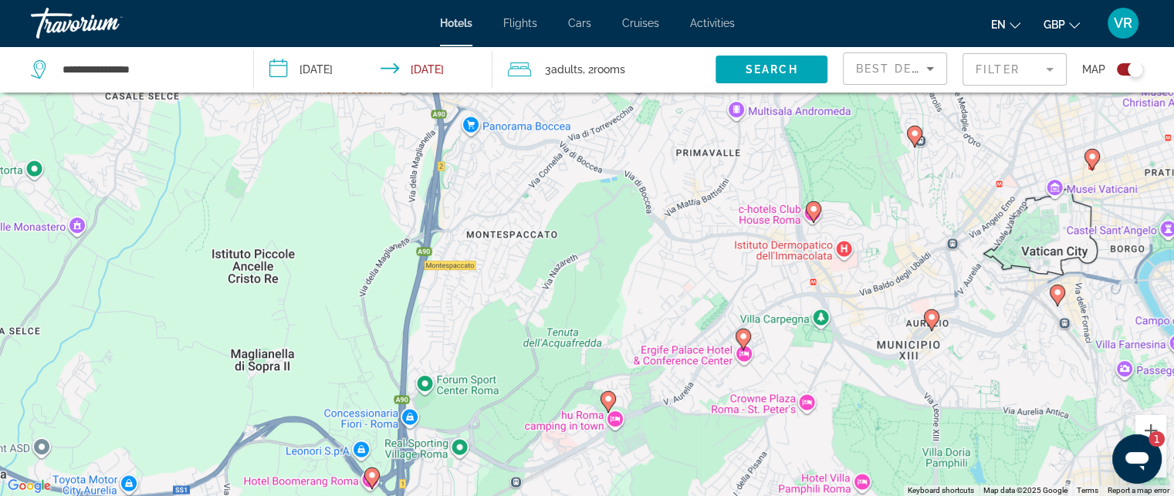
drag, startPoint x: 577, startPoint y: 249, endPoint x: 601, endPoint y: 129, distance: 122.8
click at [601, 129] on div "To activate drag with keyboard, press Alt + Enter. Once in keyboard drag state,…" at bounding box center [587, 248] width 1174 height 496
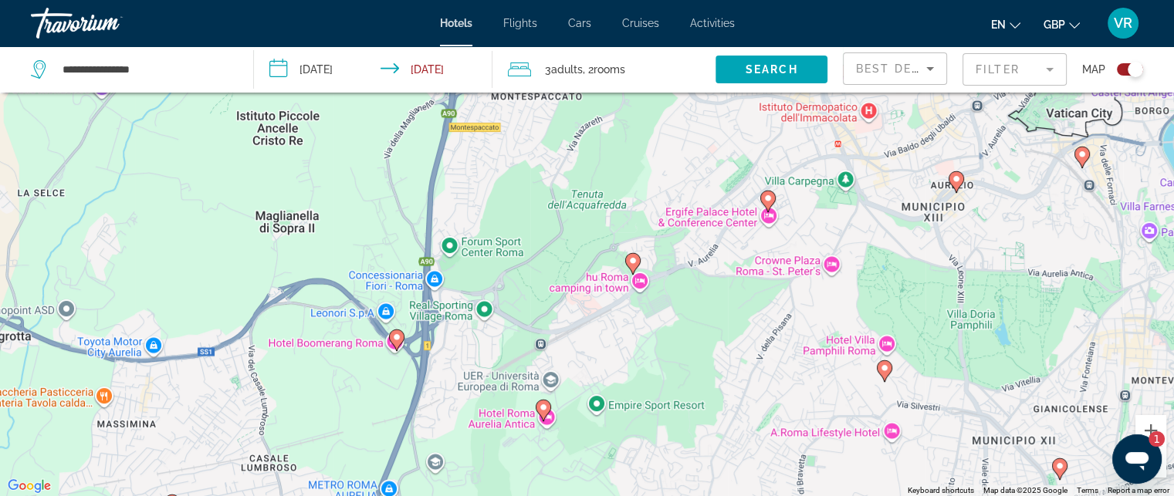
drag, startPoint x: 649, startPoint y: 212, endPoint x: 648, endPoint y: 73, distance: 139.0
click at [643, 76] on div "**********" at bounding box center [587, 294] width 1174 height 589
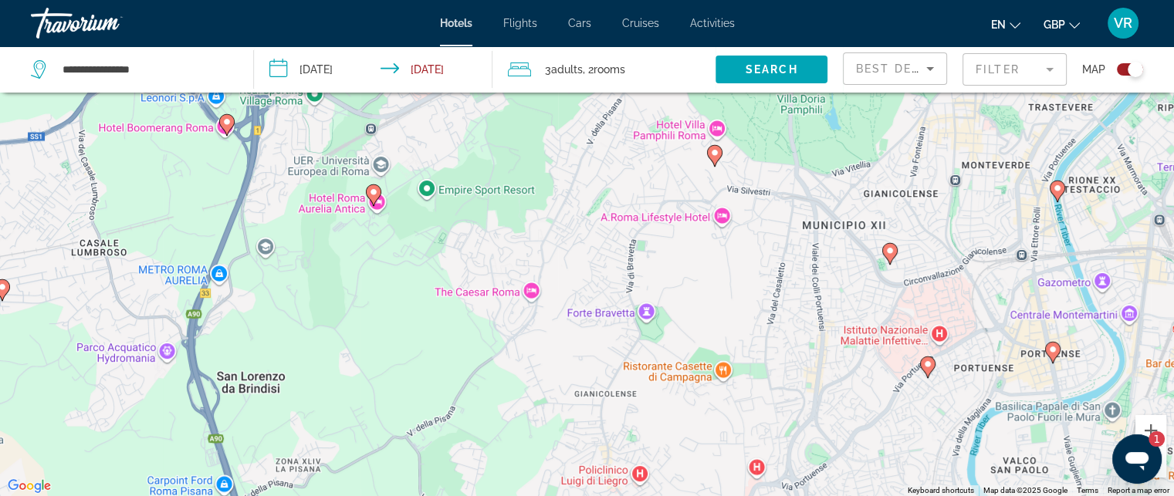
drag, startPoint x: 636, startPoint y: 220, endPoint x: 434, endPoint y: 192, distance: 204.2
click at [447, 192] on div "To activate drag with keyboard, press Alt + Enter. Once in keyboard drag state,…" at bounding box center [587, 248] width 1174 height 496
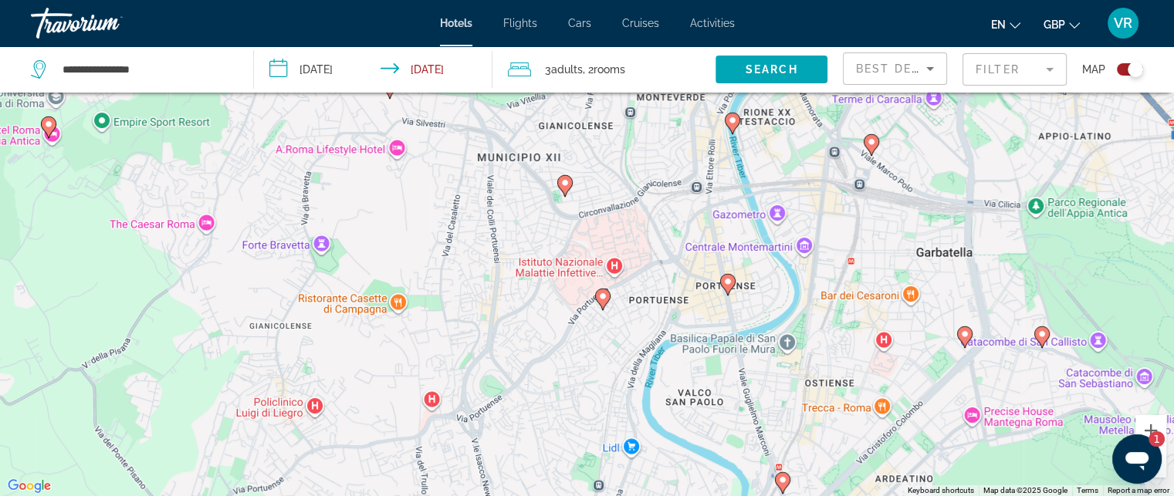
drag, startPoint x: 564, startPoint y: 261, endPoint x: 571, endPoint y: 98, distance: 163.0
click at [570, 101] on div "To activate drag with keyboard, press Alt + Enter. Once in keyboard drag state,…" at bounding box center [587, 248] width 1174 height 496
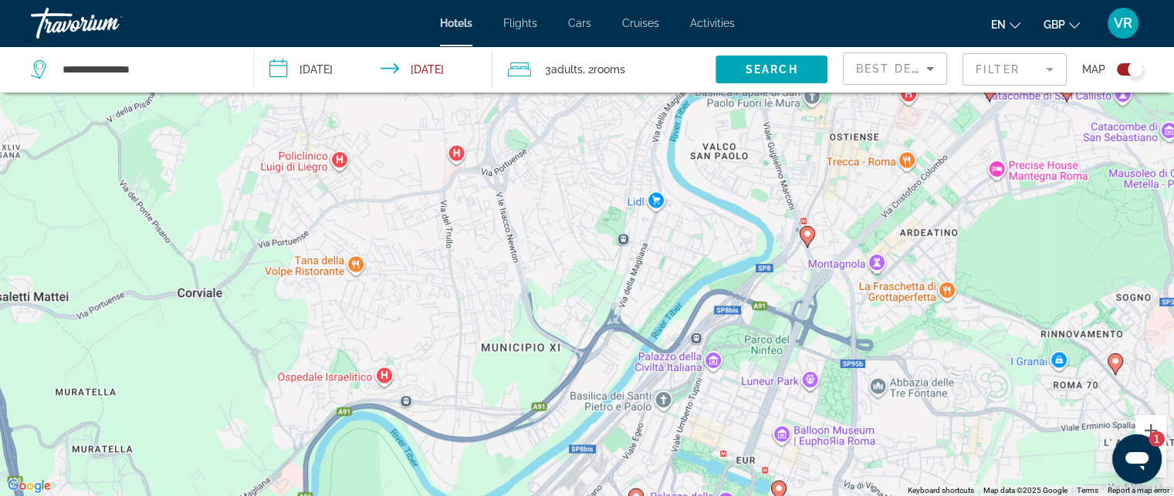
drag, startPoint x: 561, startPoint y: 240, endPoint x: 394, endPoint y: 212, distance: 169.2
click at [395, 212] on div "To activate drag with keyboard, press Alt + Enter. Once in keyboard drag state,…" at bounding box center [587, 248] width 1174 height 496
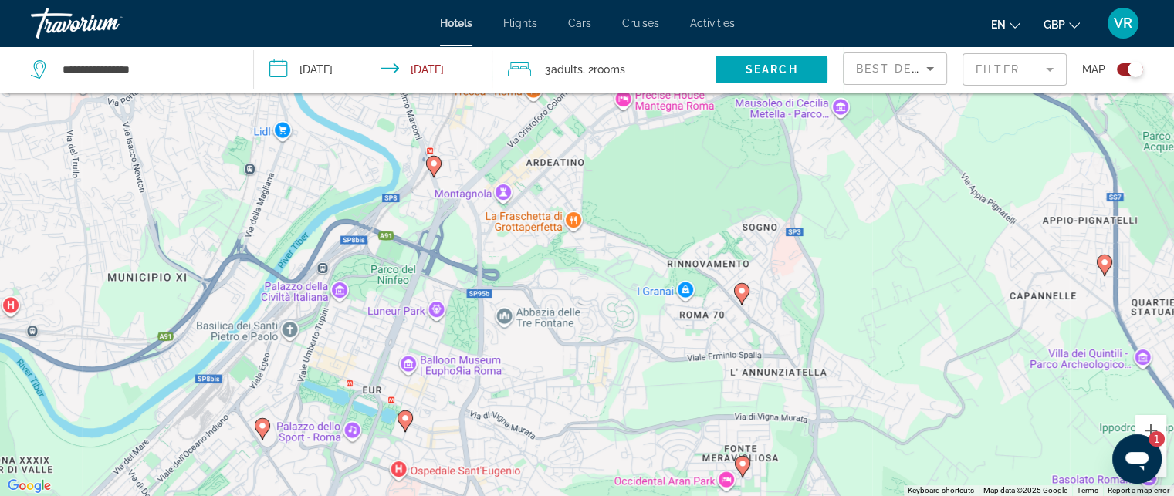
drag, startPoint x: 473, startPoint y: 265, endPoint x: 432, endPoint y: 164, distance: 108.4
click at [434, 166] on div "To activate drag with keyboard, press Alt + Enter. Once in keyboard drag state,…" at bounding box center [587, 248] width 1174 height 496
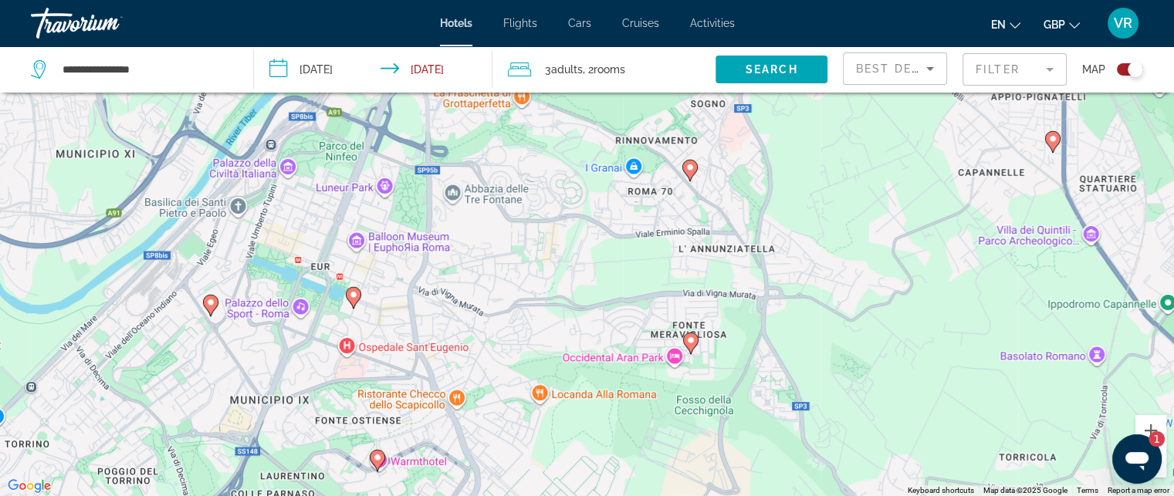
drag, startPoint x: 500, startPoint y: 269, endPoint x: 576, endPoint y: 101, distance: 184.5
click at [575, 103] on div "To activate drag with keyboard, press Alt + Enter. Once in keyboard drag state,…" at bounding box center [587, 248] width 1174 height 496
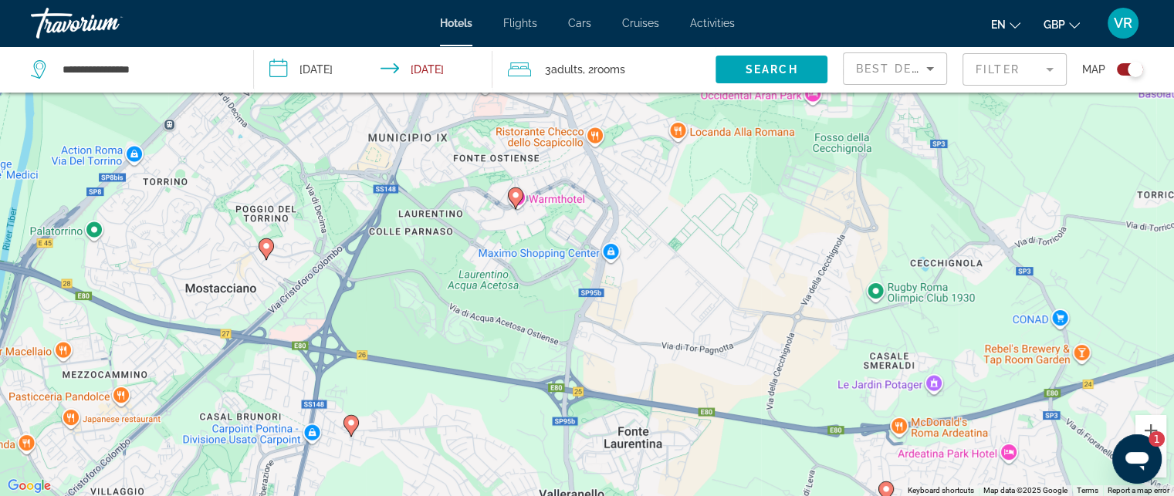
drag, startPoint x: 637, startPoint y: 214, endPoint x: 337, endPoint y: 308, distance: 314.7
click at [350, 303] on div "To activate drag with keyboard, press Alt + Enter. Once in keyboard drag state,…" at bounding box center [587, 248] width 1174 height 496
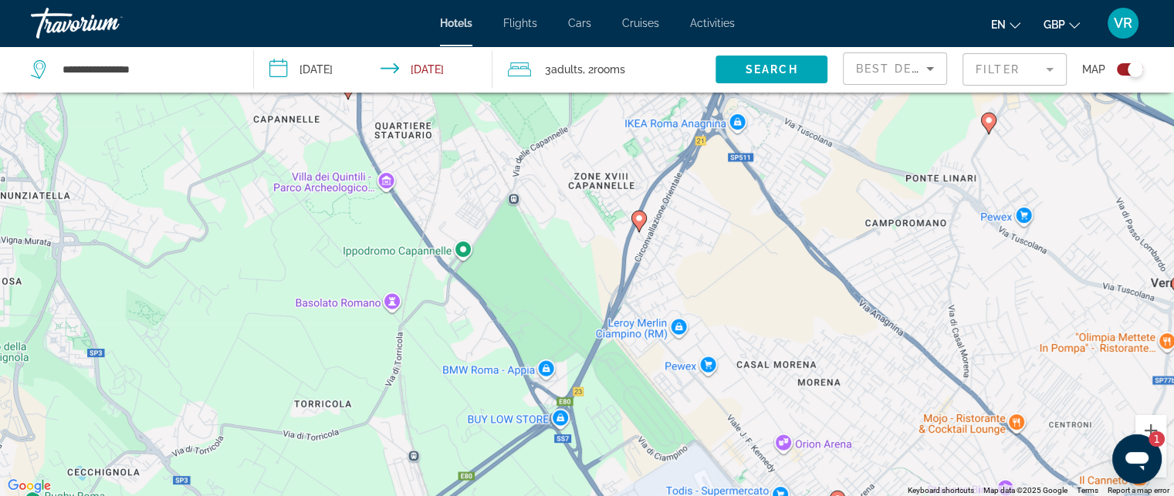
drag, startPoint x: 424, startPoint y: 290, endPoint x: 178, endPoint y: 360, distance: 255.1
click at [218, 364] on div "To activate drag with keyboard, press Alt + Enter. Once in keyboard drag state,…" at bounding box center [587, 248] width 1174 height 496
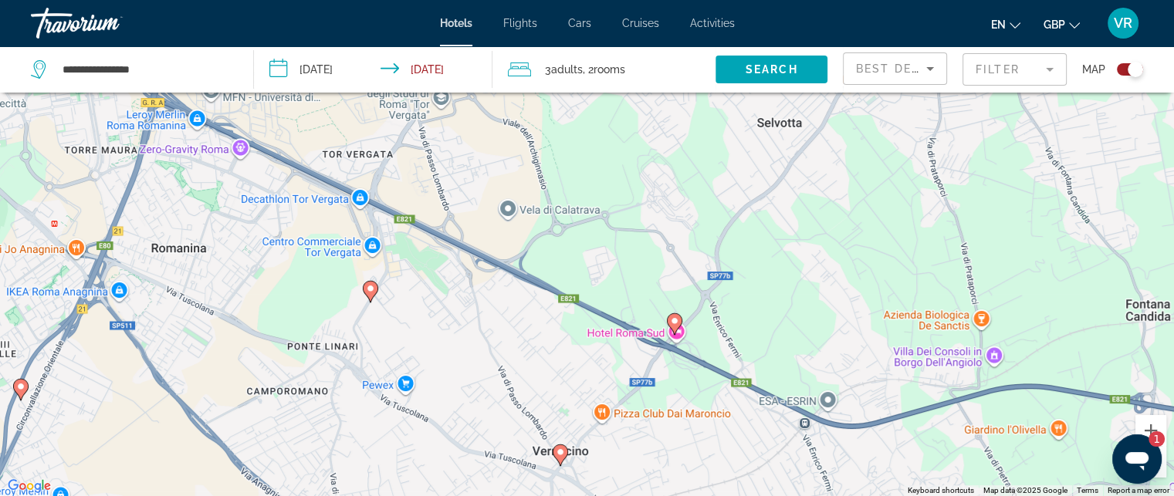
drag, startPoint x: 404, startPoint y: 364, endPoint x: 401, endPoint y: 135, distance: 228.5
click at [401, 141] on div "To activate drag with keyboard, press Alt + Enter. Once in keyboard drag state,…" at bounding box center [587, 248] width 1174 height 496
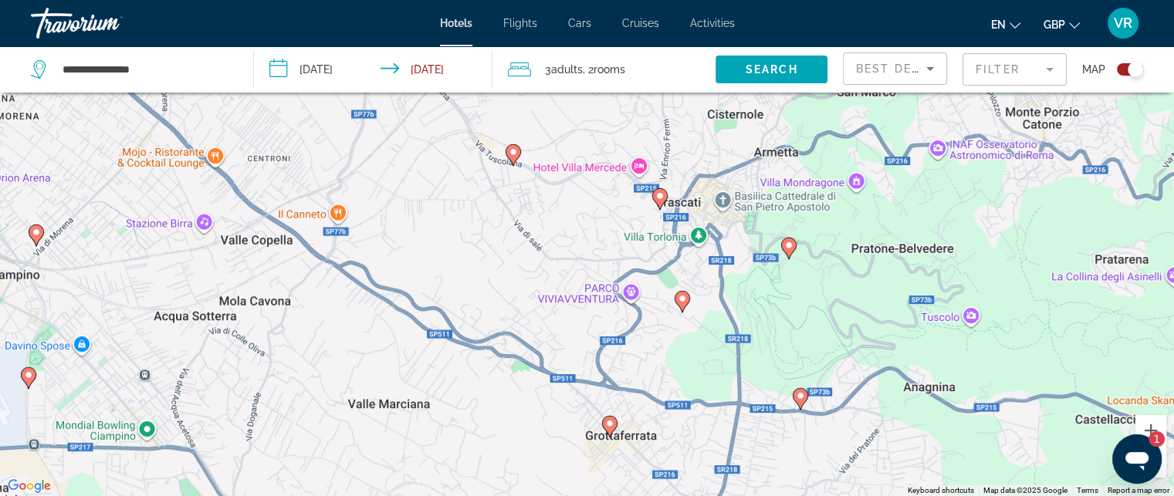
drag, startPoint x: 499, startPoint y: 235, endPoint x: 318, endPoint y: 147, distance: 200.9
click at [318, 147] on div "To activate drag with keyboard, press Alt + Enter. Once in keyboard drag state,…" at bounding box center [587, 248] width 1174 height 496
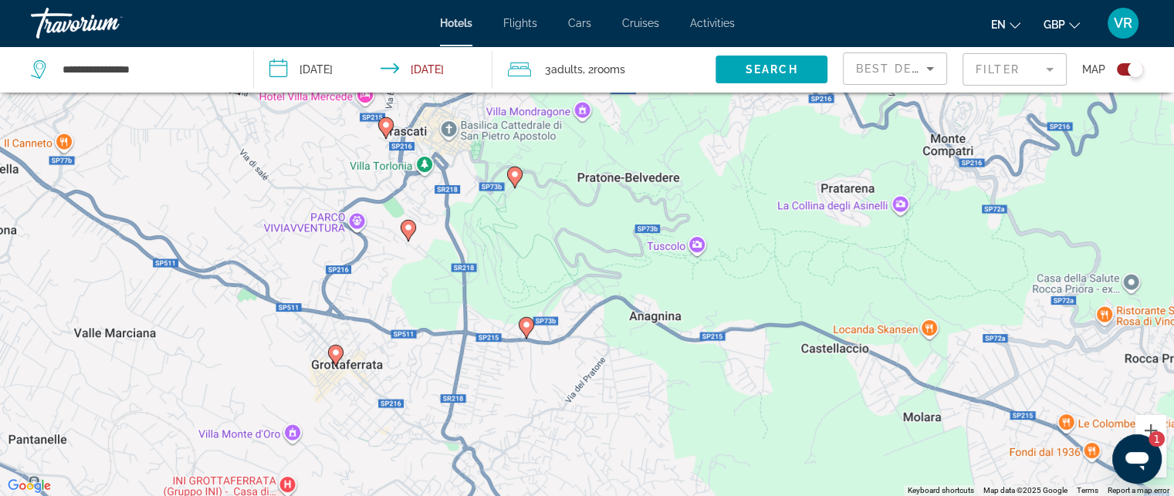
drag, startPoint x: 391, startPoint y: 207, endPoint x: 415, endPoint y: 391, distance: 185.2
click at [415, 365] on div "To activate drag with keyboard, press Alt + Enter. Once in keyboard drag state,…" at bounding box center [587, 248] width 1174 height 496
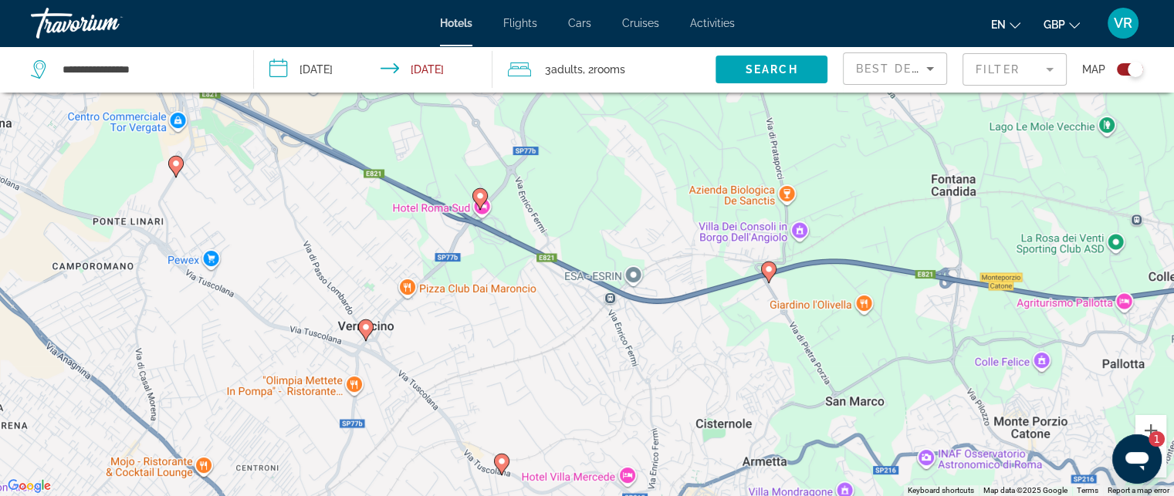
drag, startPoint x: 323, startPoint y: 249, endPoint x: 638, endPoint y: 455, distance: 377.5
click at [613, 442] on div "To activate drag with keyboard, press Alt + Enter. Once in keyboard drag state,…" at bounding box center [587, 248] width 1174 height 496
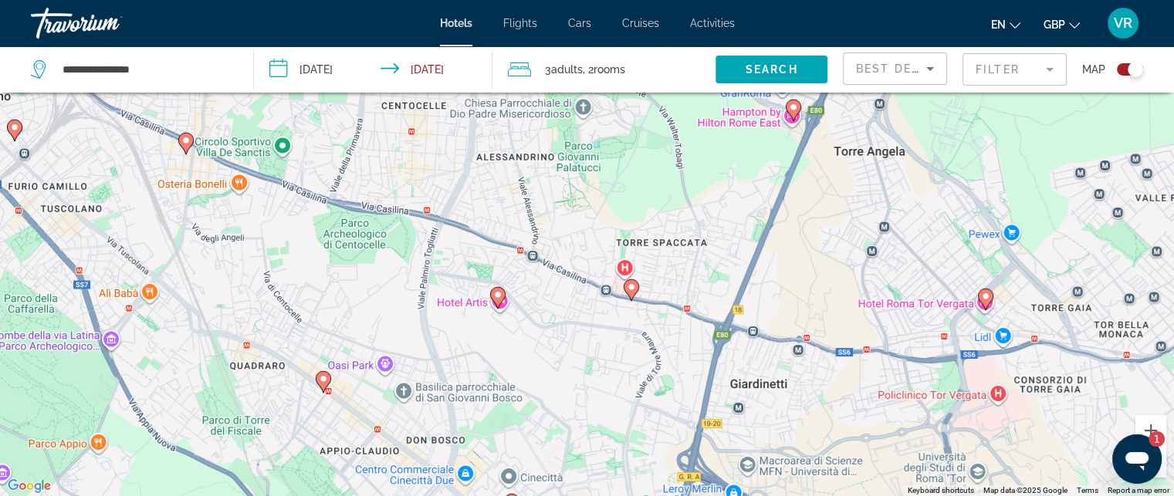
drag, startPoint x: 347, startPoint y: 320, endPoint x: 547, endPoint y: 475, distance: 253.2
click at [529, 449] on div "To activate drag with keyboard, press Alt + Enter. Once in keyboard drag state,…" at bounding box center [587, 248] width 1174 height 496
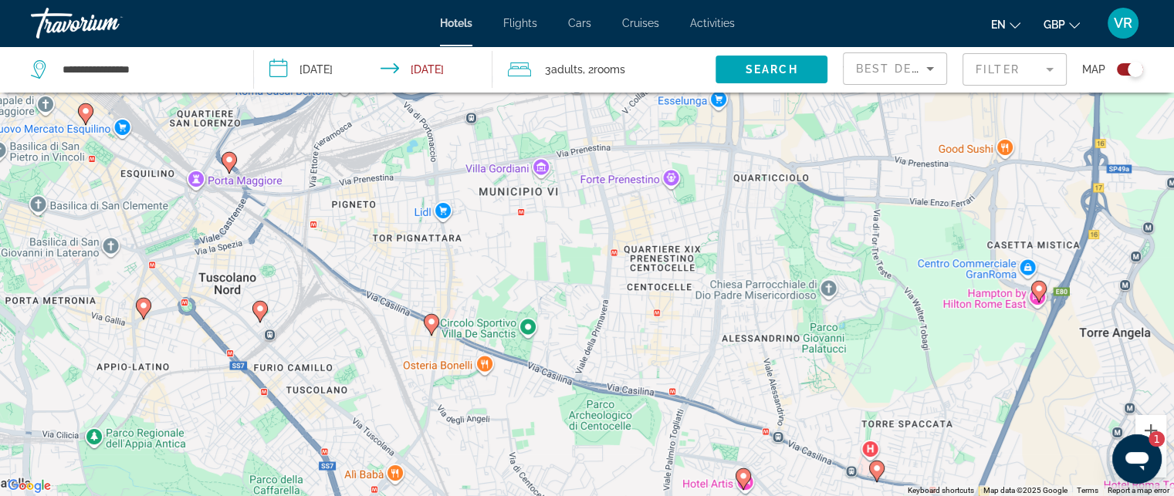
drag, startPoint x: 435, startPoint y: 335, endPoint x: 564, endPoint y: 455, distance: 175.9
click at [537, 446] on div "To activate drag with keyboard, press Alt + Enter. Once in keyboard drag state,…" at bounding box center [587, 248] width 1174 height 496
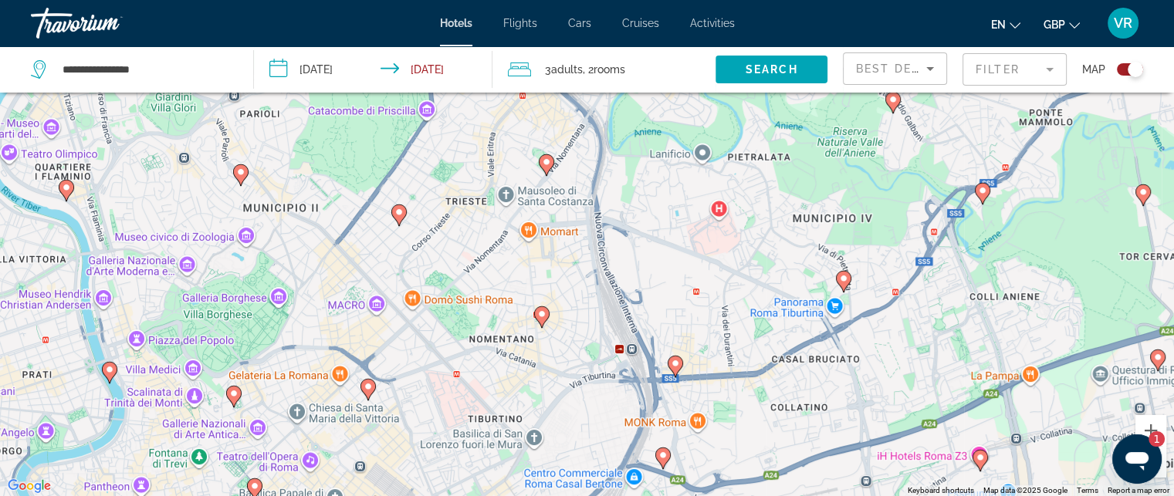
drag, startPoint x: 391, startPoint y: 354, endPoint x: 486, endPoint y: 532, distance: 201.7
click at [486, 404] on html "**********" at bounding box center [587, 155] width 1174 height 496
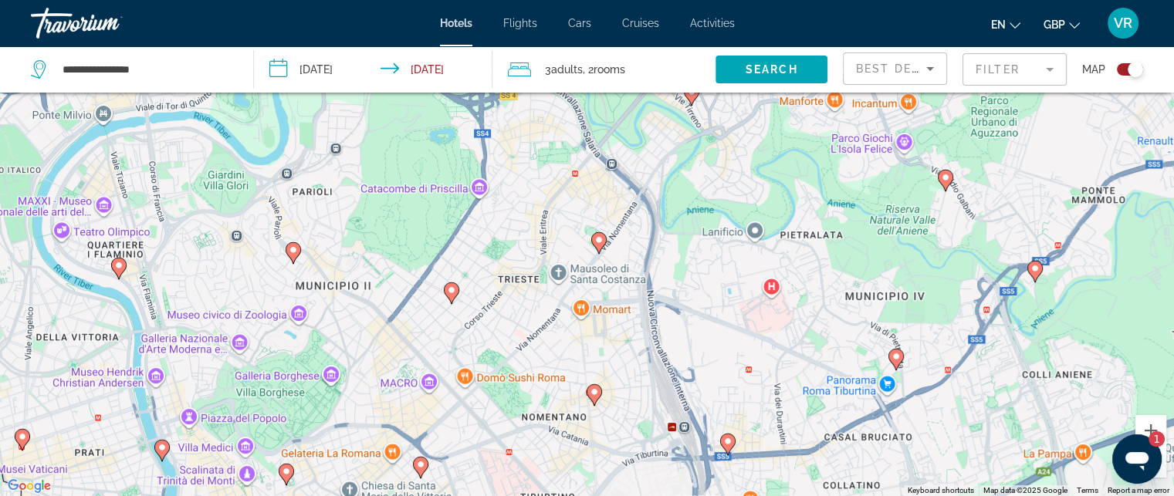
drag, startPoint x: 439, startPoint y: 367, endPoint x: 516, endPoint y: 493, distance: 148.3
click at [516, 493] on div "To activate drag with keyboard, press Alt + Enter. Once in keyboard drag state,…" at bounding box center [587, 248] width 1174 height 496
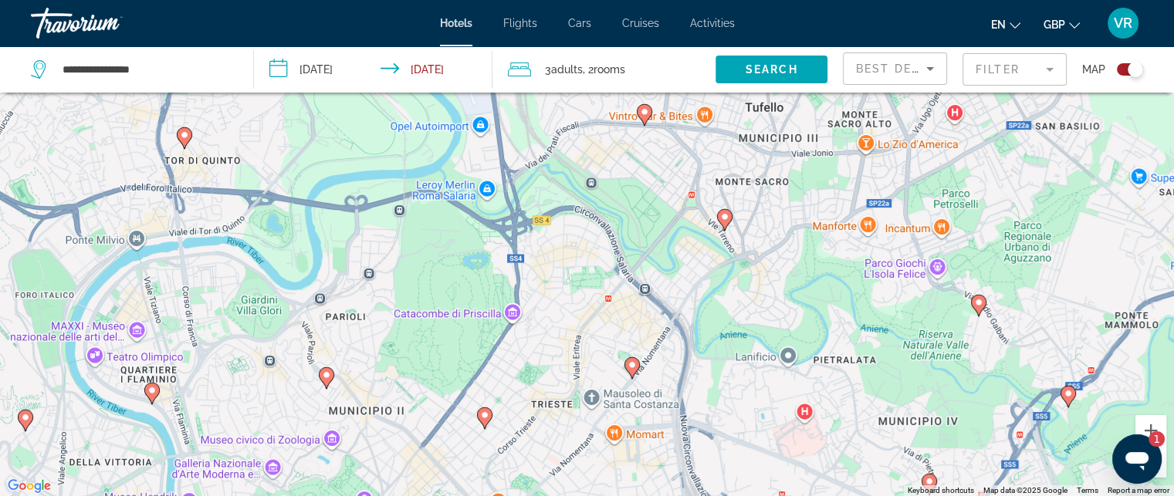
drag, startPoint x: 462, startPoint y: 346, endPoint x: 451, endPoint y: 439, distance: 94.0
click at [451, 439] on div "To activate drag with keyboard, press Alt + Enter. Once in keyboard drag state,…" at bounding box center [587, 248] width 1174 height 496
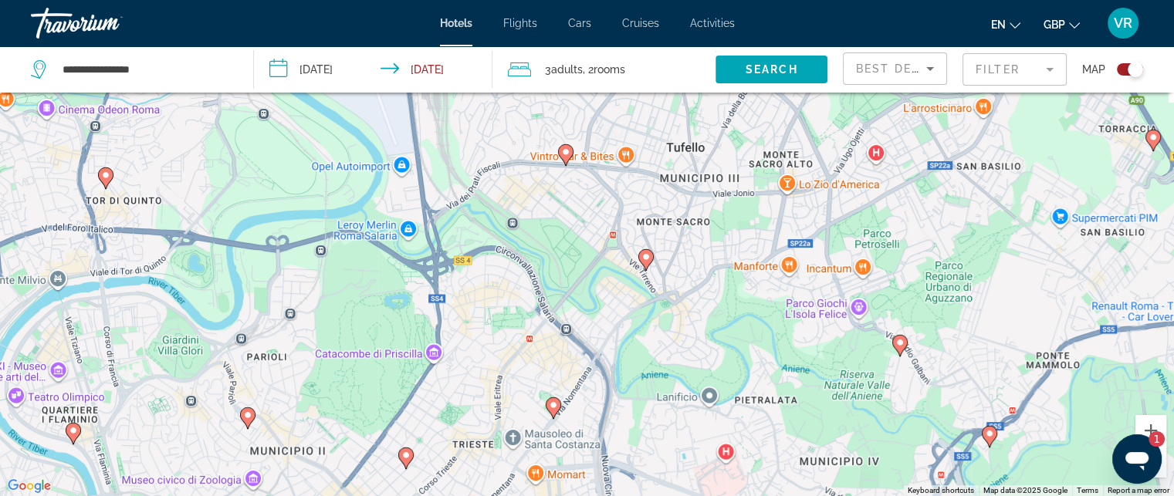
drag, startPoint x: 558, startPoint y: 411, endPoint x: 367, endPoint y: 418, distance: 191.6
click at [369, 416] on div "To activate drag with keyboard, press Alt + Enter. Once in keyboard drag state,…" at bounding box center [587, 248] width 1174 height 496
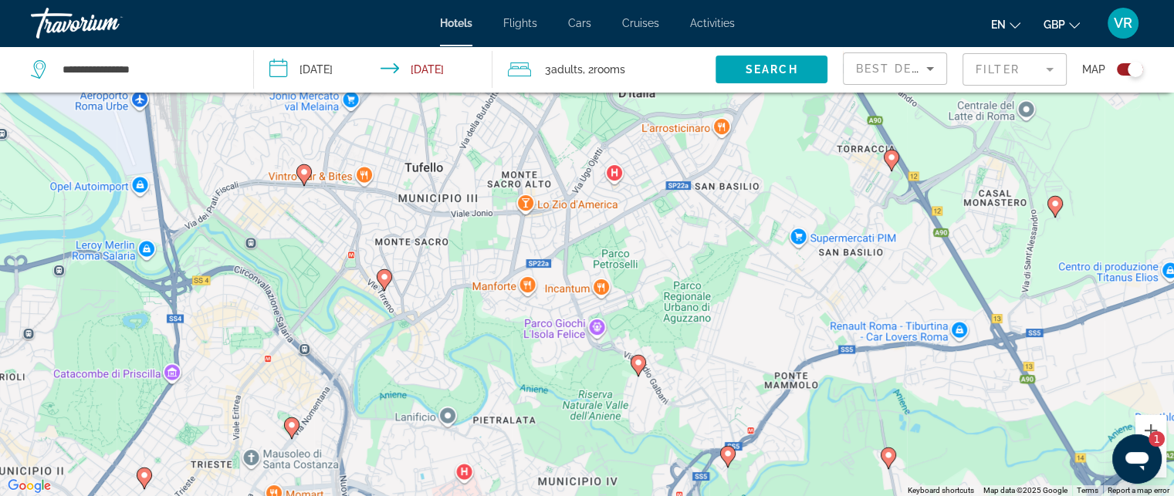
drag, startPoint x: 463, startPoint y: 340, endPoint x: 434, endPoint y: 464, distance: 127.0
click at [434, 464] on div "To activate drag with keyboard, press Alt + Enter. Once in keyboard drag state,…" at bounding box center [587, 248] width 1174 height 496
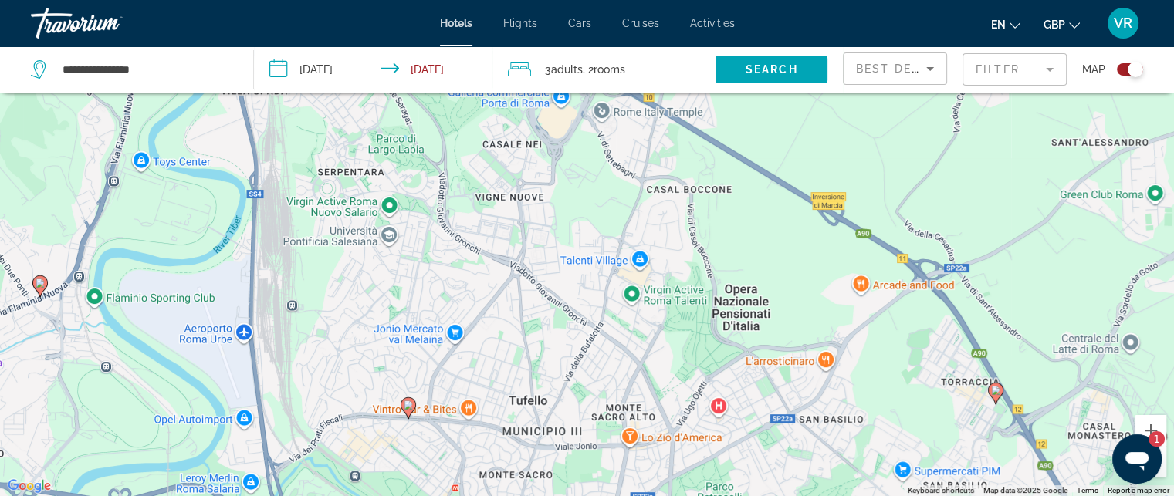
drag, startPoint x: 0, startPoint y: 0, endPoint x: 544, endPoint y: 441, distance: 700.4
click at [537, 440] on div "To activate drag with keyboard, press Alt + Enter. Once in keyboard drag state,…" at bounding box center [587, 248] width 1174 height 496
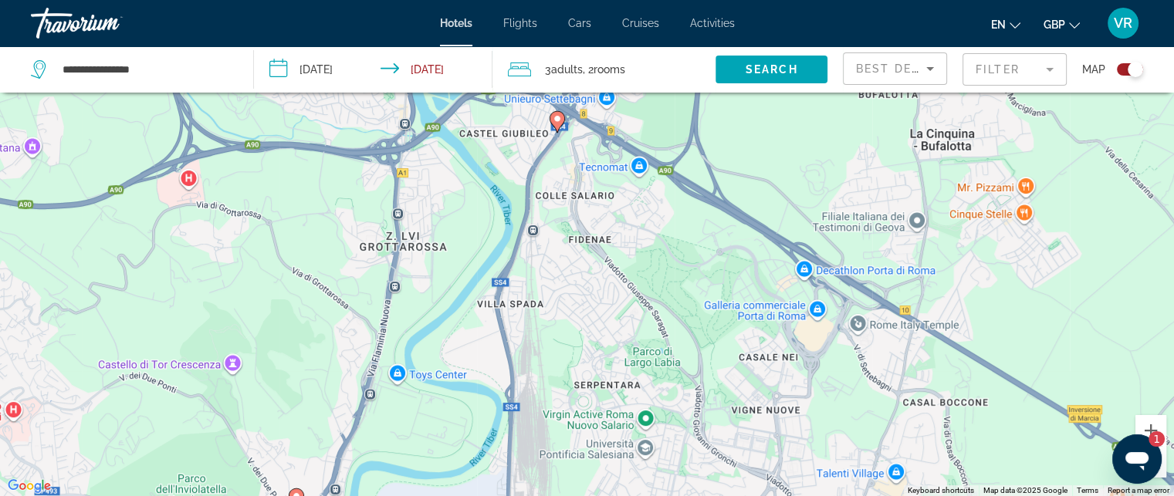
drag, startPoint x: 564, startPoint y: 364, endPoint x: 645, endPoint y: 533, distance: 187.8
click at [645, 404] on html "**********" at bounding box center [587, 155] width 1174 height 496
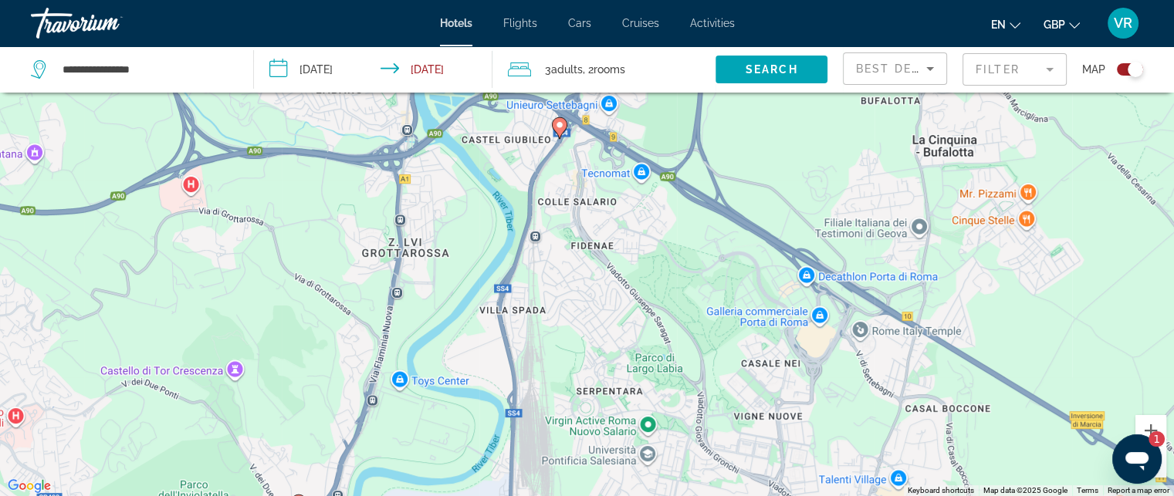
drag, startPoint x: 577, startPoint y: 413, endPoint x: 615, endPoint y: 522, distance: 115.5
click at [615, 404] on html "**********" at bounding box center [587, 155] width 1174 height 496
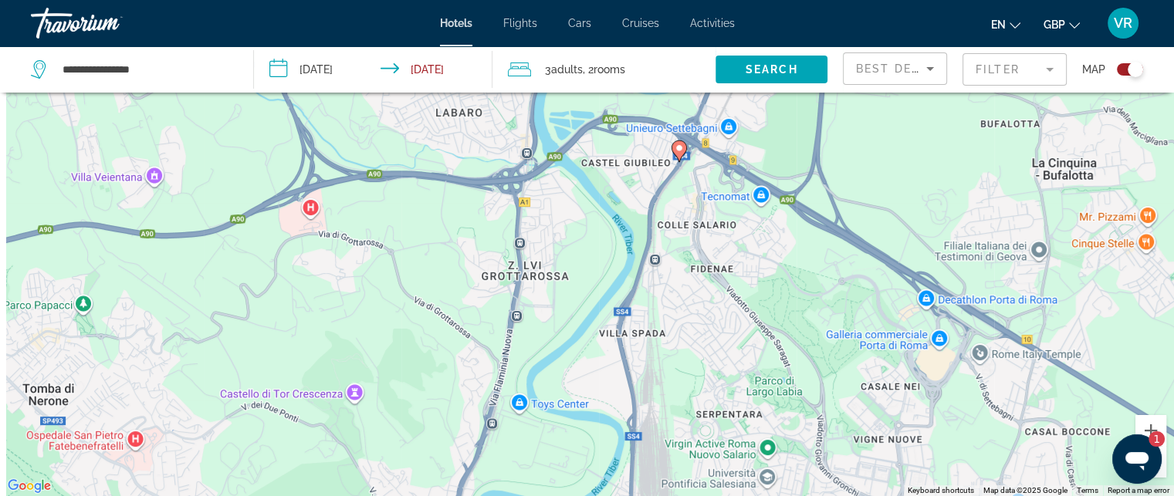
drag, startPoint x: 561, startPoint y: 403, endPoint x: 666, endPoint y: 262, distance: 176.0
click at [641, 283] on div "To activate drag with keyboard, press Alt + Enter. Once in keyboard drag state,…" at bounding box center [587, 248] width 1174 height 496
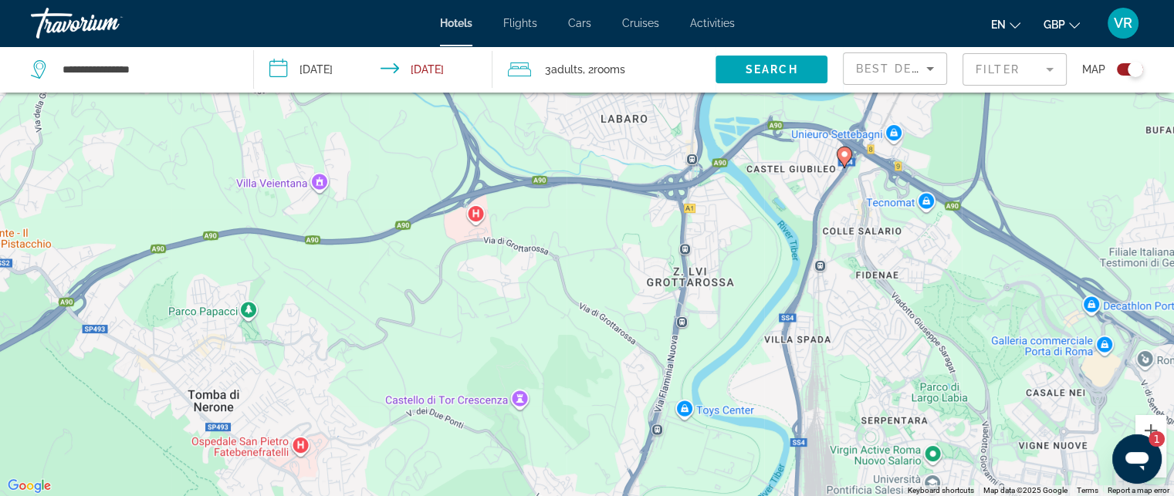
drag, startPoint x: 574, startPoint y: 313, endPoint x: 621, endPoint y: 533, distance: 224.1
click at [621, 404] on html "**********" at bounding box center [587, 155] width 1174 height 496
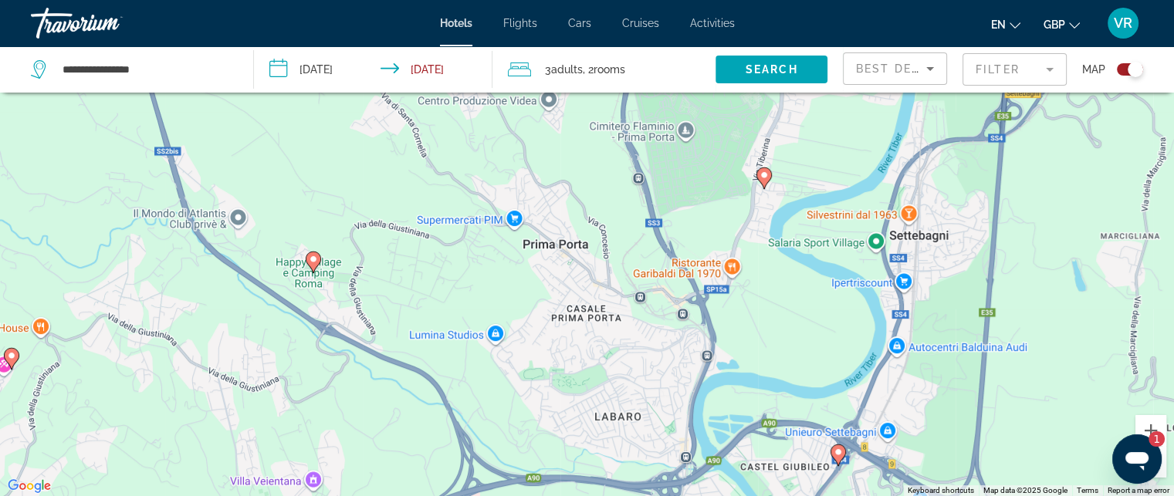
drag, startPoint x: 639, startPoint y: 364, endPoint x: 645, endPoint y: 314, distance: 50.5
click at [645, 317] on div "To activate drag with keyboard, press Alt + Enter. Once in keyboard drag state,…" at bounding box center [587, 248] width 1174 height 496
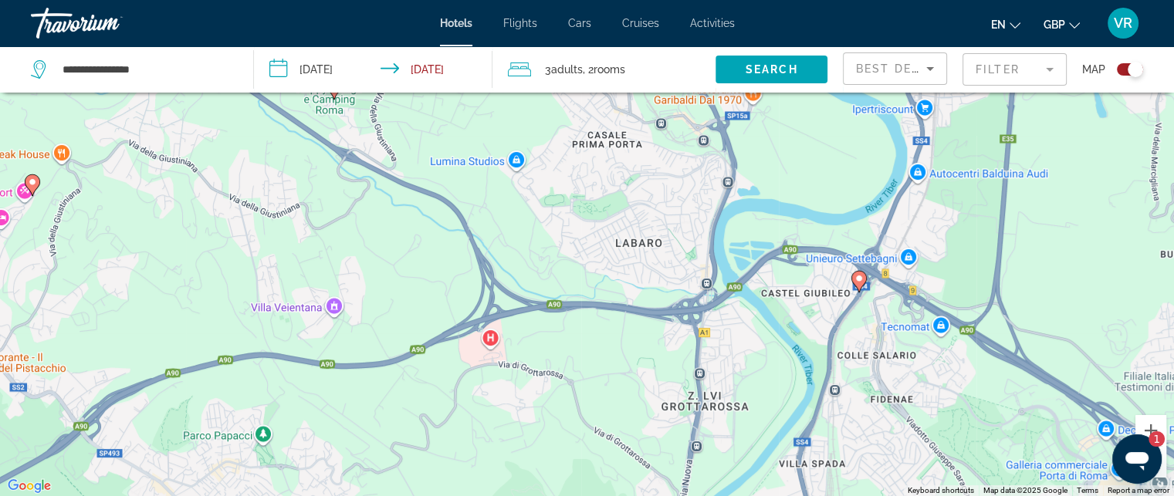
drag, startPoint x: 633, startPoint y: 312, endPoint x: 697, endPoint y: 95, distance: 226.2
click at [697, 95] on div "To activate drag with keyboard, press Alt + Enter. Once in keyboard drag state,…" at bounding box center [587, 248] width 1174 height 496
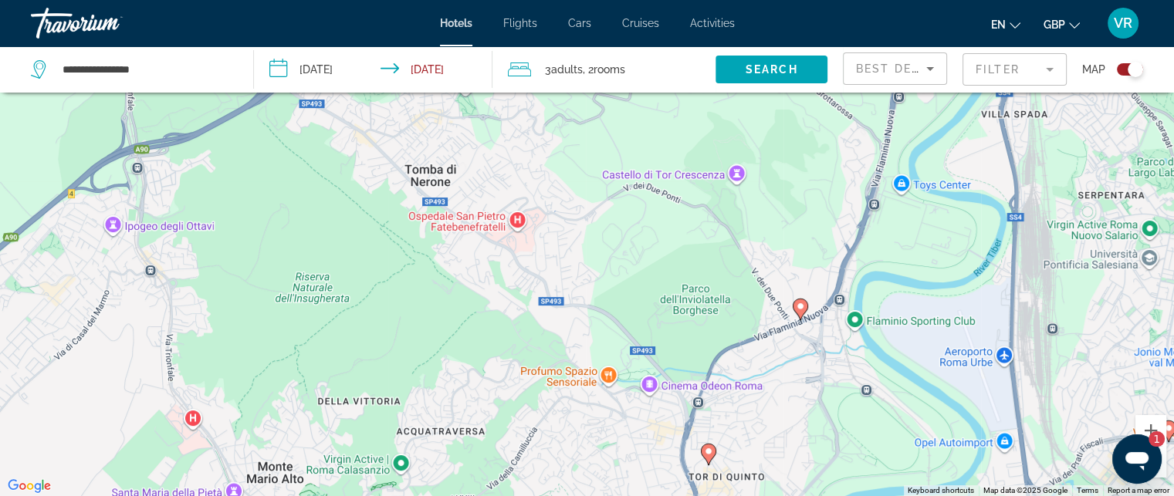
drag, startPoint x: 584, startPoint y: 232, endPoint x: 716, endPoint y: 205, distance: 135.5
click at [722, 200] on div "To activate drag with keyboard, press Alt + Enter. Once in keyboard drag state,…" at bounding box center [587, 248] width 1174 height 496
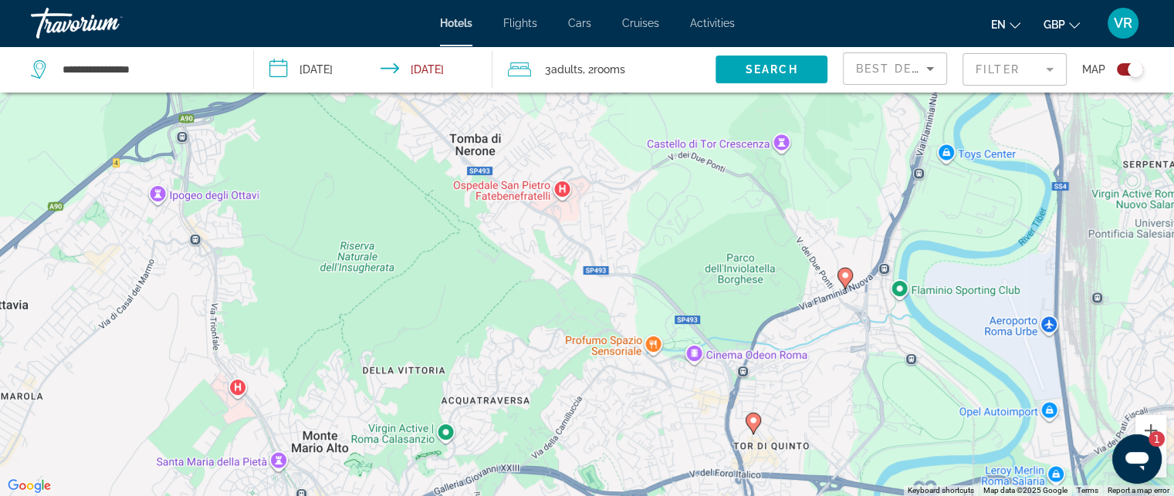
drag, startPoint x: 561, startPoint y: 269, endPoint x: 675, endPoint y: 206, distance: 129.6
click at [659, 212] on div "To activate drag with keyboard, press Alt + Enter. Once in keyboard drag state,…" at bounding box center [587, 248] width 1174 height 496
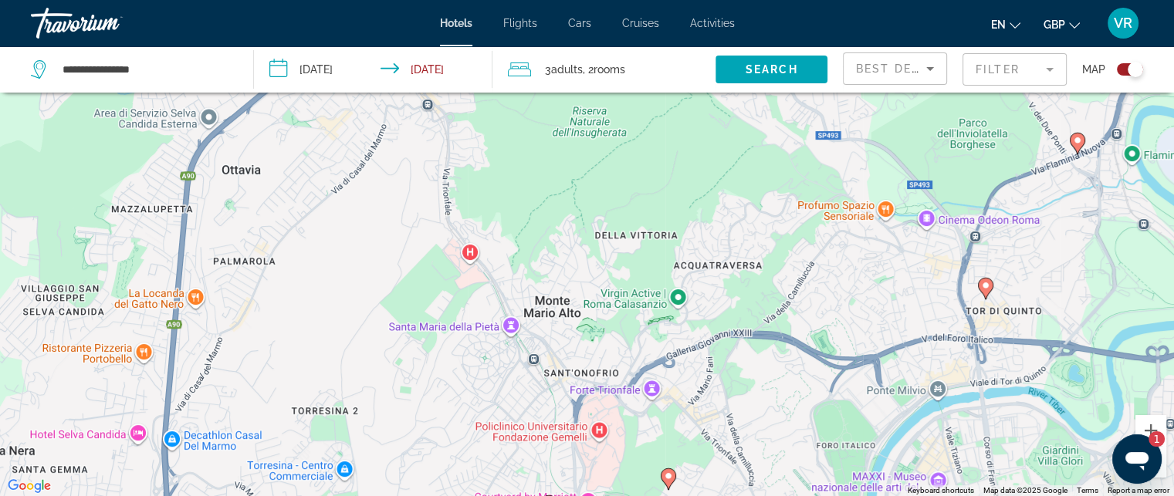
drag, startPoint x: 581, startPoint y: 289, endPoint x: 587, endPoint y: 181, distance: 107.5
click at [598, 188] on div "To activate drag with keyboard, press Alt + Enter. Once in keyboard drag state,…" at bounding box center [587, 248] width 1174 height 496
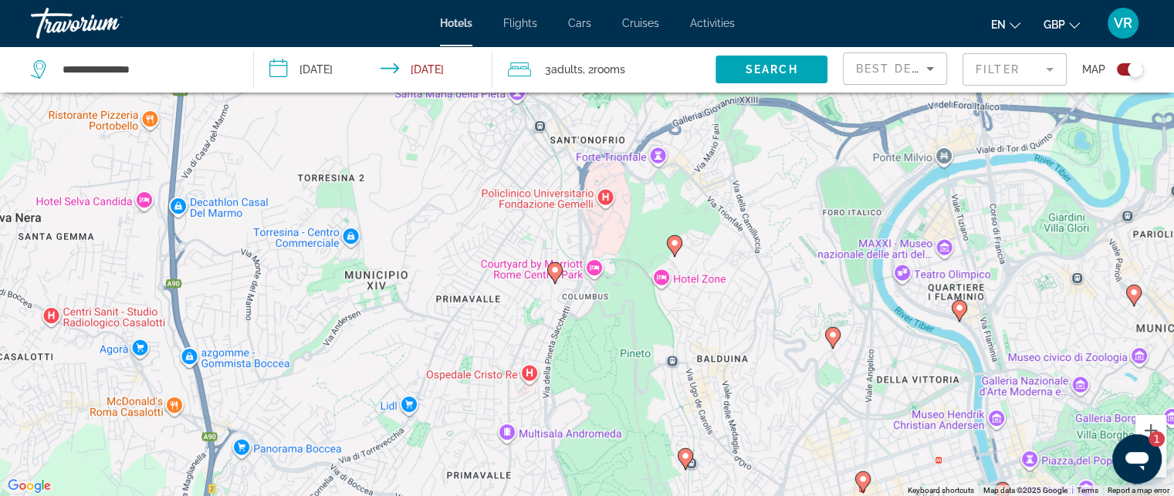
drag, startPoint x: 620, startPoint y: 297, endPoint x: 622, endPoint y: 188, distance: 108.9
click at [621, 197] on div "To activate drag with keyboard, press Alt + Enter. Once in keyboard drag state,…" at bounding box center [587, 248] width 1174 height 496
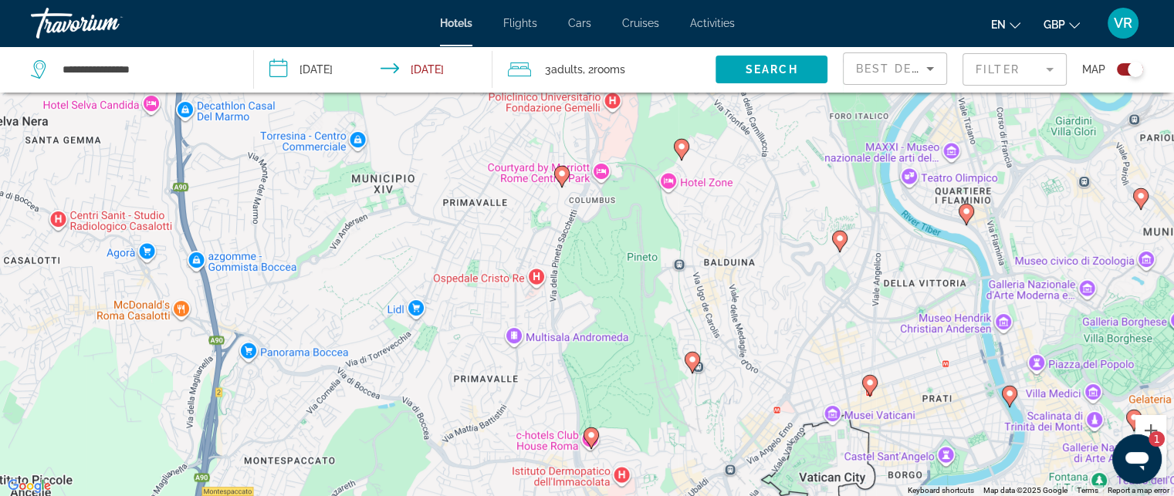
drag, startPoint x: 615, startPoint y: 286, endPoint x: 642, endPoint y: 237, distance: 55.9
click at [632, 259] on div "To activate drag with keyboard, press Alt + Enter. Once in keyboard drag state,…" at bounding box center [587, 248] width 1174 height 496
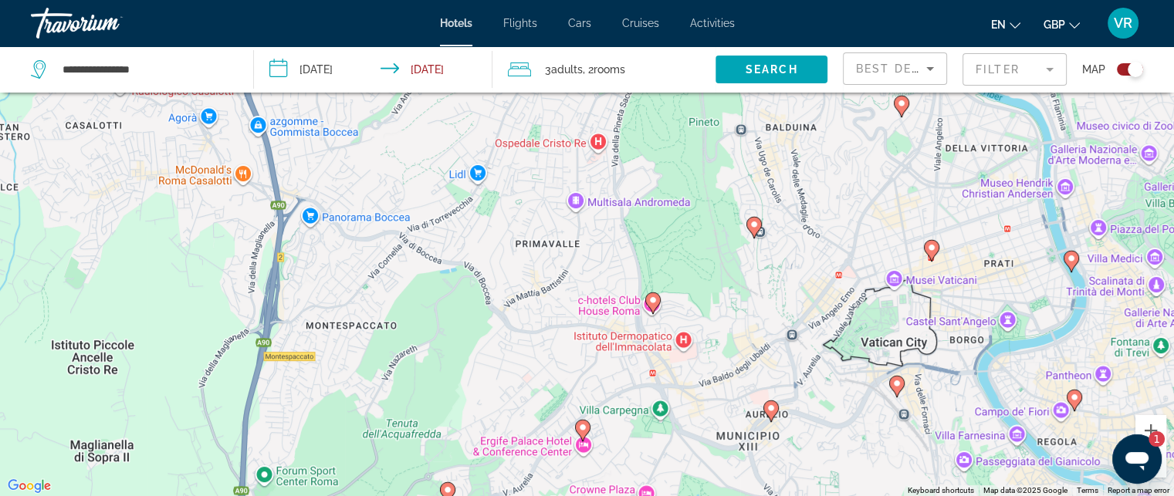
drag, startPoint x: 616, startPoint y: 320, endPoint x: 621, endPoint y: 252, distance: 67.3
click at [620, 252] on div "To activate drag with keyboard, press Alt + Enter. Once in keyboard drag state,…" at bounding box center [587, 248] width 1174 height 496
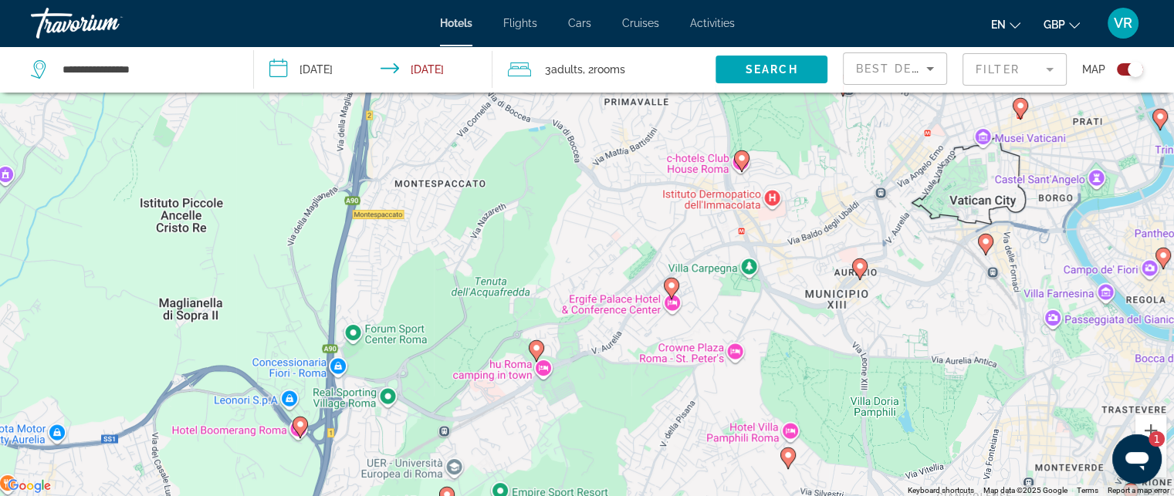
drag, startPoint x: 410, startPoint y: 286, endPoint x: 601, endPoint y: 258, distance: 193.6
click at [588, 261] on div "To activate drag with keyboard, press Alt + Enter. Once in keyboard drag state,…" at bounding box center [587, 248] width 1174 height 496
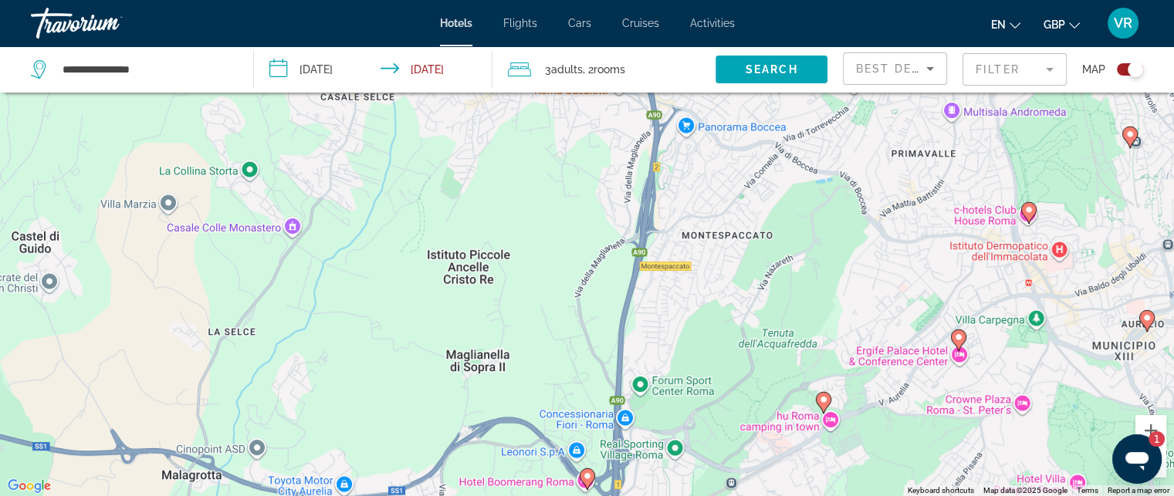
drag, startPoint x: 744, startPoint y: 279, endPoint x: 830, endPoint y: 377, distance: 129.6
click at [824, 368] on div "To activate drag with keyboard, press Alt + Enter. Once in keyboard drag state,…" at bounding box center [587, 248] width 1174 height 496
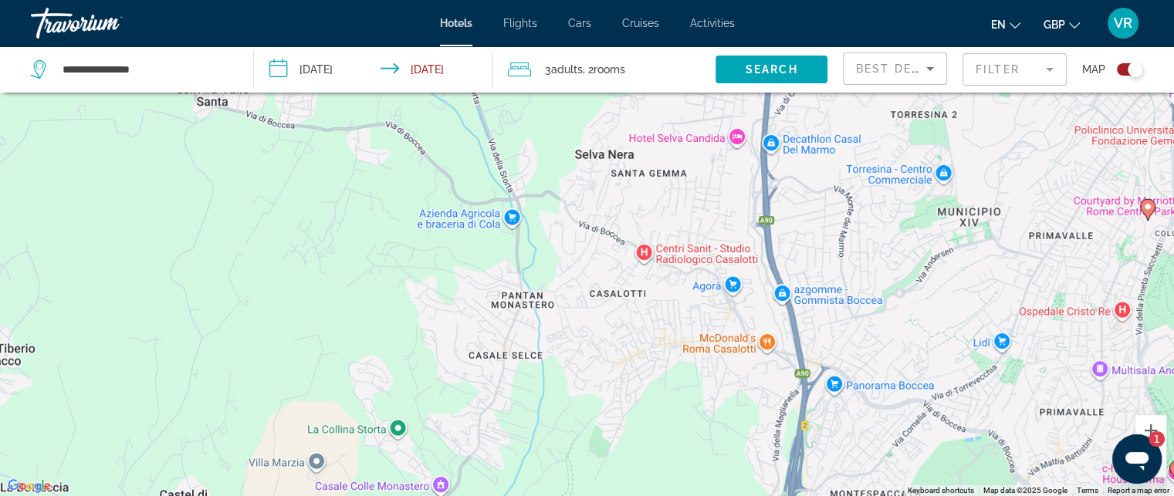
drag, startPoint x: 763, startPoint y: 235, endPoint x: 760, endPoint y: 448, distance: 212.3
click at [765, 422] on div "To activate drag with keyboard, press Alt + Enter. Once in keyboard drag state,…" at bounding box center [587, 248] width 1174 height 496
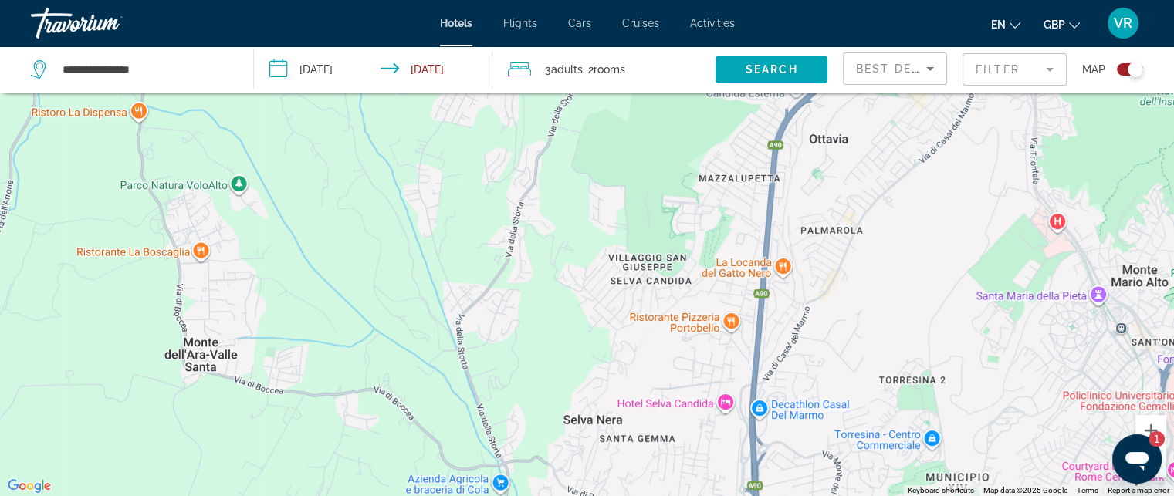
drag, startPoint x: 764, startPoint y: 398, endPoint x: 662, endPoint y: 196, distance: 225.8
click at [664, 199] on div "To activate drag with keyboard, press Alt + Enter. Once in keyboard drag state,…" at bounding box center [587, 248] width 1174 height 496
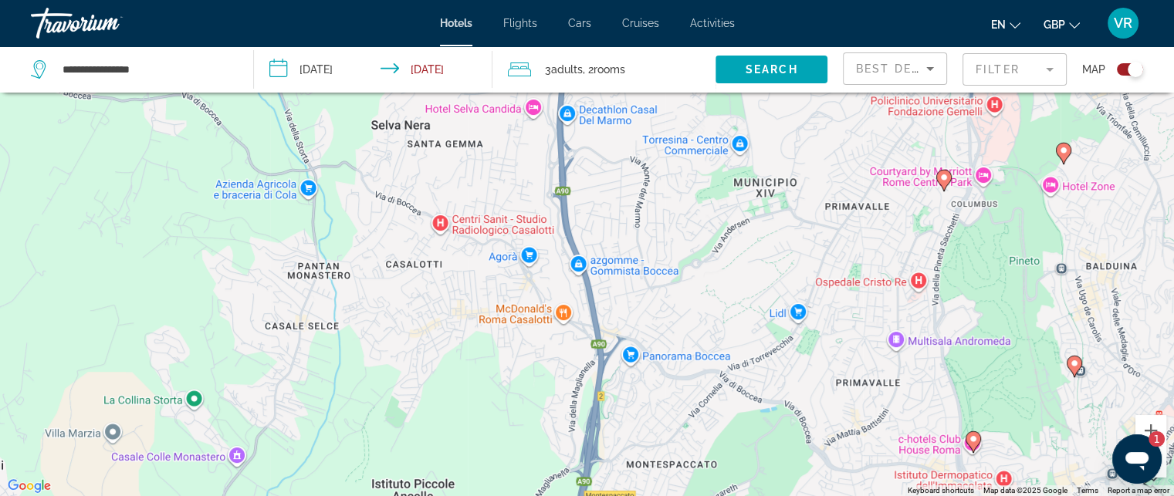
drag, startPoint x: 703, startPoint y: 280, endPoint x: 706, endPoint y: 423, distance: 142.9
click at [702, 413] on div "To activate drag with keyboard, press Alt + Enter. Once in keyboard drag state,…" at bounding box center [587, 248] width 1174 height 496
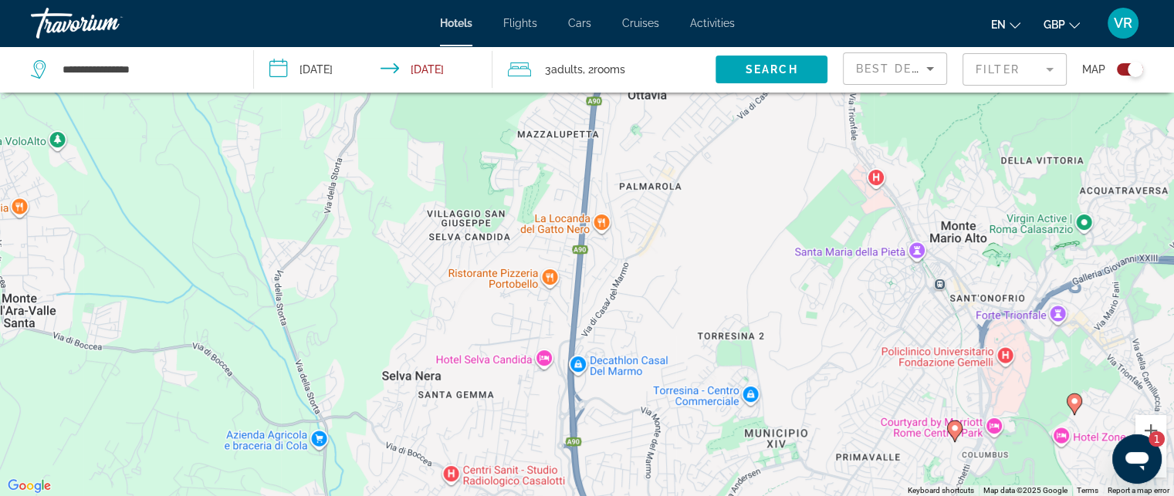
drag, startPoint x: 756, startPoint y: 363, endPoint x: 601, endPoint y: 249, distance: 191.6
click at [602, 250] on div "To activate drag with keyboard, press Alt + Enter. Once in keyboard drag state,…" at bounding box center [587, 248] width 1174 height 496
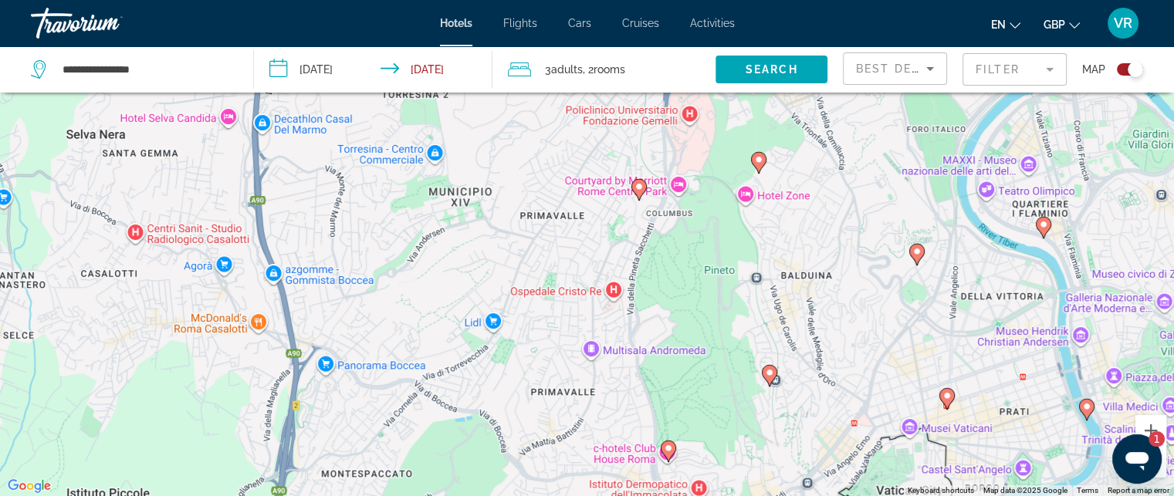
drag, startPoint x: 634, startPoint y: 310, endPoint x: 568, endPoint y: 181, distance: 144.7
click at [574, 188] on div "To activate drag with keyboard, press Alt + Enter. Once in keyboard drag state,…" at bounding box center [587, 248] width 1174 height 496
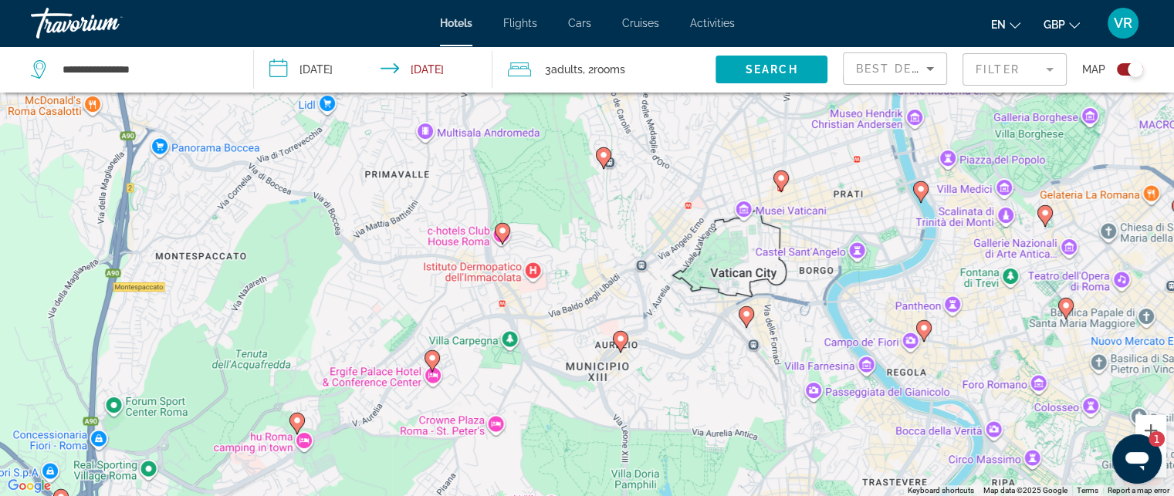
drag, startPoint x: 623, startPoint y: 256, endPoint x: 537, endPoint y: 203, distance: 101.2
click at [546, 206] on div "To activate drag with keyboard, press Alt + Enter. Once in keyboard drag state,…" at bounding box center [587, 248] width 1174 height 496
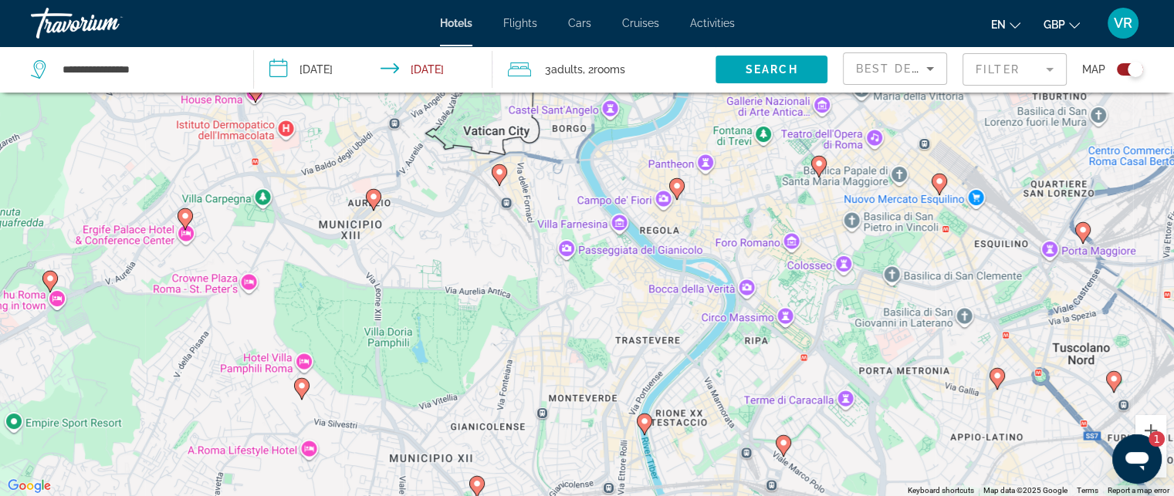
drag, startPoint x: 648, startPoint y: 312, endPoint x: 481, endPoint y: 238, distance: 183.2
click at [494, 242] on div "To activate drag with keyboard, press Alt + Enter. Once in keyboard drag state,…" at bounding box center [587, 248] width 1174 height 496
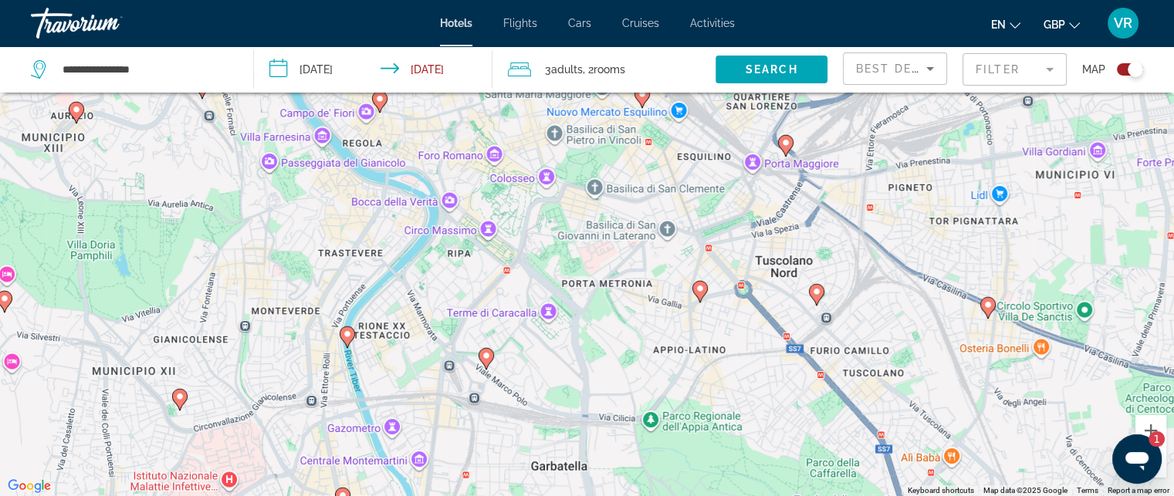
drag, startPoint x: 635, startPoint y: 279, endPoint x: 357, endPoint y: 284, distance: 278.0
click at [372, 278] on div "To activate drag with keyboard, press Alt + Enter. Once in keyboard drag state,…" at bounding box center [587, 248] width 1174 height 496
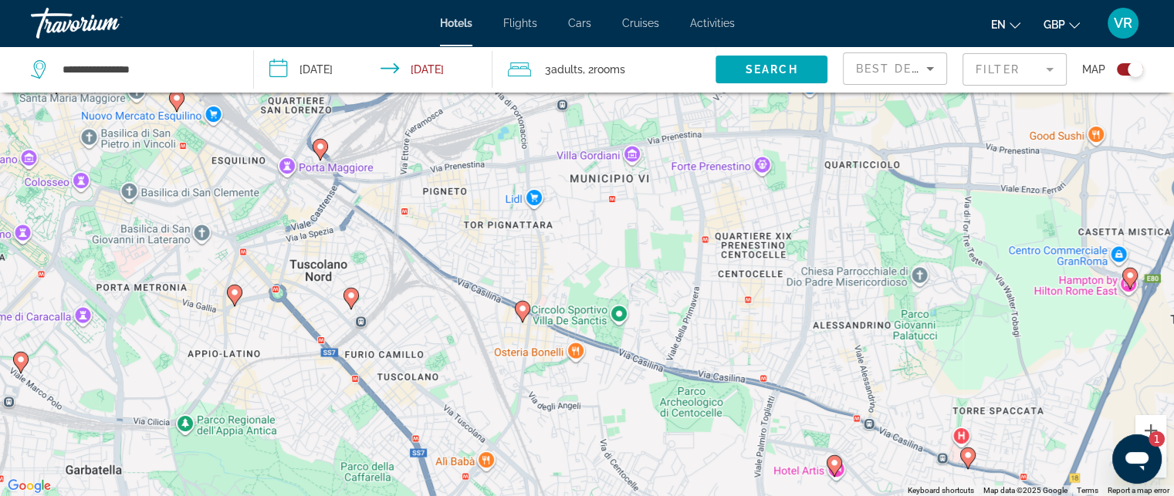
click at [296, 210] on div "To activate drag with keyboard, press Alt + Enter. Once in keyboard drag state,…" at bounding box center [587, 248] width 1174 height 496
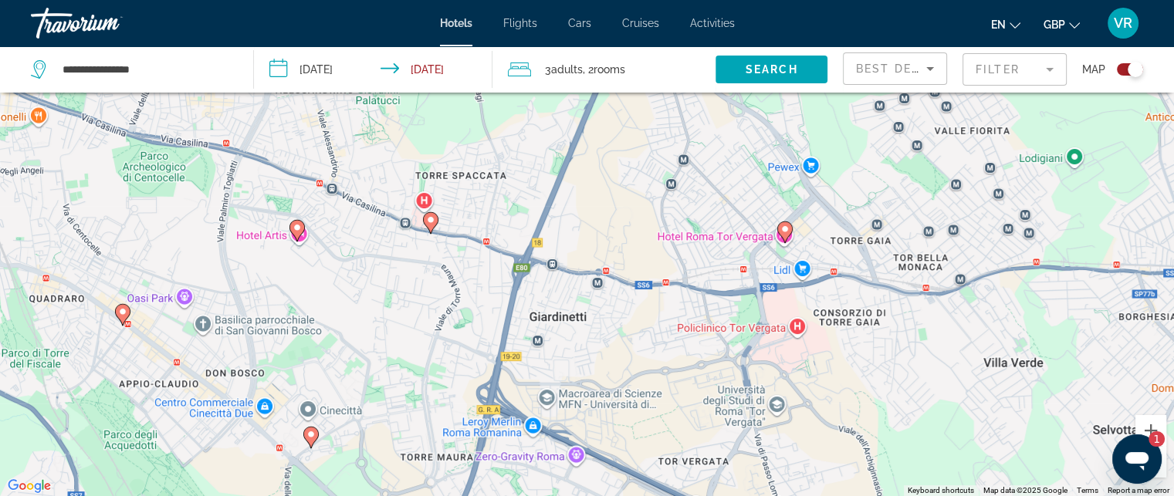
drag, startPoint x: 385, startPoint y: 302, endPoint x: 516, endPoint y: 486, distance: 226.0
click at [516, 486] on div "To activate drag with keyboard, press Alt + Enter. Once in keyboard drag state,…" at bounding box center [587, 248] width 1174 height 496
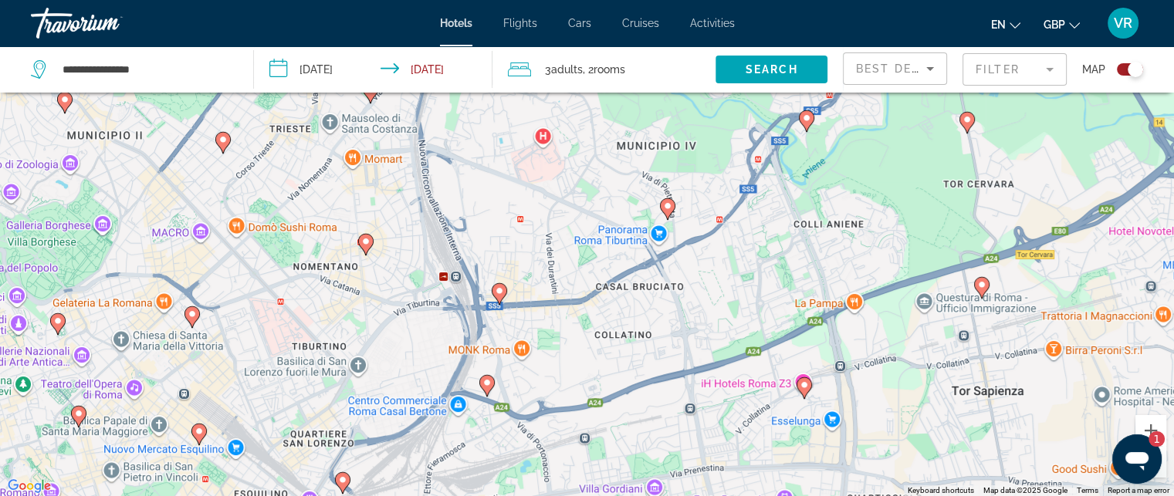
drag, startPoint x: 528, startPoint y: 412, endPoint x: 635, endPoint y: 476, distance: 123.9
click at [618, 466] on div "To activate drag with keyboard, press Alt + Enter. Once in keyboard drag state,…" at bounding box center [587, 248] width 1174 height 496
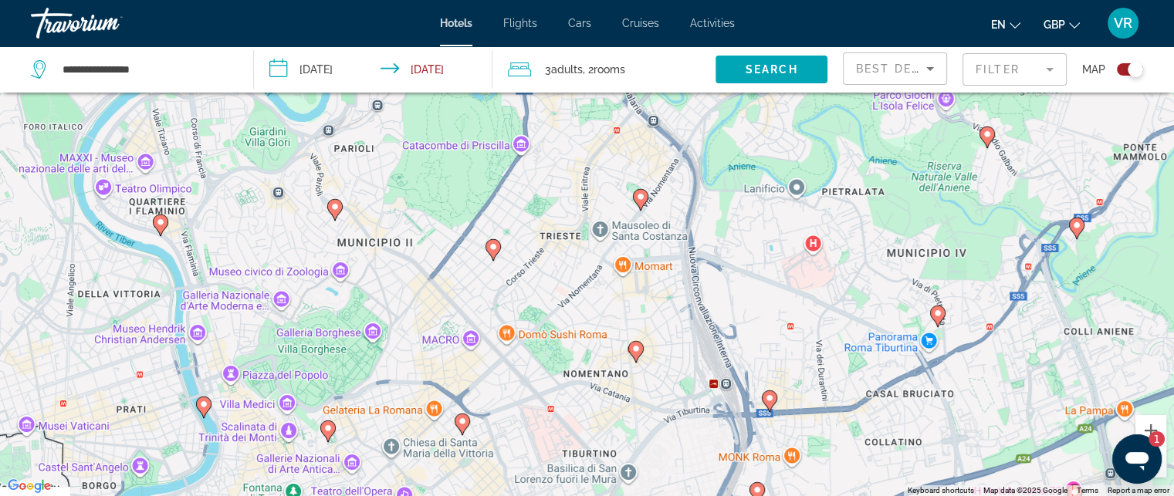
drag, startPoint x: 582, startPoint y: 405, endPoint x: 561, endPoint y: 213, distance: 192.6
click at [564, 227] on div "To activate drag with keyboard, press Alt + Enter. Once in keyboard drag state,…" at bounding box center [587, 248] width 1174 height 496
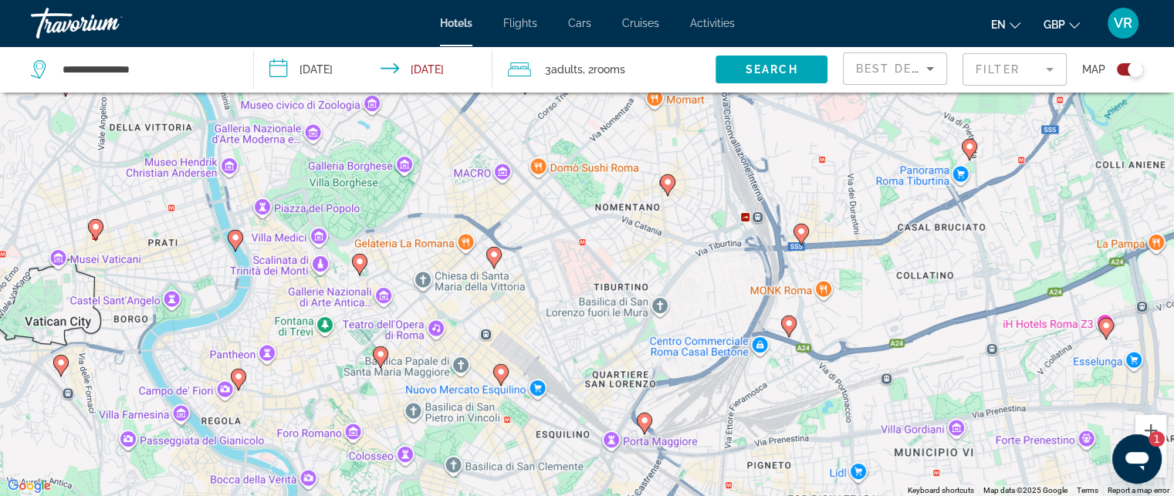
drag, startPoint x: 668, startPoint y: 378, endPoint x: 685, endPoint y: 398, distance: 26.9
click at [682, 395] on div "To activate drag with keyboard, press Alt + Enter. Once in keyboard drag state,…" at bounding box center [587, 248] width 1174 height 496
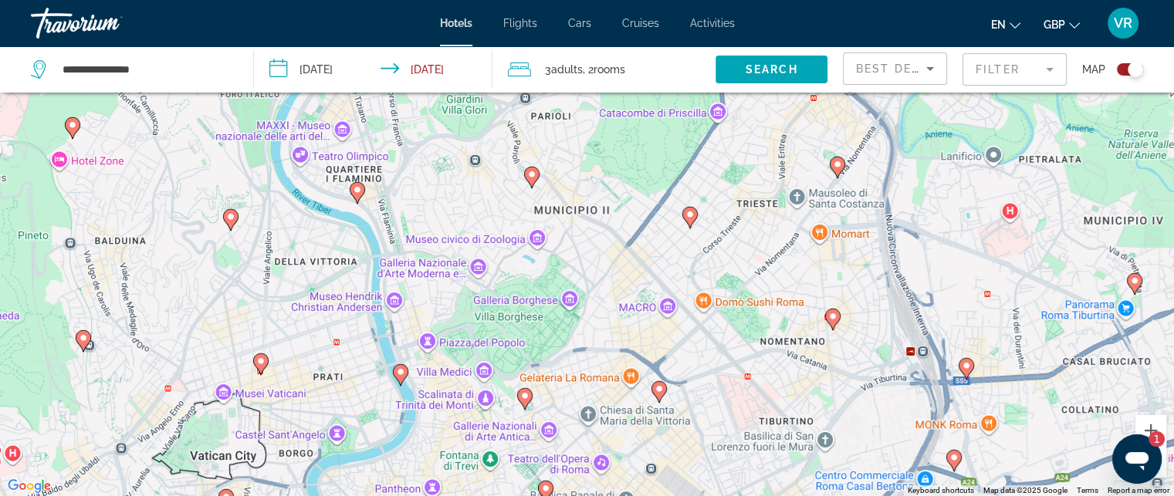
drag, startPoint x: 591, startPoint y: 314, endPoint x: 729, endPoint y: 376, distance: 150.7
click at [716, 370] on div "To activate drag with keyboard, press Alt + Enter. Once in keyboard drag state,…" at bounding box center [587, 248] width 1174 height 496
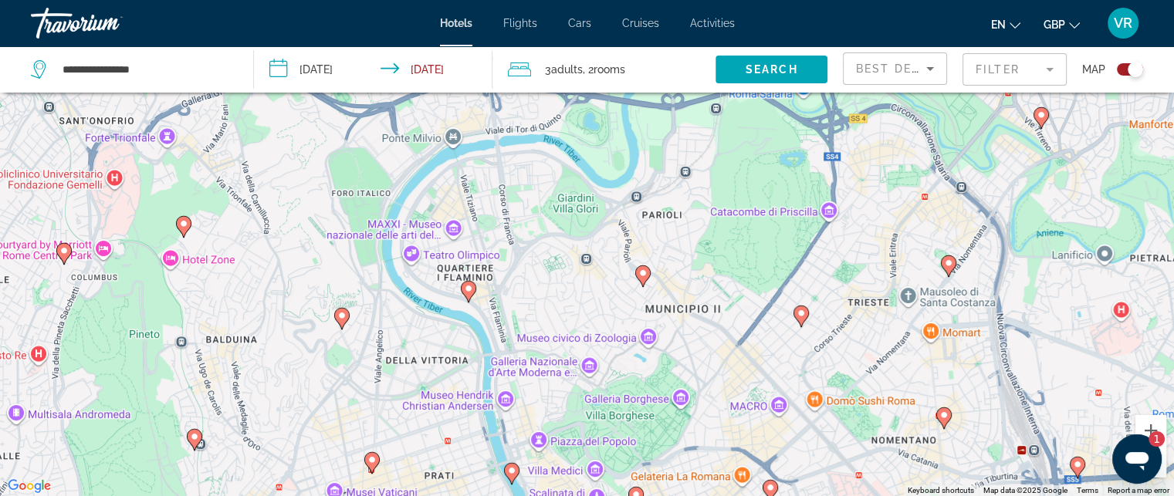
drag, startPoint x: 593, startPoint y: 314, endPoint x: 733, endPoint y: 354, distance: 146.1
click at [717, 354] on div "To activate drag with keyboard, press Alt + Enter. Once in keyboard drag state,…" at bounding box center [587, 248] width 1174 height 496
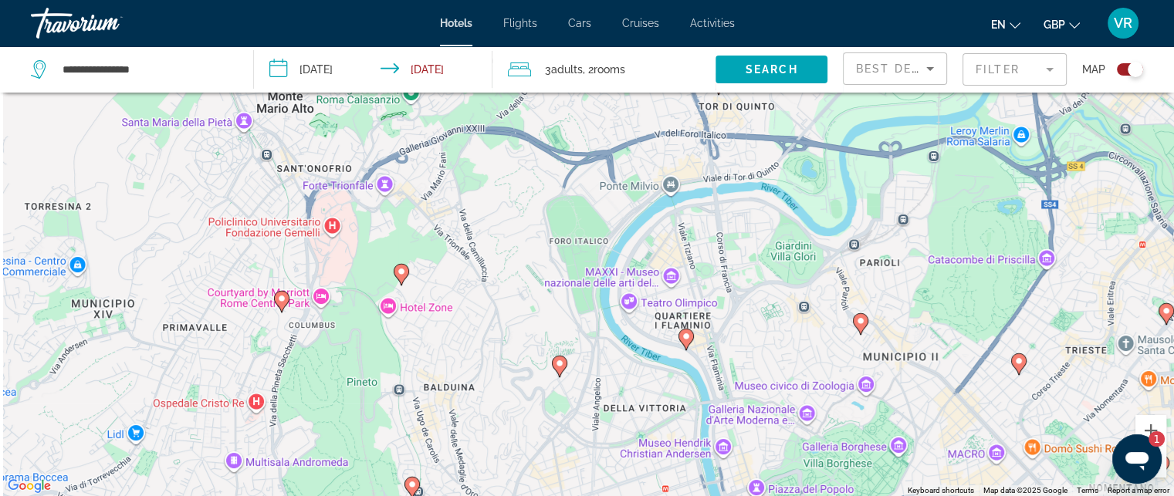
drag, startPoint x: 675, startPoint y: 322, endPoint x: 753, endPoint y: 340, distance: 80.0
click at [733, 333] on div "To activate drag with keyboard, press Alt + Enter. Once in keyboard drag state,…" at bounding box center [587, 248] width 1174 height 496
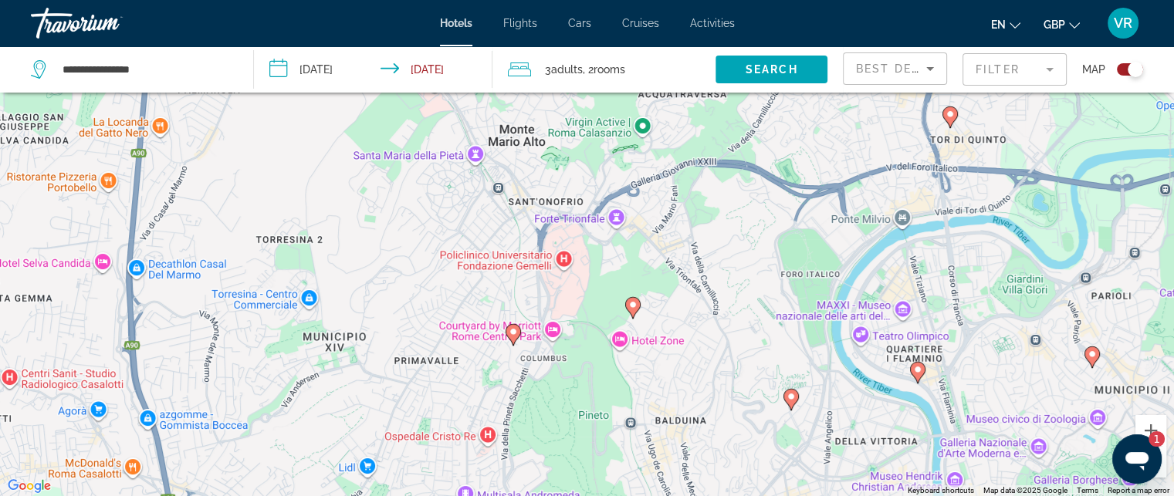
drag
click at [776, 317] on div "To activate drag with keyboard, press Alt + Enter. Once in keyboard drag state,…" at bounding box center [587, 248] width 1174 height 496
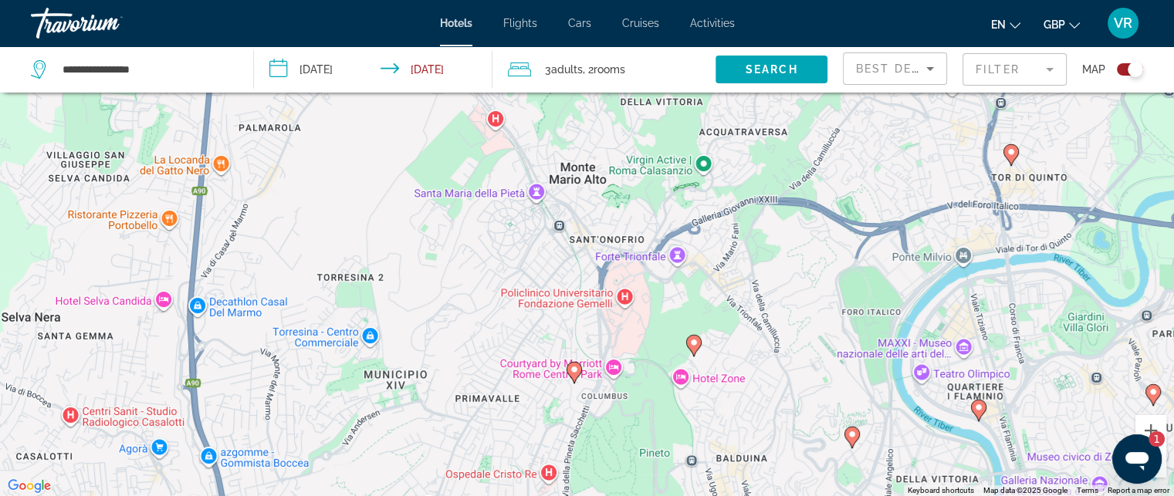
click at [734, 361] on div "To activate drag with keyboard, press Alt + Enter. Once in keyboard drag state,…" at bounding box center [587, 248] width 1174 height 496
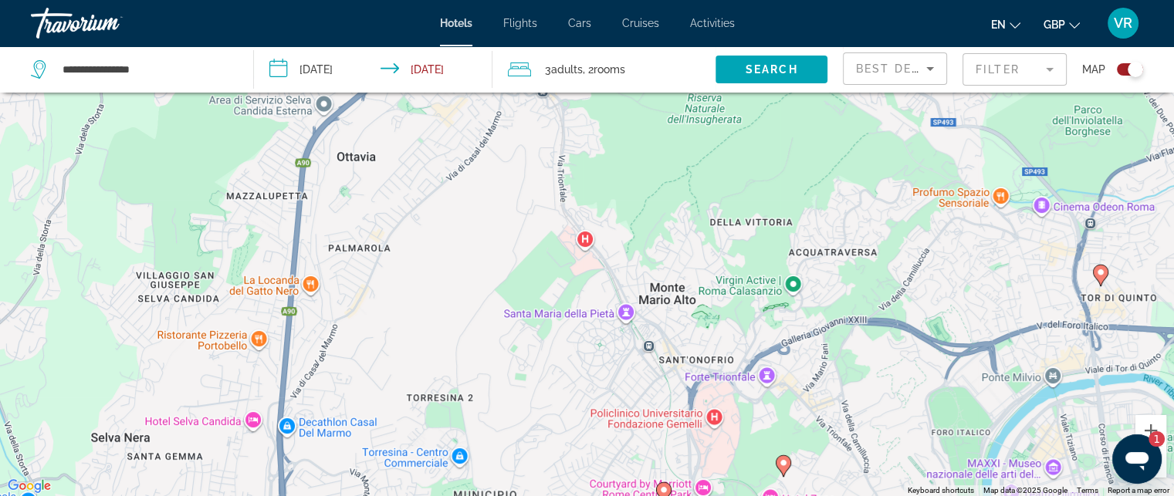
click at [765, 440] on div "To activate drag with keyboard, press Alt + Enter. Once in keyboard drag state,…" at bounding box center [587, 248] width 1174 height 496
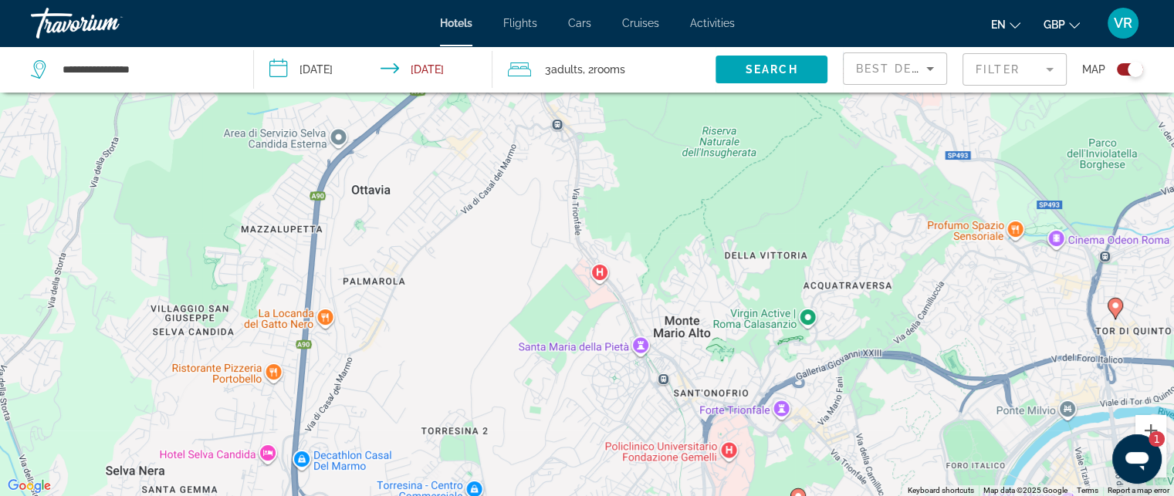
click at [732, 459] on div "To activate drag with keyboard, press Alt + Enter. Once in keyboard drag state,…" at bounding box center [587, 248] width 1174 height 496
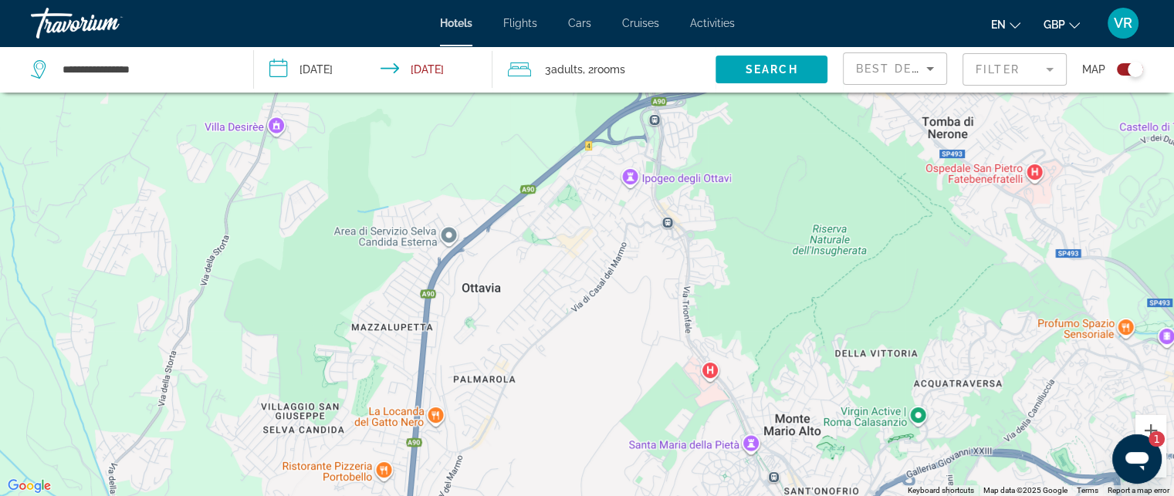
click at [774, 352] on div "To activate drag with keyboard, press Alt + Enter. Once in keyboard drag state,…" at bounding box center [587, 248] width 1174 height 496
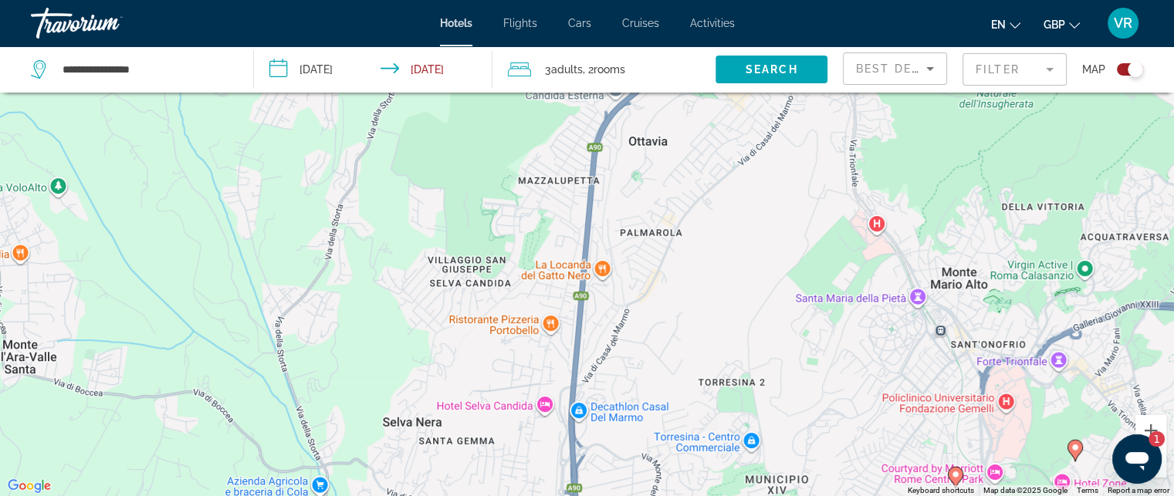
click at [601, 110] on div "To activate drag with keyboard, press Alt + Enter. Once in keyboard drag state,…" at bounding box center [587, 248] width 1174 height 496
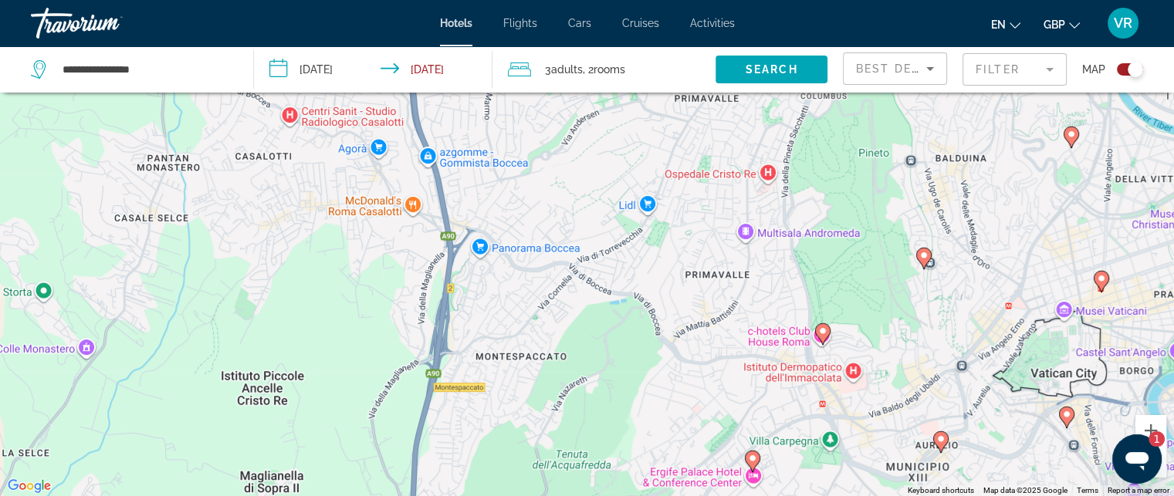
click at [558, 107] on div "To activate drag with keyboard, press Alt + Enter. Once in keyboard drag state,…" at bounding box center [587, 248] width 1174 height 496
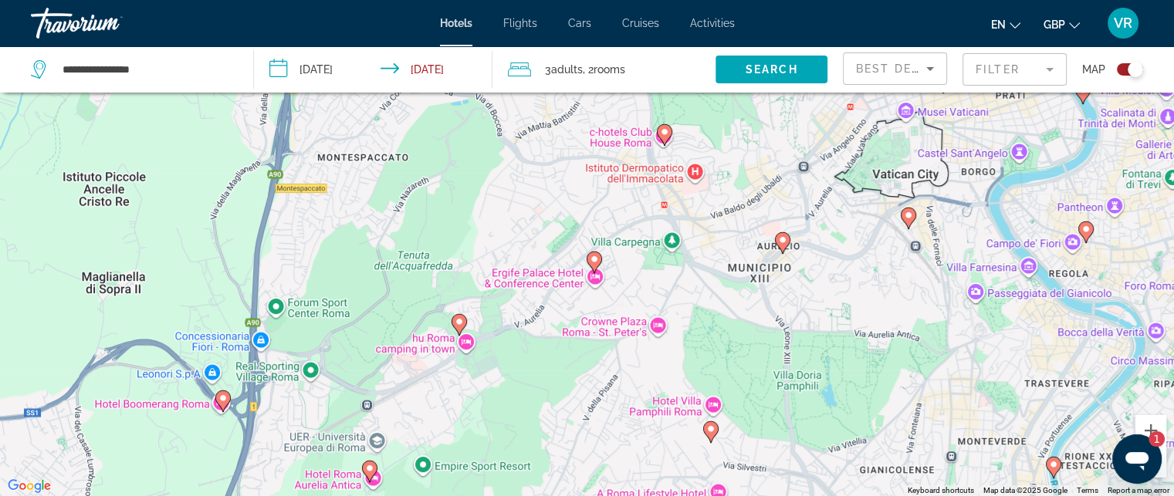
click at [392, 160] on div "To activate drag with keyboard, press Alt + Enter. Once in keyboard drag state,…" at bounding box center [587, 248] width 1174 height 496
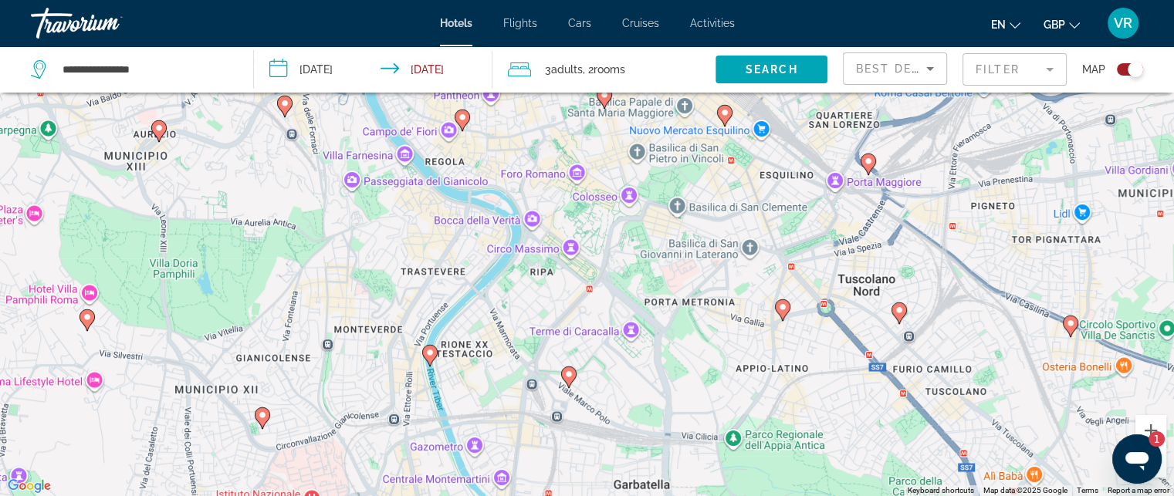
click at [417, 172] on div "To activate drag with keyboard, press Alt + Enter. Once in keyboard drag state,…" at bounding box center [587, 248] width 1174 height 496
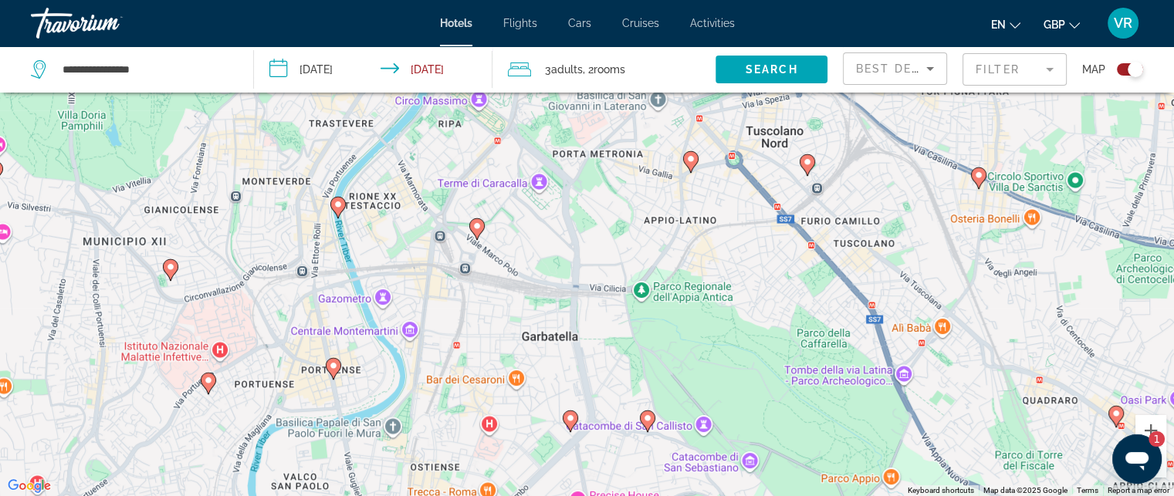
click at [503, 422] on div "To activate drag with keyboard, press Alt + Enter. Once in keyboard drag state,…" at bounding box center [587, 248] width 1174 height 496
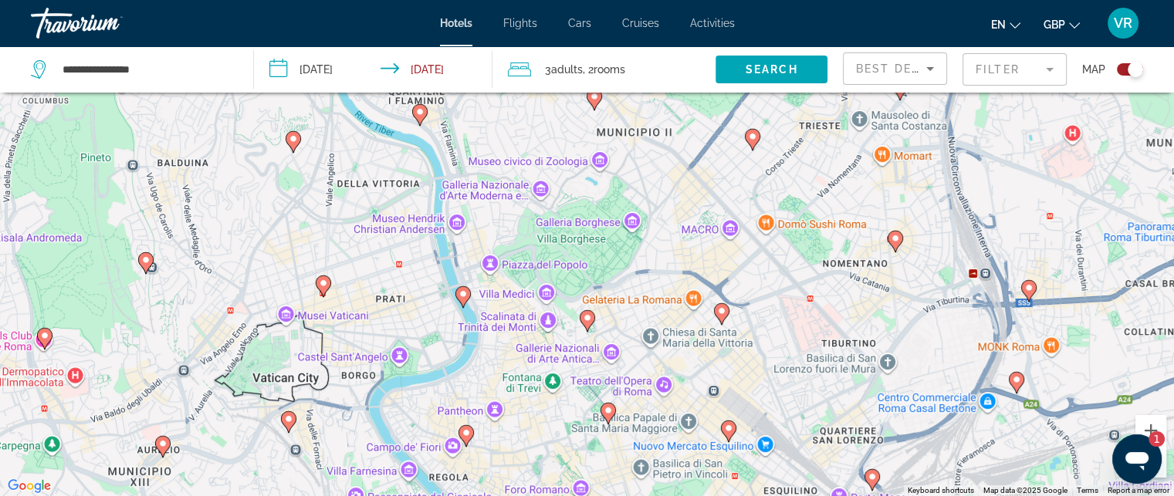
click at [543, 441] on div "To activate drag with keyboard, press Alt + Enter. Once in keyboard drag state,…" at bounding box center [587, 248] width 1174 height 496
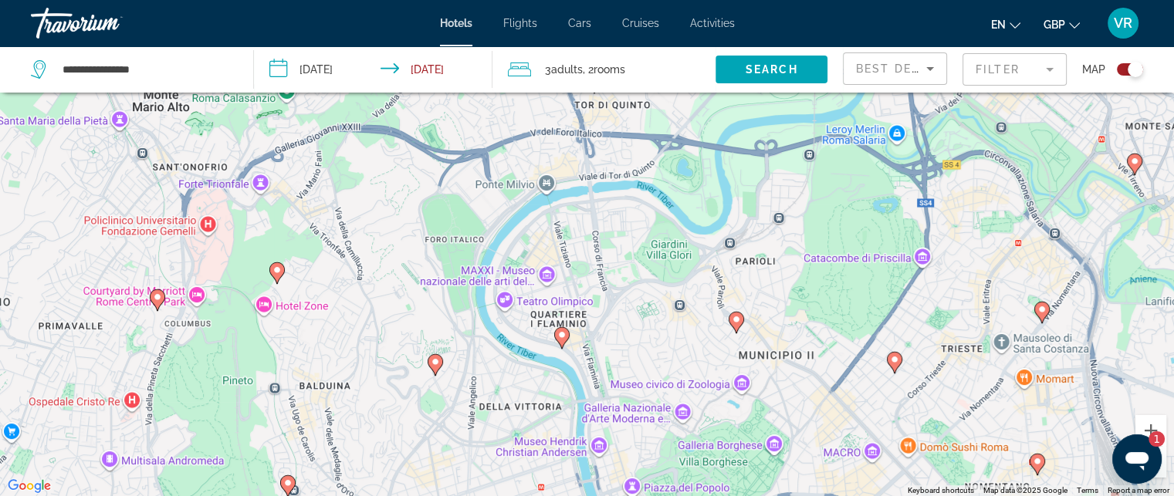
click at [549, 438] on div "To activate drag with keyboard, press Alt + Enter. Once in keyboard drag state,…" at bounding box center [587, 248] width 1174 height 496
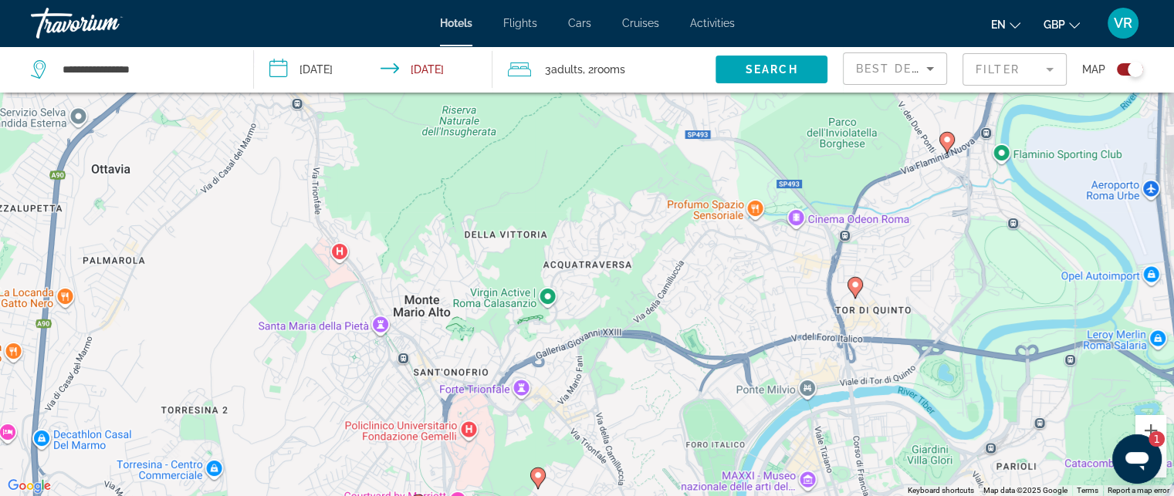
click at [843, 463] on div "To activate drag with keyboard, press Alt + Enter. Once in keyboard drag state,…" at bounding box center [587, 248] width 1174 height 496
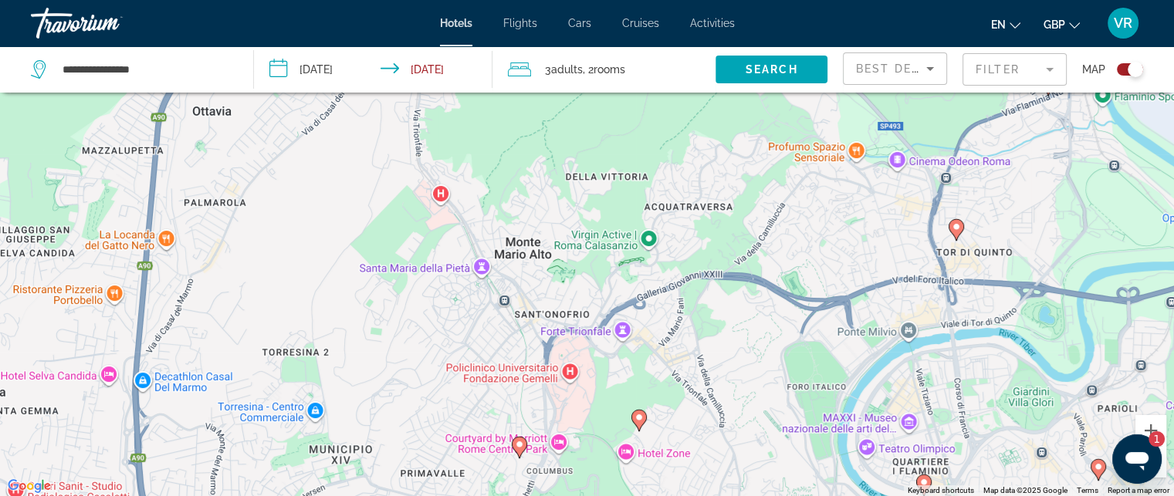
click at [635, 299] on div "To activate drag with keyboard, press Alt + Enter. Once in keyboard drag state,…" at bounding box center [587, 248] width 1174 height 496
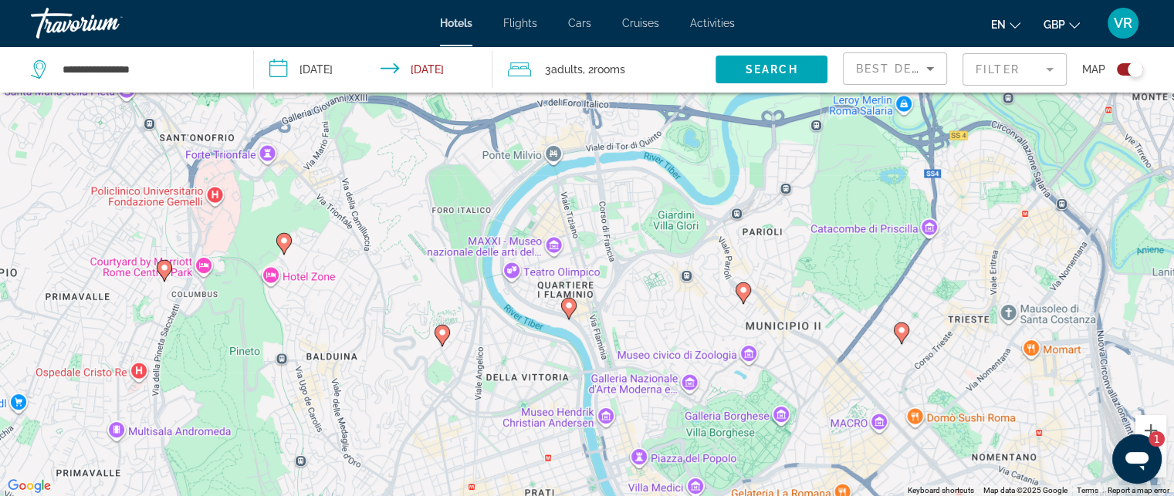
click at [503, 215] on div "To activate drag with keyboard, press Alt + Enter. Once in keyboard drag state,…" at bounding box center [587, 248] width 1174 height 496
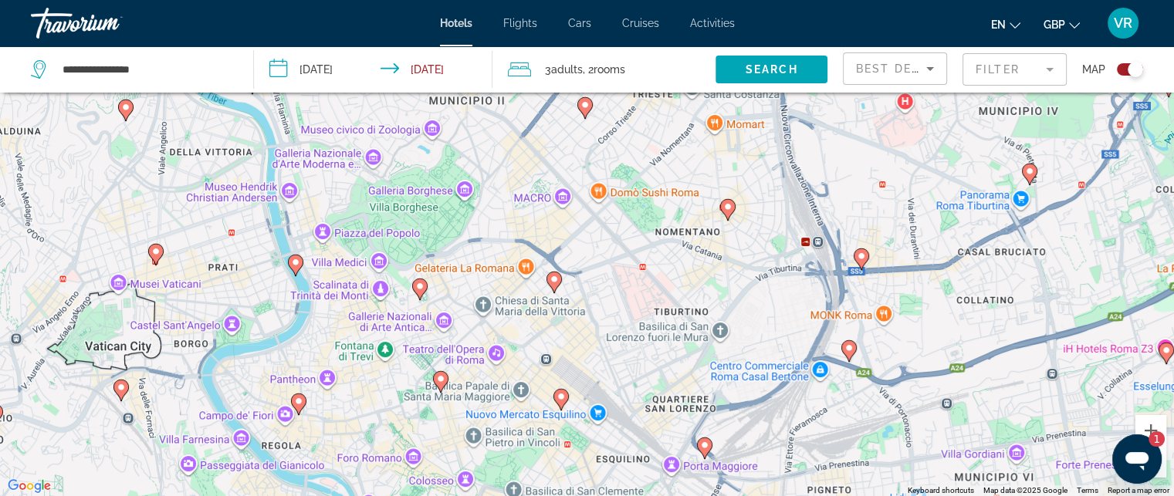
click at [394, 212] on div "To activate drag with keyboard, press Alt + Enter. Once in keyboard drag state,…" at bounding box center [587, 248] width 1174 height 496
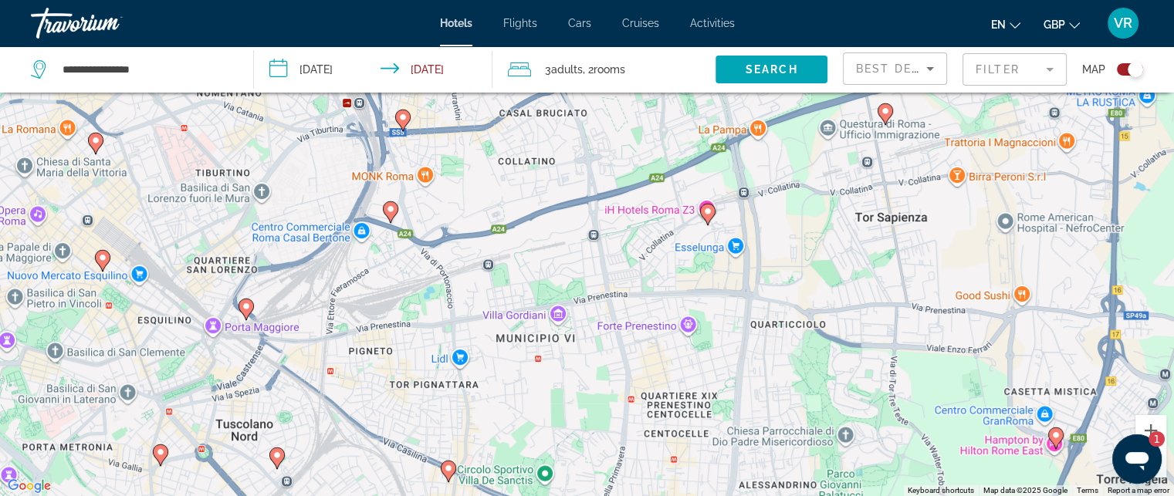
click at [341, 213] on div "To activate drag with keyboard, press Alt + Enter. Once in keyboard drag state,…" at bounding box center [587, 248] width 1174 height 496
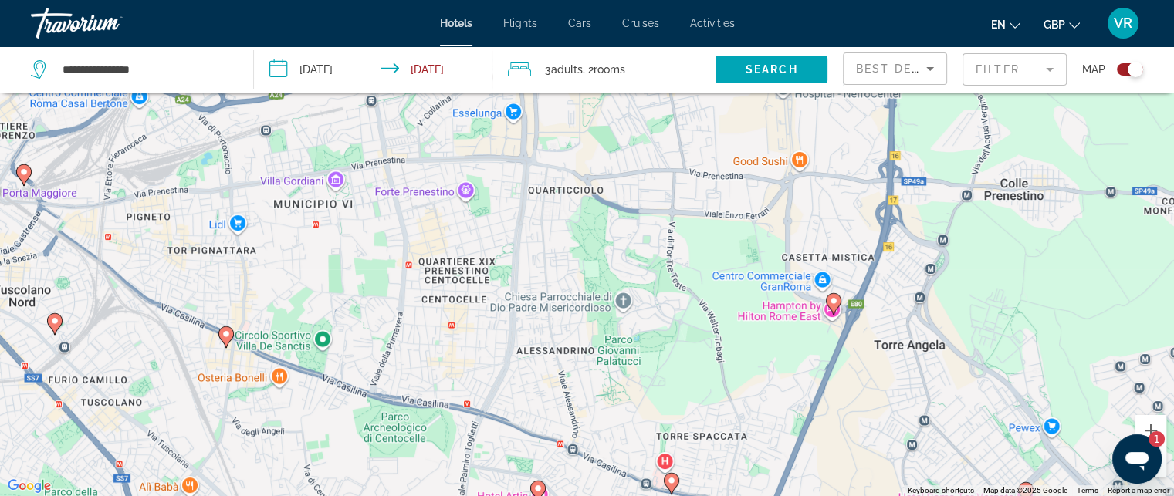
click at [343, 185] on div "To activate drag with keyboard, press Alt + Enter. Once in keyboard drag state,…" at bounding box center [587, 248] width 1174 height 496
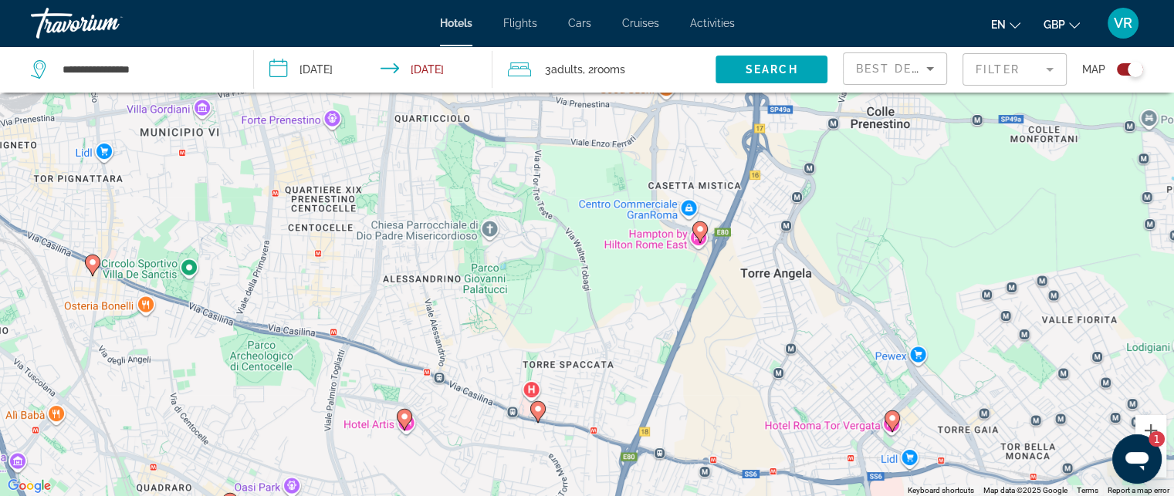
click at [421, 322] on div "To activate drag with keyboard, press Alt + Enter. Once in keyboard drag state,…" at bounding box center [587, 248] width 1174 height 496
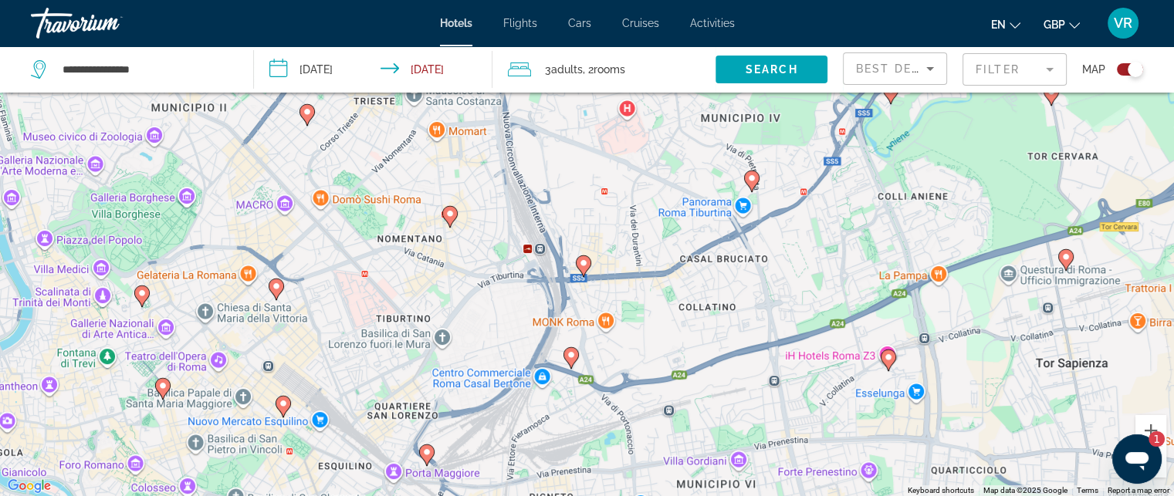
drag, startPoint x: 134, startPoint y: 276, endPoint x: 595, endPoint y: 470, distance: 500.0
click at [595, 470] on div "To activate drag with keyboard, press Alt + Enter. Once in keyboard drag state,…" at bounding box center [587, 248] width 1174 height 496
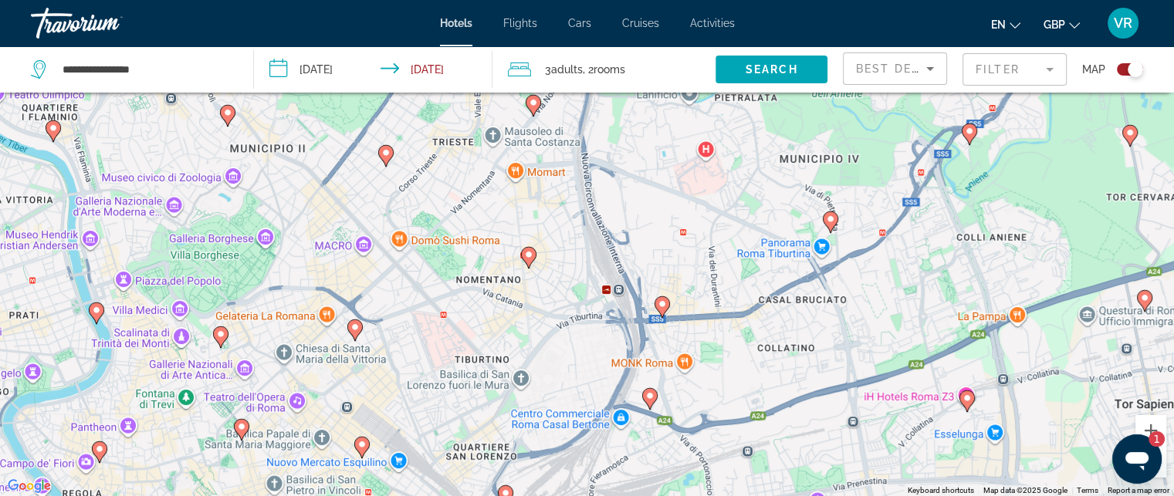
drag, startPoint x: 1144, startPoint y: 459, endPoint x: 1119, endPoint y: 468, distance: 27.1
click at [1112, 452] on html at bounding box center [1136, 459] width 49 height 49
click at [1162, 472] on button "Zoom out" at bounding box center [1151, 462] width 31 height 31
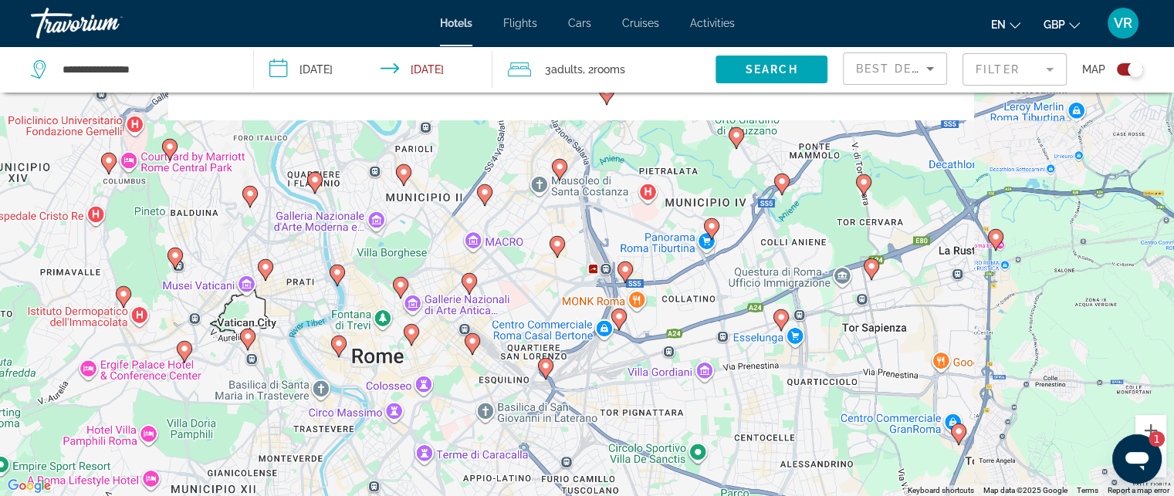
click at [1162, 472] on button "Zoom out" at bounding box center [1151, 462] width 31 height 31
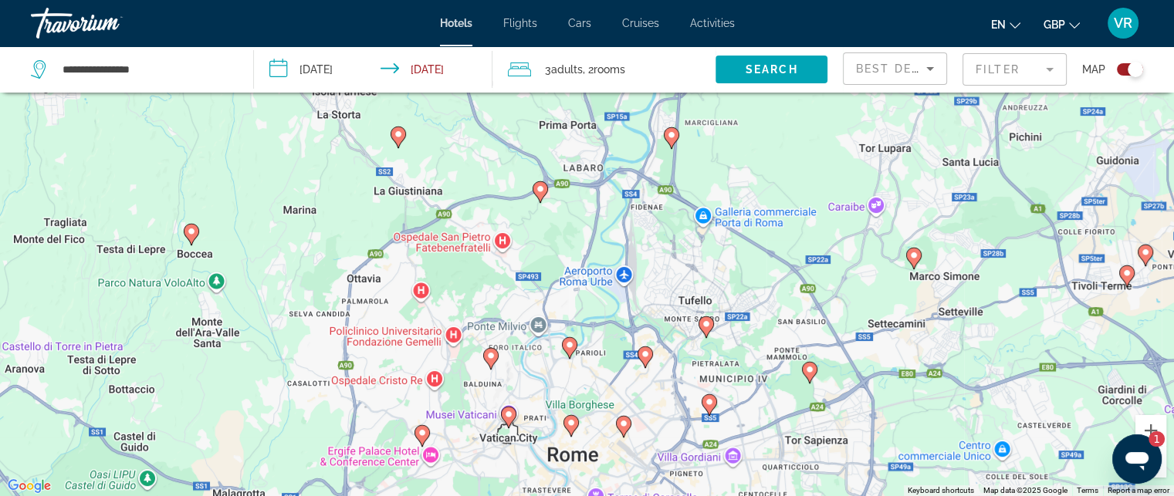
drag, startPoint x: 445, startPoint y: 231, endPoint x: 525, endPoint y: 390, distance: 178.1
click at [525, 390] on div "To activate drag with keyboard, press Alt + Enter. Once in keyboard drag state,…" at bounding box center [587, 248] width 1174 height 496
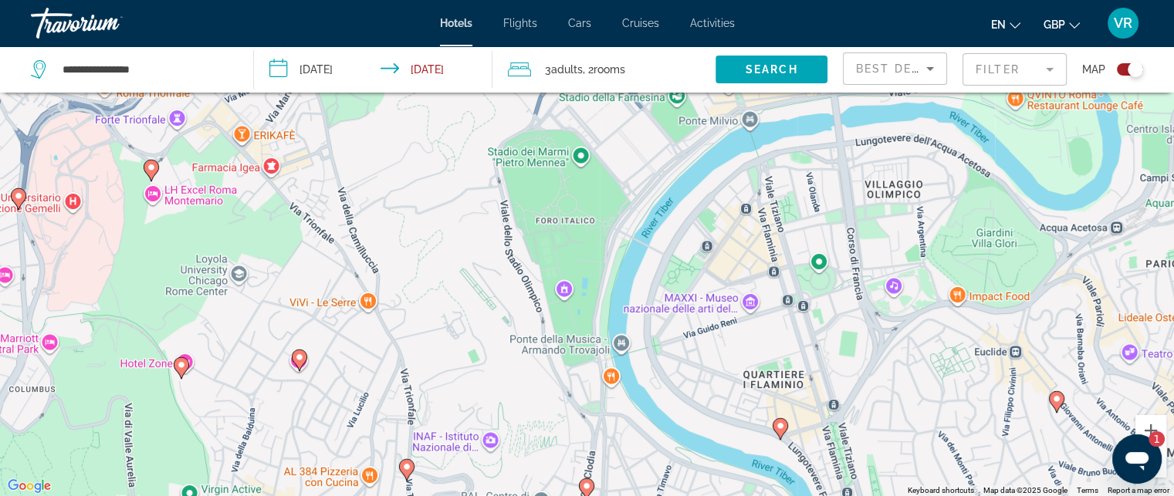
drag, startPoint x: 456, startPoint y: 240, endPoint x: 460, endPoint y: 364, distance: 123.6
click at [460, 364] on div "To activate drag with keyboard, press Alt + Enter. Once in keyboard drag state,…" at bounding box center [587, 248] width 1174 height 496
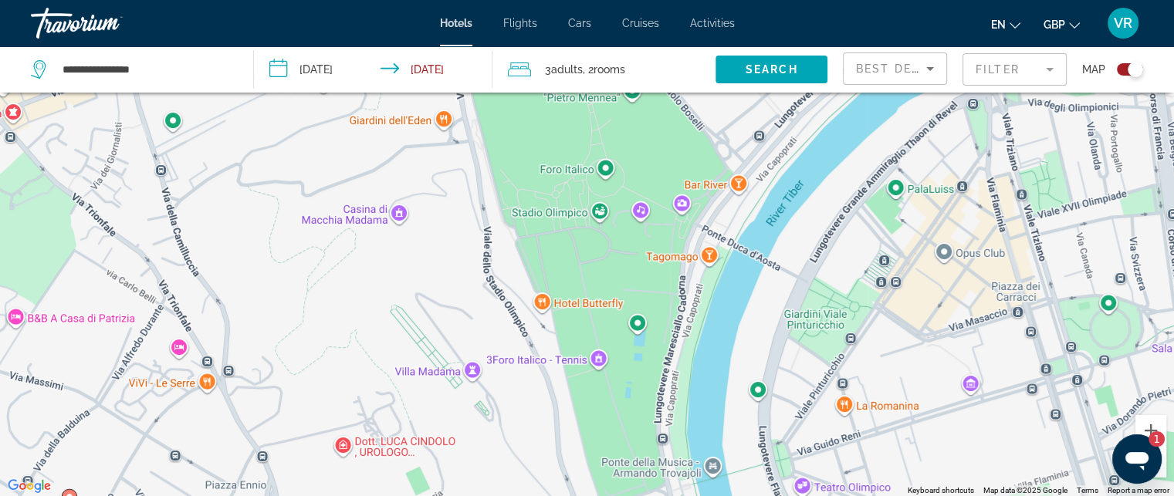
drag, startPoint x: 482, startPoint y: 256, endPoint x: 466, endPoint y: 333, distance: 78.0
click at [466, 333] on div "To activate drag with keyboard, press Alt + Enter. Once in keyboard drag state,…" at bounding box center [587, 248] width 1174 height 496
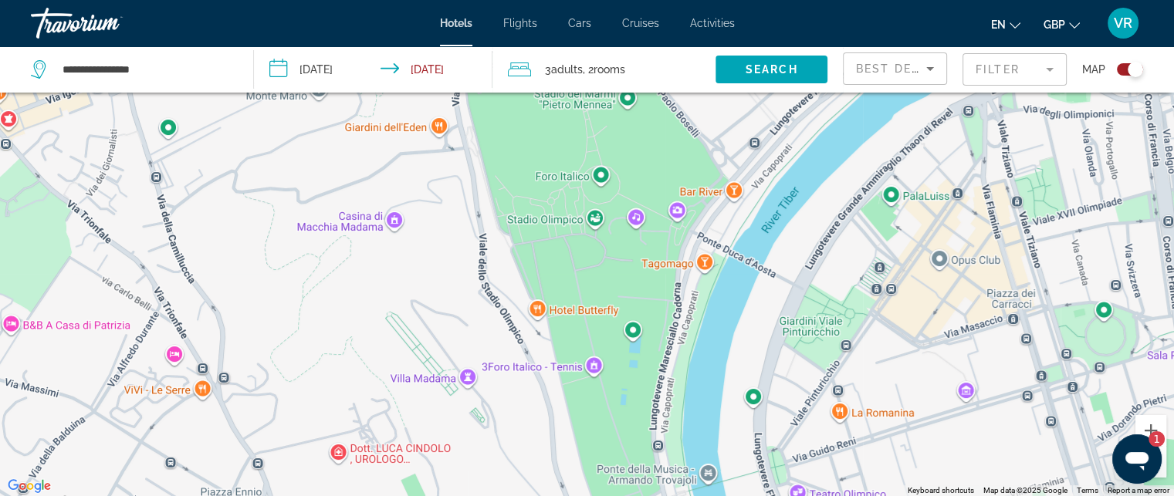
click at [537, 310] on div "To activate drag with keyboard, press Alt + Enter. Once in keyboard drag state,…" at bounding box center [587, 248] width 1174 height 496
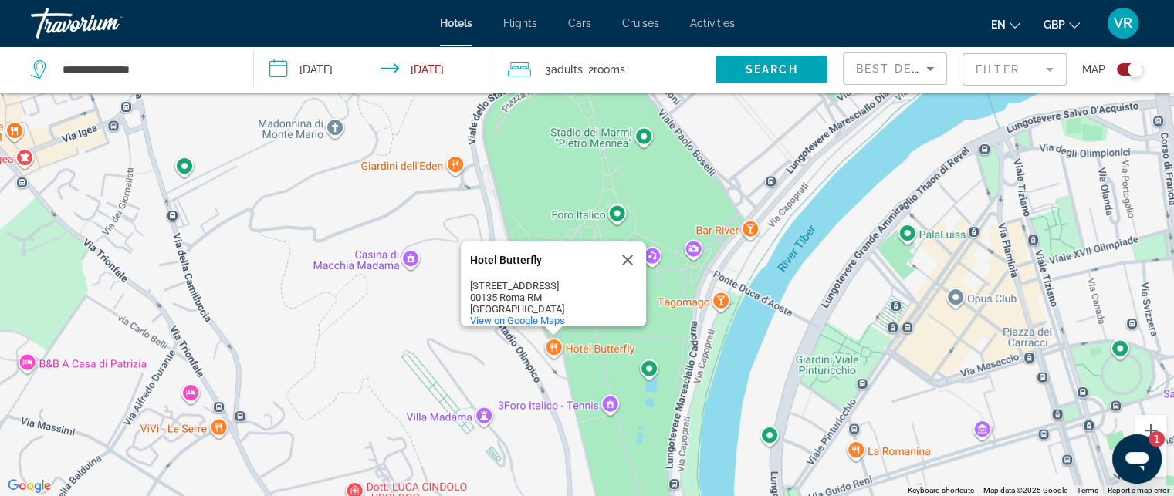
drag, startPoint x: 590, startPoint y: 311, endPoint x: 601, endPoint y: 342, distance: 33.0
click at [604, 343] on div "To activate drag with keyboard, press Alt + Enter. Once in keyboard drag state,…" at bounding box center [587, 248] width 1174 height 496
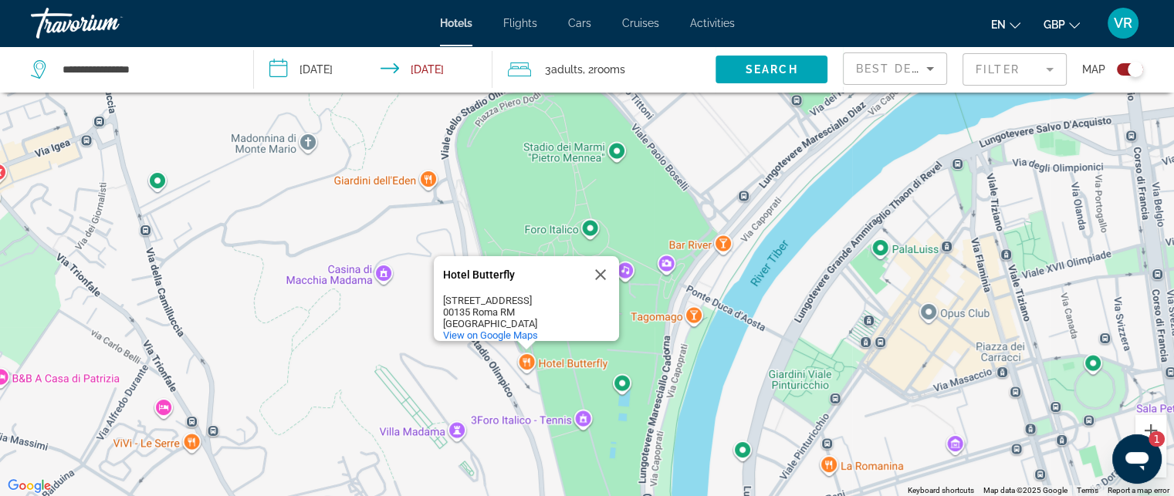
drag, startPoint x: 625, startPoint y: 363, endPoint x: 599, endPoint y: 379, distance: 30.9
click at [599, 379] on div "To activate drag with keyboard, press Alt + Enter. Once in keyboard drag state,…" at bounding box center [587, 248] width 1174 height 496
click at [527, 361] on div "To activate drag with keyboard, press Alt + Enter. Once in keyboard drag state,…" at bounding box center [587, 248] width 1174 height 496
click at [1125, 67] on div "Toggle map" at bounding box center [1130, 69] width 26 height 12
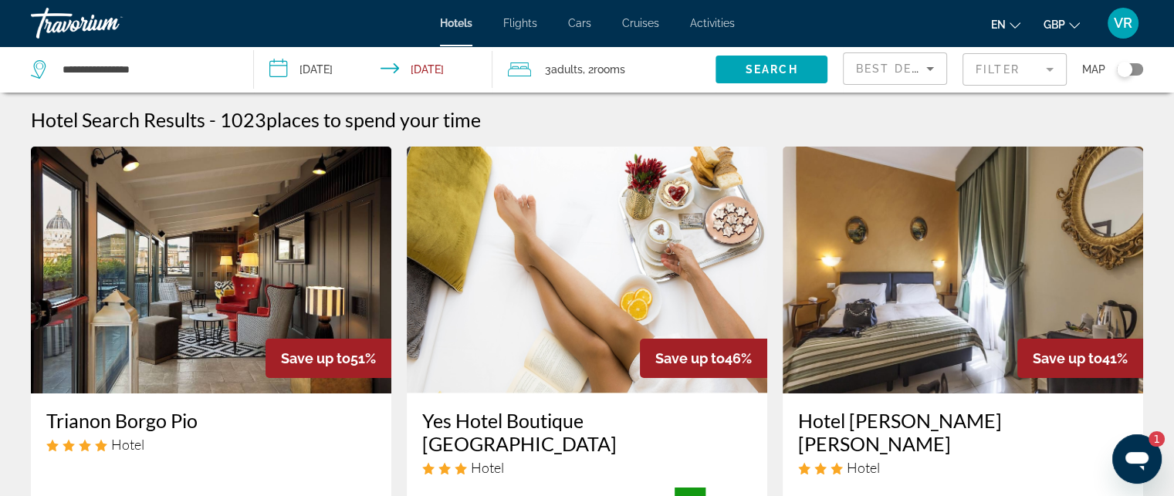
click at [1127, 70] on div "Toggle map" at bounding box center [1124, 69] width 15 height 15
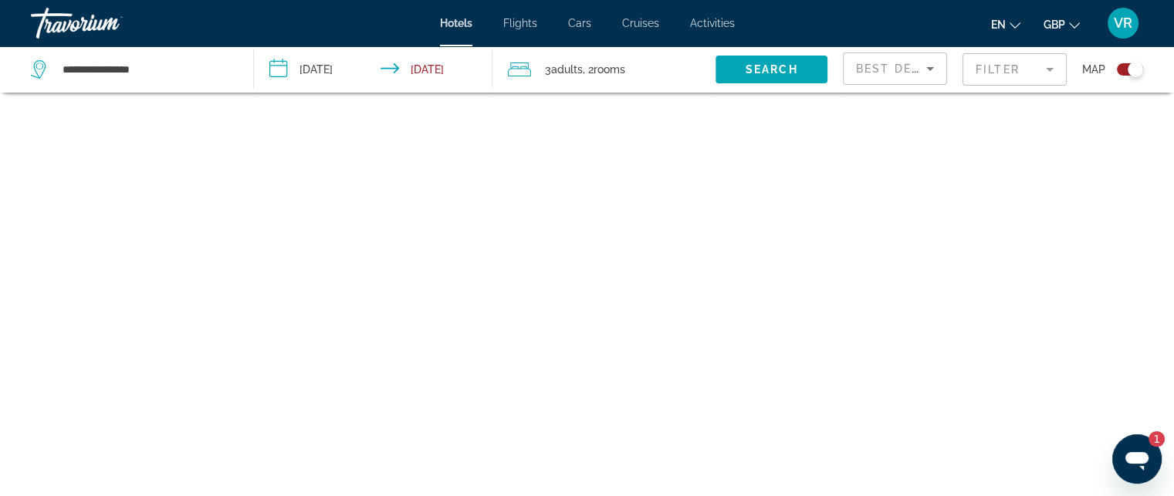
scroll to position [93, 0]
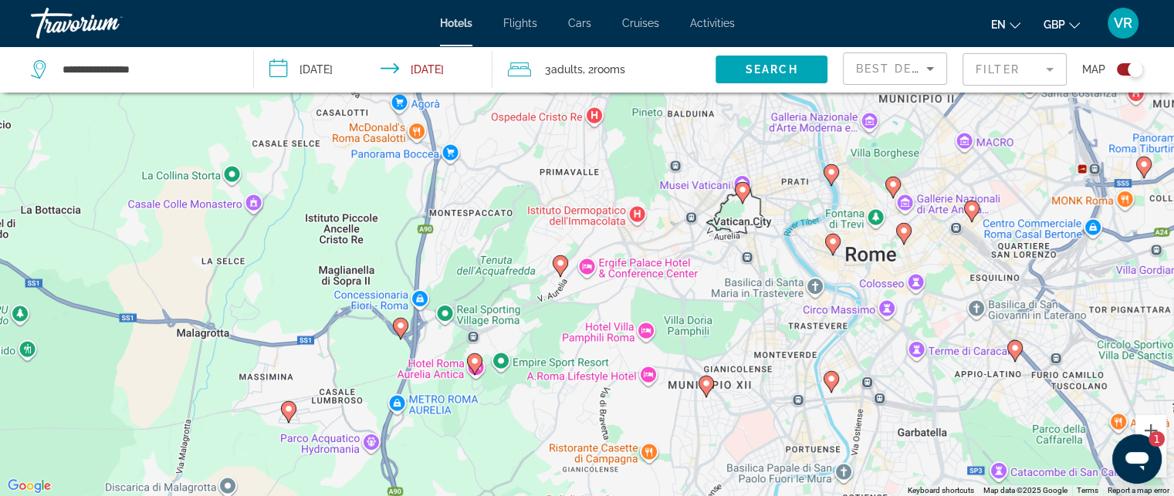
drag, startPoint x: 669, startPoint y: 222, endPoint x: 604, endPoint y: 432, distance: 220.5
click at [604, 432] on div "To activate drag with keyboard, press Alt + Enter. Once in keyboard drag state,…" at bounding box center [587, 248] width 1174 height 496
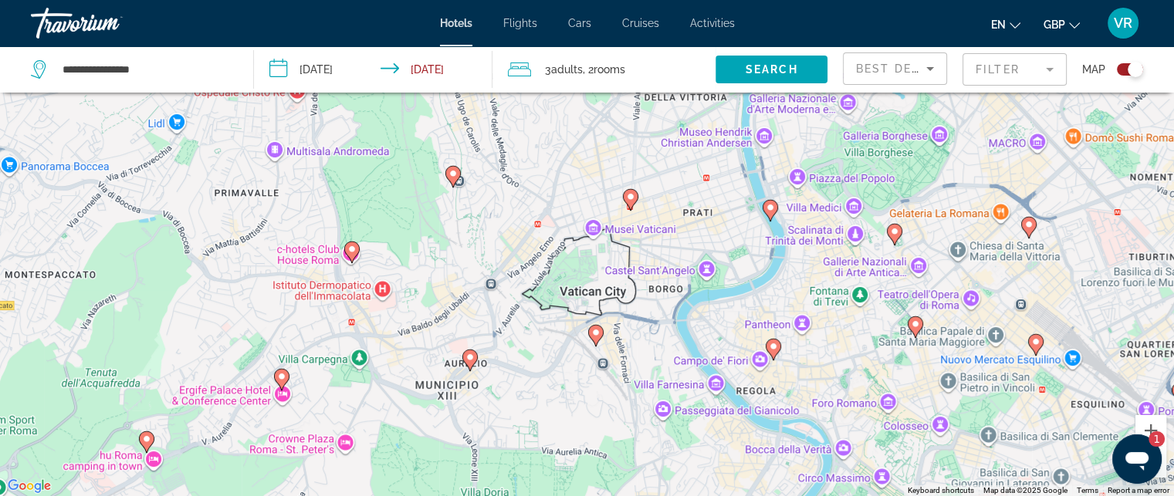
drag, startPoint x: 706, startPoint y: 345, endPoint x: 493, endPoint y: 483, distance: 254.0
click at [493, 483] on div "To activate drag with keyboard, press Alt + Enter. Once in keyboard drag state,…" at bounding box center [587, 248] width 1174 height 496
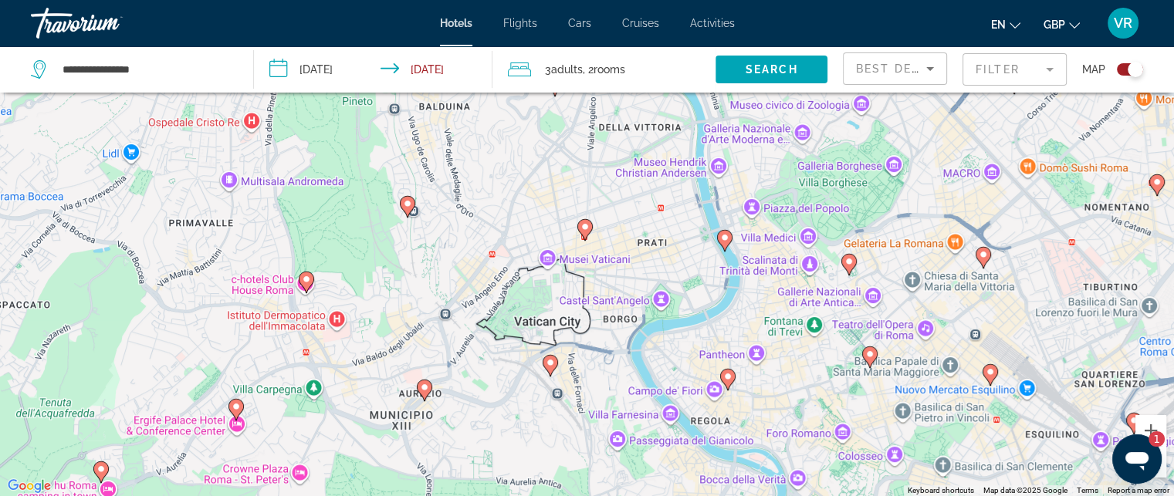
scroll to position [185, 0]
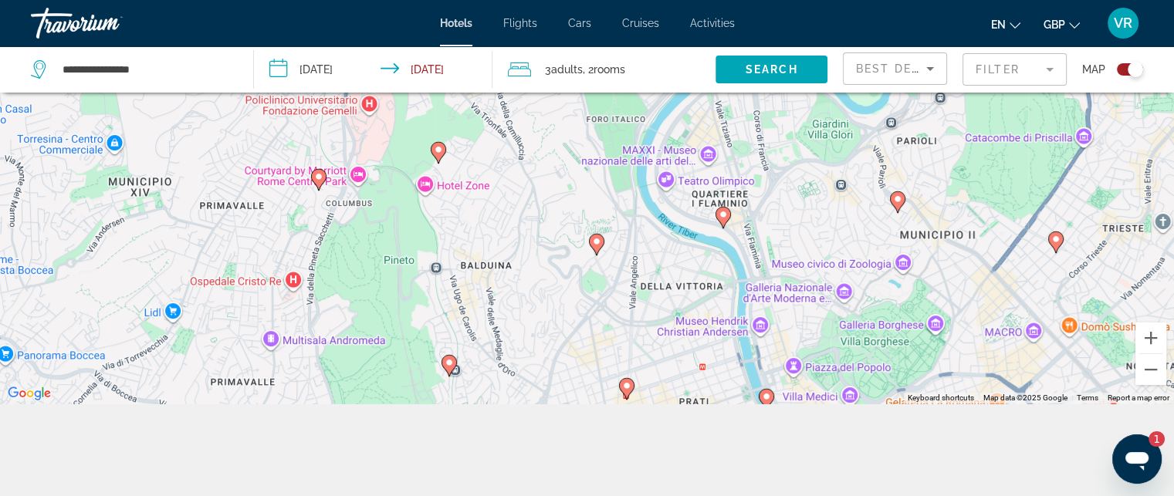
drag, startPoint x: 555, startPoint y: 372, endPoint x: 644, endPoint y: 427, distance: 104.3
click at [622, 311] on html "**********" at bounding box center [587, 63] width 1174 height 496
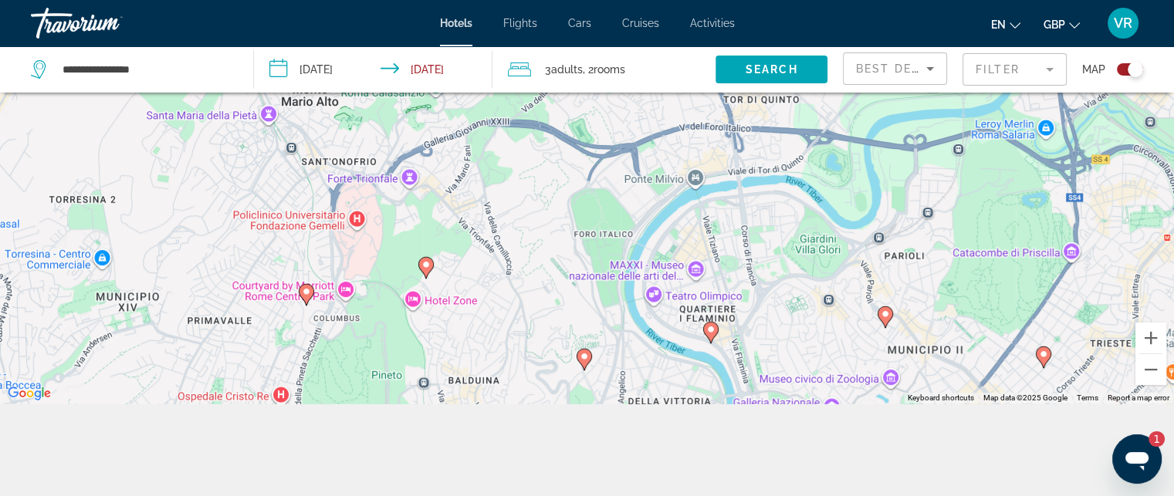
drag, startPoint x: 665, startPoint y: 240, endPoint x: 627, endPoint y: 339, distance: 105.8
click at [604, 400] on div "To activate drag with keyboard, press Alt + Enter. Once in keyboard drag state,…" at bounding box center [587, 155] width 1174 height 496
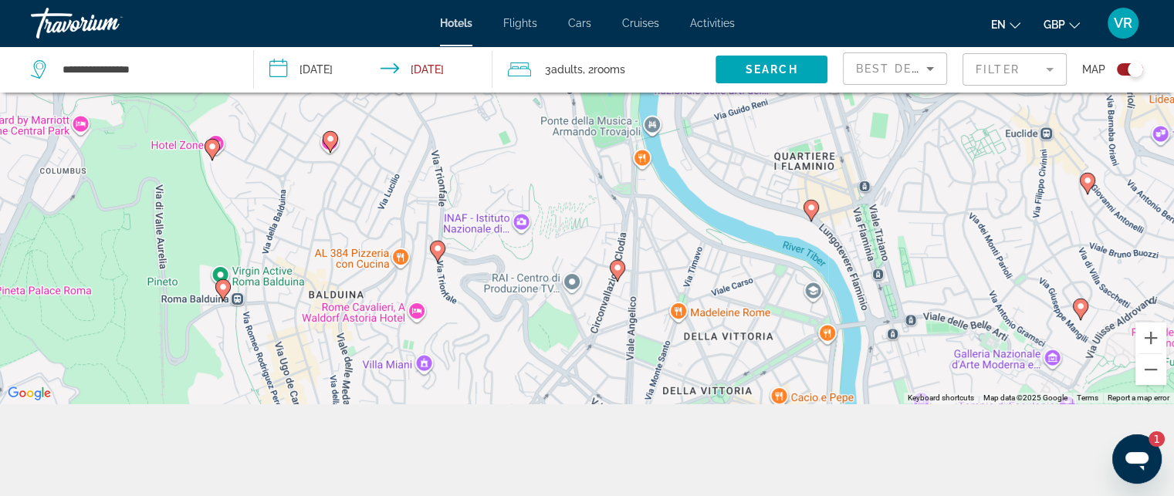
drag, startPoint x: 552, startPoint y: 367, endPoint x: 554, endPoint y: 165, distance: 202.3
click at [554, 165] on div "To activate drag with keyboard, press Alt + Enter. Once in keyboard drag state,…" at bounding box center [587, 155] width 1174 height 496
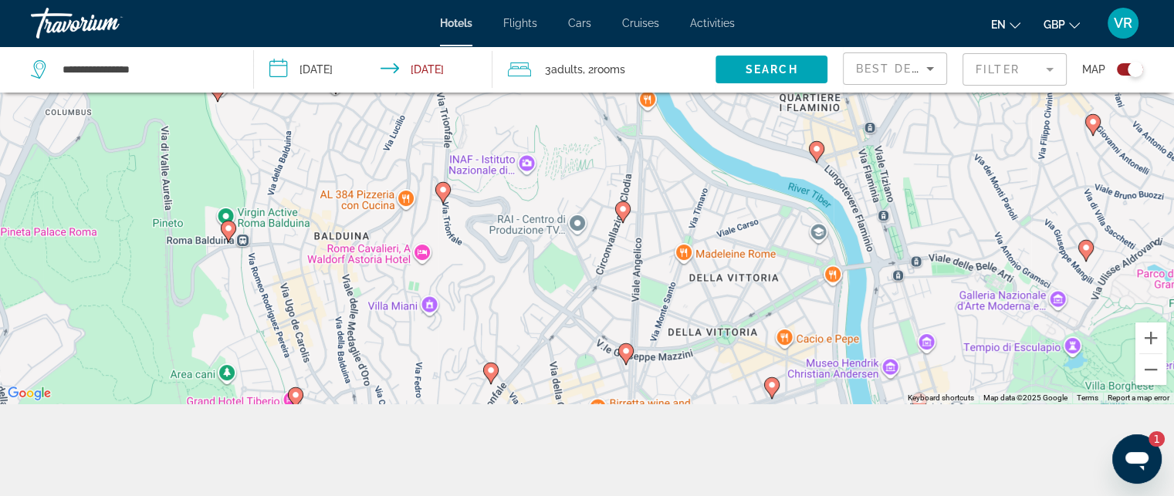
click at [582, 225] on div "To activate drag with keyboard, press Alt + Enter. Once in keyboard drag state,…" at bounding box center [587, 155] width 1174 height 496
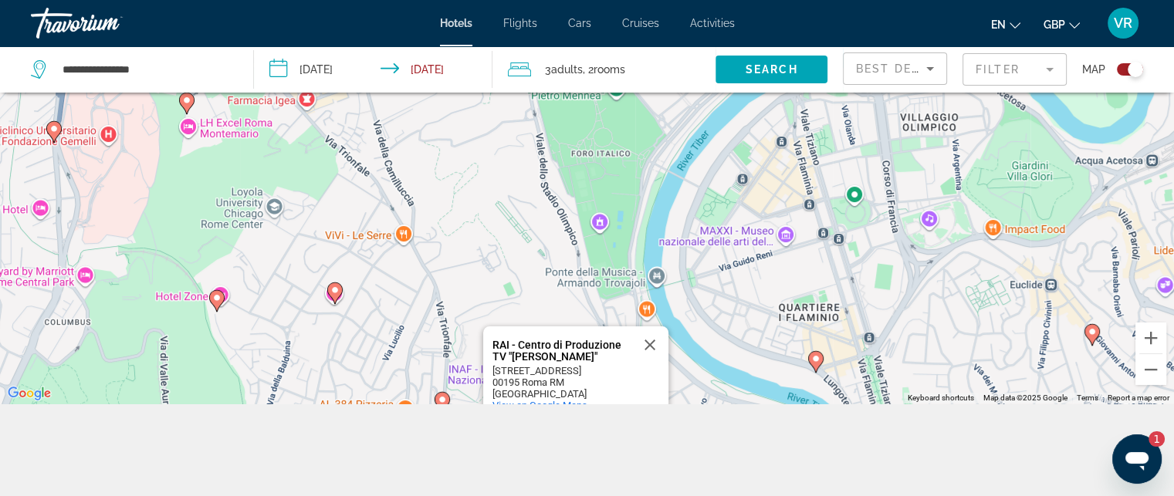
drag, startPoint x: 426, startPoint y: 127, endPoint x: 398, endPoint y: 380, distance: 254.7
click at [398, 380] on div "To activate drag with keyboard, press Alt + Enter. Once in keyboard drag state,…" at bounding box center [587, 155] width 1174 height 496
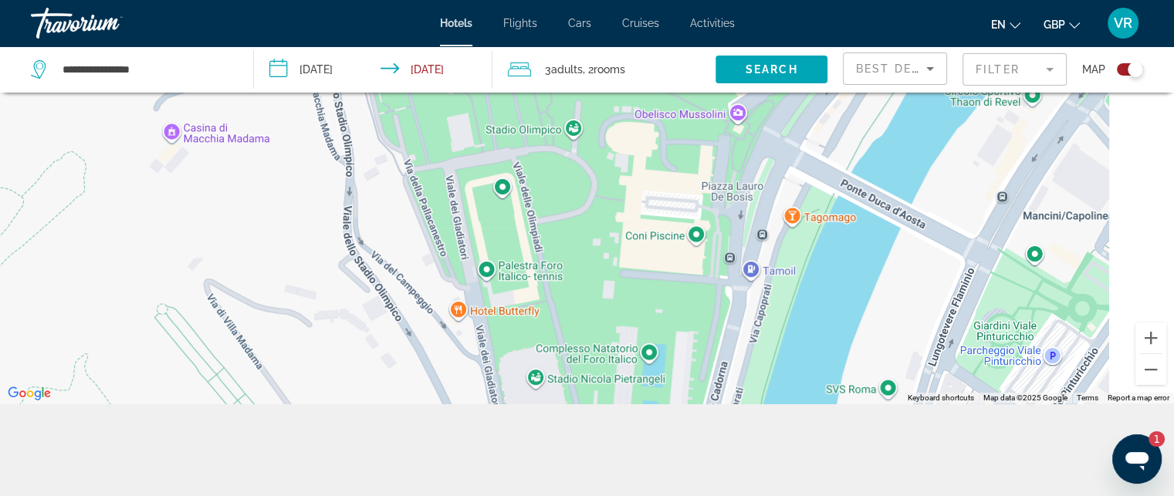
drag, startPoint x: 493, startPoint y: 201, endPoint x: 472, endPoint y: 381, distance: 180.3
click at [472, 381] on div "To activate drag with keyboard, press Alt + Enter. Once in keyboard drag state,…" at bounding box center [587, 155] width 1174 height 496
click at [459, 304] on div "RAI - Centro di Produzione TV "Raffaella Carrà" RAI - Centro di Produzione TV "…" at bounding box center [587, 155] width 1174 height 496
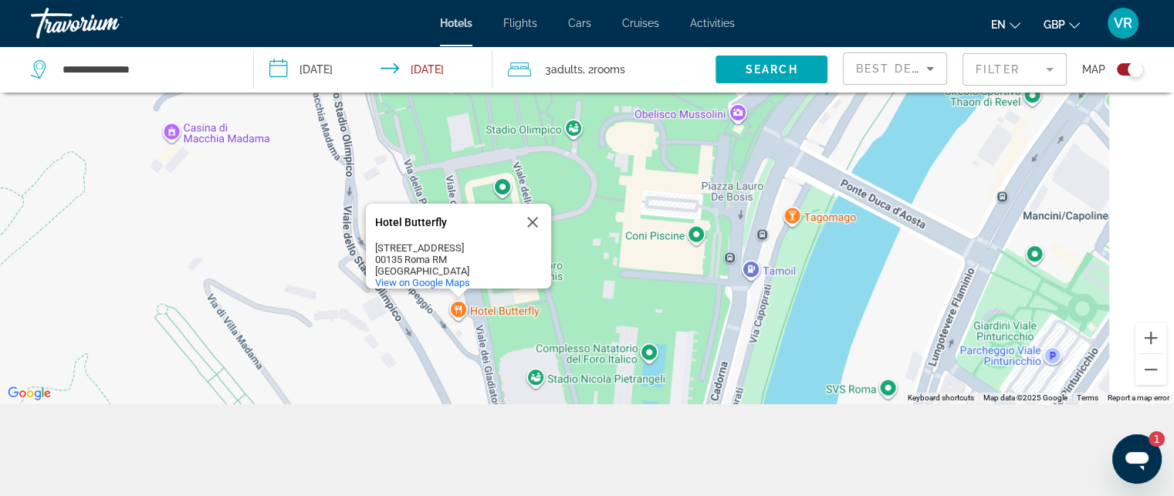
click at [459, 304] on div "Hotel Butterfly Hotel Butterfly Viale dei Gladiatori, 68 00135 Roma RM Italy Vi…" at bounding box center [587, 155] width 1174 height 496
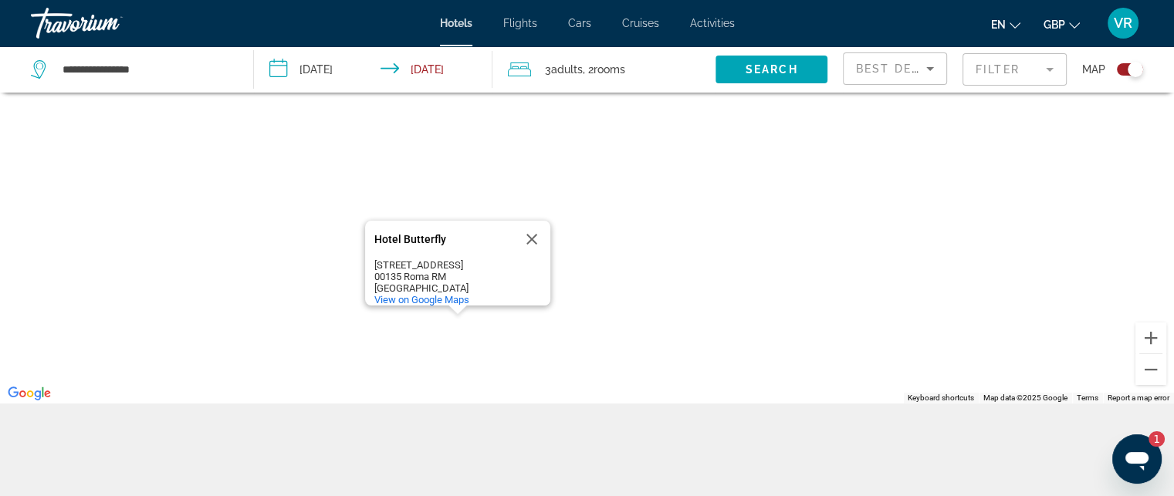
click at [1132, 71] on div "Toggle map" at bounding box center [1135, 69] width 15 height 15
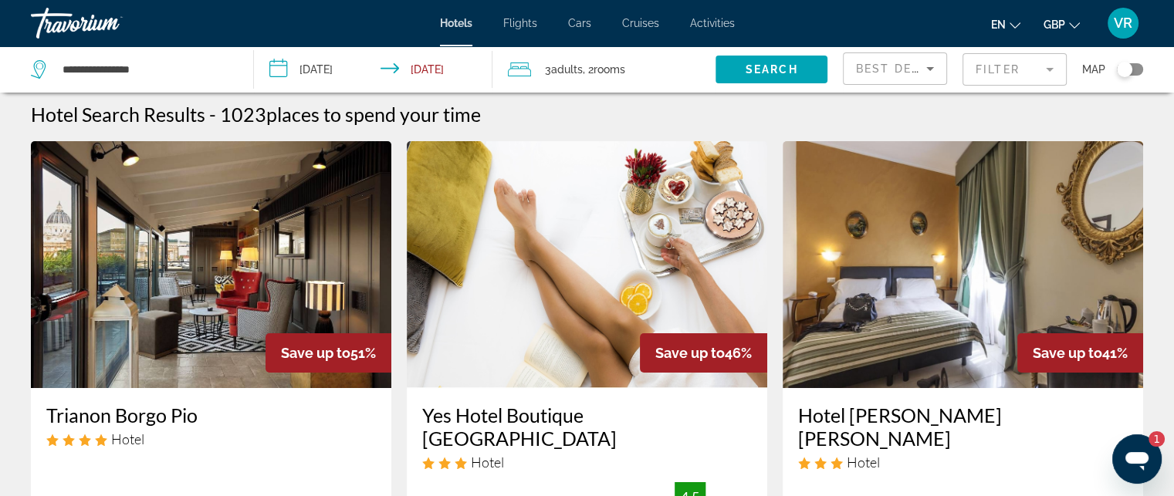
scroll to position [0, 0]
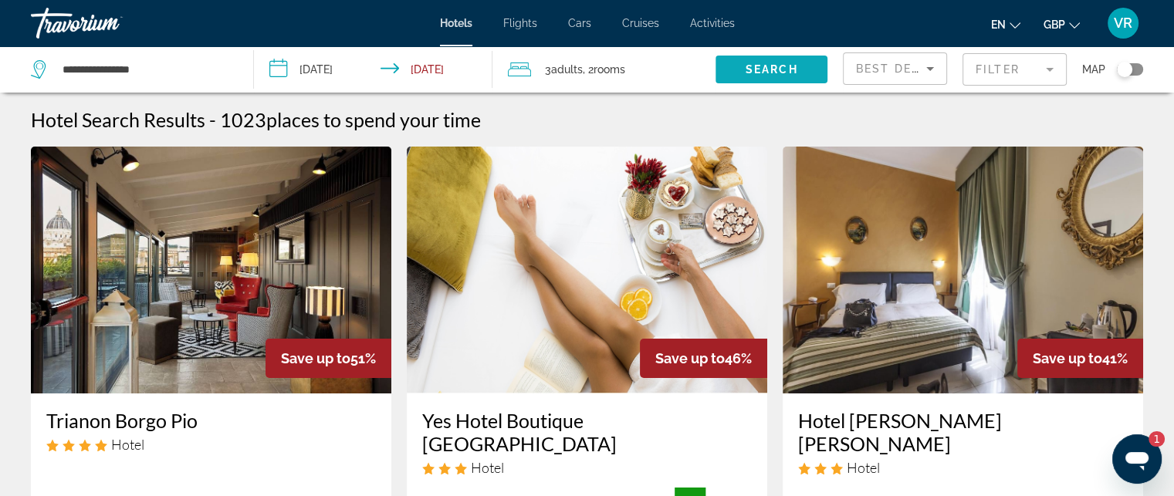
click at [778, 75] on span "Search" at bounding box center [772, 69] width 52 height 12
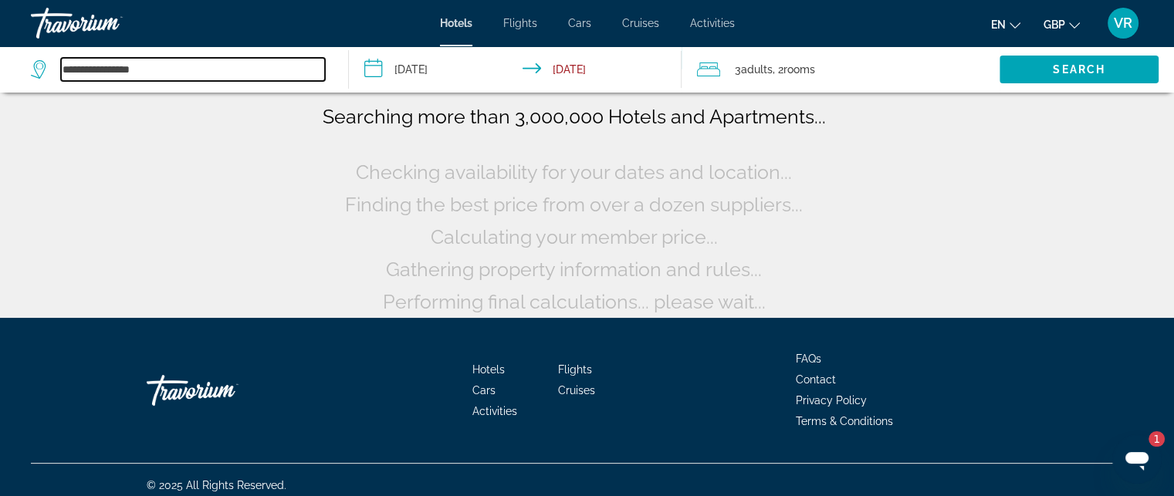
click at [188, 61] on input "**********" at bounding box center [193, 69] width 264 height 23
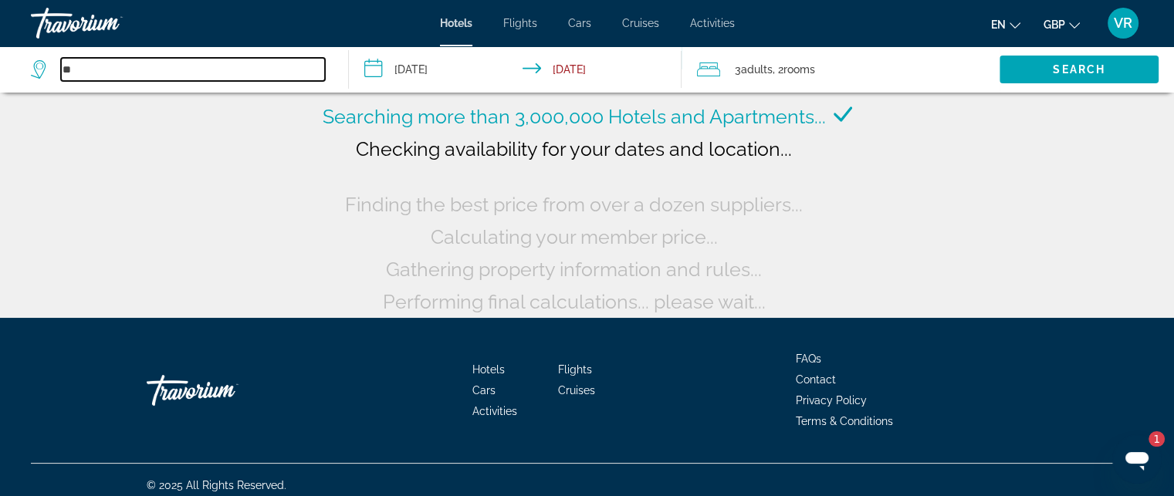
type input "*"
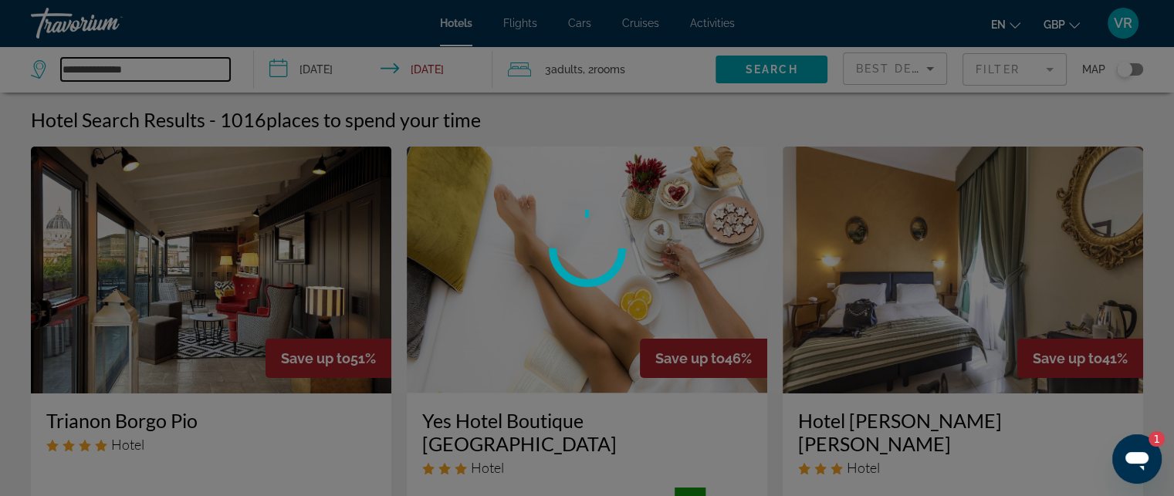
type input "**********"
click at [179, 75] on div at bounding box center [587, 248] width 1174 height 496
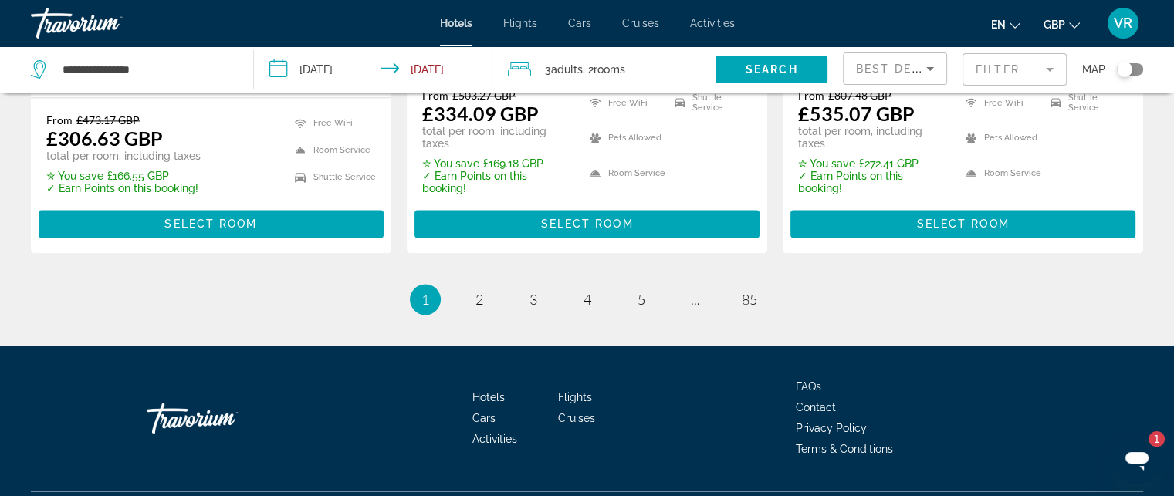
scroll to position [2278, 0]
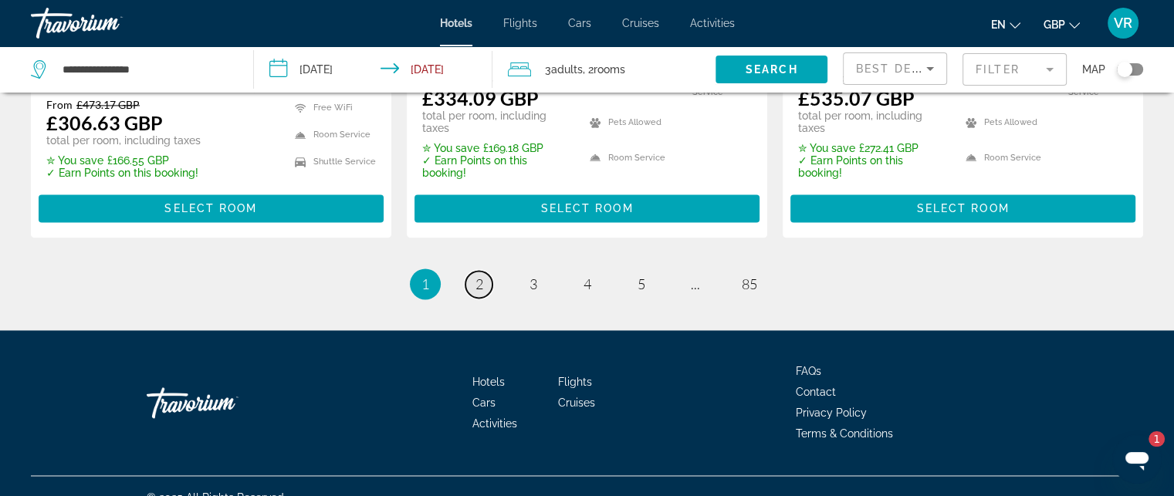
click at [486, 271] on link "page 2" at bounding box center [479, 284] width 27 height 27
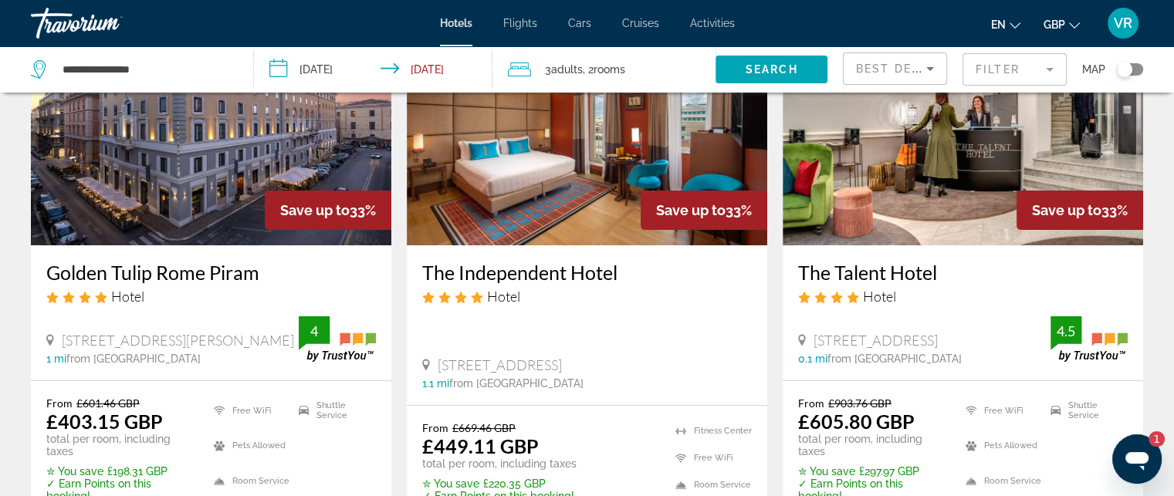
scroll to position [205, 0]
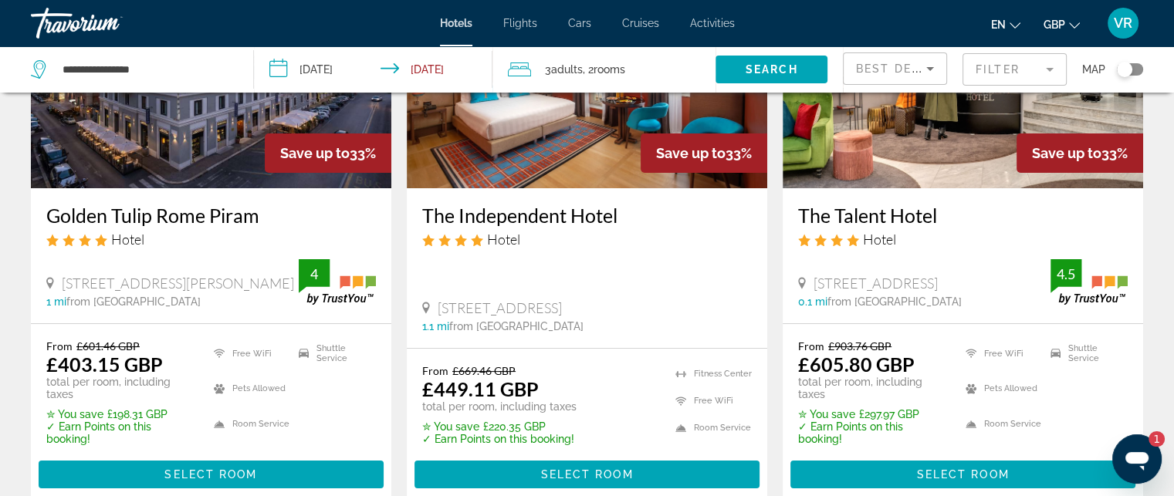
click at [146, 57] on div "**********" at bounding box center [134, 69] width 207 height 46
drag, startPoint x: 164, startPoint y: 68, endPoint x: 0, endPoint y: 67, distance: 163.7
click at [0, 67] on app-destination-search "**********" at bounding box center [127, 69] width 254 height 46
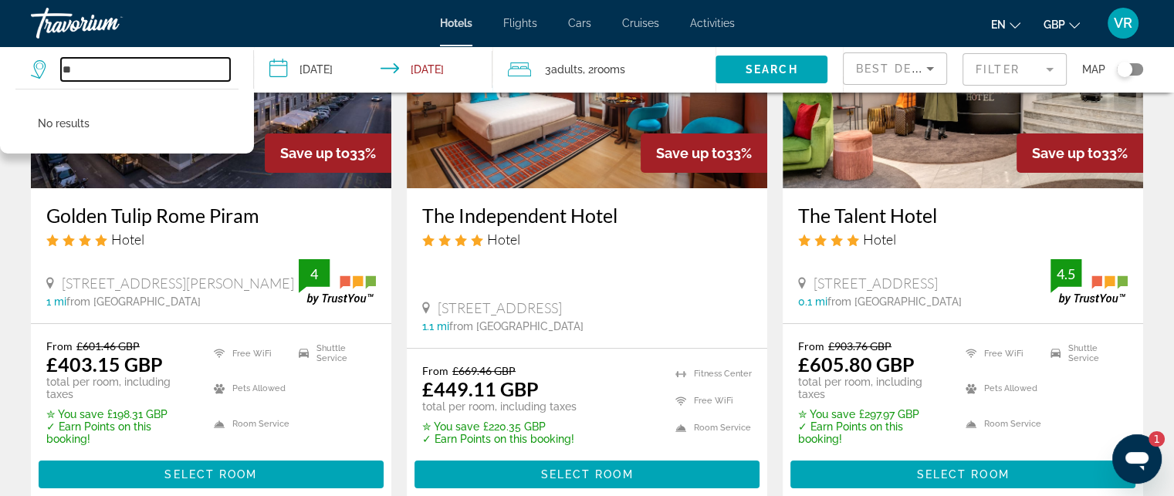
type input "*"
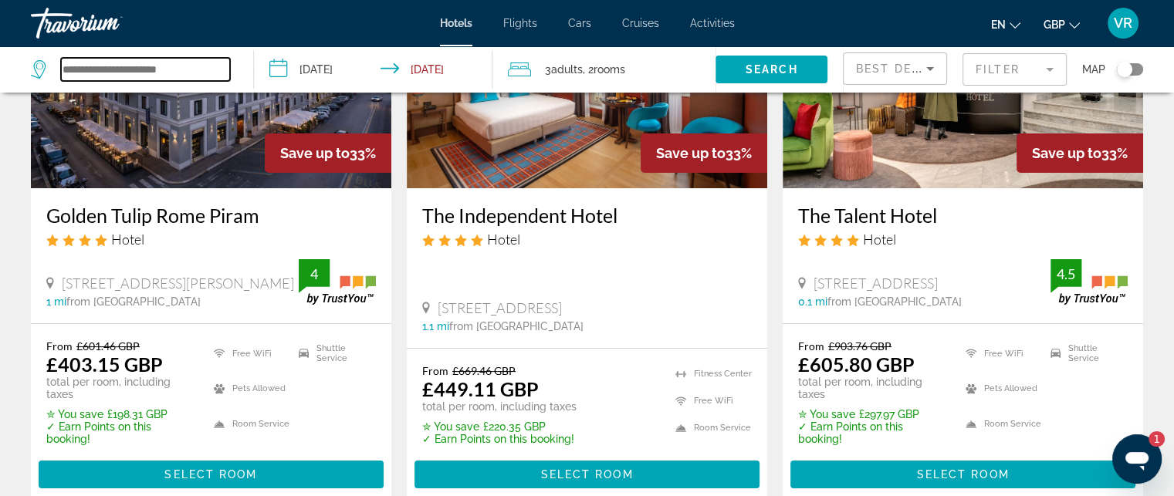
scroll to position [0, 0]
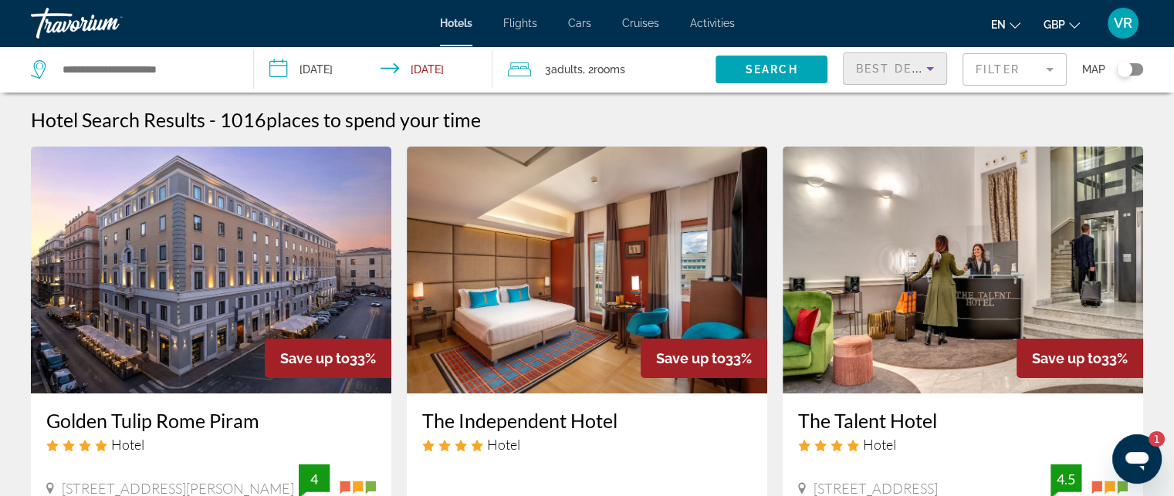
click at [918, 76] on div "Best Deals" at bounding box center [891, 68] width 70 height 19
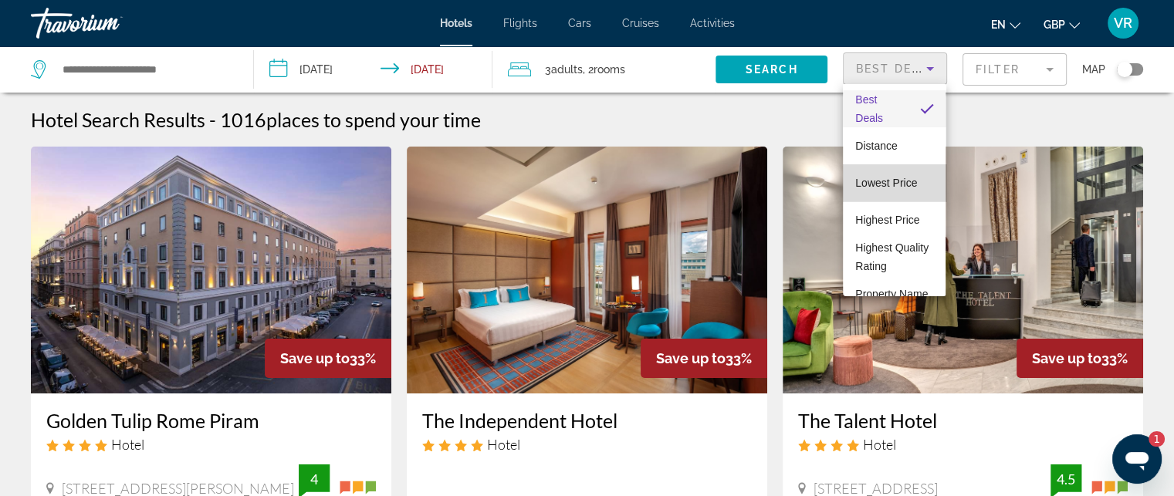
click at [899, 193] on mat-option "Lowest Price" at bounding box center [894, 182] width 103 height 37
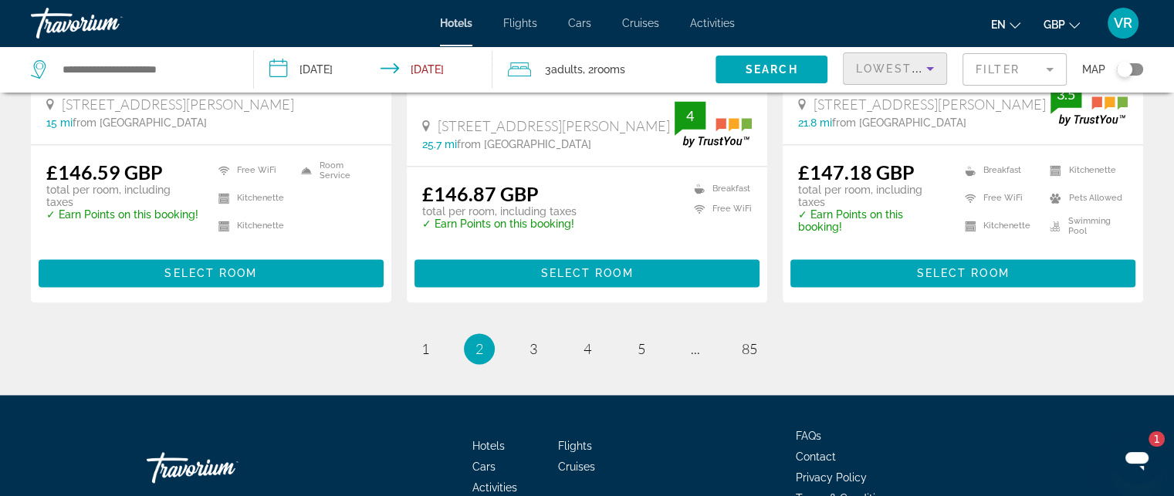
scroll to position [2162, 0]
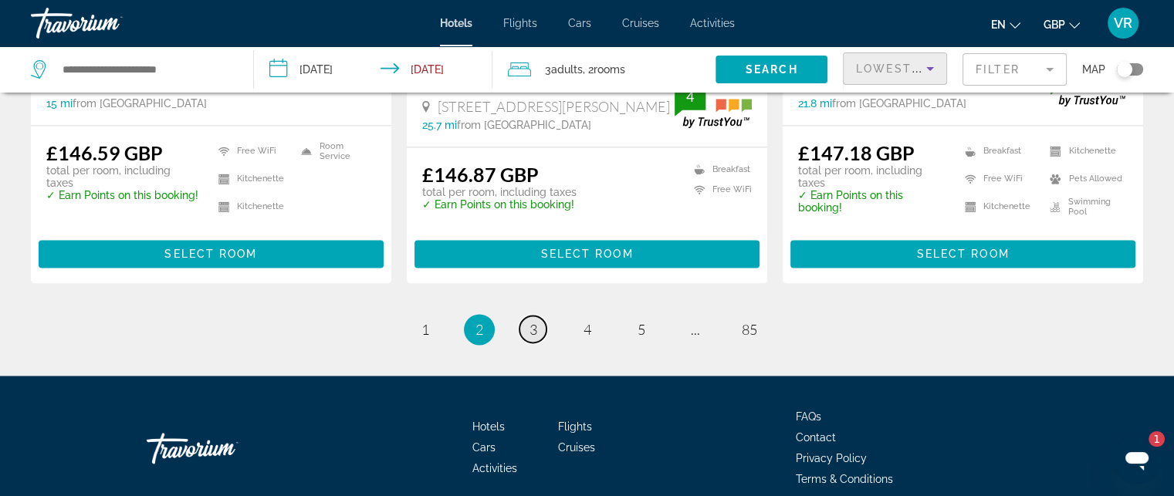
click at [541, 316] on link "page 3" at bounding box center [533, 329] width 27 height 27
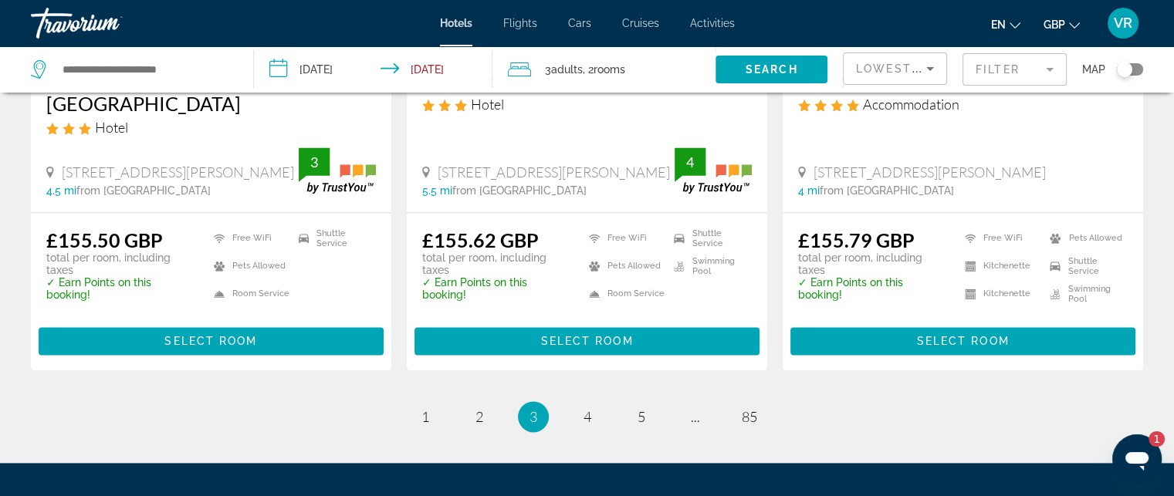
scroll to position [2058, 0]
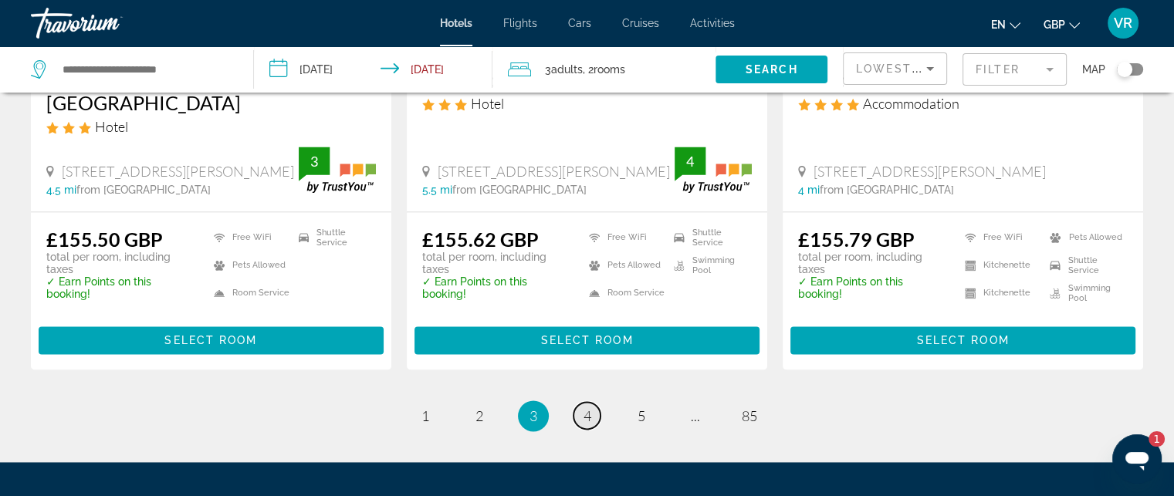
click at [594, 402] on link "page 4" at bounding box center [587, 415] width 27 height 27
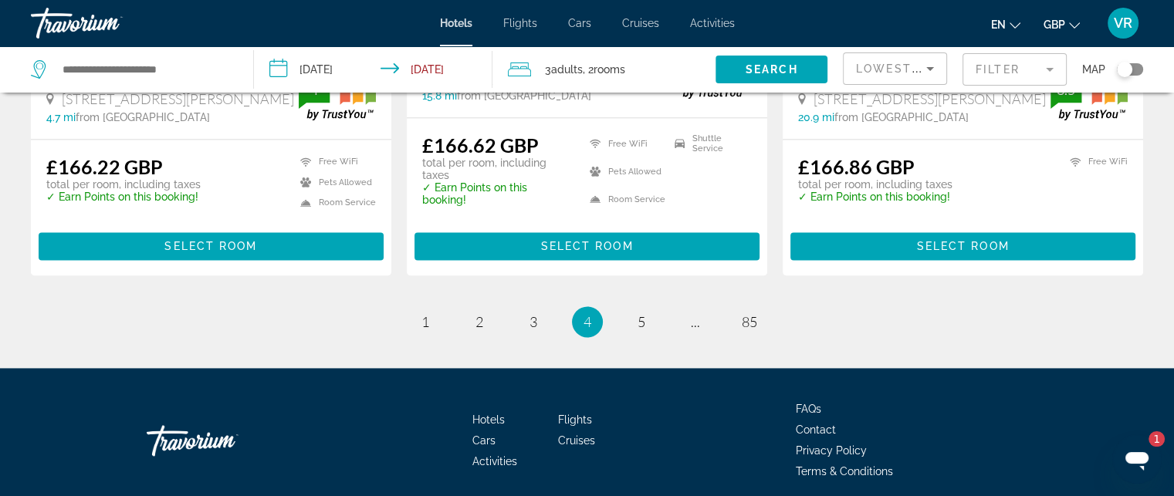
scroll to position [2188, 0]
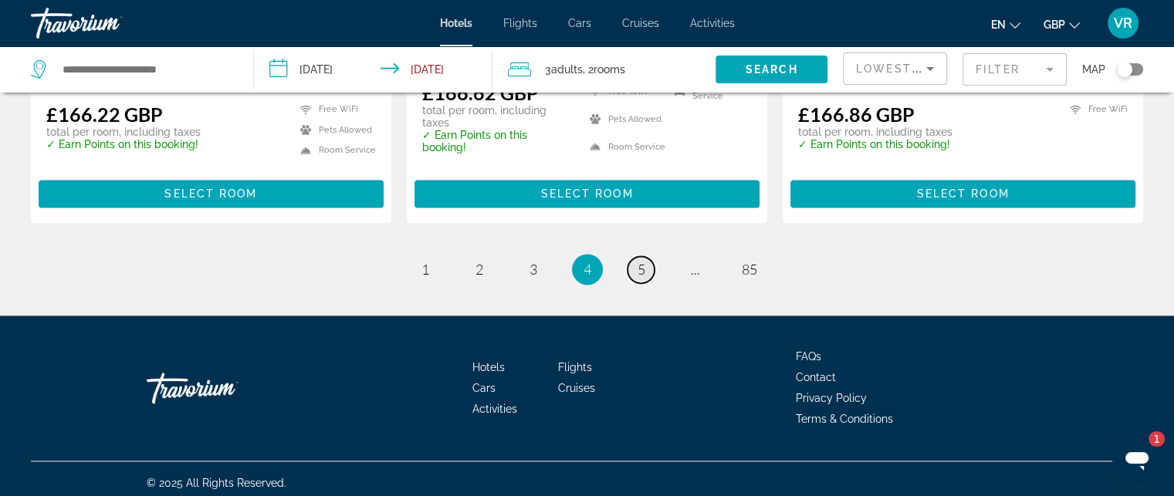
click at [642, 272] on link "page 5" at bounding box center [641, 269] width 27 height 27
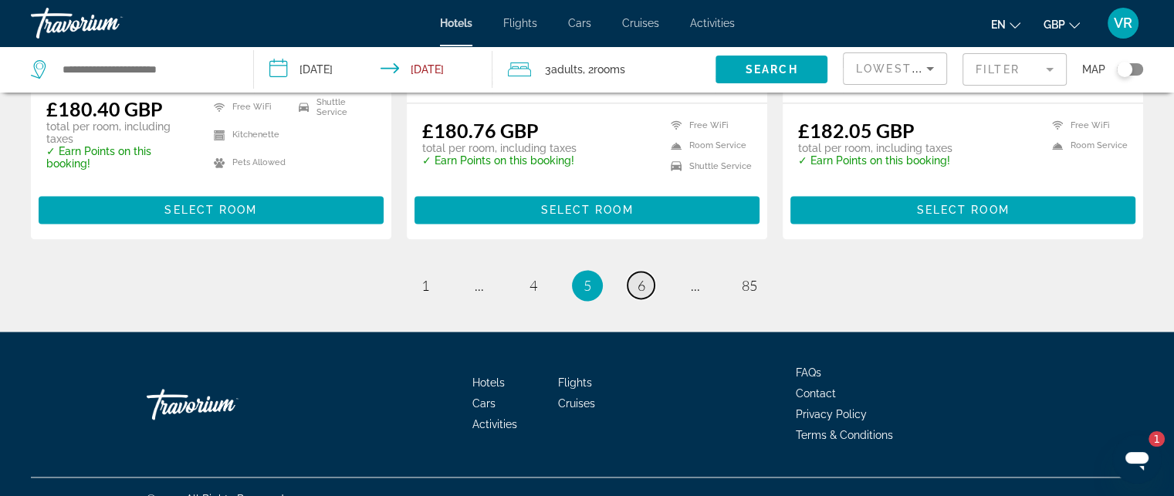
scroll to position [2166, 0]
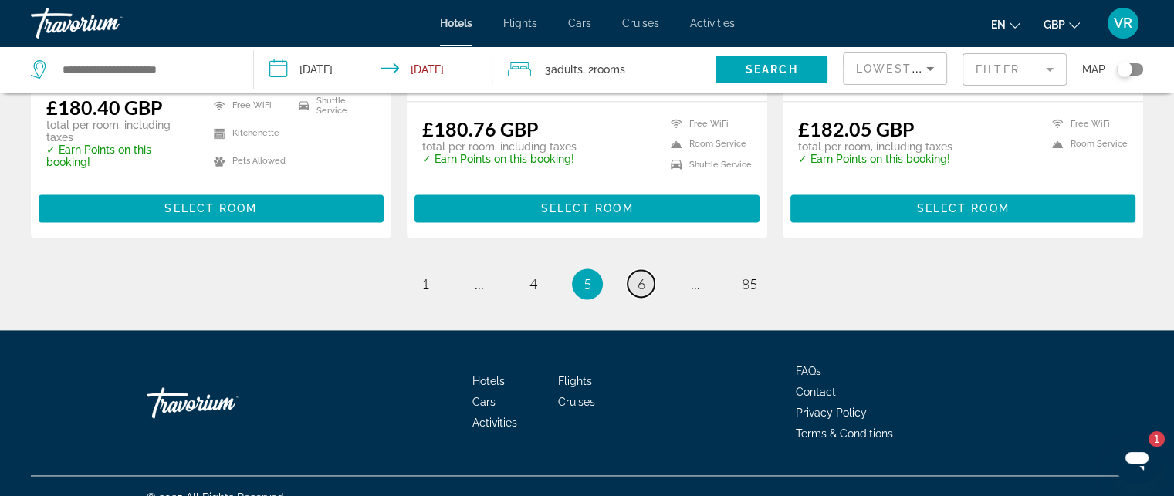
click at [640, 276] on span "6" at bounding box center [642, 284] width 8 height 17
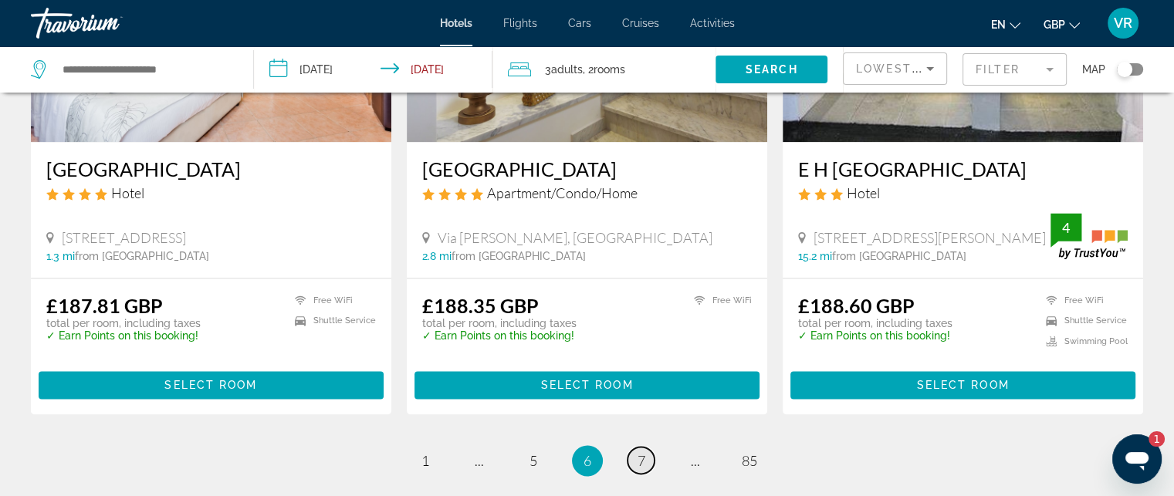
scroll to position [2058, 0]
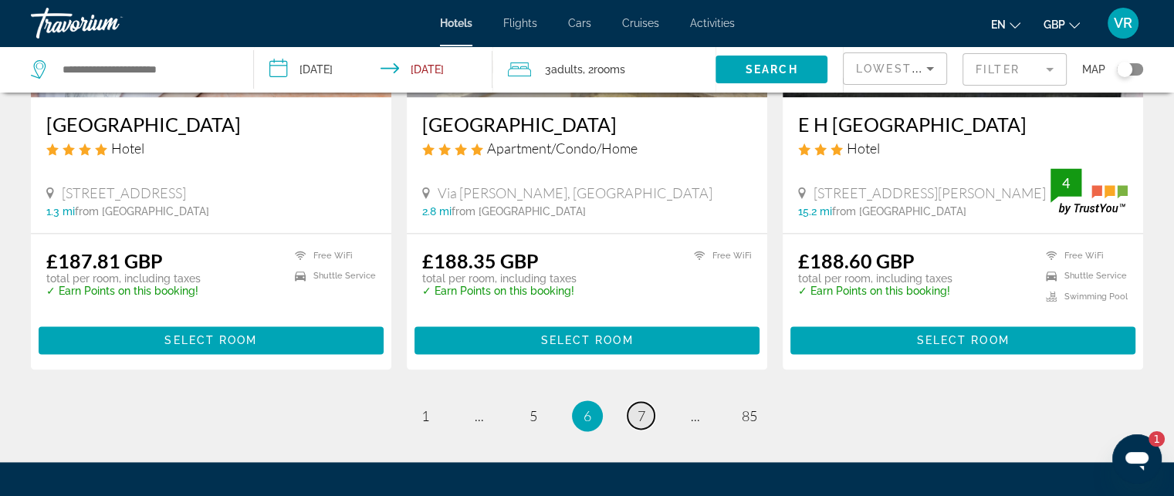
click at [638, 420] on span "7" at bounding box center [642, 416] width 8 height 17
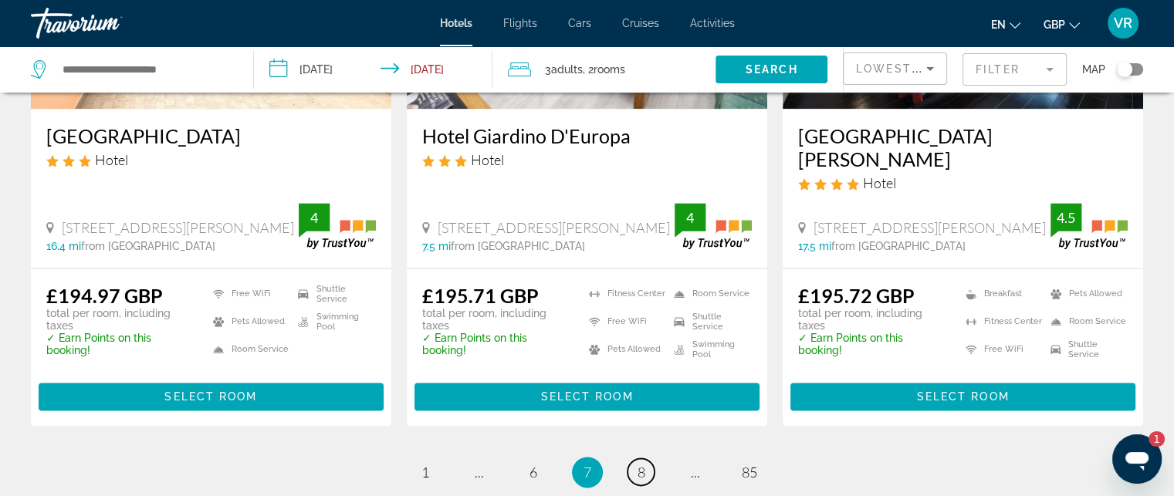
scroll to position [2162, 0]
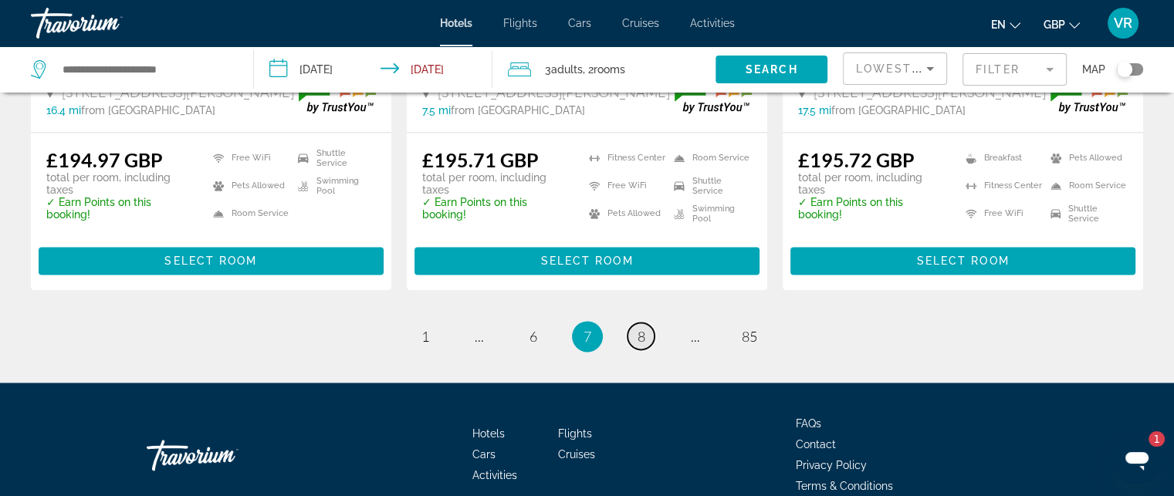
click at [648, 323] on link "page 8" at bounding box center [641, 336] width 27 height 27
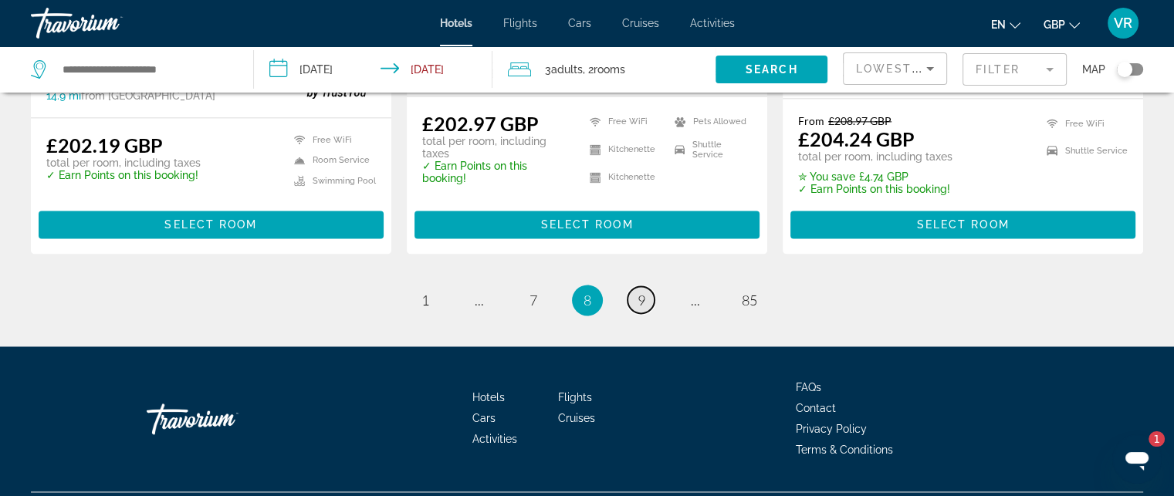
scroll to position [2162, 0]
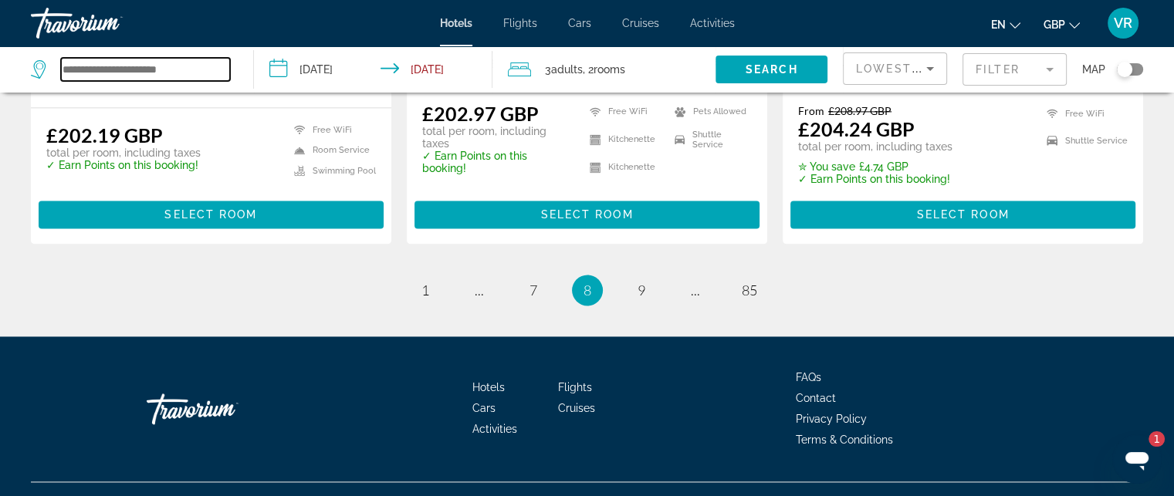
click at [127, 63] on input "Search widget" at bounding box center [145, 69] width 169 height 23
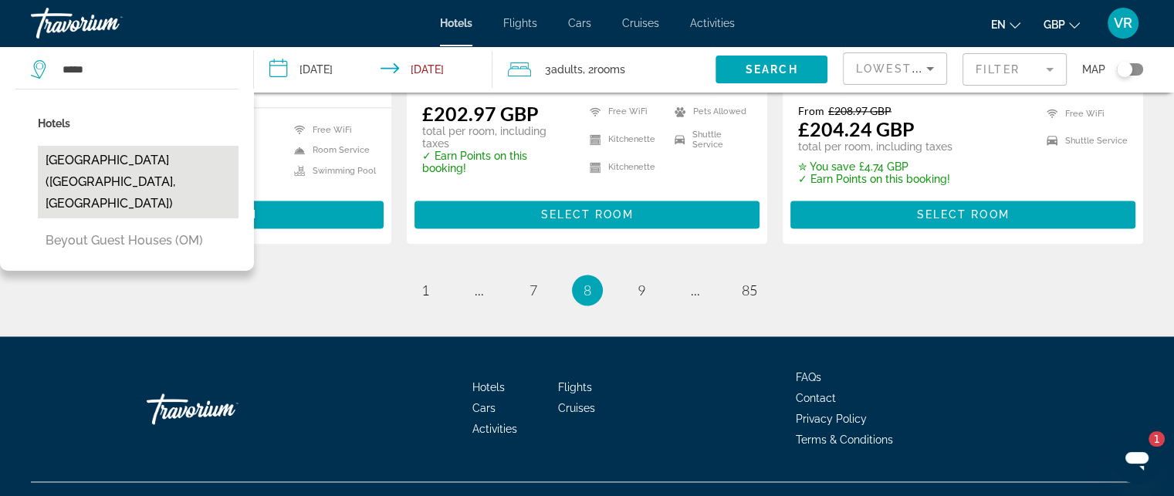
click at [185, 171] on button "BeYou Hotel Polo (Riccione, IT)" at bounding box center [138, 182] width 201 height 73
type input "**********"
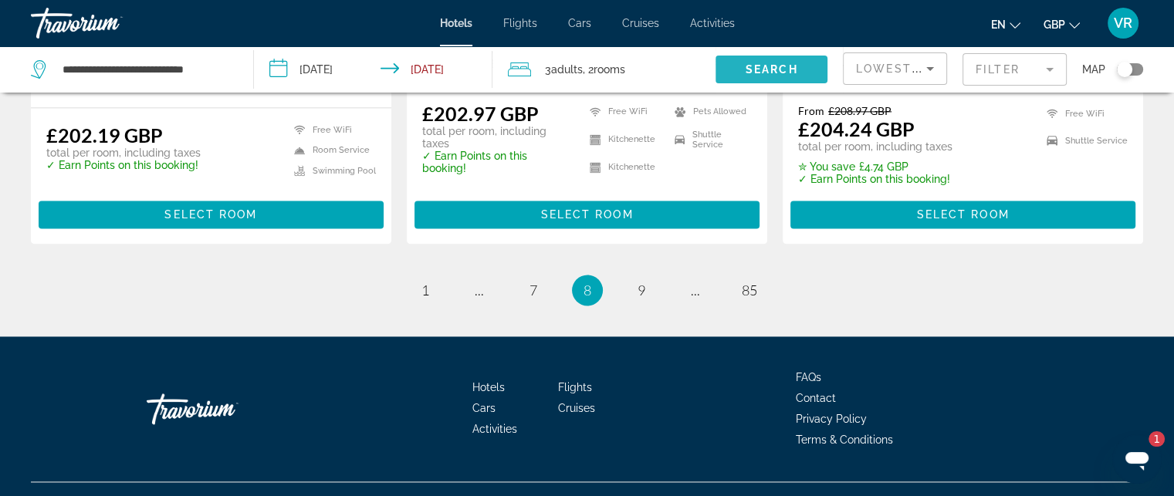
click at [770, 73] on span "Search" at bounding box center [772, 69] width 52 height 12
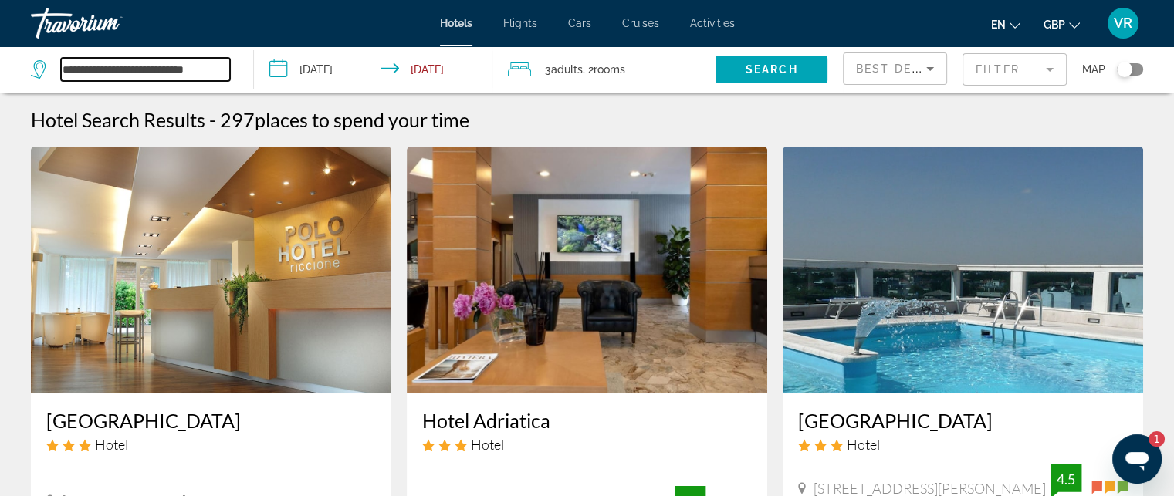
click at [164, 73] on input "**********" at bounding box center [145, 69] width 169 height 23
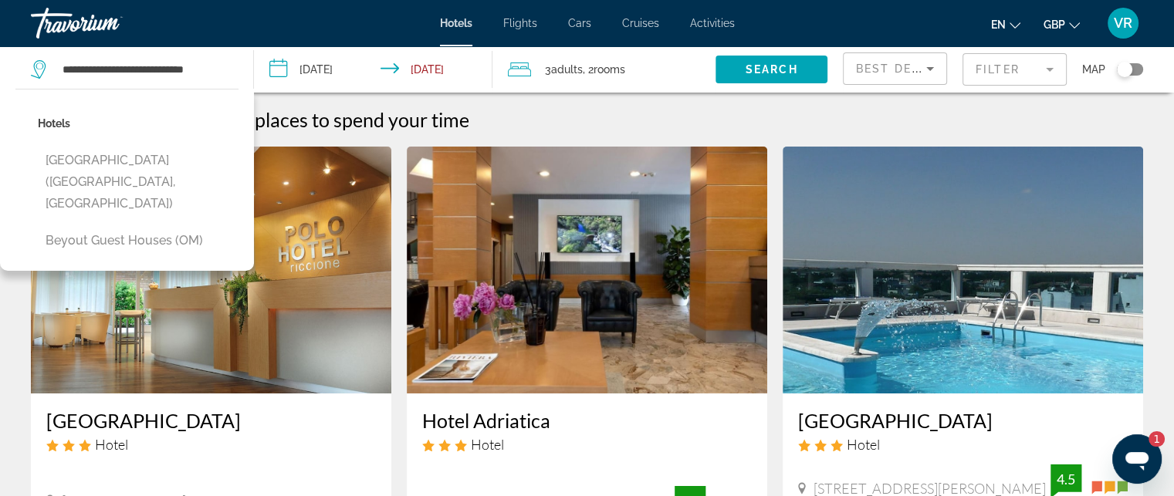
drag, startPoint x: 230, startPoint y: 51, endPoint x: 0, endPoint y: 55, distance: 230.1
click at [0, 55] on app-destination-search "**********" at bounding box center [127, 69] width 254 height 46
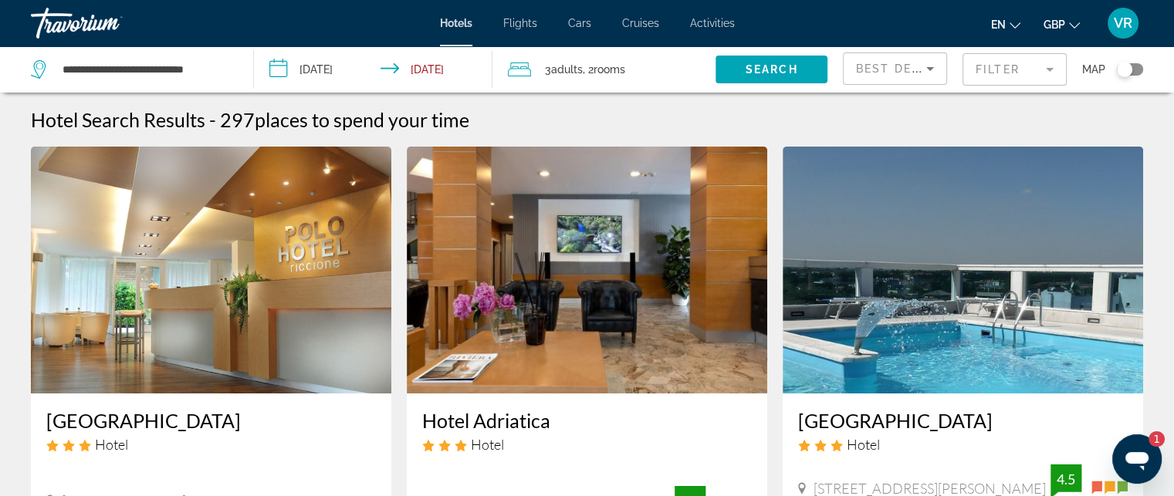
click at [215, 73] on input "**********" at bounding box center [145, 69] width 169 height 23
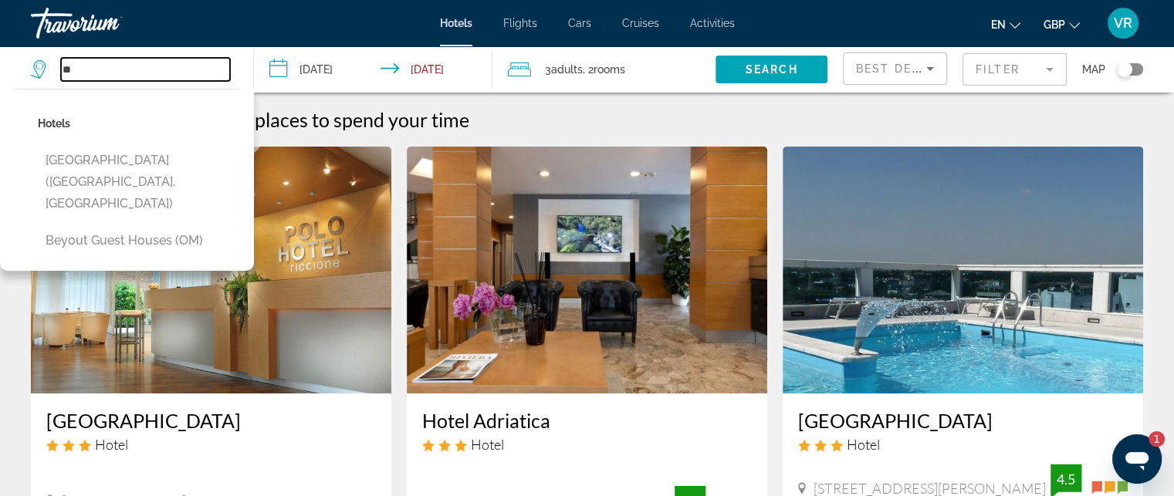
type input "*"
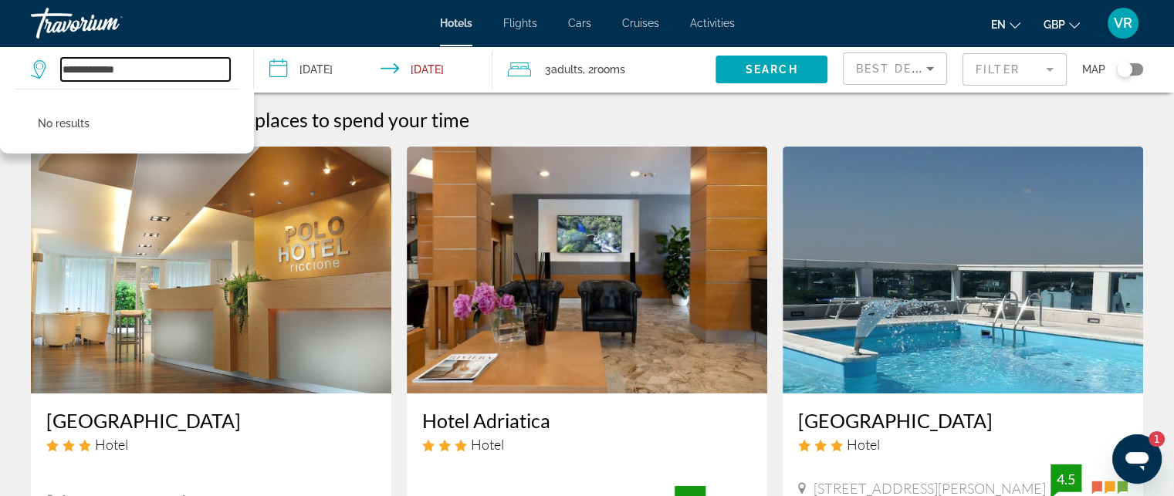
type input "**********"
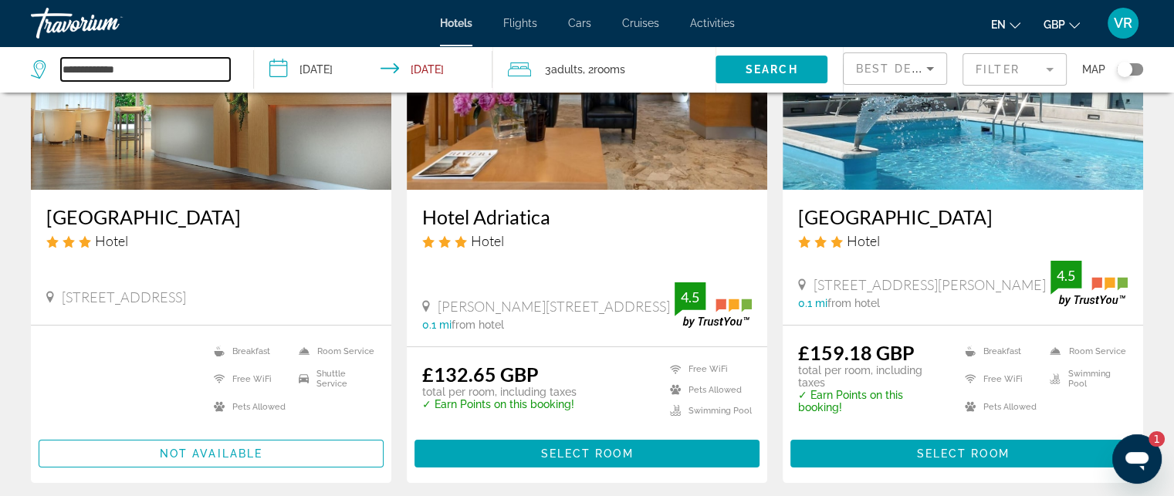
scroll to position [205, 0]
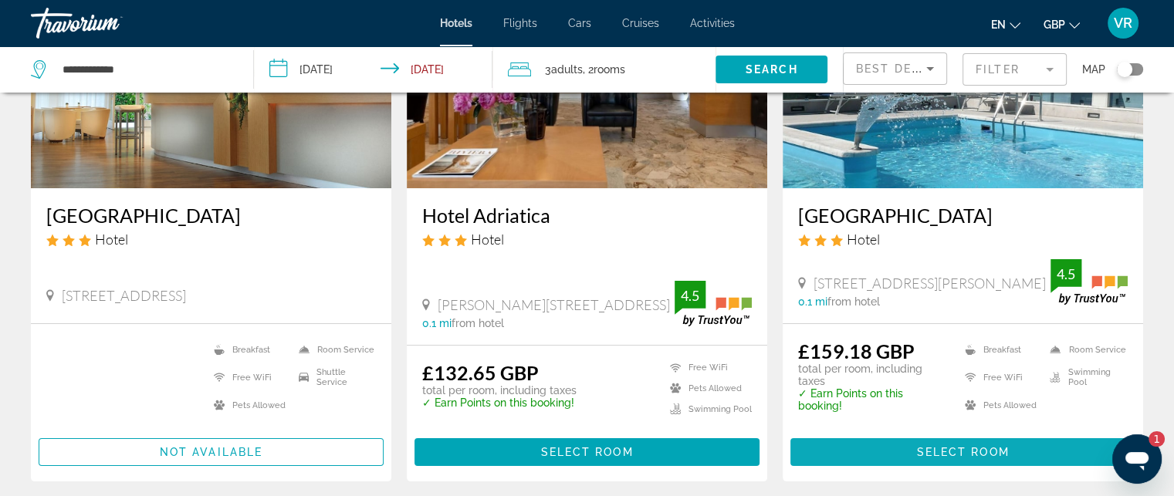
click at [896, 459] on span "Main content" at bounding box center [963, 452] width 345 height 37
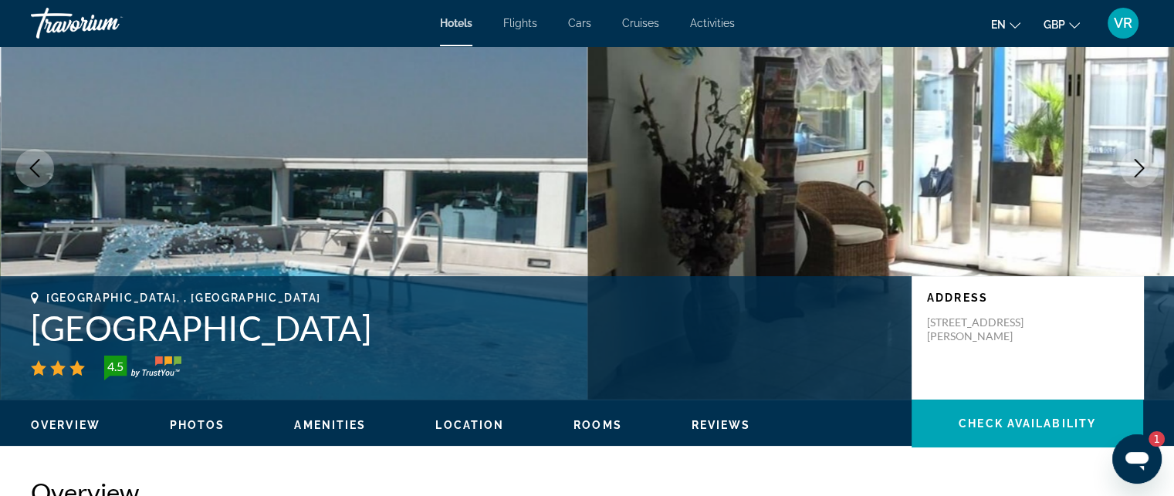
scroll to position [103, 0]
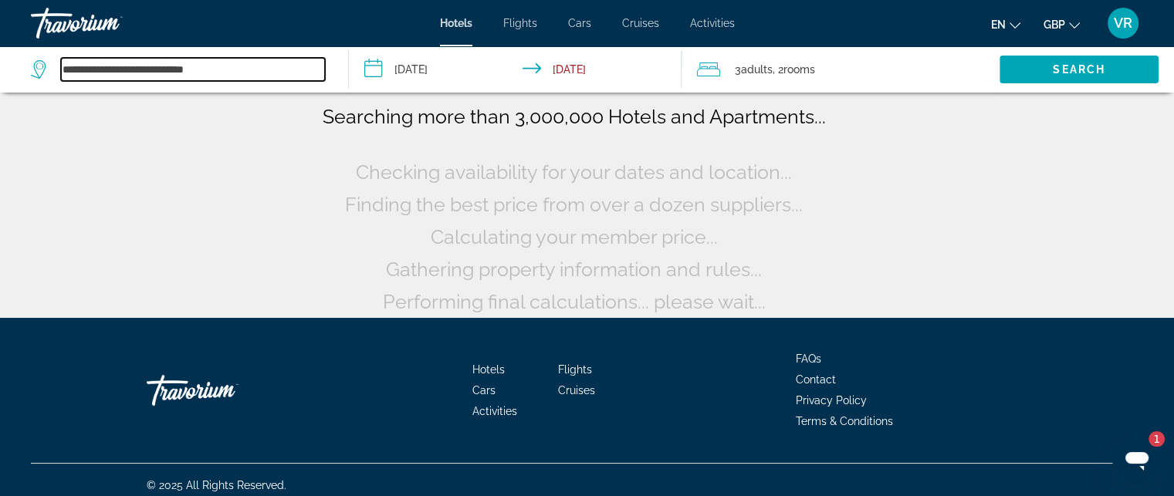
click at [231, 69] on input "**********" at bounding box center [193, 69] width 264 height 23
drag, startPoint x: 223, startPoint y: 66, endPoint x: 0, endPoint y: 48, distance: 223.8
click at [0, 48] on app-destination-search "**********" at bounding box center [174, 69] width 349 height 46
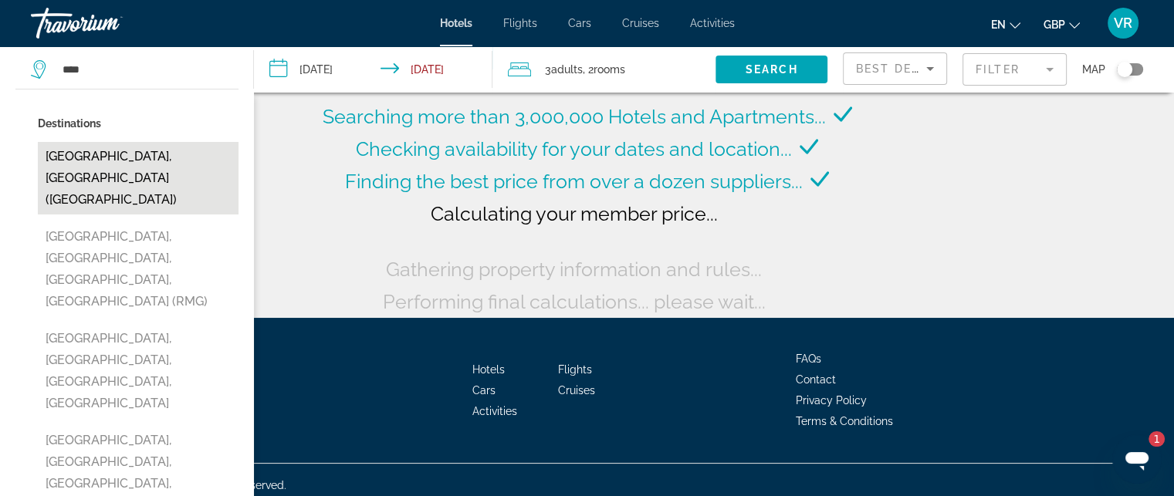
click at [127, 164] on button "[GEOGRAPHIC_DATA], [GEOGRAPHIC_DATA] ([GEOGRAPHIC_DATA])" at bounding box center [138, 178] width 201 height 73
type input "**********"
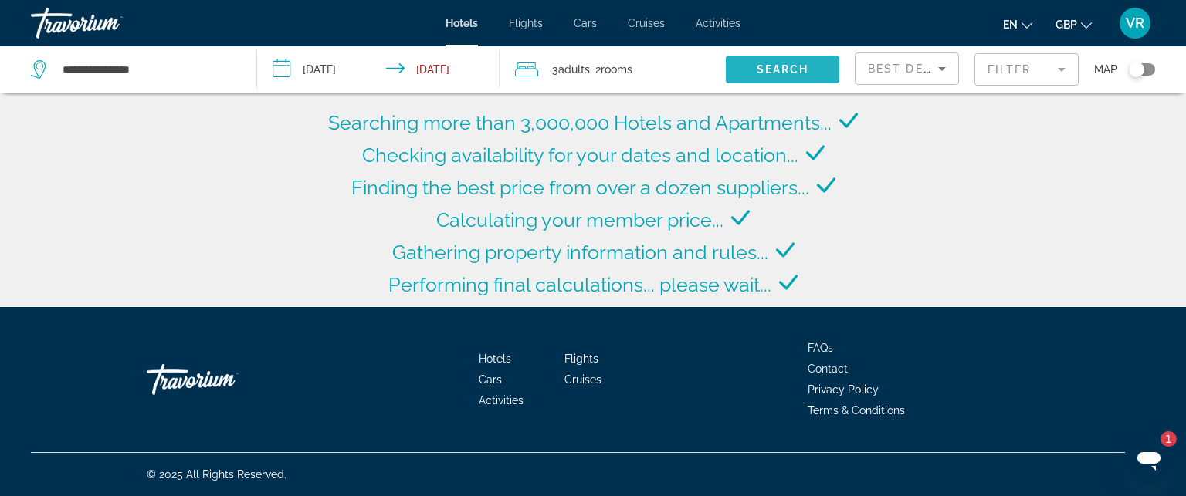
click at [769, 64] on span "Search" at bounding box center [783, 69] width 52 height 12
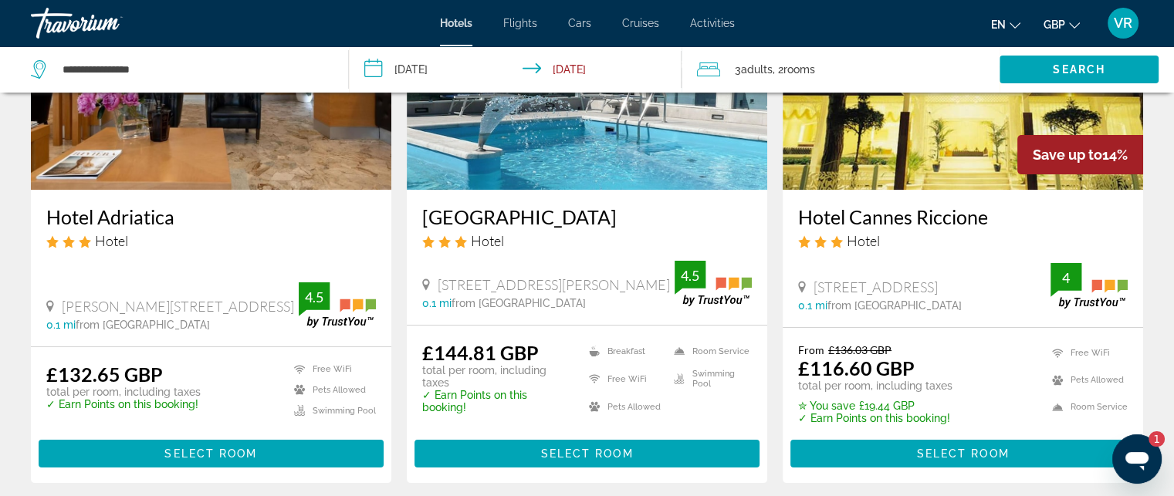
scroll to position [205, 0]
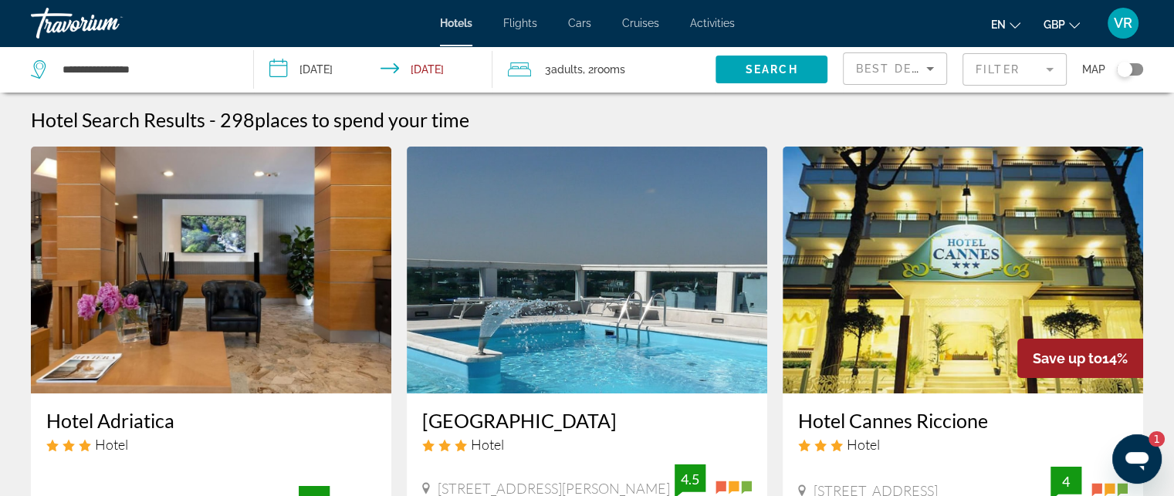
click at [1002, 69] on mat-form-field "Filter" at bounding box center [1015, 69] width 104 height 32
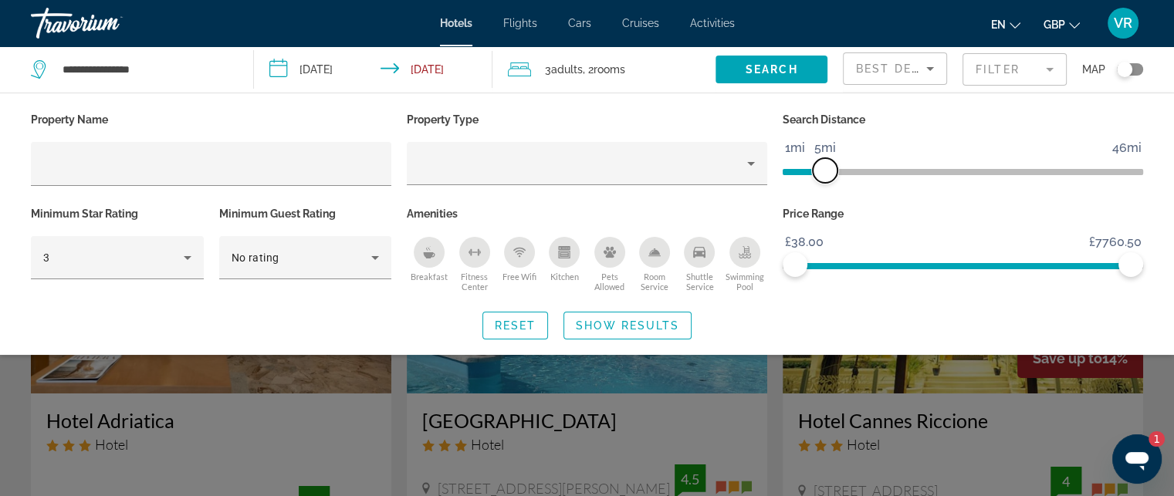
drag, startPoint x: 1007, startPoint y: 174, endPoint x: 823, endPoint y: 193, distance: 184.7
click at [823, 193] on div "Search Distance 1mi 46mi 5mi" at bounding box center [963, 156] width 376 height 94
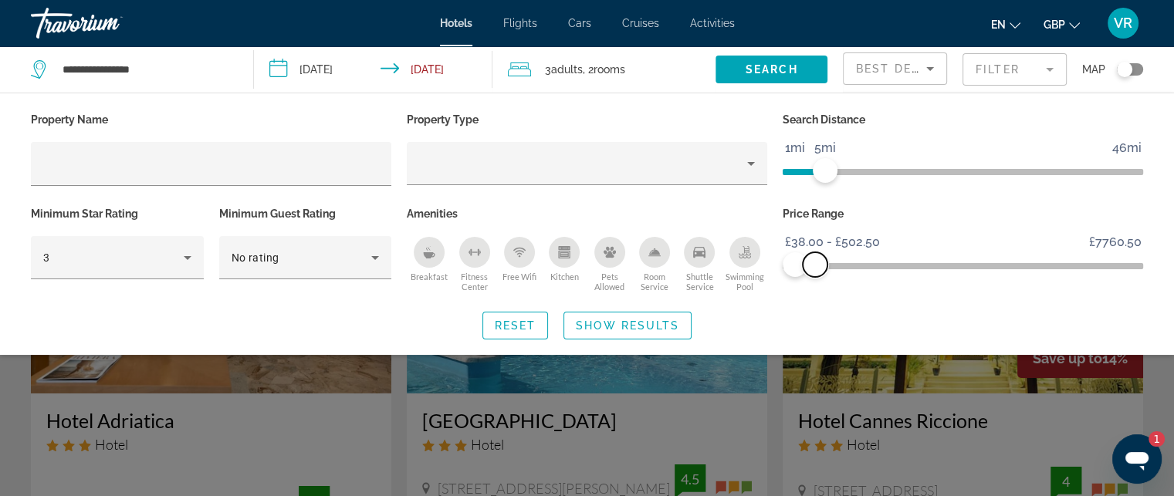
drag, startPoint x: 1132, startPoint y: 266, endPoint x: 815, endPoint y: 296, distance: 317.9
click at [815, 296] on div "Price Range £38.00 £7760.50 £38.00 £502.50 £38.00 - £502.50" at bounding box center [963, 249] width 376 height 93
click at [600, 337] on span "Search widget" at bounding box center [627, 325] width 127 height 37
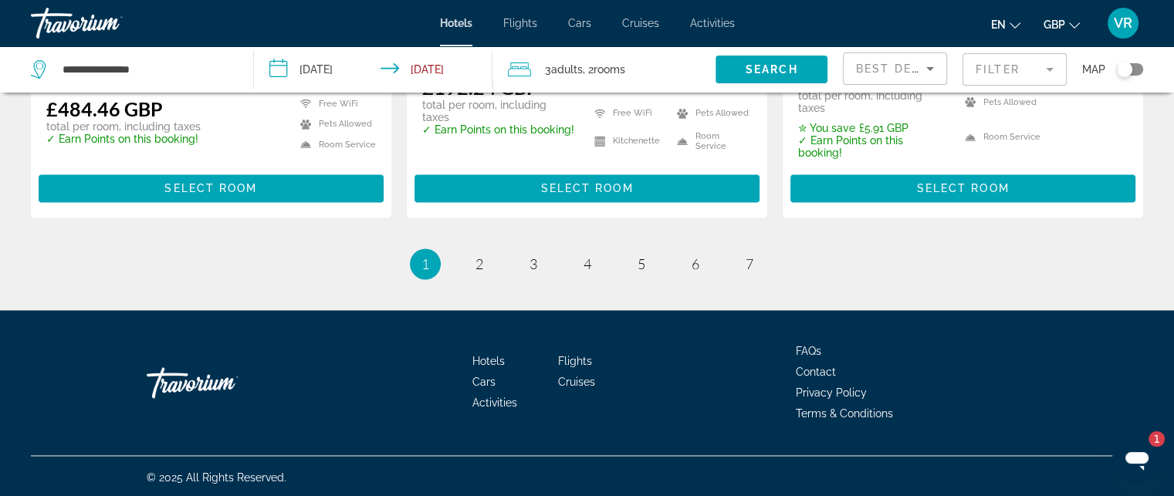
scroll to position [2233, 0]
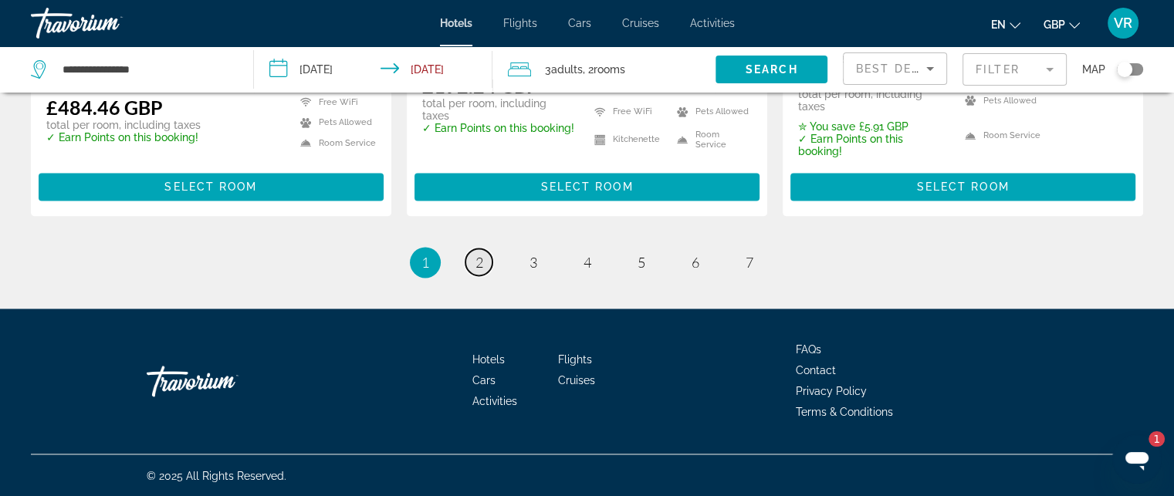
click at [482, 261] on span "2" at bounding box center [480, 262] width 8 height 17
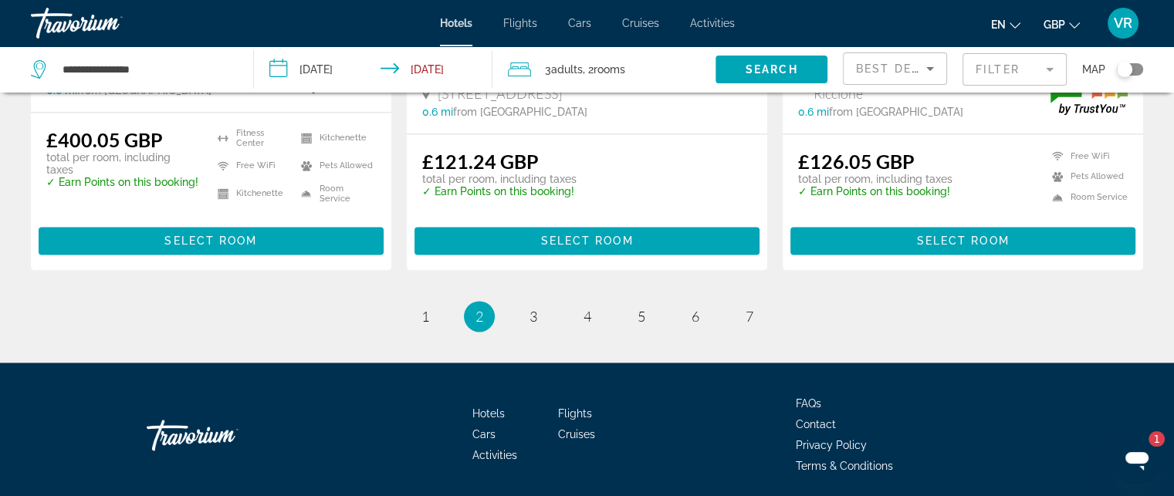
scroll to position [2162, 0]
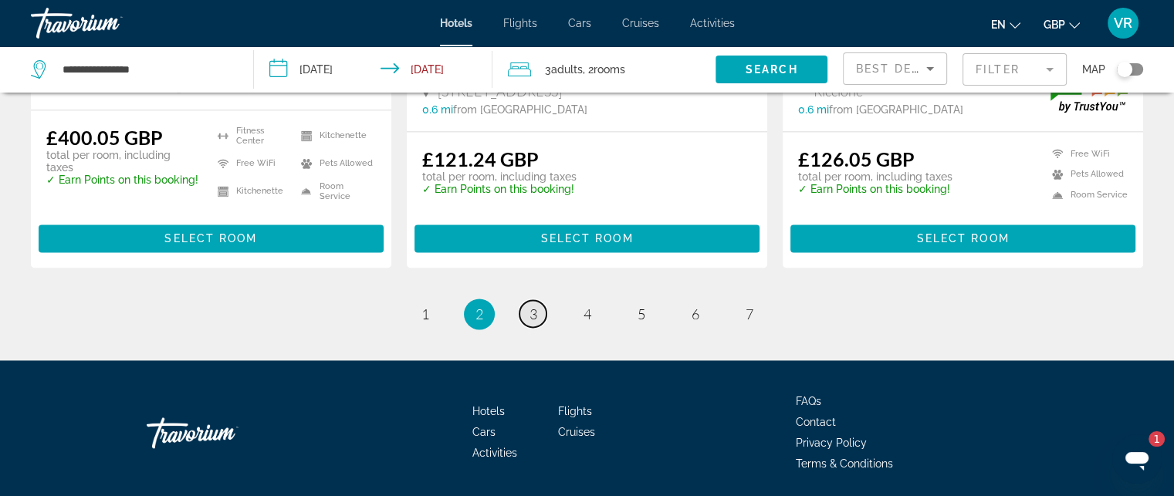
click at [531, 317] on span "3" at bounding box center [534, 314] width 8 height 17
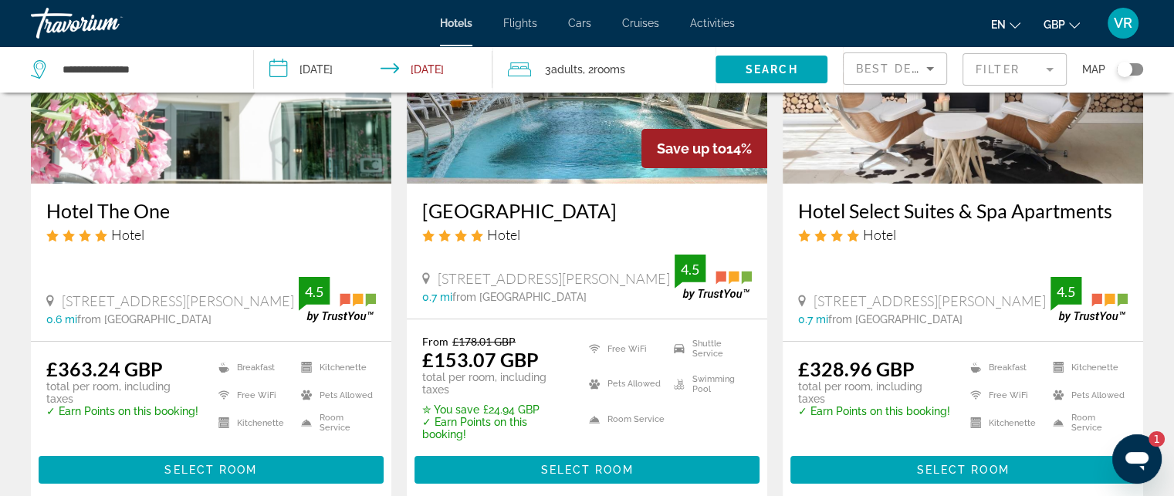
scroll to position [103, 0]
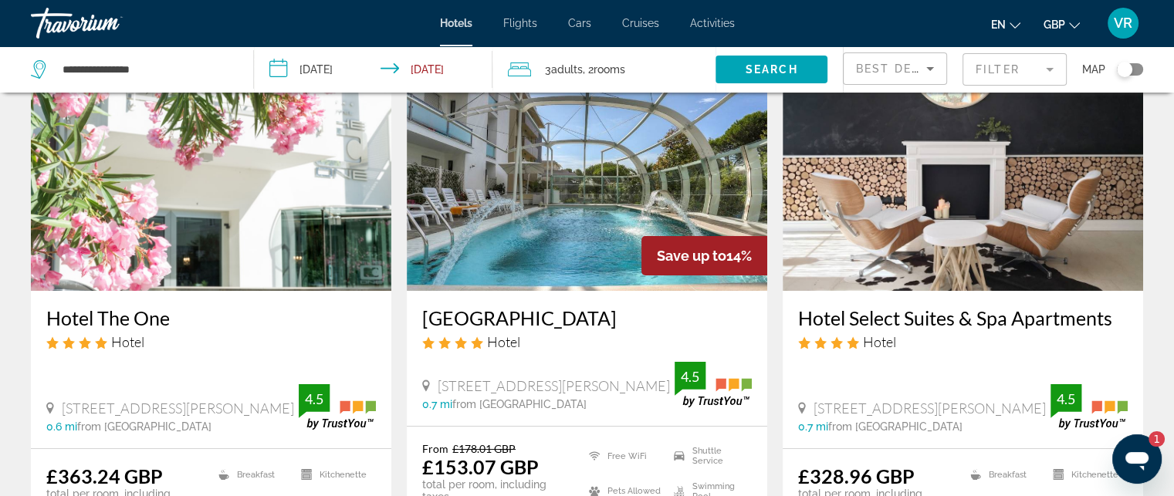
click at [1126, 68] on div "Toggle map" at bounding box center [1124, 69] width 15 height 15
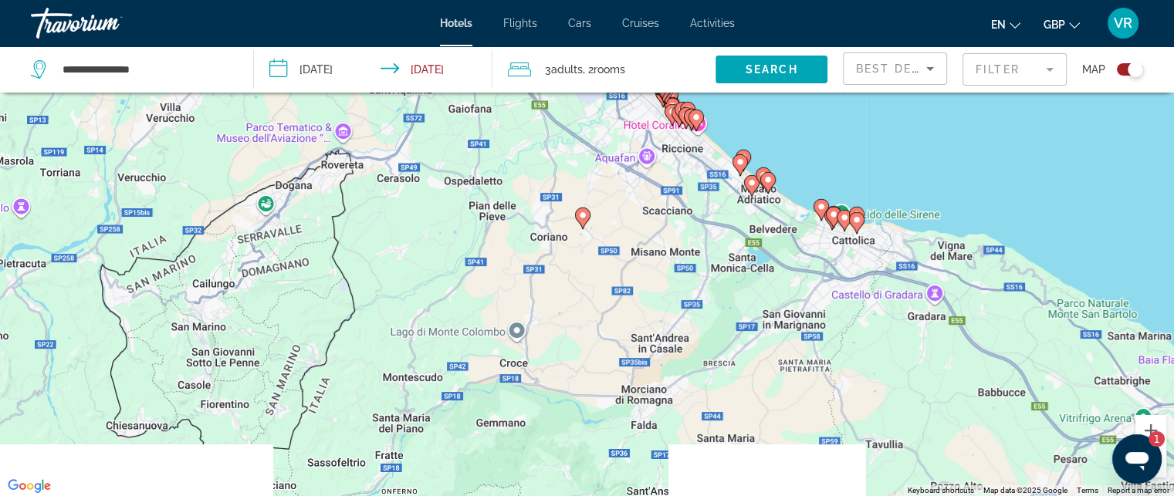
drag, startPoint x: 701, startPoint y: 280, endPoint x: 801, endPoint y: 114, distance: 193.6
click at [801, 114] on div "To activate drag with keyboard, press Alt + Enter. Once in keyboard drag state,…" at bounding box center [587, 248] width 1174 height 496
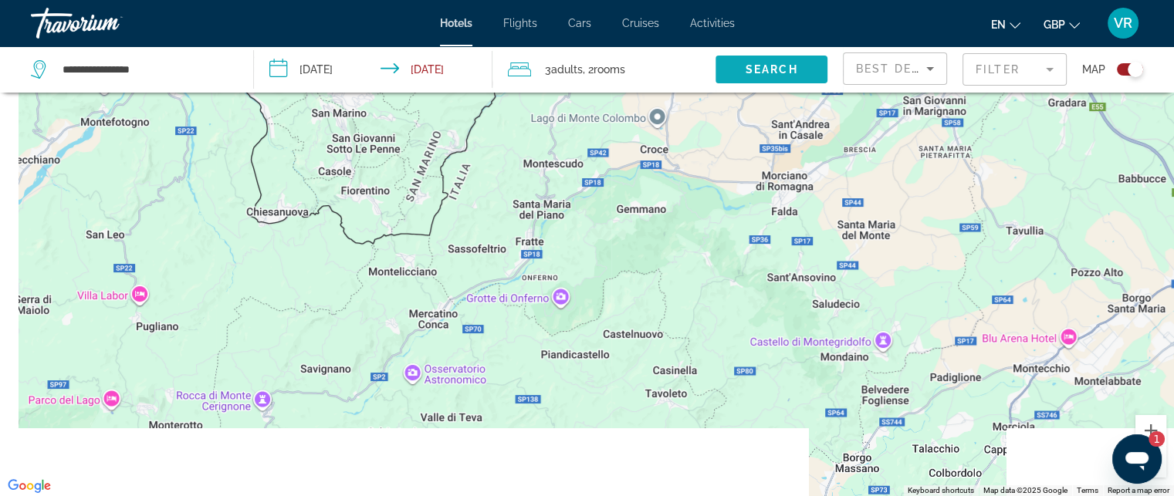
drag, startPoint x: 624, startPoint y: 272, endPoint x: 769, endPoint y: 56, distance: 259.7
click at [765, 60] on div "**********" at bounding box center [587, 294] width 1174 height 589
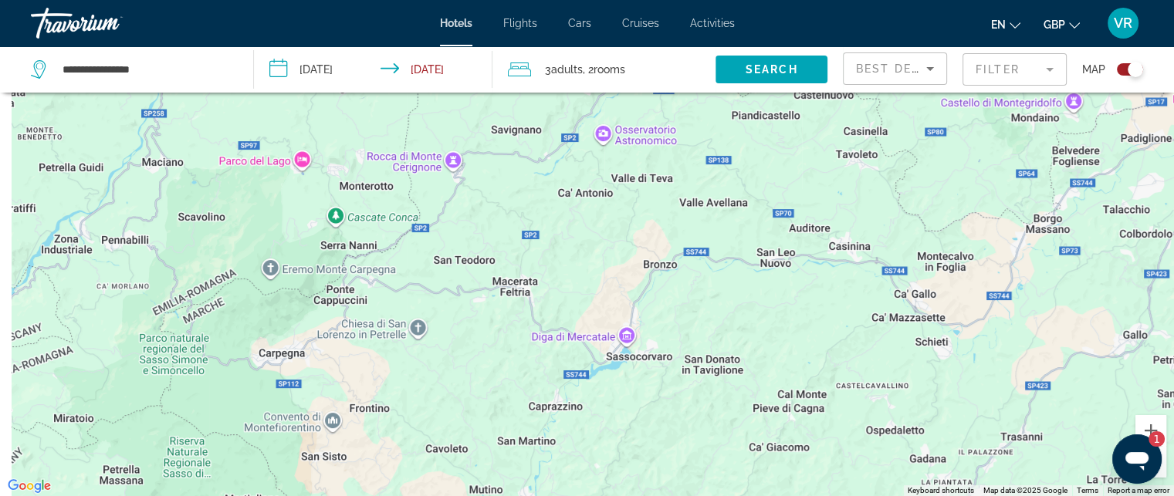
drag, startPoint x: 562, startPoint y: 206, endPoint x: 714, endPoint y: 49, distance: 218.4
click at [689, 59] on div "**********" at bounding box center [587, 294] width 1174 height 589
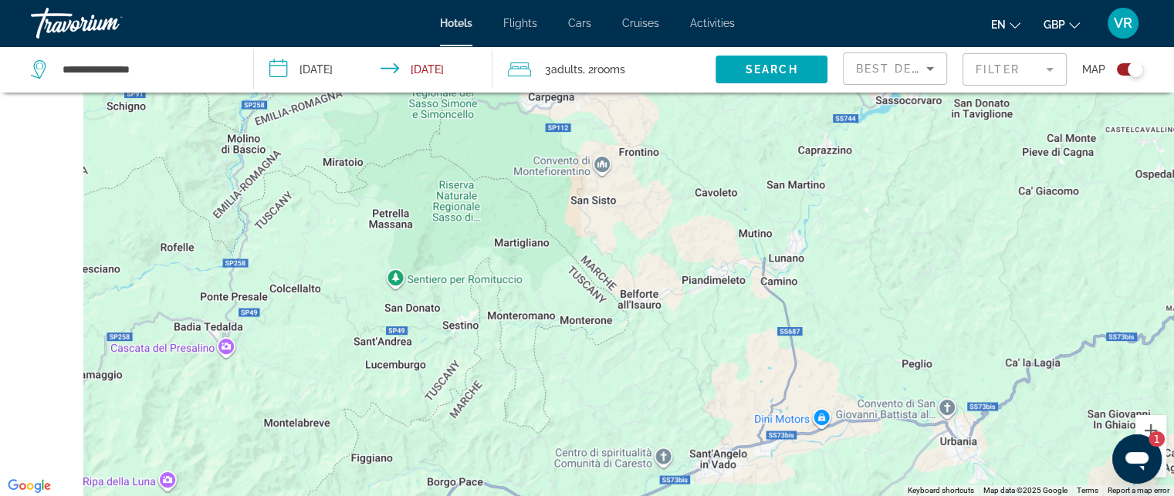
drag, startPoint x: 481, startPoint y: 193, endPoint x: 699, endPoint y: 25, distance: 275.2
click at [667, 42] on div "**********" at bounding box center [587, 155] width 1174 height 496
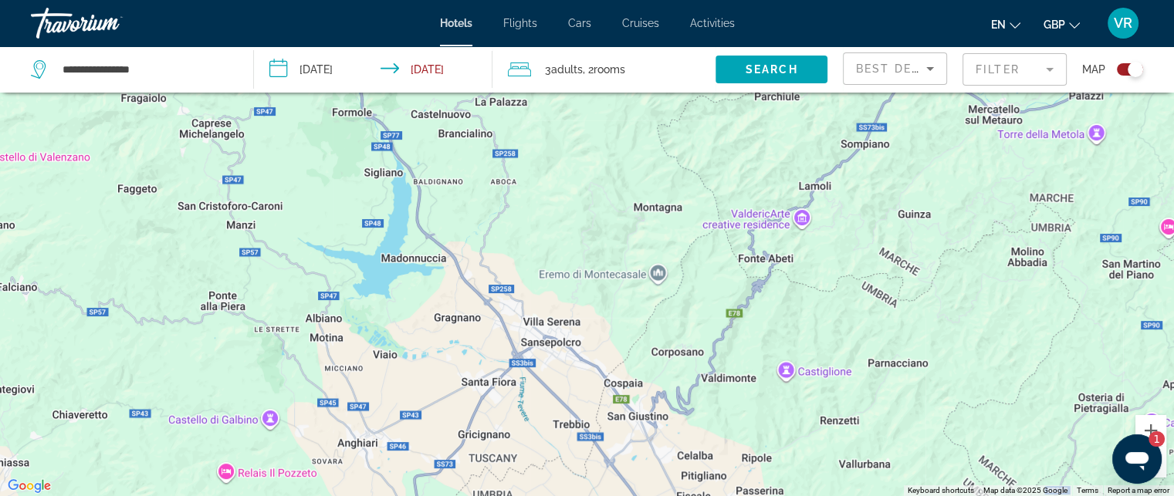
drag, startPoint x: 476, startPoint y: 196, endPoint x: 563, endPoint y: 0, distance: 214.6
click at [562, 2] on div "**********" at bounding box center [587, 155] width 1174 height 496
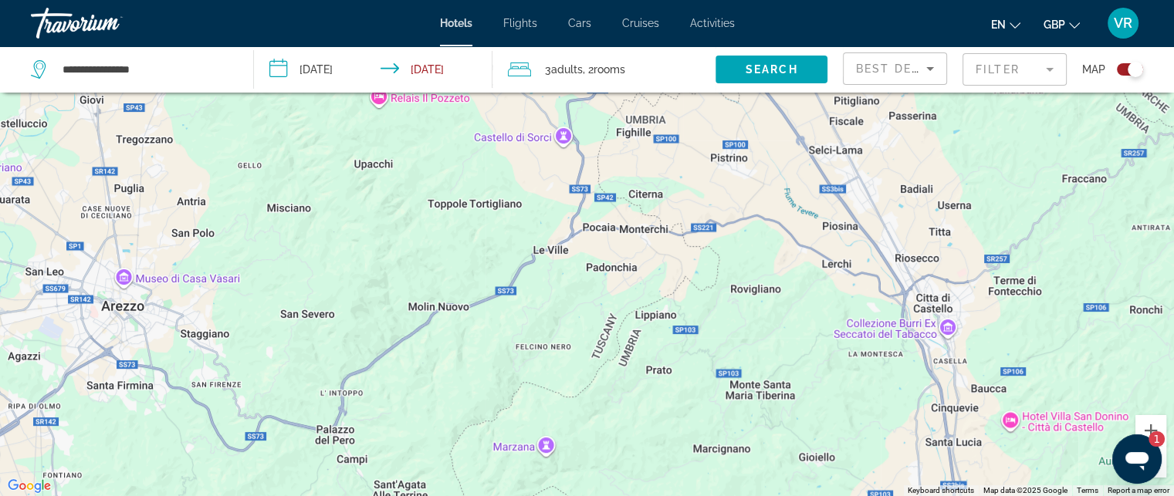
drag, startPoint x: 543, startPoint y: 221, endPoint x: 666, endPoint y: 57, distance: 204.6
click at [659, 66] on div "**********" at bounding box center [587, 294] width 1174 height 589
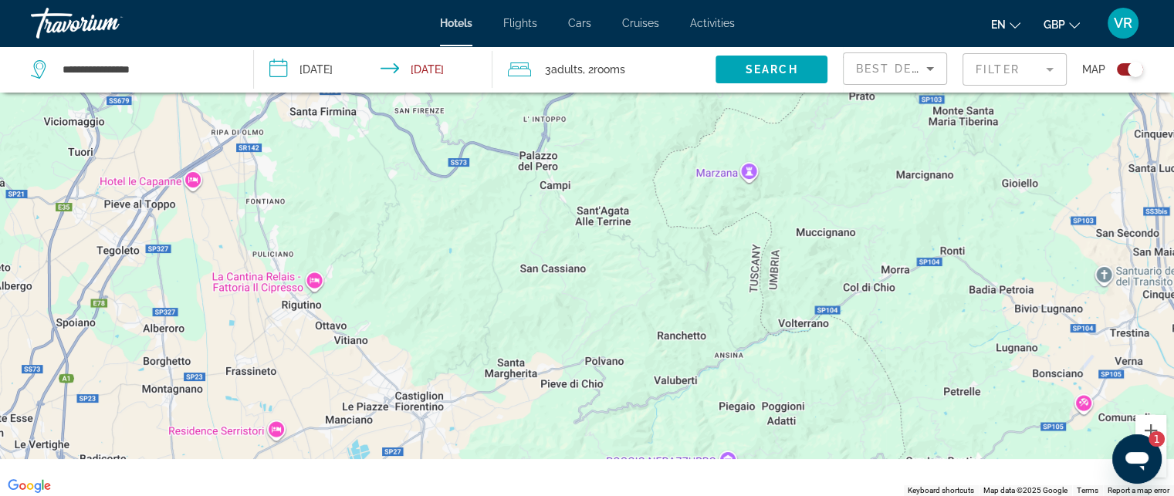
drag, startPoint x: 516, startPoint y: 188, endPoint x: 611, endPoint y: 76, distance: 146.9
click at [601, 85] on div "**********" at bounding box center [587, 294] width 1174 height 589
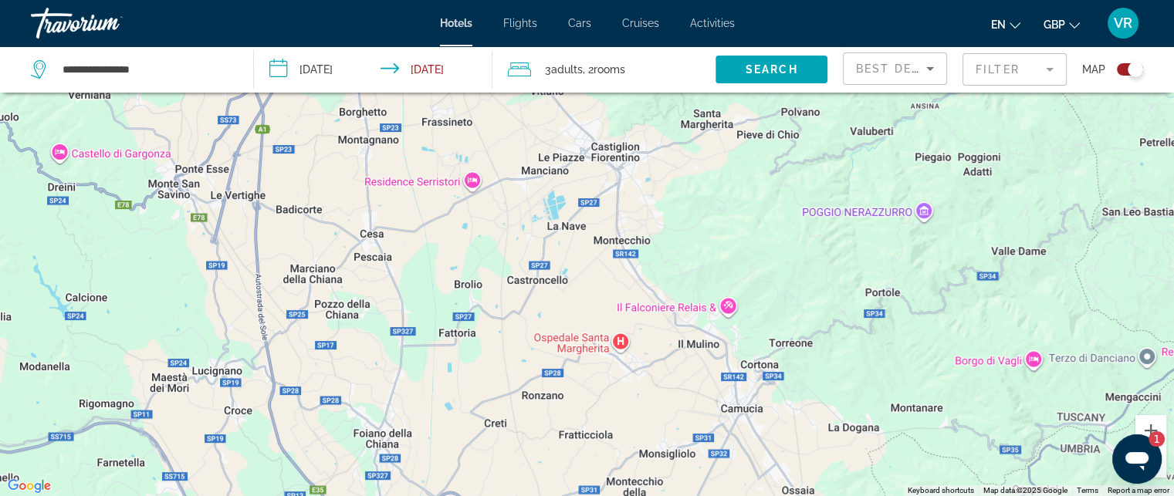
drag, startPoint x: 405, startPoint y: 244, endPoint x: 548, endPoint y: 47, distance: 243.7
click at [508, 104] on div "Main content" at bounding box center [587, 248] width 1174 height 496
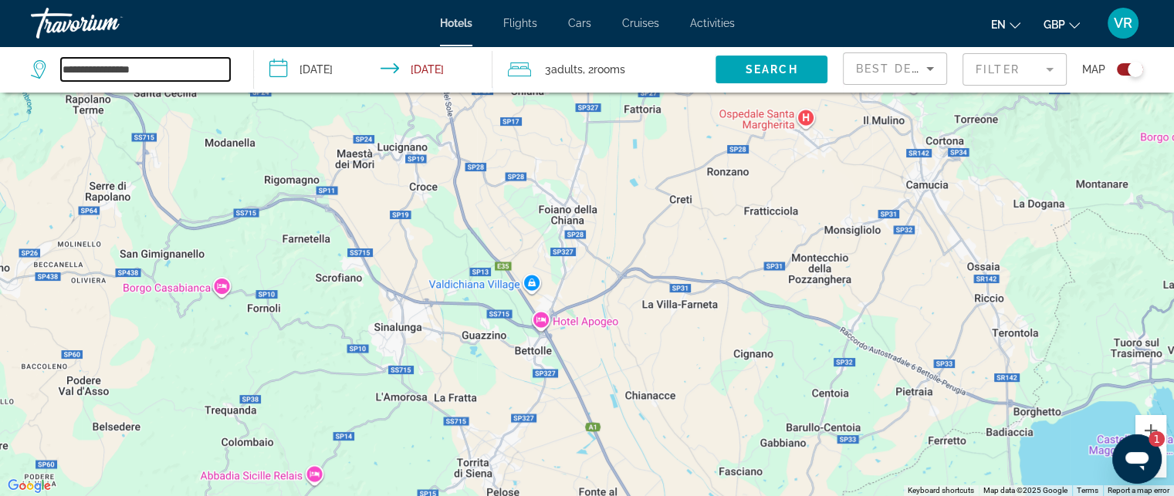
click at [134, 71] on input "**********" at bounding box center [145, 69] width 169 height 23
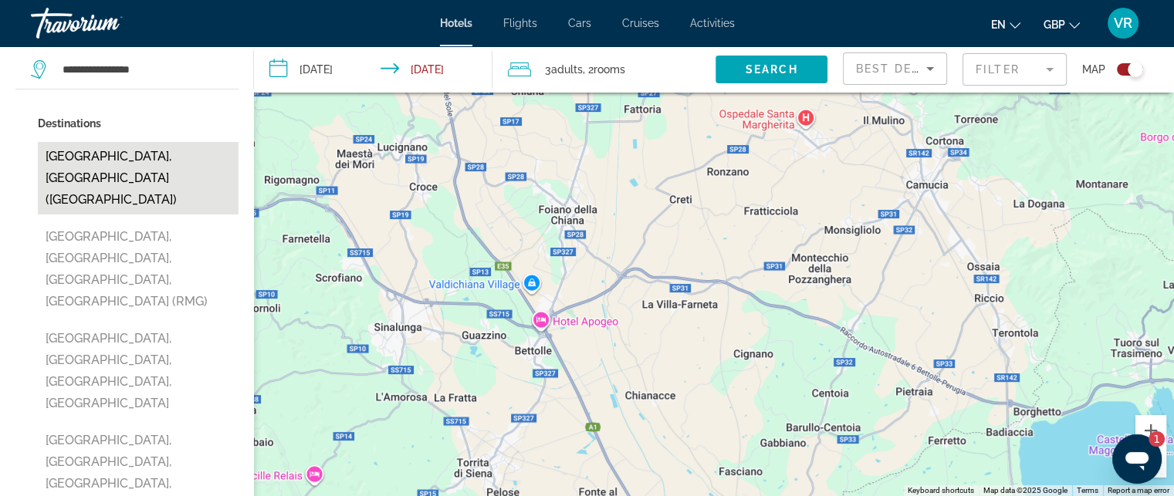
click at [185, 163] on button "[GEOGRAPHIC_DATA], [GEOGRAPHIC_DATA] ([GEOGRAPHIC_DATA])" at bounding box center [138, 178] width 201 height 73
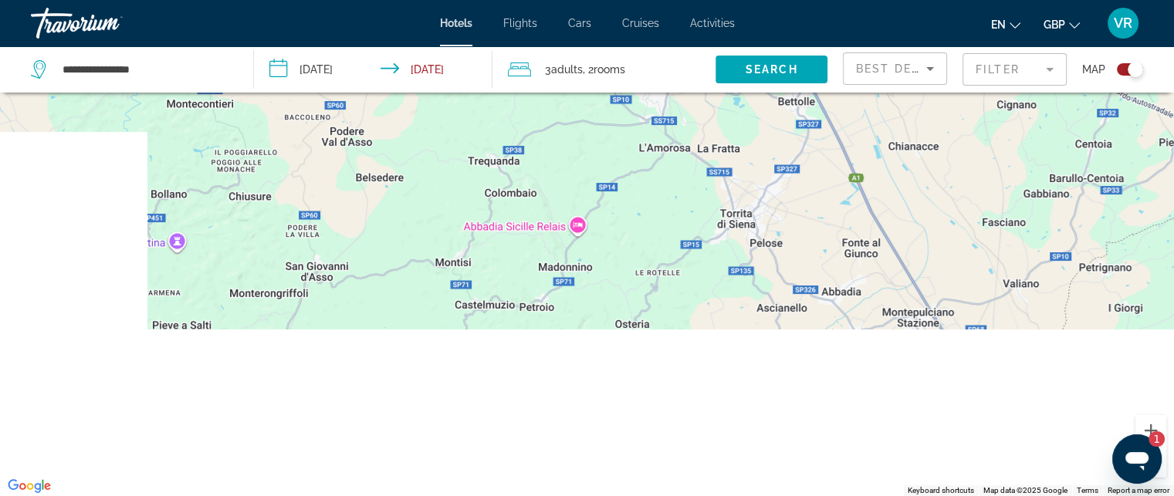
drag, startPoint x: 426, startPoint y: 363, endPoint x: 714, endPoint y: 75, distance: 407.2
click at [705, 93] on div "Main content" at bounding box center [587, 248] width 1174 height 496
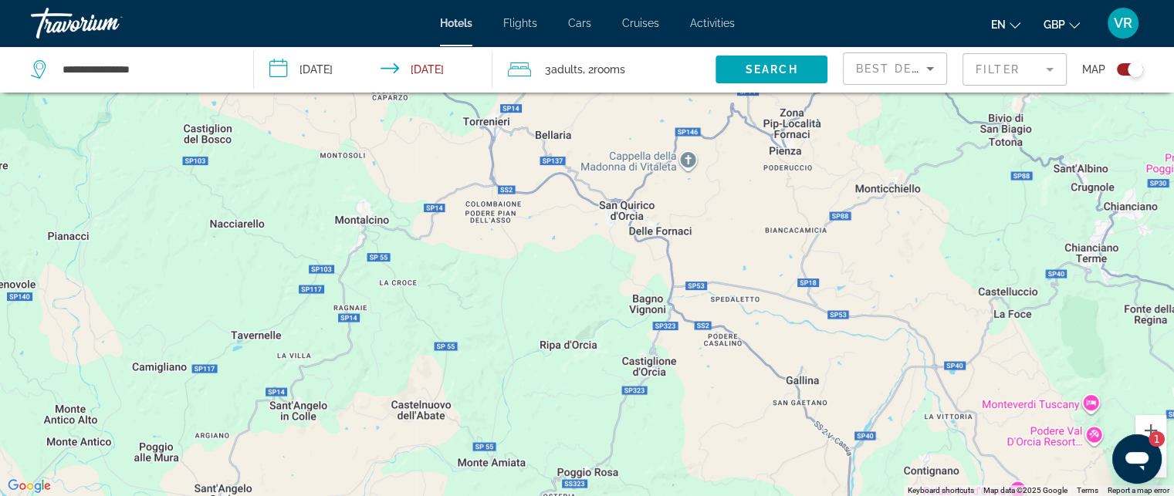
click at [1135, 69] on div "Toggle map" at bounding box center [1135, 69] width 15 height 15
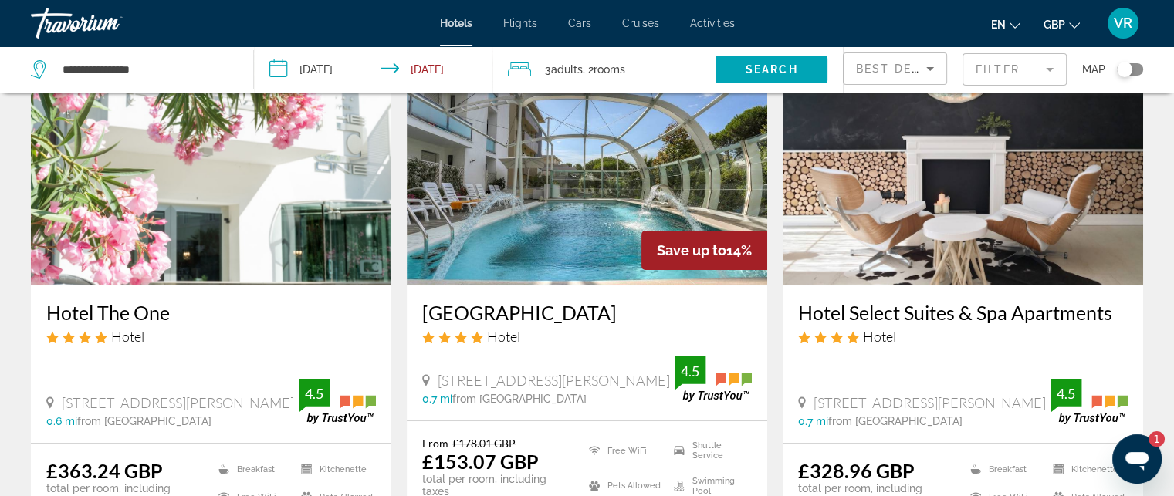
click at [985, 54] on mat-form-field "Filter" at bounding box center [1015, 69] width 104 height 32
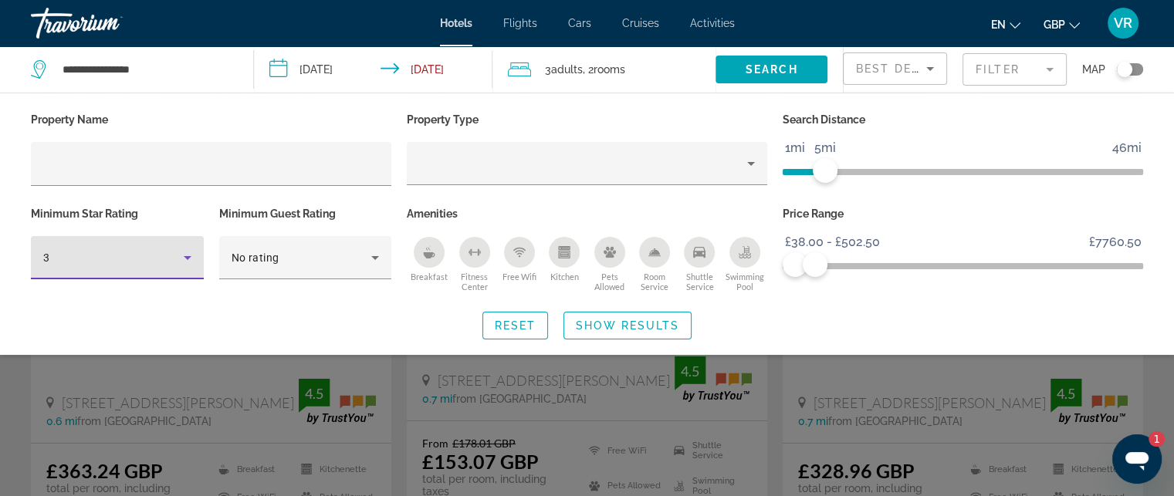
click at [163, 256] on div "3" at bounding box center [113, 258] width 141 height 19
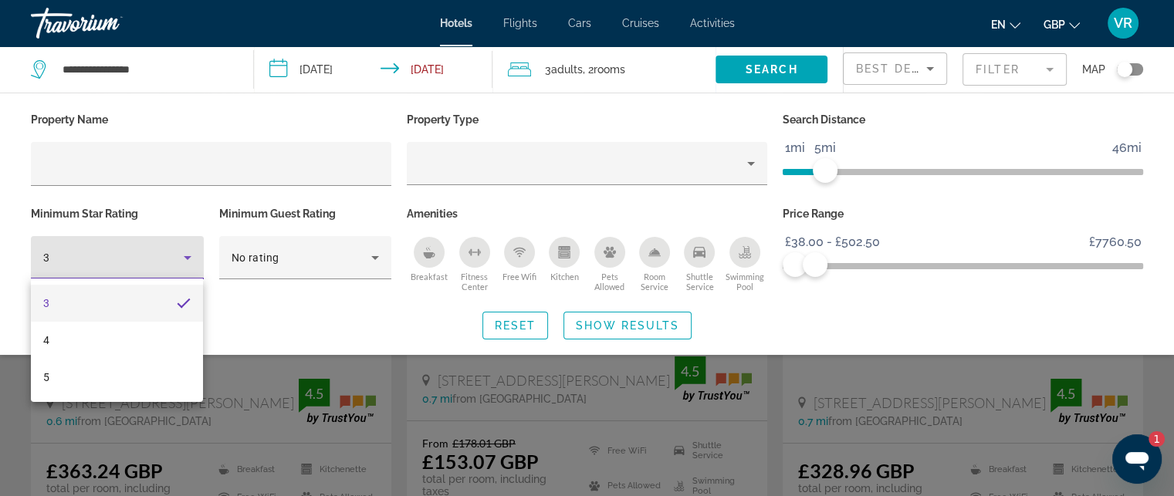
click at [145, 262] on div at bounding box center [587, 248] width 1174 height 496
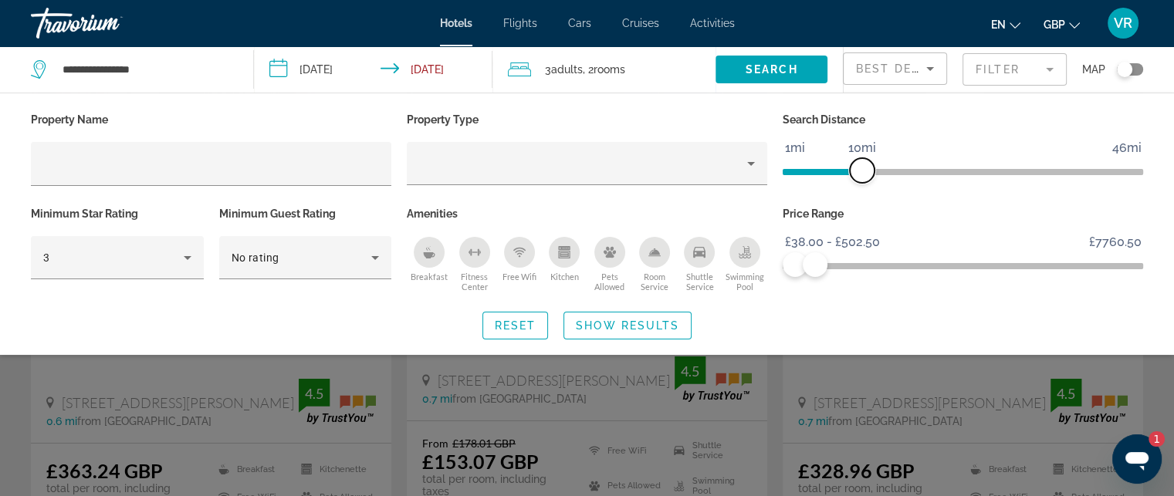
drag, startPoint x: 822, startPoint y: 173, endPoint x: 865, endPoint y: 162, distance: 44.6
click at [865, 162] on span "ngx-slider" at bounding box center [862, 170] width 25 height 25
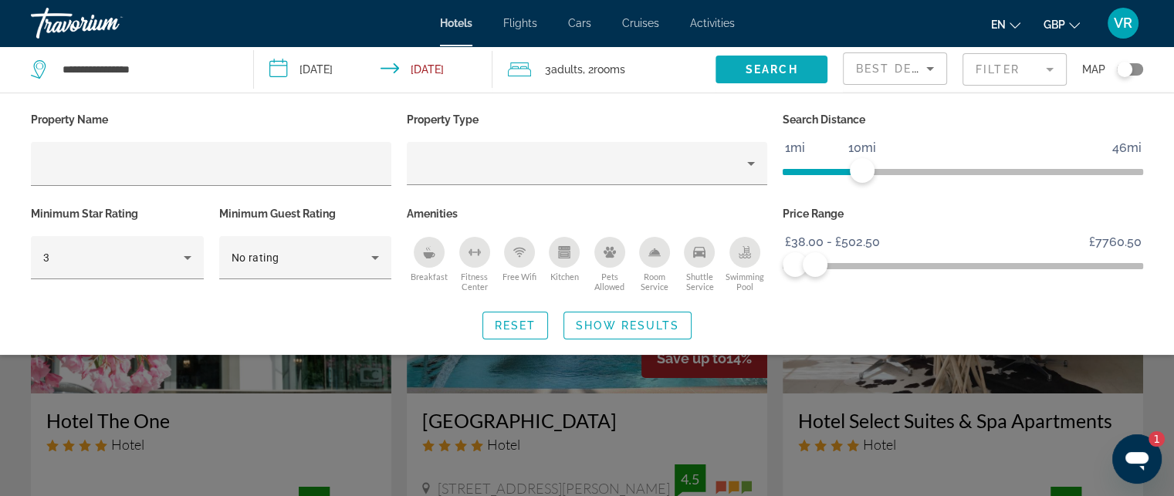
click at [760, 62] on span "Search widget" at bounding box center [772, 69] width 112 height 37
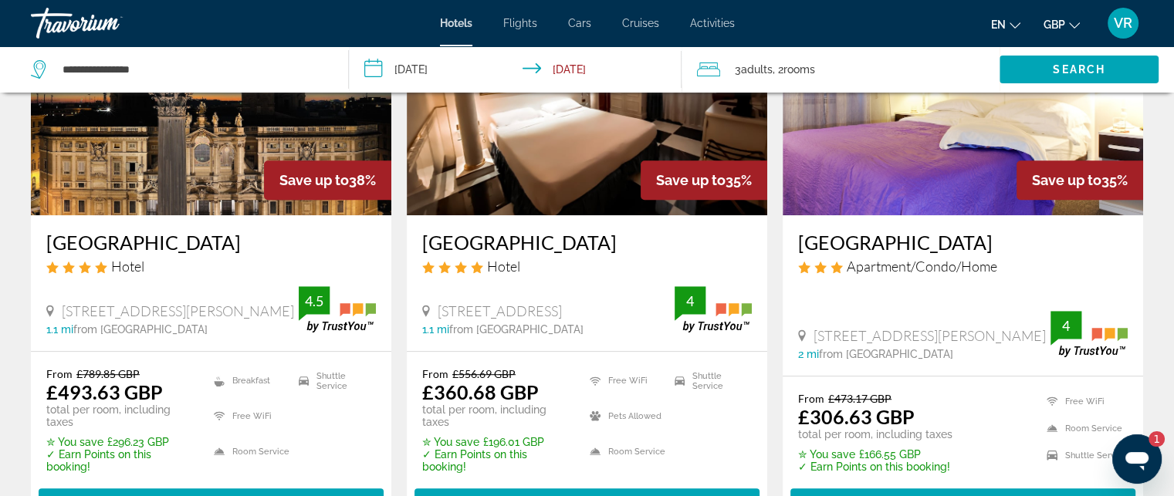
scroll to position [720, 0]
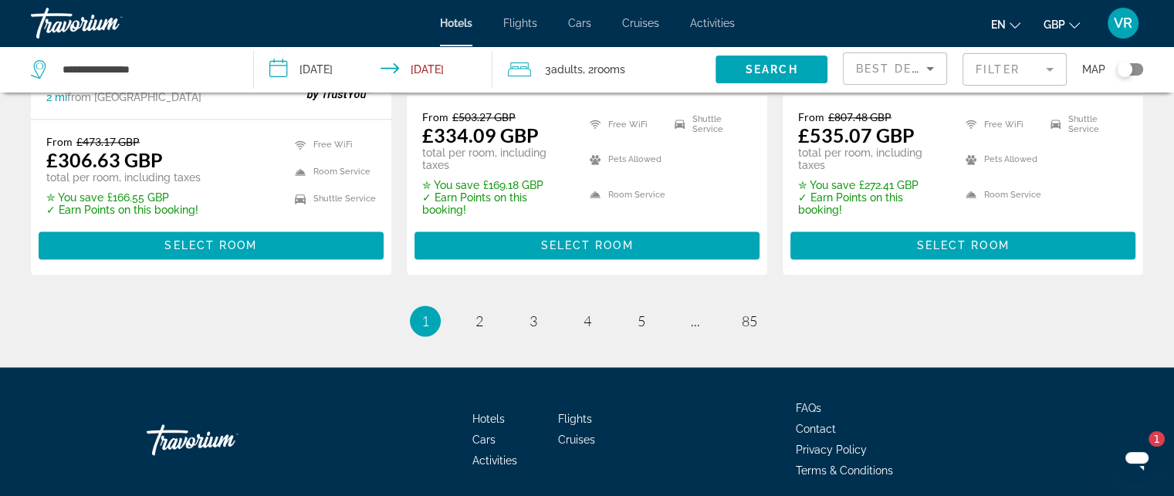
scroll to position [2278, 0]
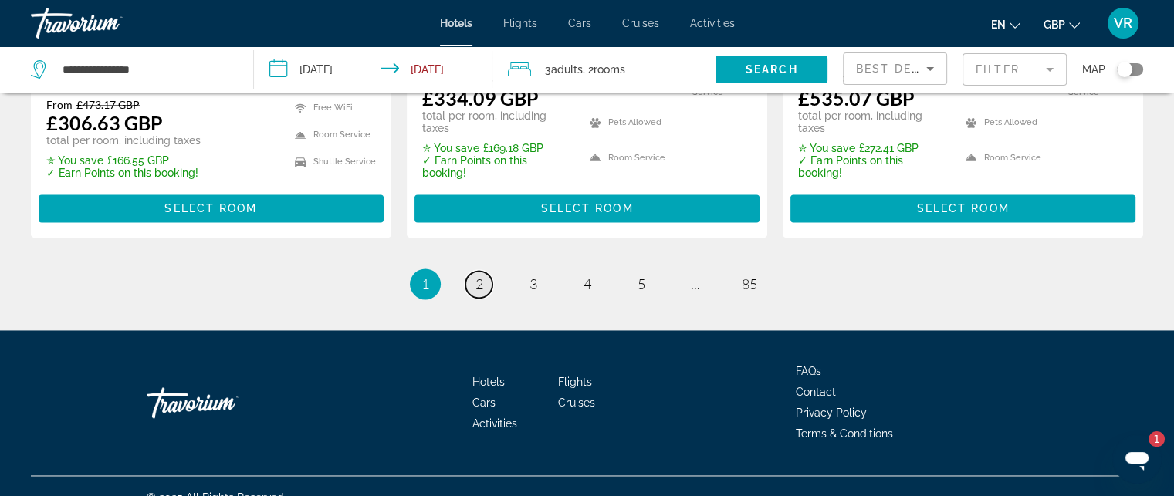
click at [479, 276] on span "2" at bounding box center [480, 284] width 8 height 17
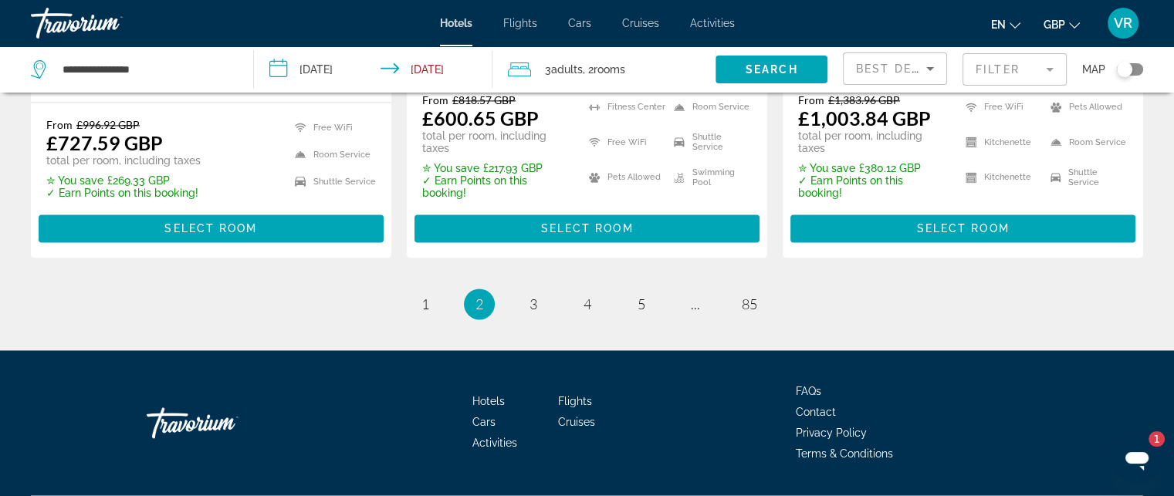
scroll to position [2287, 0]
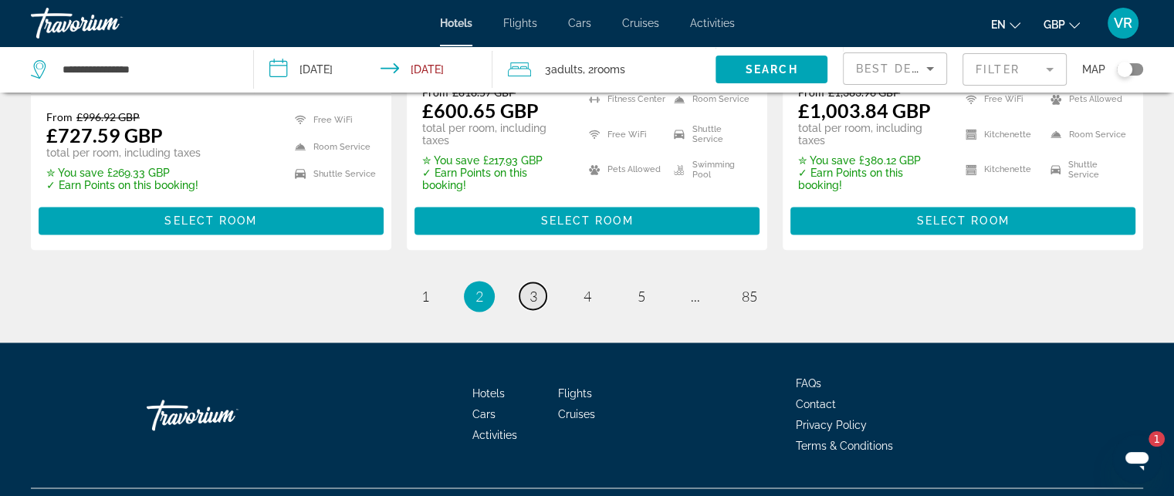
click at [534, 288] on span "3" at bounding box center [534, 296] width 8 height 17
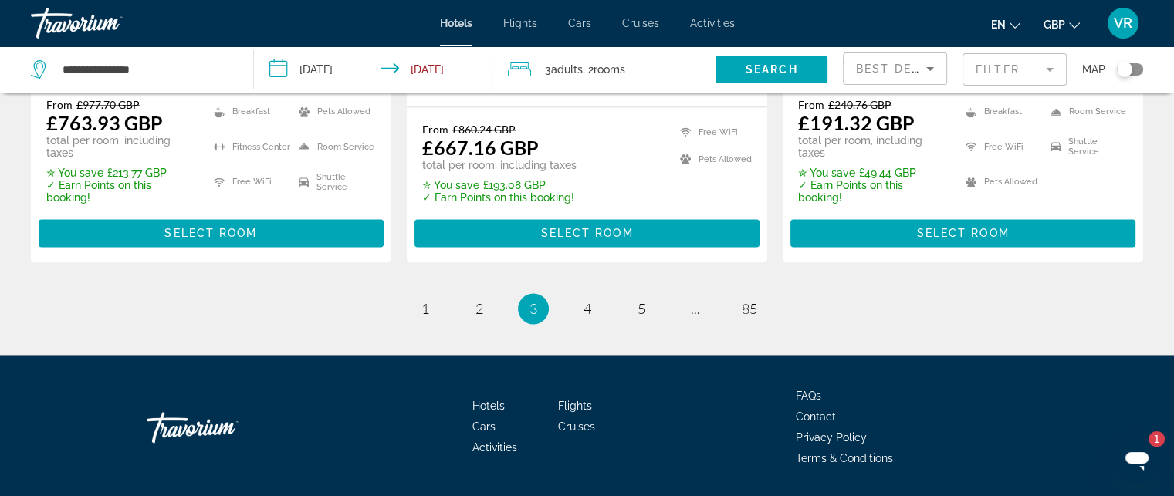
scroll to position [2265, 0]
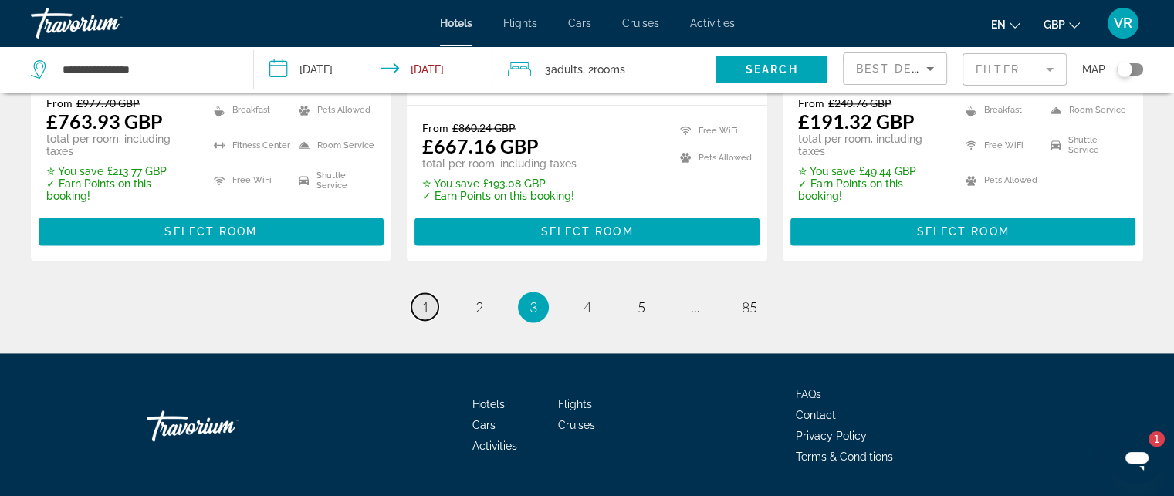
click at [418, 293] on link "page 1" at bounding box center [424, 306] width 27 height 27
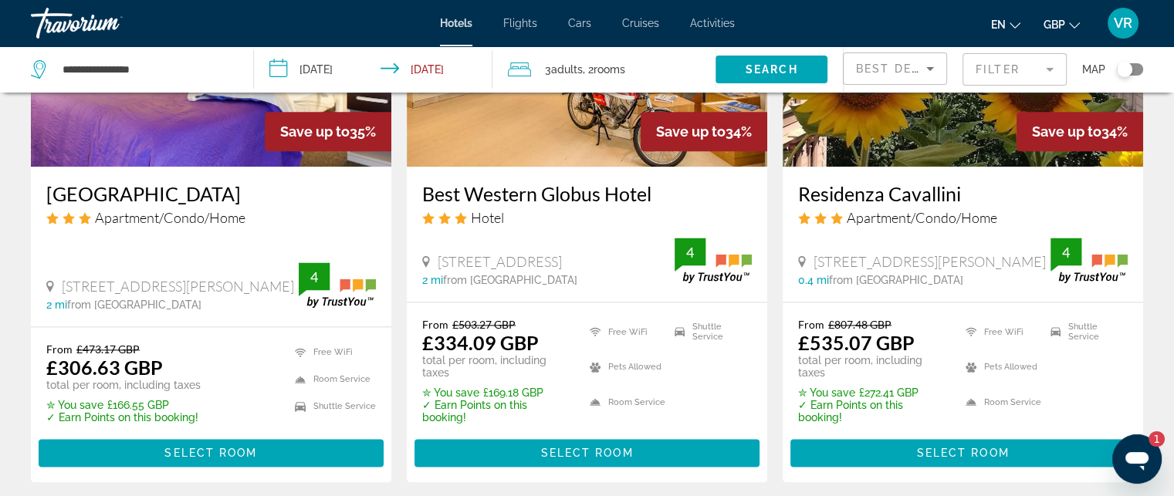
scroll to position [2058, 0]
